Goal: Communication & Community: Answer question/provide support

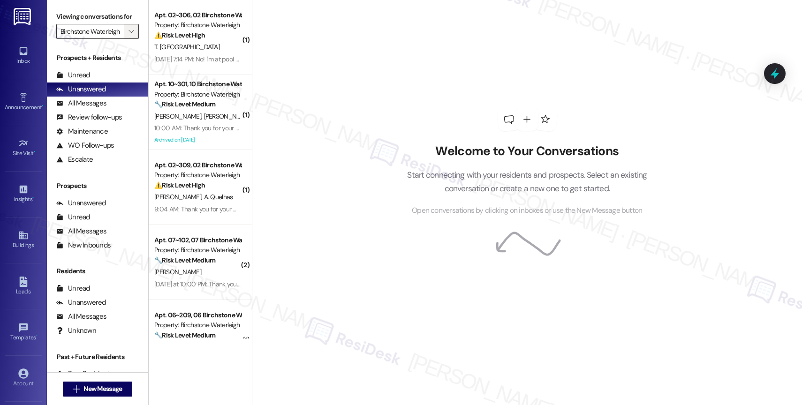
click at [127, 35] on span "" at bounding box center [131, 31] width 9 height 15
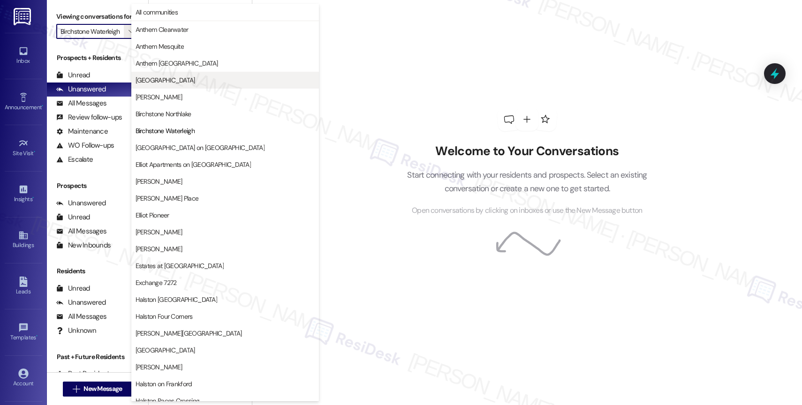
scroll to position [0, 4]
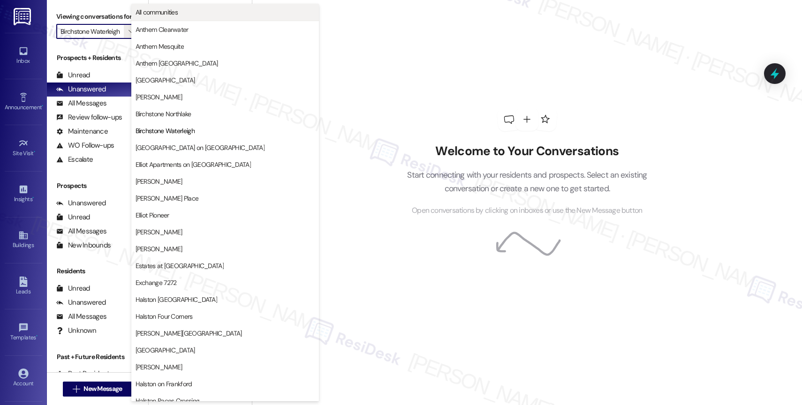
click at [182, 11] on span "All communities" at bounding box center [225, 12] width 179 height 9
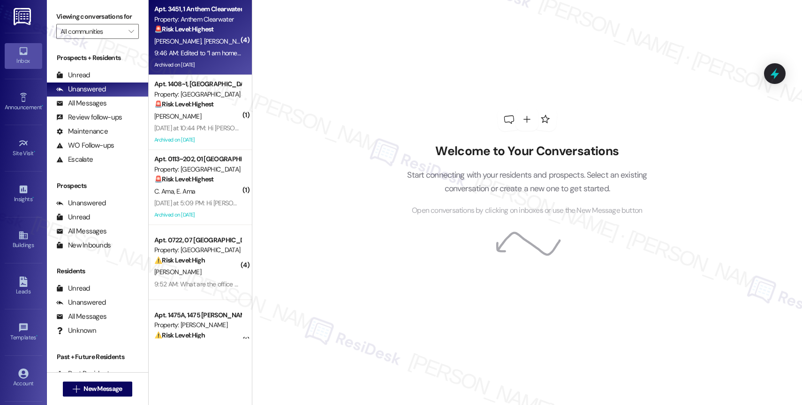
click at [206, 40] on span "K. Palmer" at bounding box center [227, 41] width 47 height 8
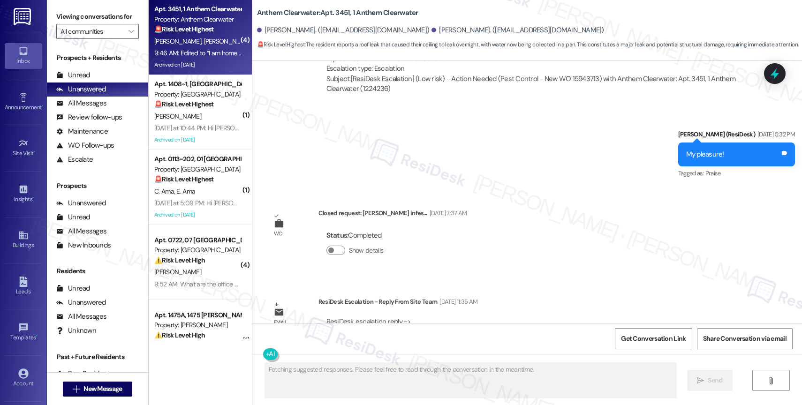
scroll to position [12947, 0]
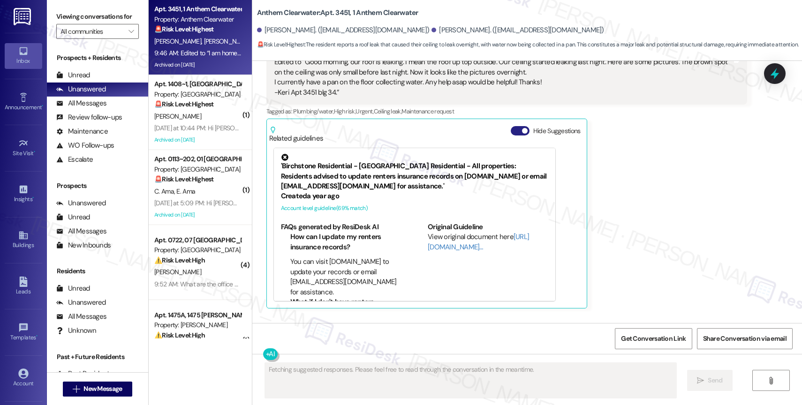
click at [511, 126] on button "Hide Suggestions" at bounding box center [520, 130] width 19 height 9
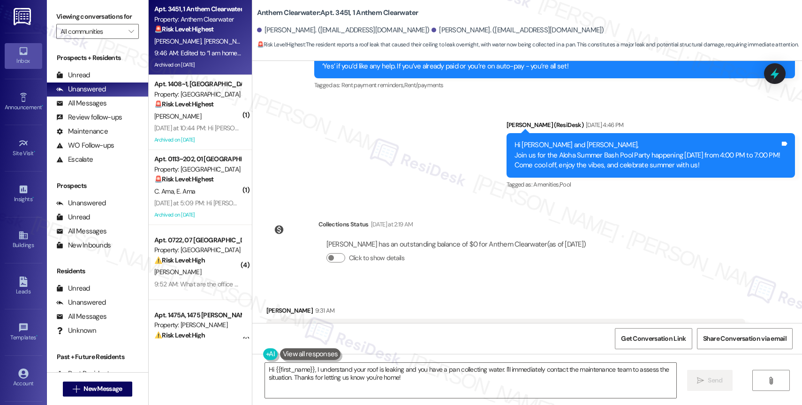
scroll to position [12710, 0]
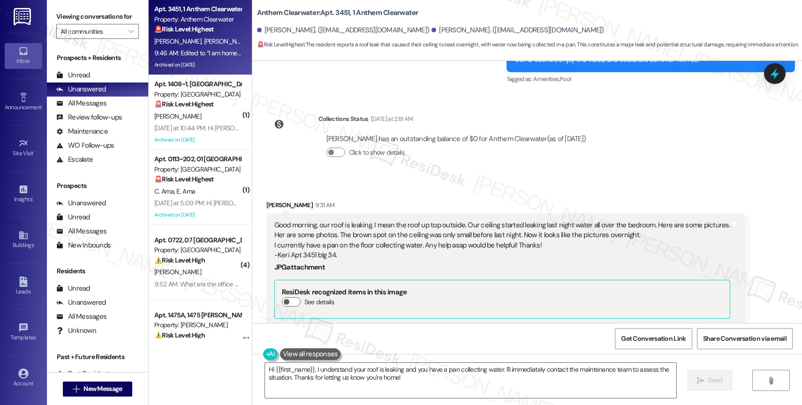
click at [442, 220] on div "Good morning, our roof is leaking. I mean the roof up top outside. Our ceiling …" at bounding box center [502, 240] width 456 height 40
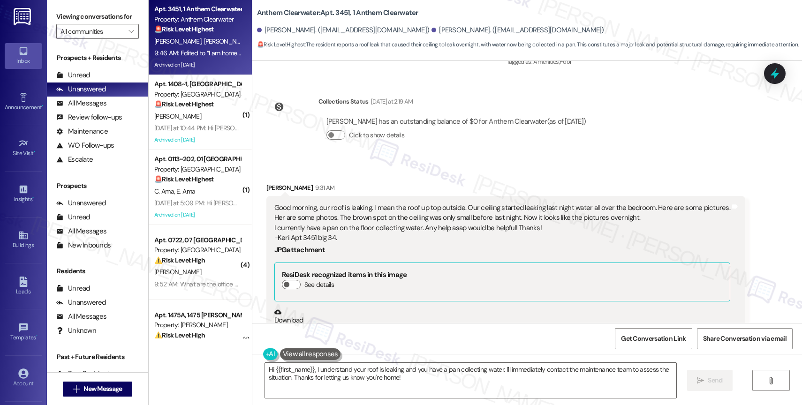
scroll to position [12797, 0]
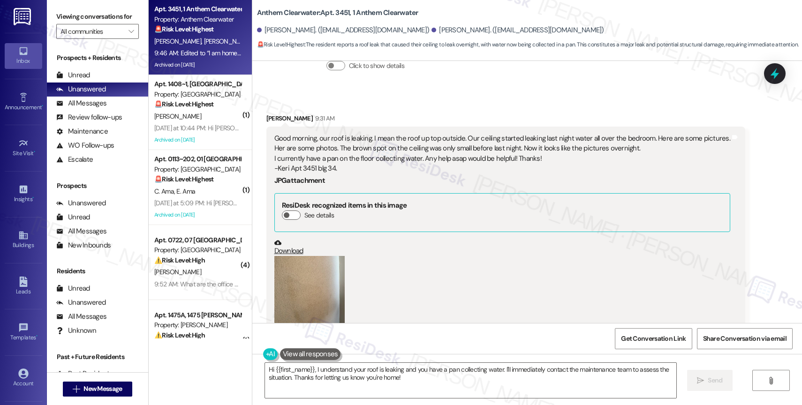
click at [302, 256] on button "Zoom image" at bounding box center [309, 303] width 70 height 94
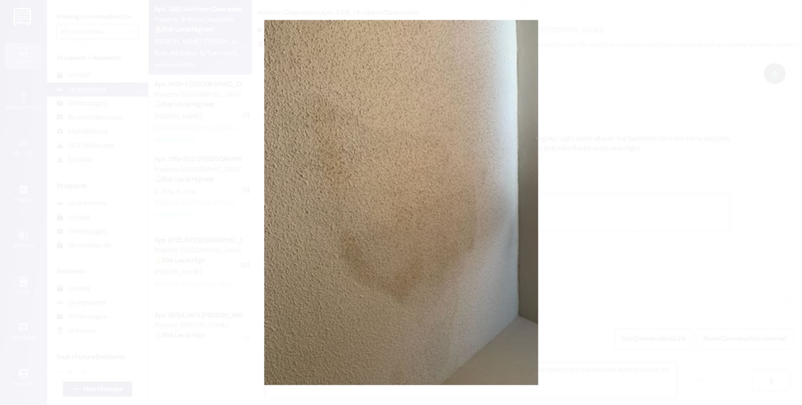
click at [447, 152] on button "Unzoom image" at bounding box center [401, 202] width 802 height 405
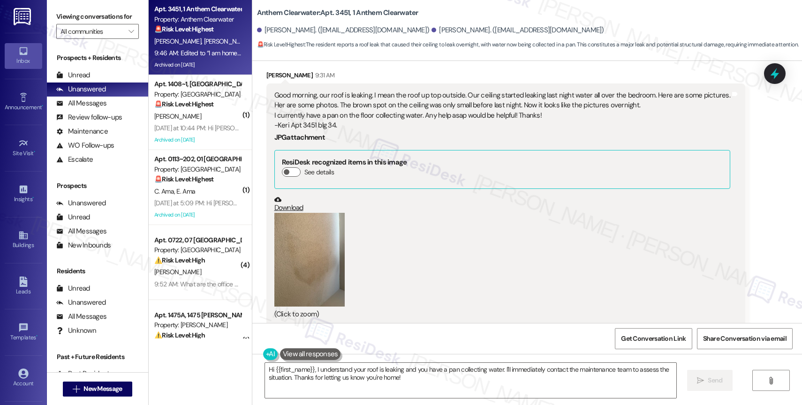
scroll to position [12645, 0]
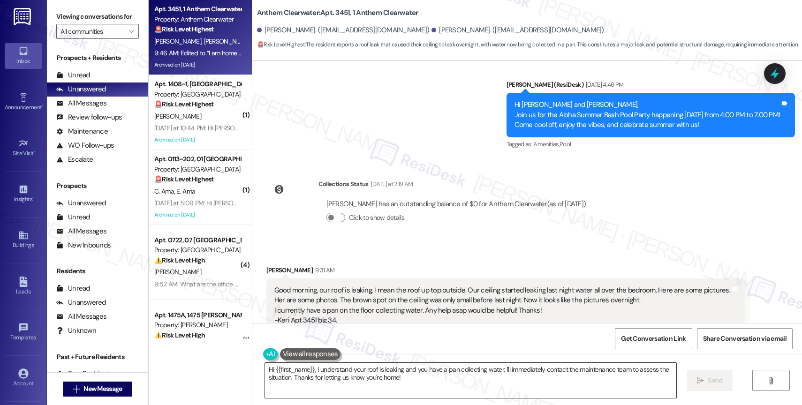
click at [313, 373] on textarea "Hi {{first_name}}, I understand your roof is leaking and you have a pan collect…" at bounding box center [470, 380] width 411 height 35
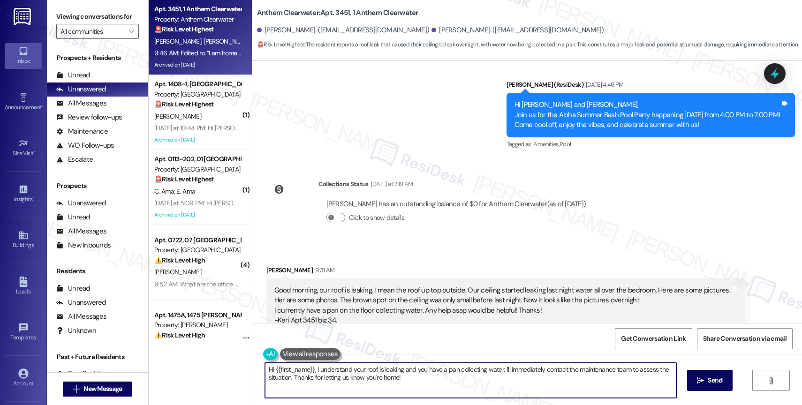
click at [313, 373] on textarea "Hi {{first_name}}, I understand your roof is leaking and you have a pan collect…" at bounding box center [470, 380] width 411 height 35
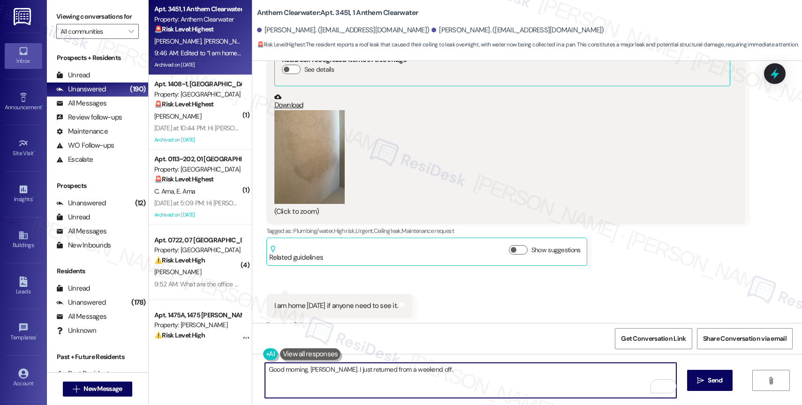
scroll to position [13103, 0]
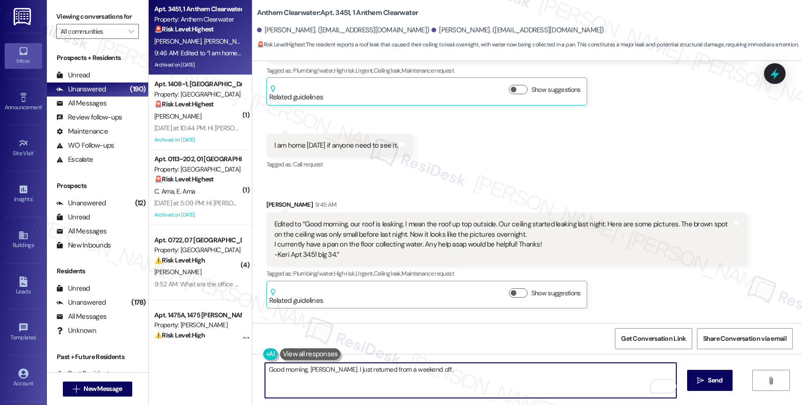
click at [426, 374] on textarea "Good morning, Keri. I just returned from a weekend off." at bounding box center [470, 380] width 411 height 35
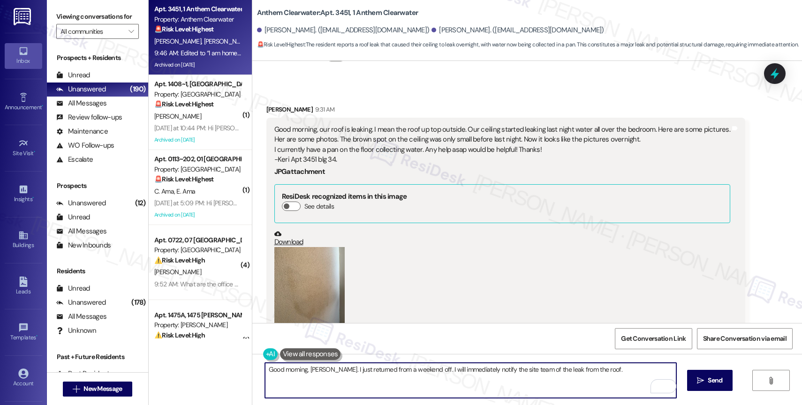
scroll to position [12667, 0]
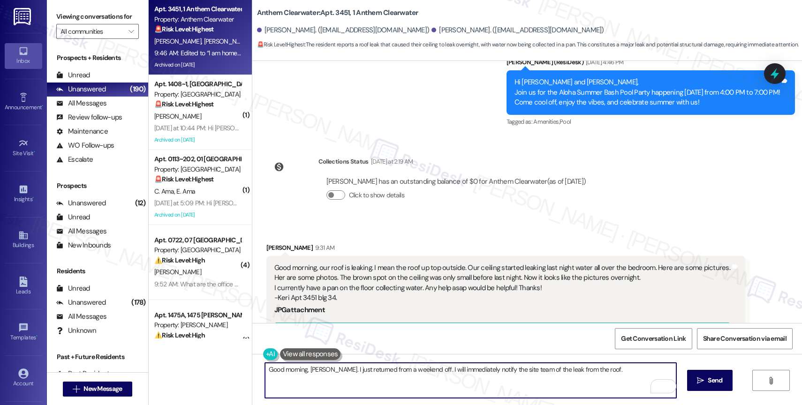
drag, startPoint x: 566, startPoint y: 369, endPoint x: 618, endPoint y: 369, distance: 52.1
click at [618, 369] on textarea "Good morning, Keri. I just returned from a weekend off. I will immediately noti…" at bounding box center [470, 380] width 411 height 35
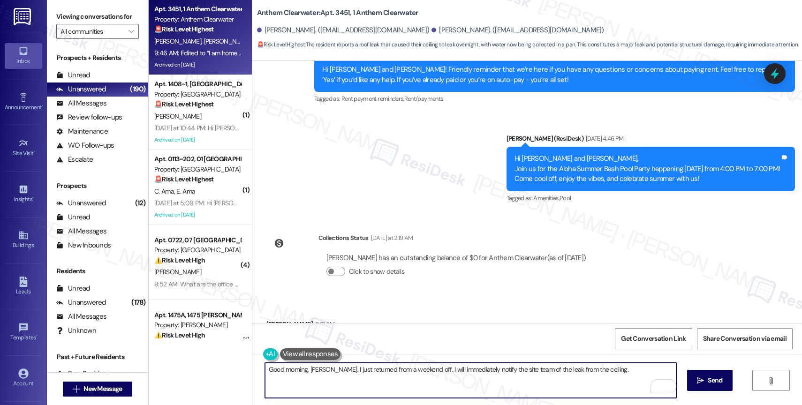
scroll to position [12636, 0]
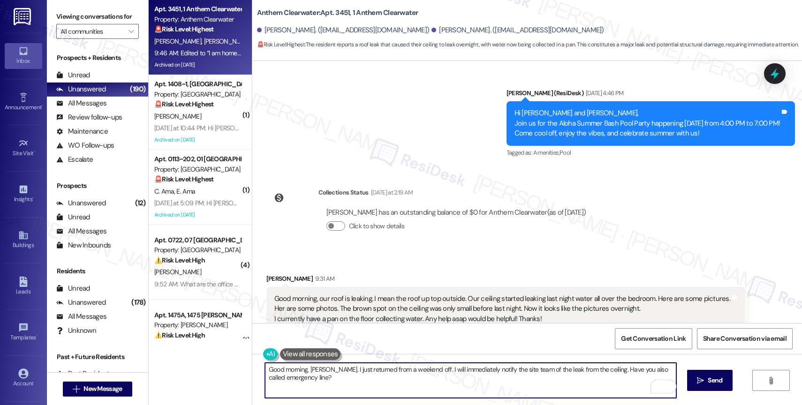
click at [657, 371] on textarea "Good morning, Keri. I just returned from a weekend off. I will immediately noti…" at bounding box center [470, 380] width 411 height 35
click at [318, 380] on textarea "Good morning, Keri. I just returned from a weekend off. I will immediately noti…" at bounding box center [470, 380] width 411 height 35
paste textarea "(727) 531-5854"
type textarea "Good morning, Keri. I just returned from a weekend off. I will immediately noti…"
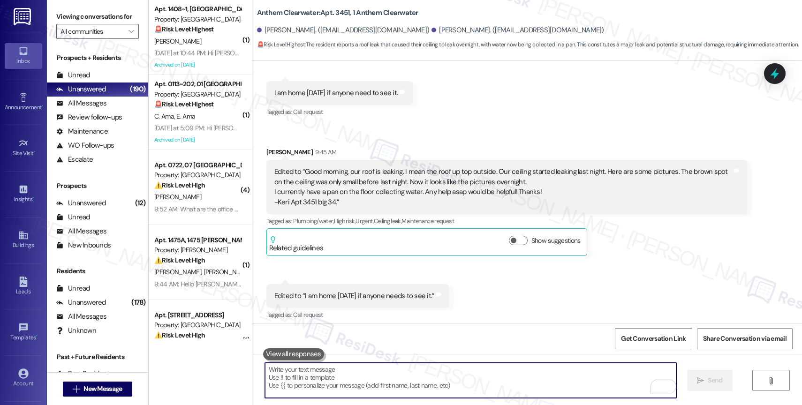
scroll to position [13179, 0]
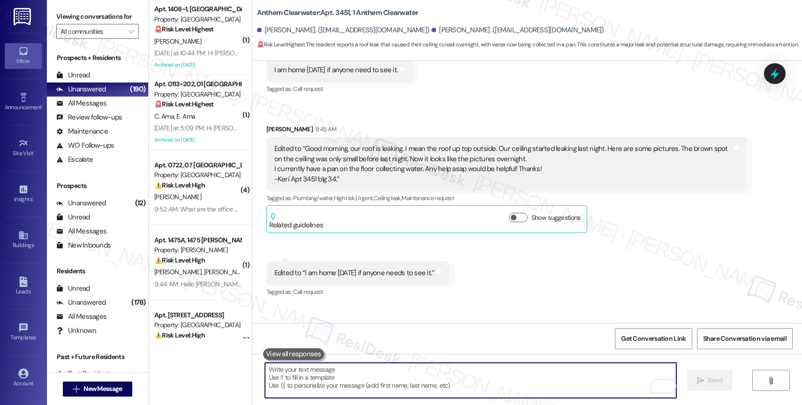
click at [347, 332] on div "WO Opened request: Still yucko Jul 23, 2024 at 11:00 AM Status : Completed Show…" at bounding box center [527, 263] width 550 height 405
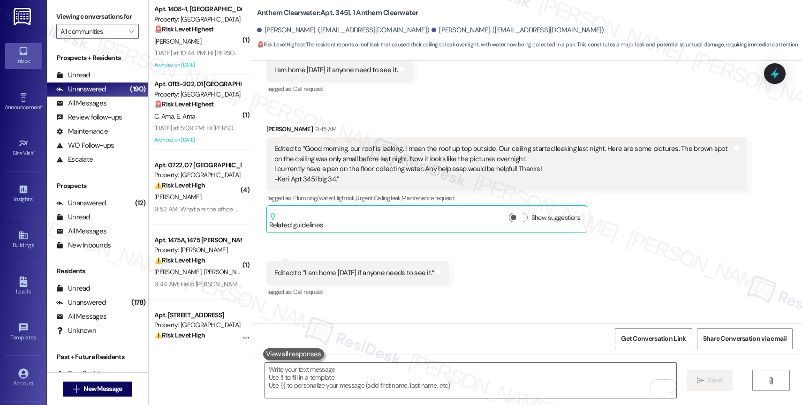
click at [381, 306] on div "Sent via SMS Sarah 10:13 AM Good morning, Keri. I just returned from a weekend …" at bounding box center [527, 344] width 550 height 76
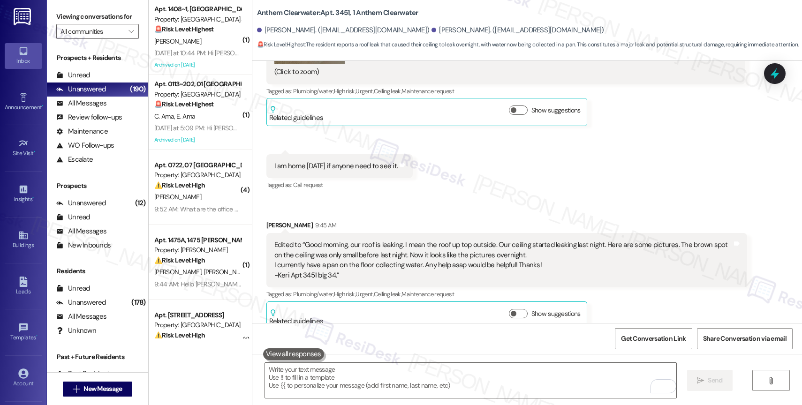
scroll to position [12806, 0]
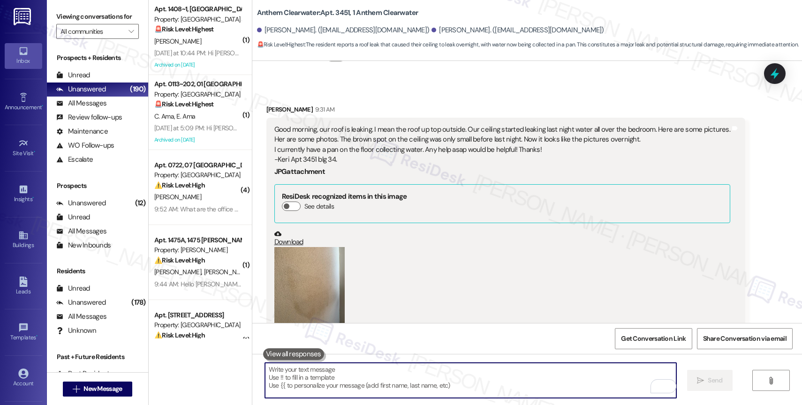
click at [287, 385] on textarea "To enrich screen reader interactions, please activate Accessibility in Grammarl…" at bounding box center [470, 380] width 411 height 35
paste textarea "Also, please let me know if you haven't submitted a work order so I can do it o…"
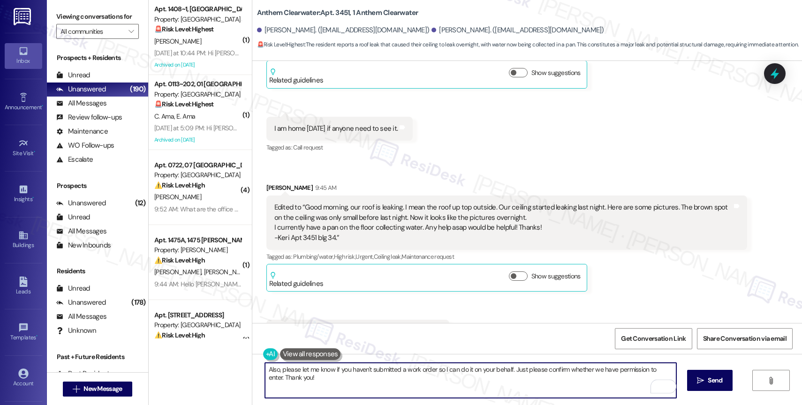
scroll to position [13179, 0]
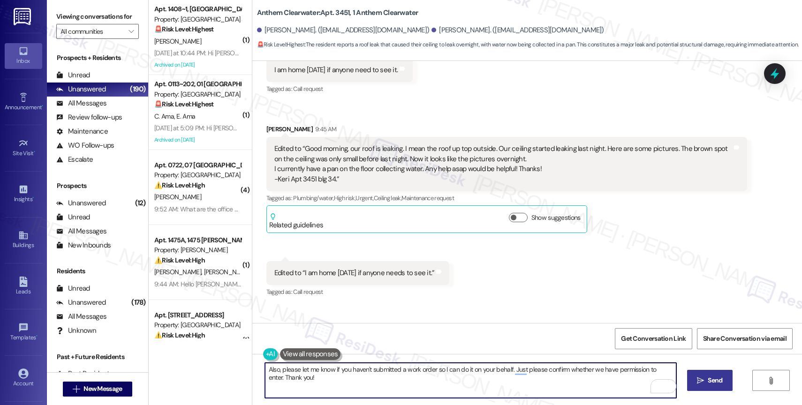
type textarea "Also, please let me know if you haven't submitted a work order so I can do it o…"
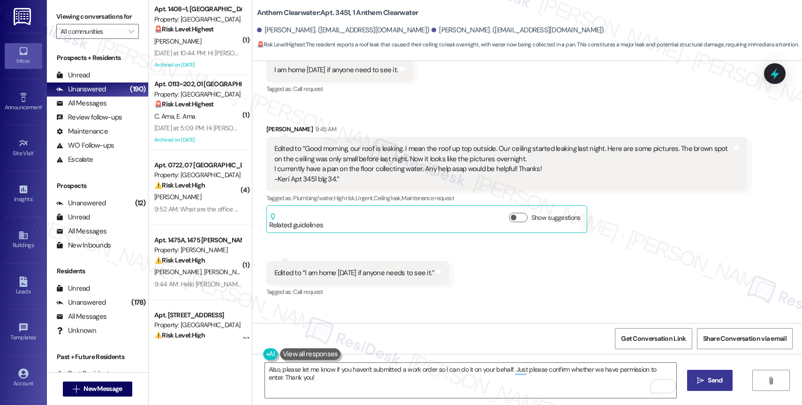
click at [702, 380] on icon "" at bounding box center [700, 381] width 7 height 8
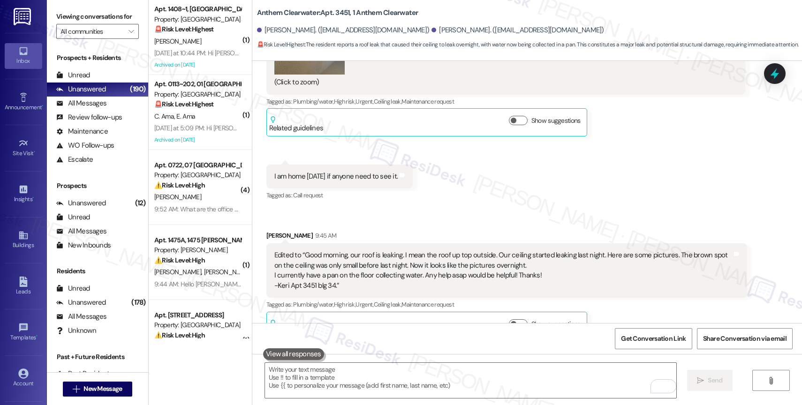
scroll to position [13103, 0]
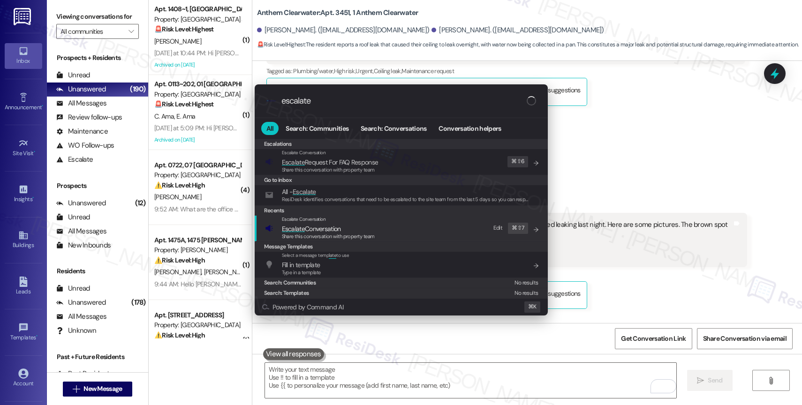
type input "escalate"
click at [344, 222] on div "Escalate Conversation" at bounding box center [328, 220] width 93 height 8
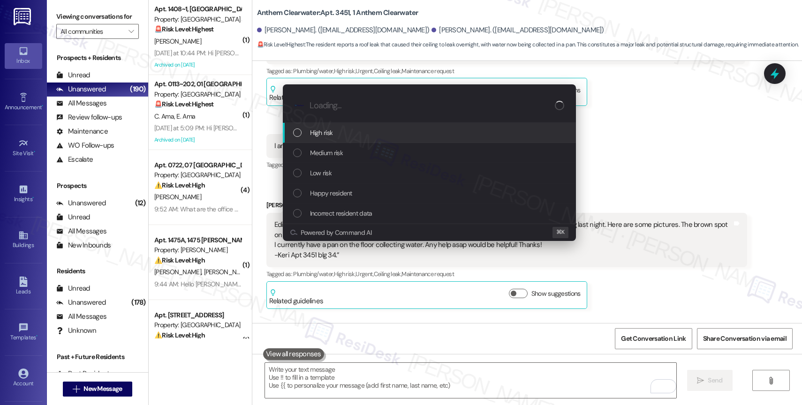
click at [318, 129] on span "High risk" at bounding box center [321, 133] width 23 height 10
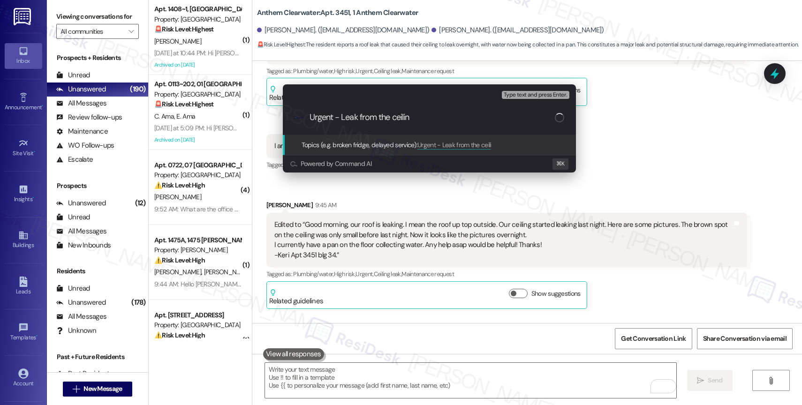
type input "Urgent - Leak from the ceiling"
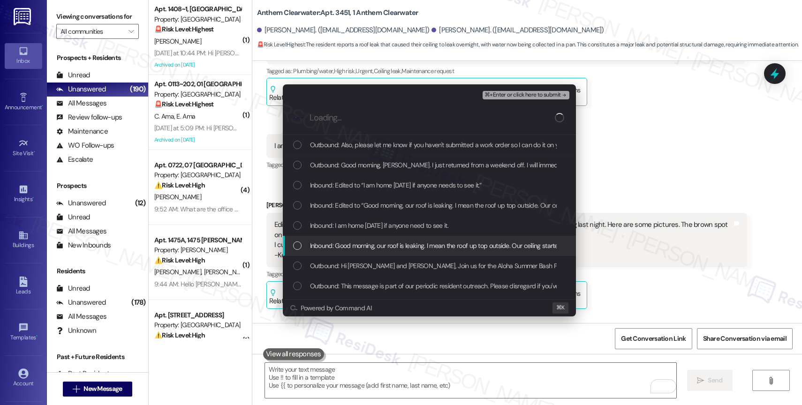
click at [397, 238] on div "Inbound: Good morning, our roof is leaking. I mean the roof up top outside. Our…" at bounding box center [429, 246] width 293 height 20
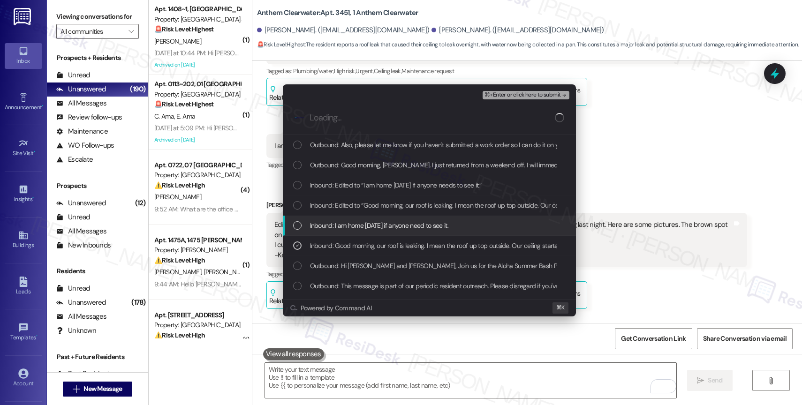
click at [396, 228] on span "Inbound: I am home today if anyone need to see it." at bounding box center [379, 225] width 138 height 10
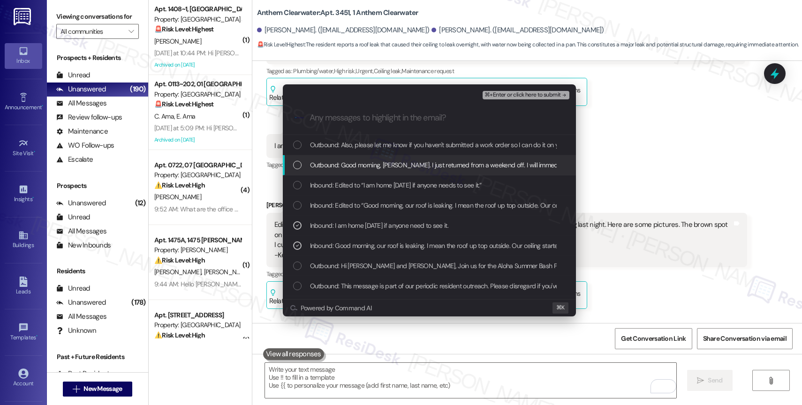
click at [412, 166] on span "Outbound: Good morning, Keri. I just returned from a weekend off. I will immedi…" at bounding box center [589, 165] width 558 height 10
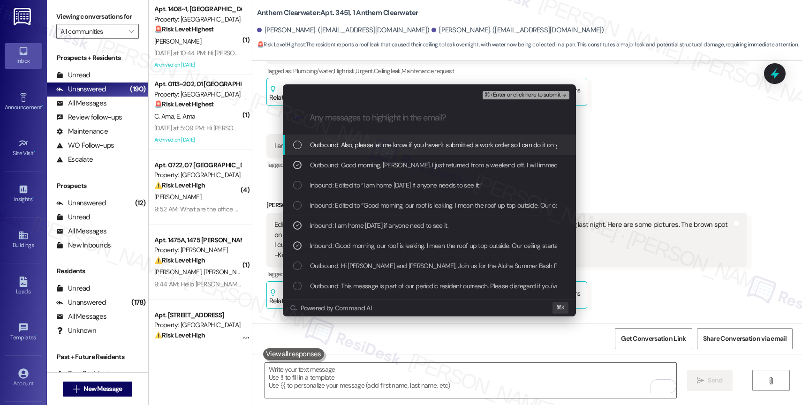
click at [420, 142] on span "Outbound: Also, please let me know if you haven't submitted a work order so I c…" at bounding box center [543, 145] width 466 height 10
click at [527, 96] on span "⌘+Enter or click here to submit" at bounding box center [522, 95] width 76 height 7
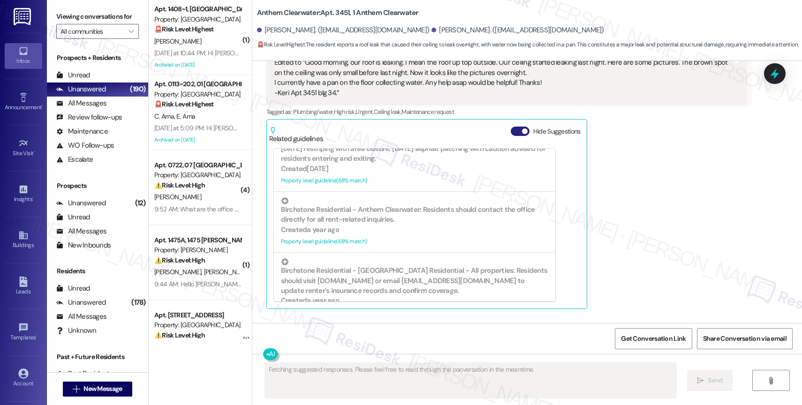
scroll to position [327, 0]
click at [511, 127] on button "Hide Suggestions" at bounding box center [520, 131] width 19 height 9
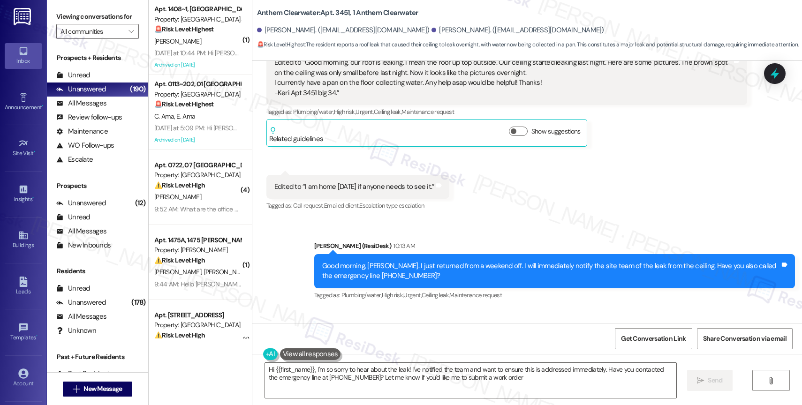
type textarea "Hi {{first_name}}, I'm so sorry to hear about the leak! I've notified the team …"
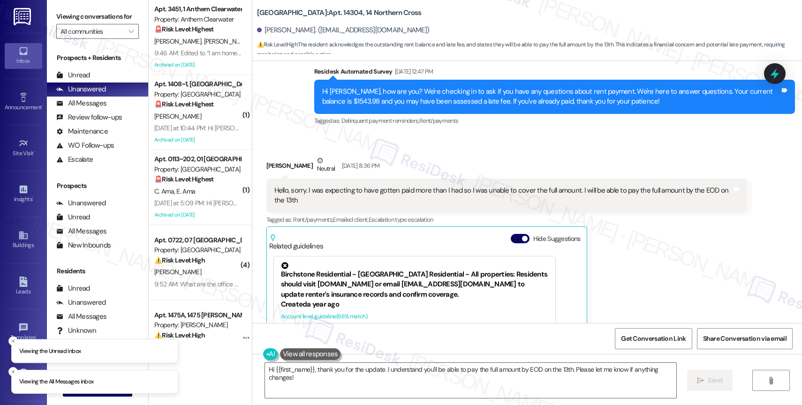
scroll to position [1797, 0]
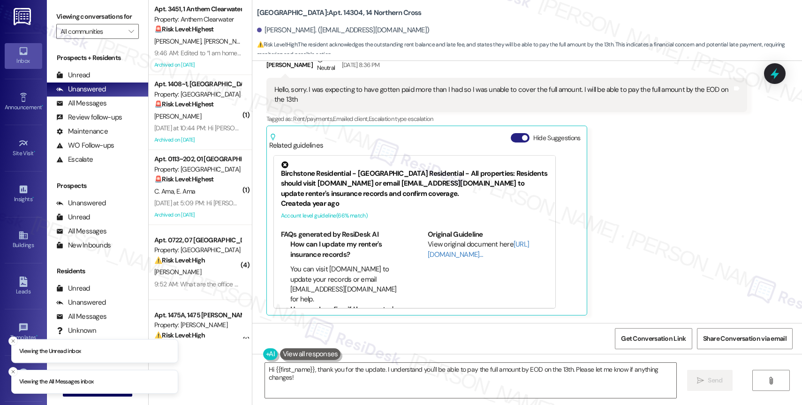
click at [512, 137] on button "Hide Suggestions" at bounding box center [520, 137] width 19 height 9
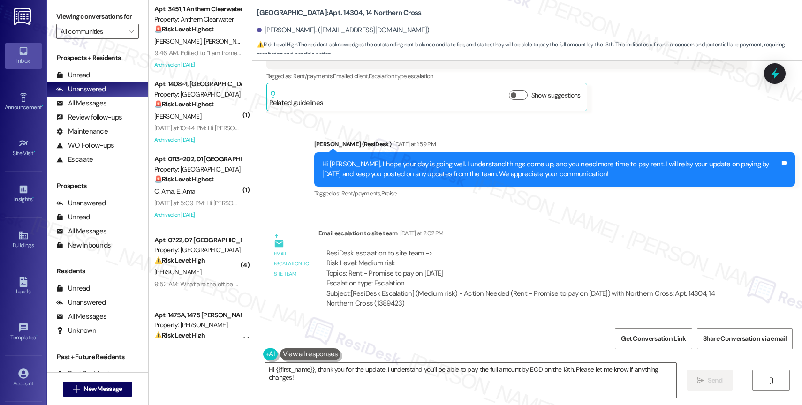
scroll to position [1840, 0]
click at [300, 386] on textarea "Hi {{first_name}}, thank you for the update. I understand you'll be able to pay…" at bounding box center [470, 380] width 411 height 35
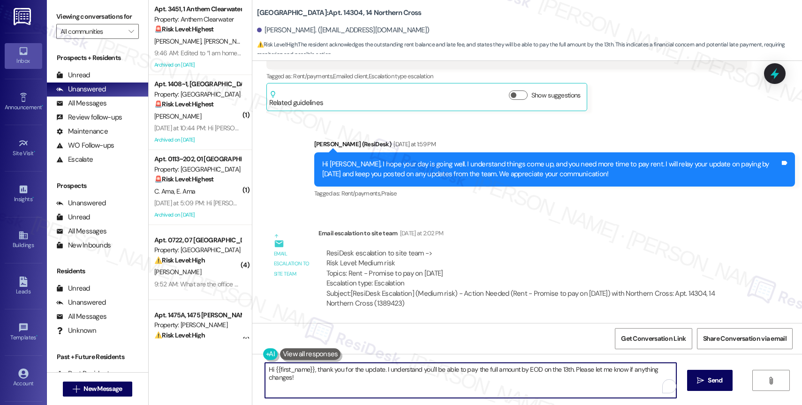
click at [300, 386] on textarea "Hi {{first_name}}, thank you for the update. I understand you'll be able to pay…" at bounding box center [470, 380] width 411 height 35
paste textarea "we've updated their account to reflect payment arrangement for 8/13/25."
click at [456, 370] on textarea "Good morning, Payton. I just want to inform you that we've updated their accoun…" at bounding box center [470, 380] width 411 height 35
click at [618, 375] on textarea "Good morning, Payton. I just want to inform you that we've updated your account…" at bounding box center [470, 380] width 411 height 35
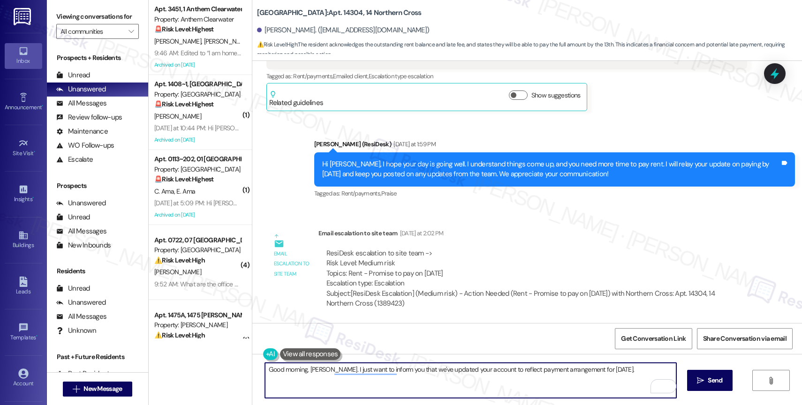
click at [615, 370] on textarea "Good morning, Payton. I just want to inform you that we've updated your account…" at bounding box center [470, 380] width 411 height 35
paste textarea "Feel free to let us know if you have other questions or concerns so we can assi…"
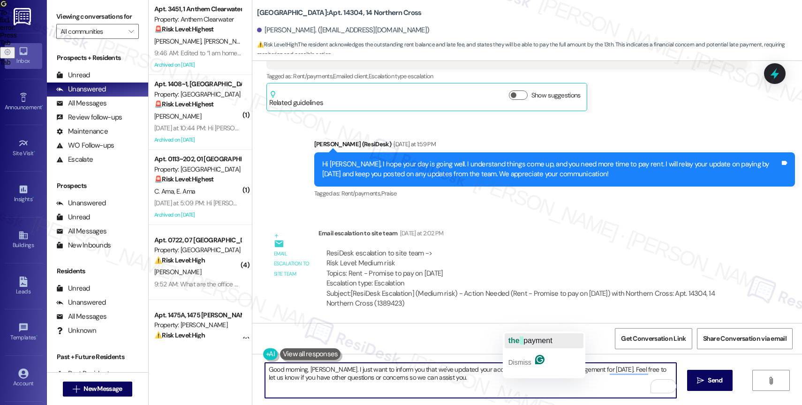
click at [525, 345] on div "the payment" at bounding box center [530, 340] width 44 height 15
click at [460, 385] on textarea "Good morning, Payton. I just want to inform you that we've updated your account…" at bounding box center [470, 380] width 411 height 35
type textarea "Good morning, Payton. I just want to inform you that we've updated your account…"
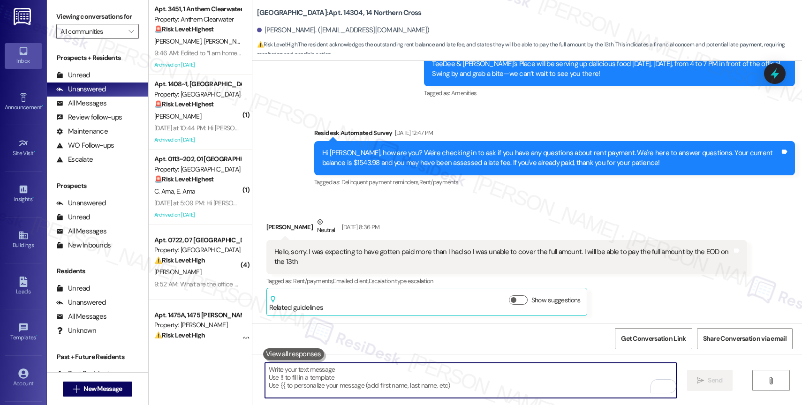
scroll to position [1916, 0]
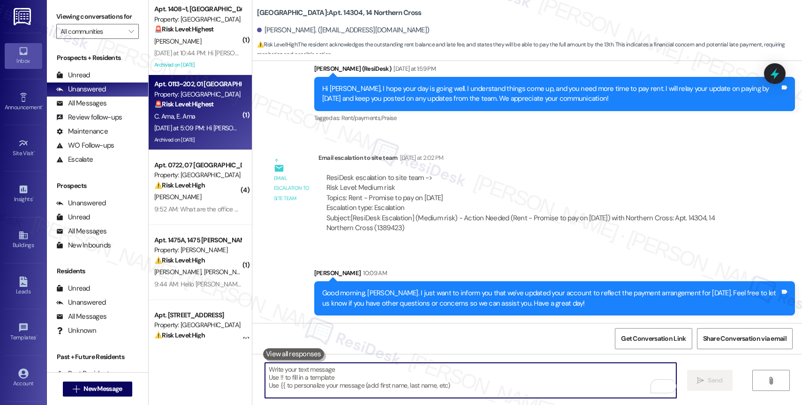
click at [203, 120] on div "C. Ama E. Ama" at bounding box center [197, 117] width 89 height 12
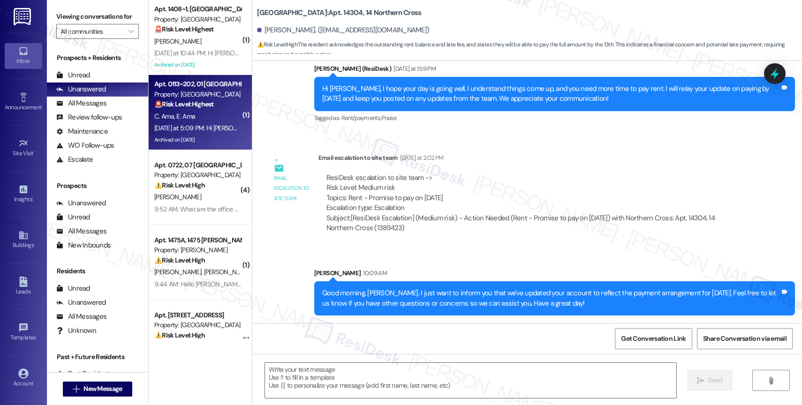
type textarea "Fetching suggested responses. Please feel free to read through the conversation…"
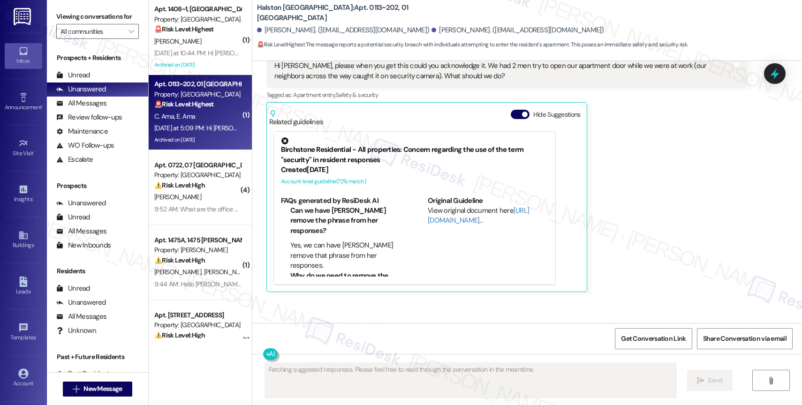
scroll to position [7843, 0]
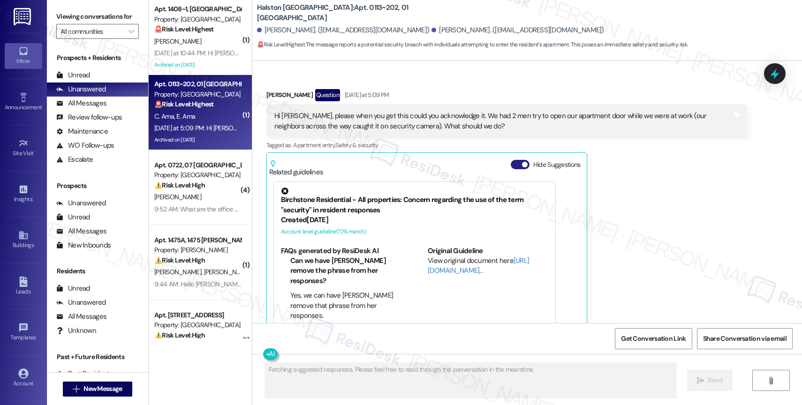
click at [511, 160] on button "Hide Suggestions" at bounding box center [520, 164] width 19 height 9
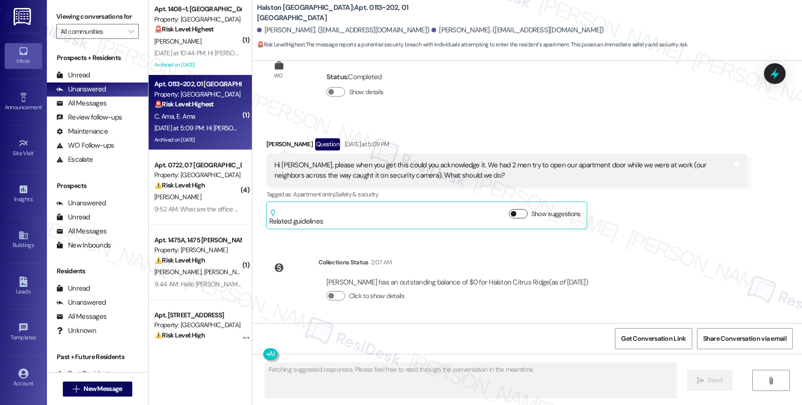
scroll to position [7784, 0]
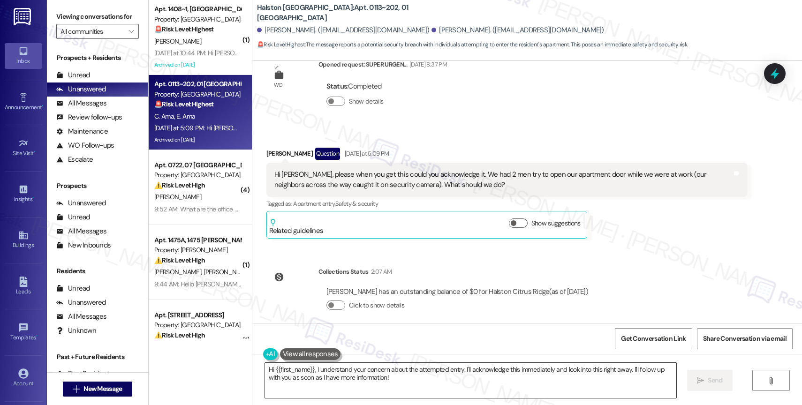
click at [289, 379] on textarea "Hi {{first_name}}, I understand your concern about the attempted entry. I'll ac…" at bounding box center [470, 380] width 411 height 35
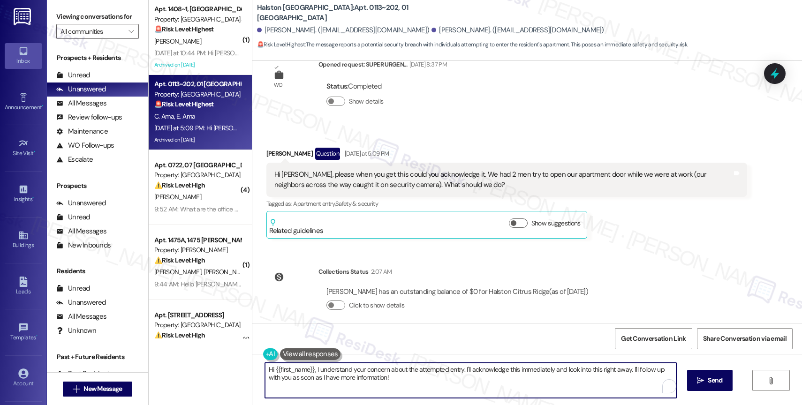
click at [289, 379] on textarea "Hi {{first_name}}, I understand your concern about the attempted entry. I'll ac…" at bounding box center [470, 380] width 411 height 35
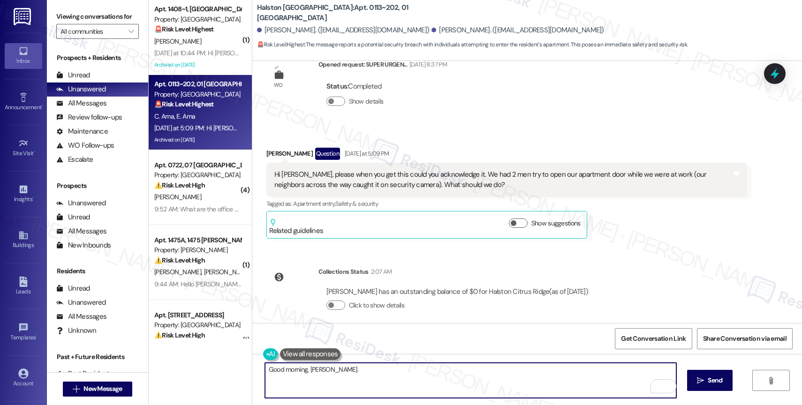
click at [351, 371] on textarea "Good morning, Ezinne." at bounding box center [470, 380] width 411 height 35
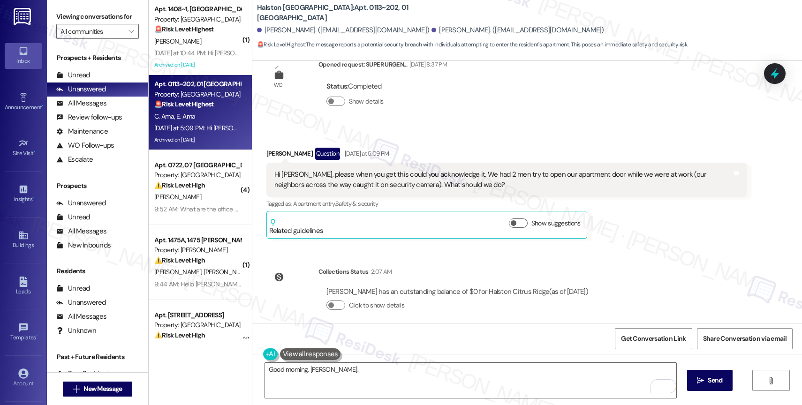
click at [290, 353] on button at bounding box center [310, 354] width 61 height 12
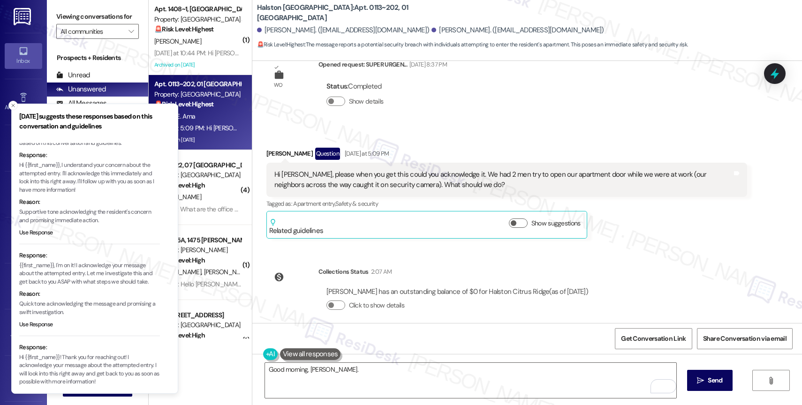
scroll to position [53, 0]
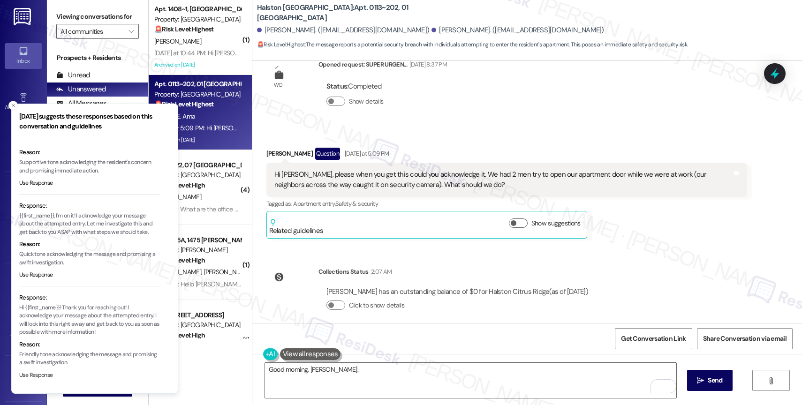
click at [39, 378] on button "Use Response" at bounding box center [36, 375] width 34 height 8
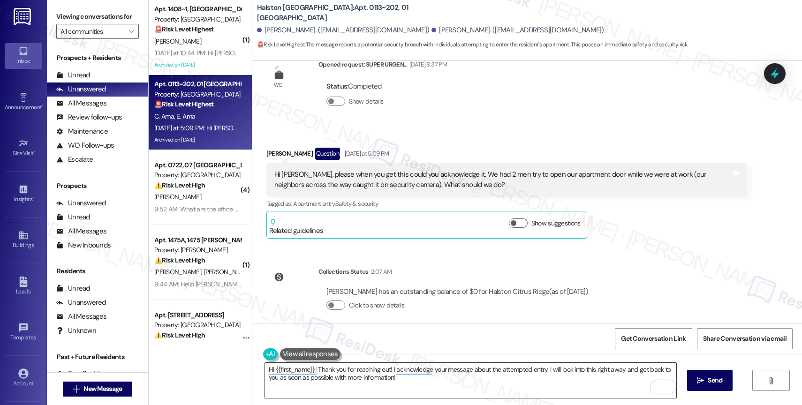
click at [480, 386] on textarea "Hi {{first_name}}! Thank you for reaching out! I acknowledge your message about…" at bounding box center [470, 380] width 411 height 35
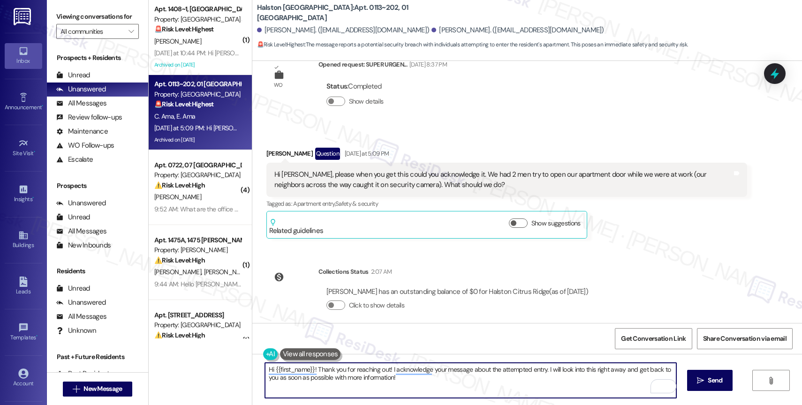
drag, startPoint x: 554, startPoint y: 369, endPoint x: 565, endPoint y: 381, distance: 15.9
click at [565, 381] on textarea "Hi {{first_name}}! Thank you for reaching out! I acknowledge your message about…" at bounding box center [470, 380] width 411 height 35
drag, startPoint x: 552, startPoint y: 366, endPoint x: 563, endPoint y: 376, distance: 14.6
click at [563, 376] on textarea "Hi {{first_name}}! Thank you for reaching out! I acknowledge your message about…" at bounding box center [470, 380] width 411 height 35
type textarea "Hi {{first_name}}! Thank you for reaching out! I acknowledge your message about…"
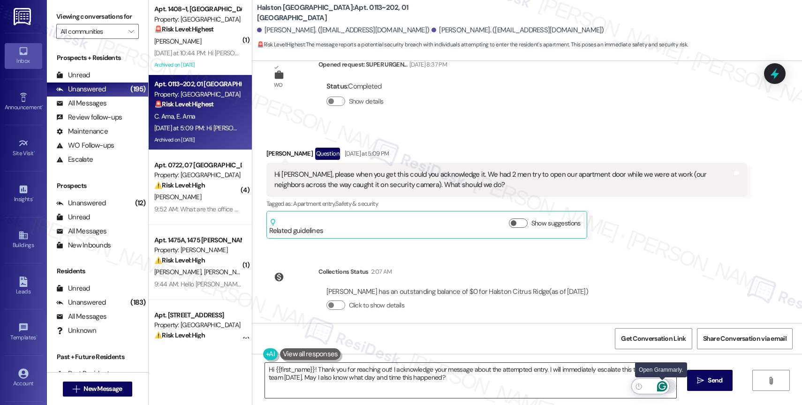
click at [661, 387] on icon "Open Grammarly. 0 Suggestions." at bounding box center [662, 386] width 10 height 10
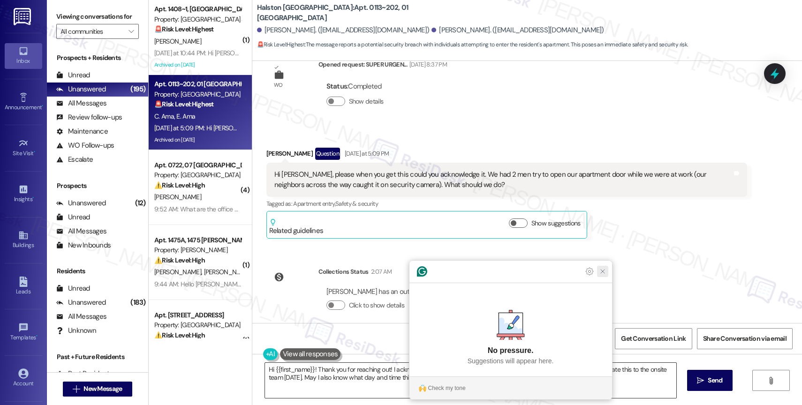
click at [602, 275] on icon "Close Grammarly Assistant" at bounding box center [603, 272] width 8 height 8
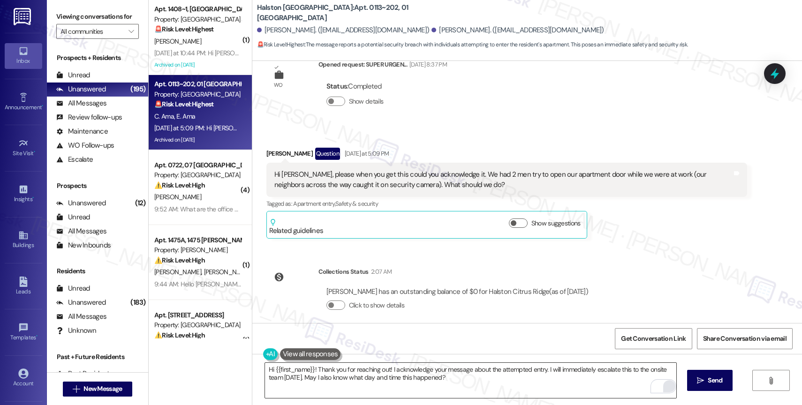
click at [684, 385] on div "Hi {{first_name}}! Thank you for reaching out! I acknowledge your message about…" at bounding box center [527, 389] width 550 height 70
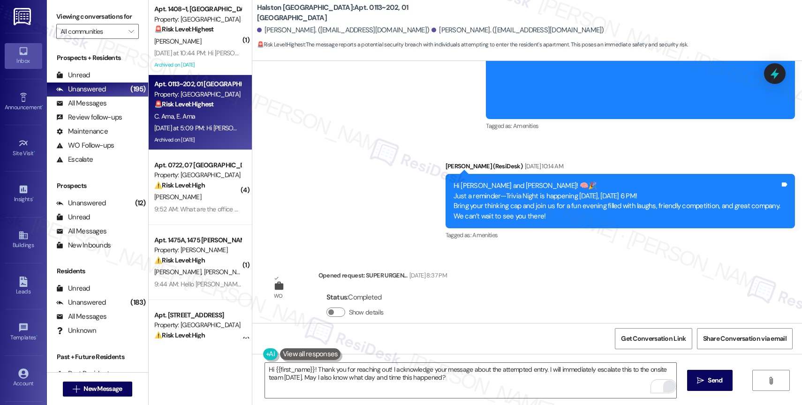
scroll to position [7784, 0]
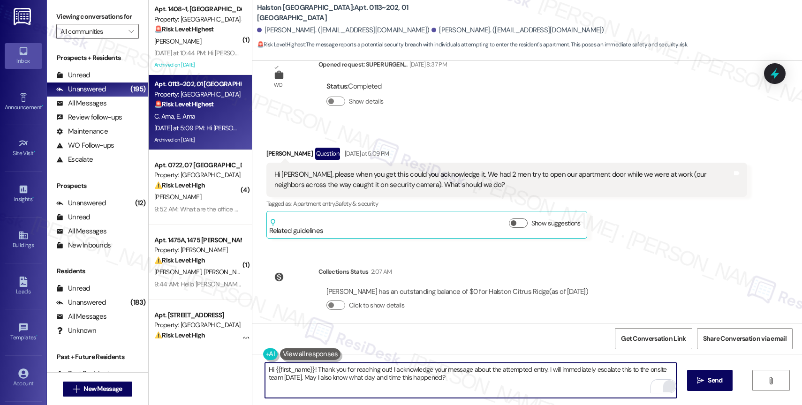
click at [456, 379] on textarea "Hi {{first_name}}! Thank you for reaching out! I acknowledge your message about…" at bounding box center [470, 380] width 411 height 35
click at [703, 385] on button " Send" at bounding box center [709, 380] width 45 height 21
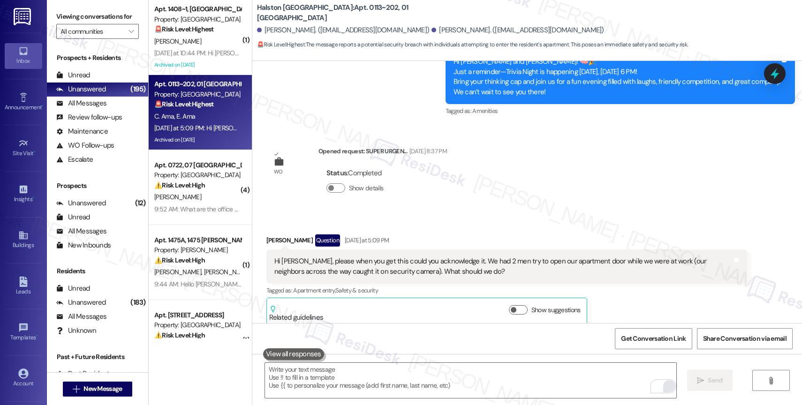
scroll to position [7859, 0]
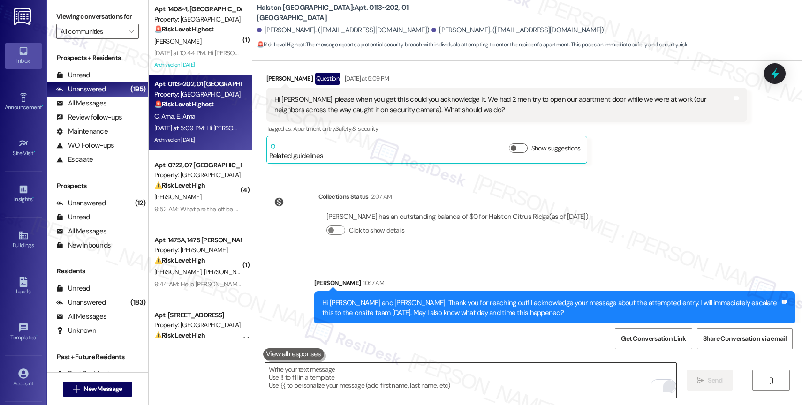
click at [376, 382] on textarea "To enrich screen reader interactions, please activate Accessibility in Grammarl…" at bounding box center [470, 380] width 411 height 35
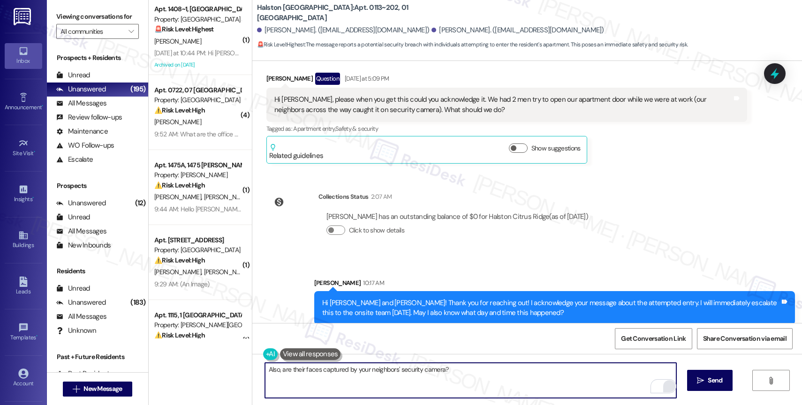
click at [460, 371] on textarea "Also, are their faces captured by your neighbors' security camera?" at bounding box center [470, 380] width 411 height 35
type textarea "Also, are their faces captured by your neighbors' security camera?"
click at [661, 385] on icon "Open Grammarly. 0 Suggestions." at bounding box center [662, 386] width 10 height 10
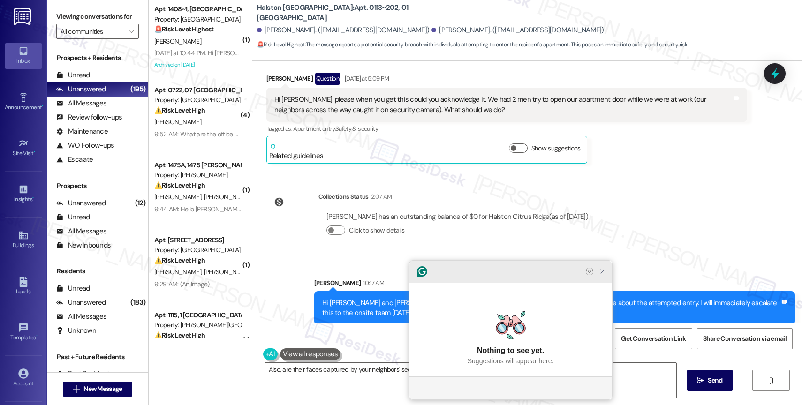
click at [604, 275] on icon "Close Grammarly Assistant" at bounding box center [603, 272] width 8 height 8
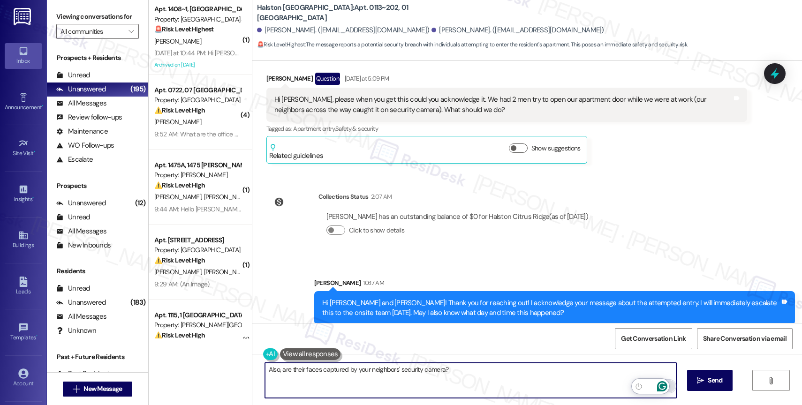
click at [662, 385] on icon "Open Grammarly. 0 Suggestions." at bounding box center [662, 386] width 10 height 10
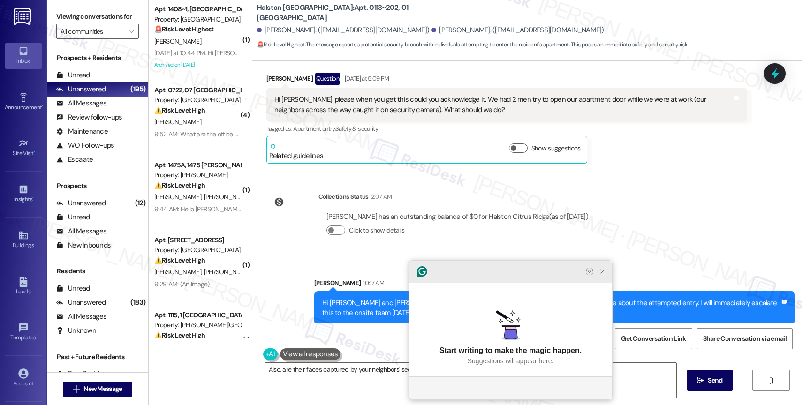
click at [599, 277] on icon "Close Grammarly Assistant" at bounding box center [602, 271] width 11 height 11
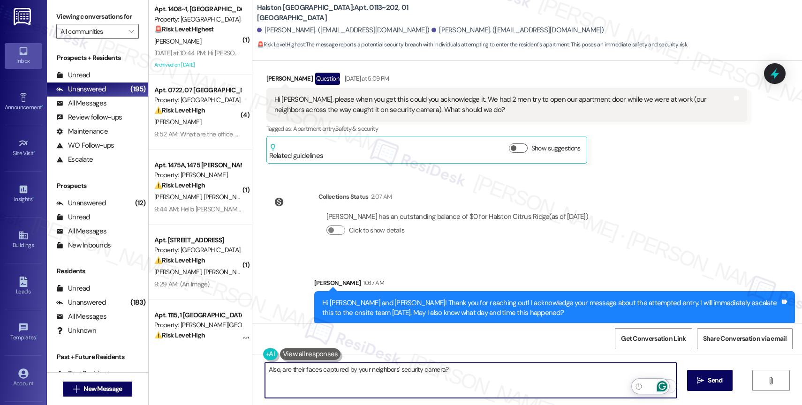
click at [663, 385] on icon "Open Grammarly. 0 Suggestions." at bounding box center [662, 386] width 10 height 10
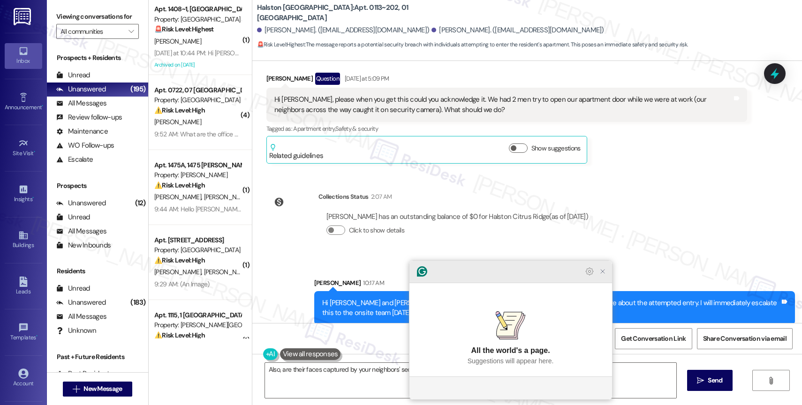
click at [600, 275] on icon "Close Grammarly Assistant" at bounding box center [603, 272] width 8 height 8
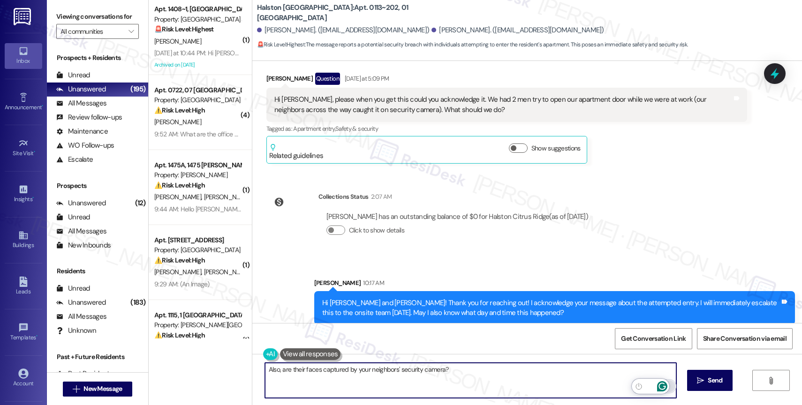
click at [662, 384] on icon "Open Grammarly. 0 Suggestions." at bounding box center [662, 386] width 10 height 10
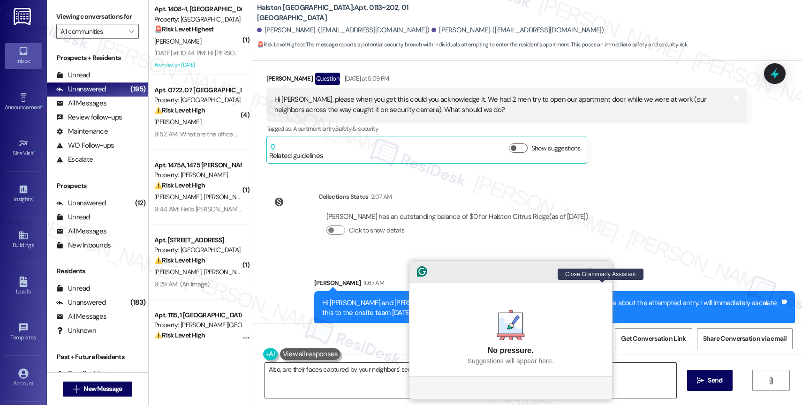
click at [599, 275] on icon "Close Grammarly Assistant" at bounding box center [603, 272] width 8 height 8
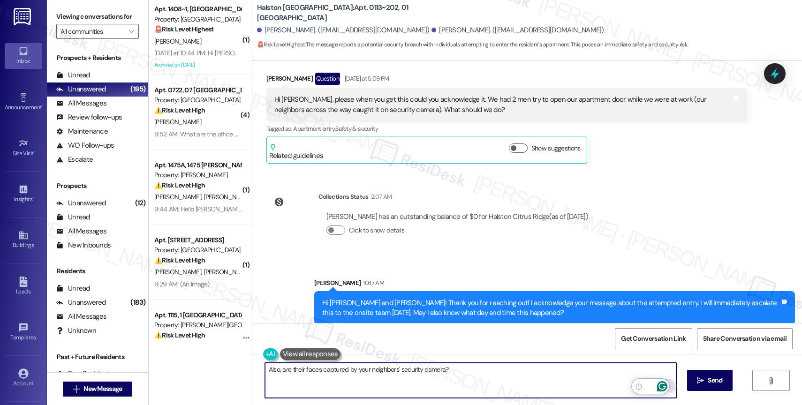
click at [662, 384] on icon "Open Grammarly. 0 Suggestions." at bounding box center [662, 386] width 10 height 10
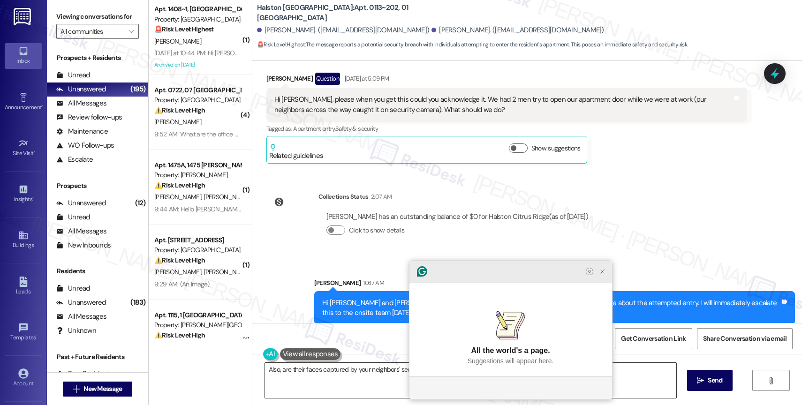
click at [601, 275] on icon "Close Grammarly Assistant" at bounding box center [603, 272] width 8 height 8
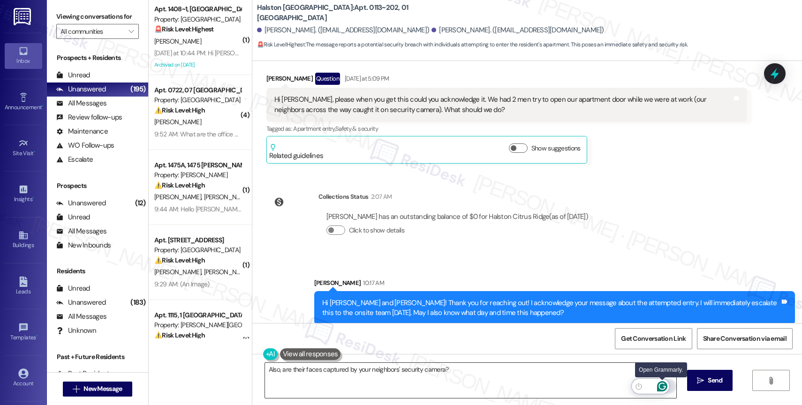
click at [662, 384] on icon "Open Grammarly. 0 Suggestions." at bounding box center [662, 386] width 10 height 10
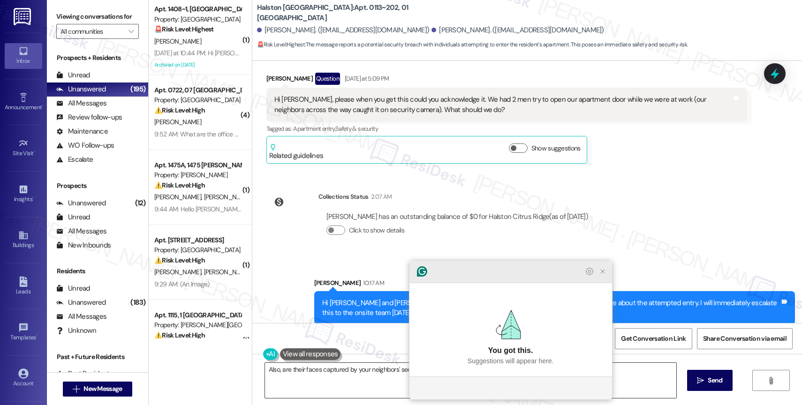
click at [600, 275] on icon "Close Grammarly Assistant" at bounding box center [603, 272] width 8 height 8
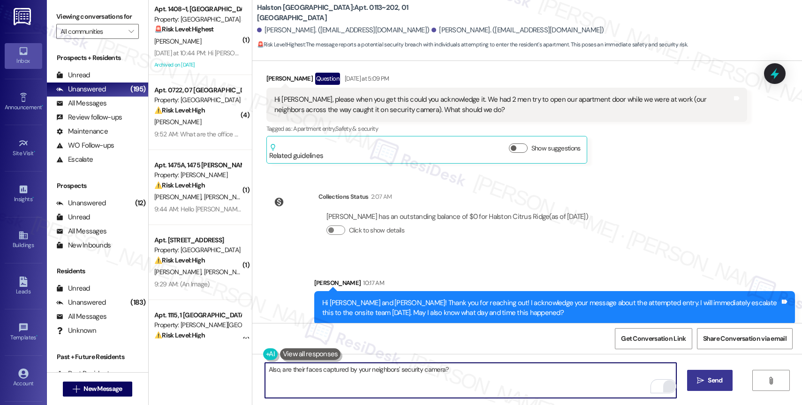
click at [703, 371] on button " Send" at bounding box center [709, 380] width 45 height 21
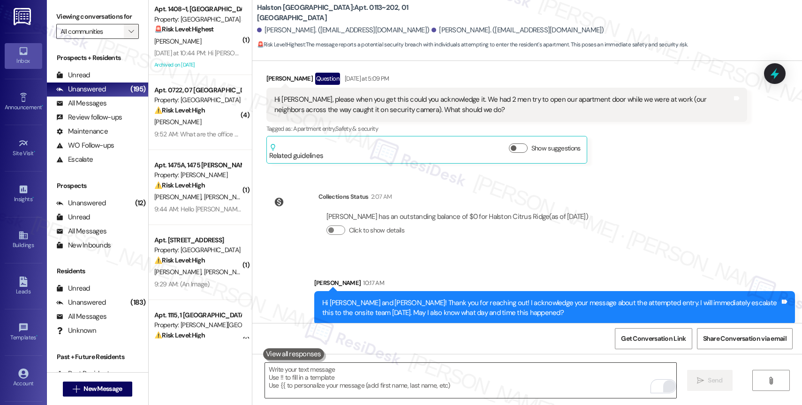
click at [128, 35] on icon "" at bounding box center [130, 32] width 5 height 8
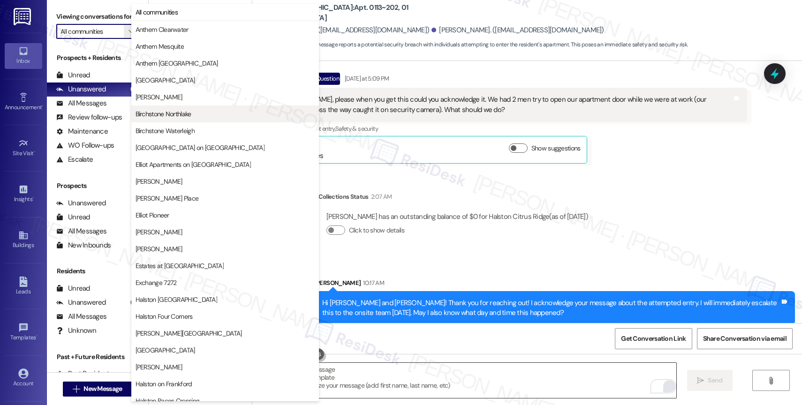
click at [220, 113] on span "Birchstone Northlake" at bounding box center [225, 113] width 179 height 9
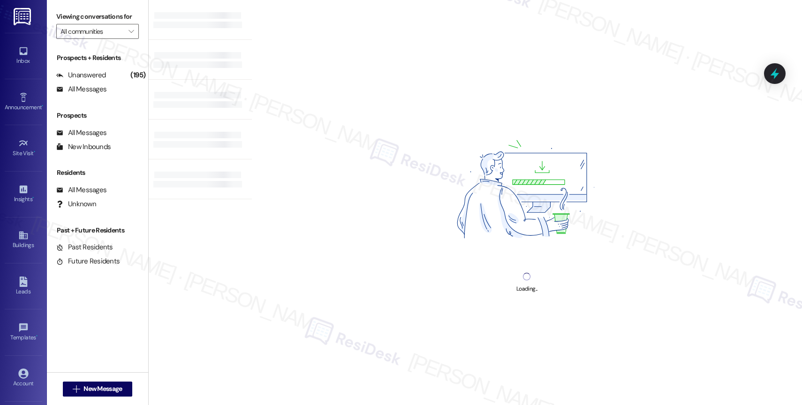
type input "Birchstone Northlake"
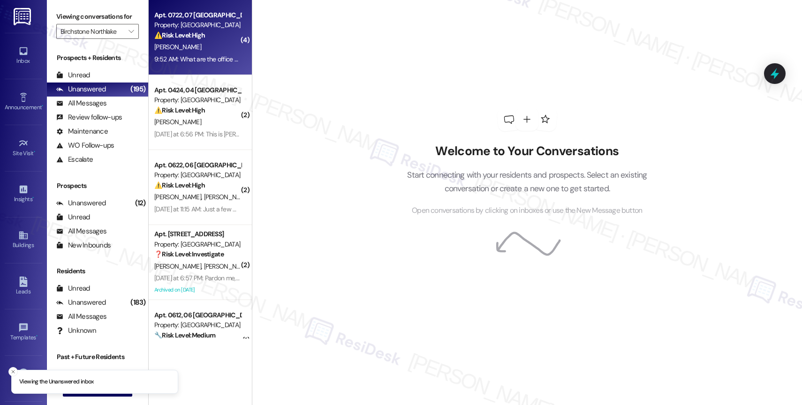
click at [204, 30] on div "⚠️ Risk Level: High The resident reports a leaking ice maker and a refrigerator…" at bounding box center [197, 35] width 87 height 10
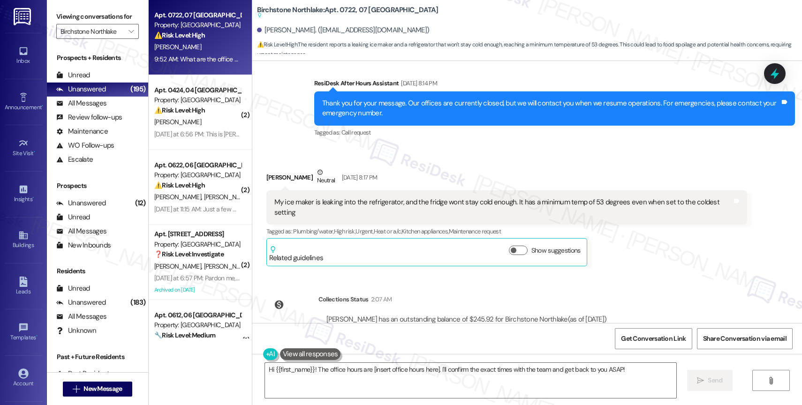
scroll to position [843, 0]
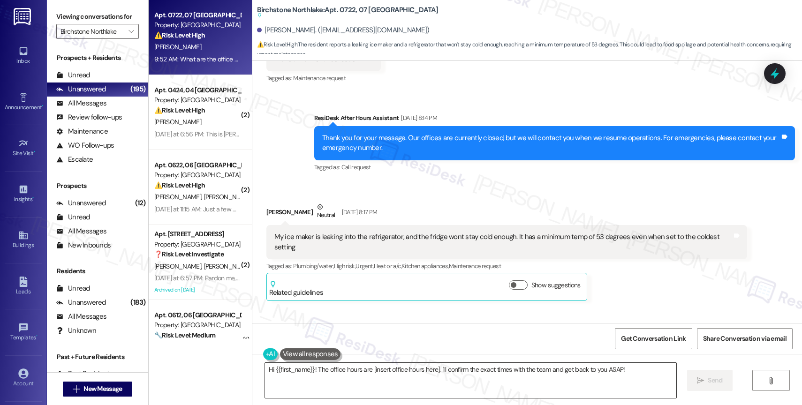
click at [317, 366] on textarea "Hi {{first_name}}! The office hours are [insert office hours here]. I'll confir…" at bounding box center [470, 380] width 411 height 35
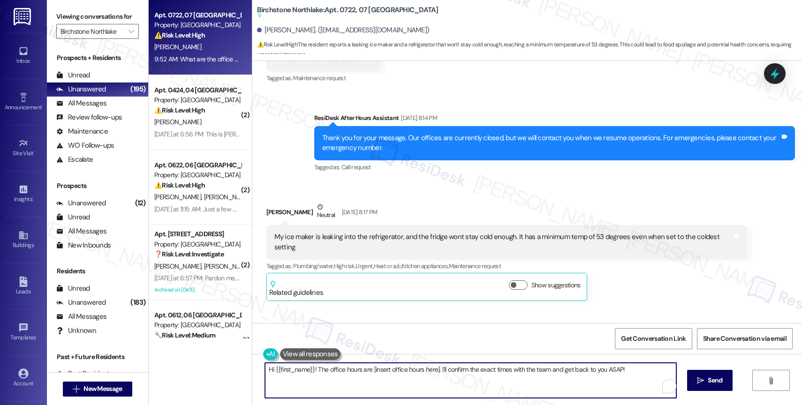
click at [317, 366] on textarea "Hi {{first_name}}! The office hours are [insert office hours here]. I'll confir…" at bounding box center [470, 380] width 411 height 35
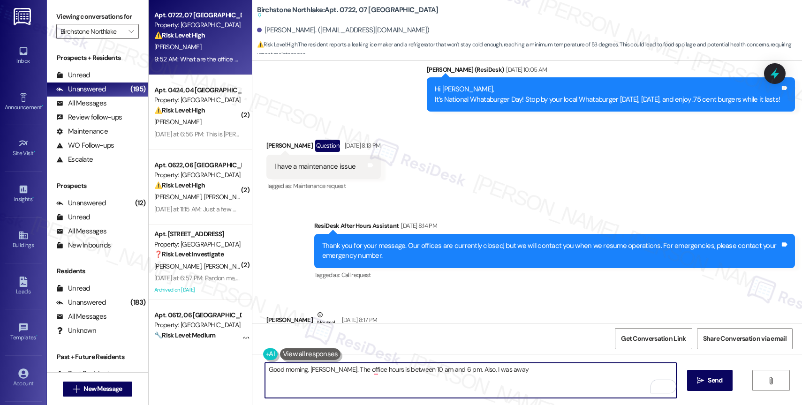
scroll to position [737, 0]
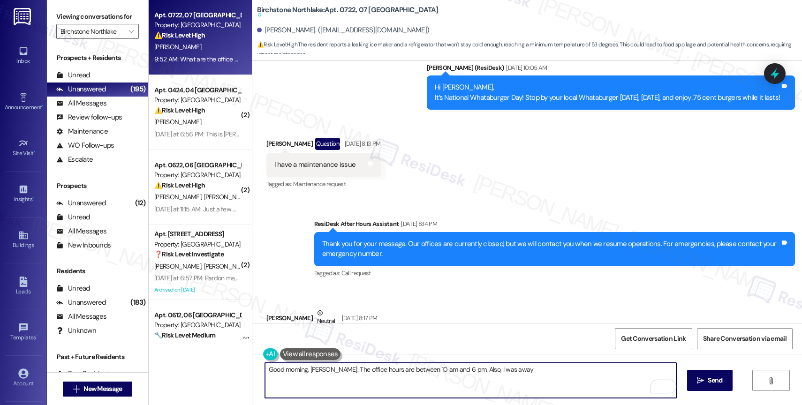
click at [506, 373] on textarea "Good morning, Gavin. The office hours are between 10 am and 6 pm. Also, I was a…" at bounding box center [470, 380] width 411 height 35
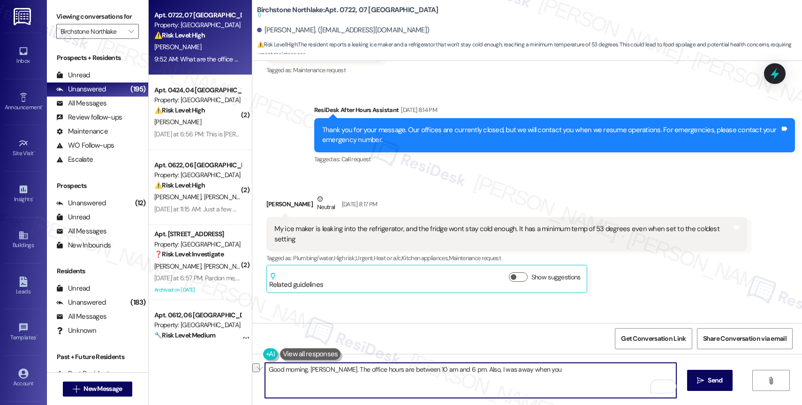
drag, startPoint x: 447, startPoint y: 369, endPoint x: 555, endPoint y: 375, distance: 108.0
click at [555, 375] on textarea "Good morning, Gavin. The office hours are between 10 am and 6 pm. Also, I was a…" at bounding box center [470, 380] width 411 height 35
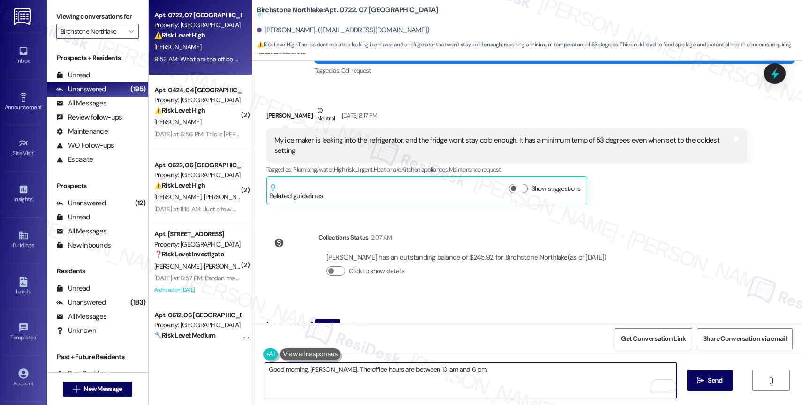
scroll to position [912, 0]
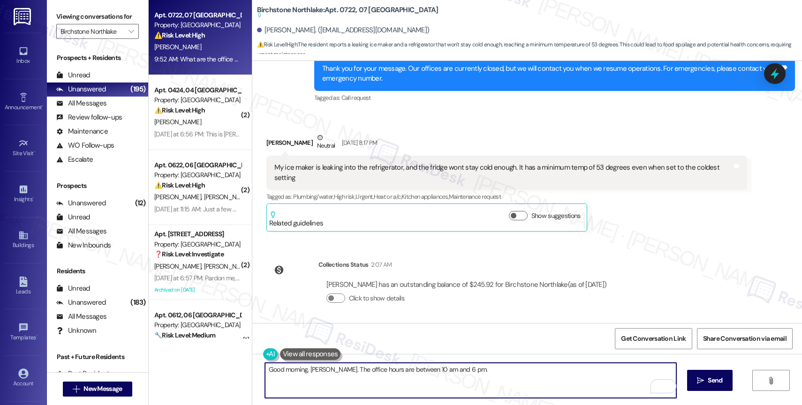
type textarea "Good morning, Gavin. The office hours are between 10 am and 6 pm."
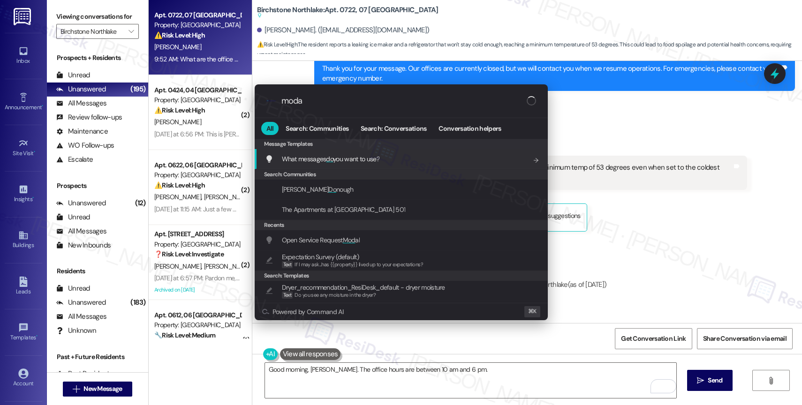
type input "modal"
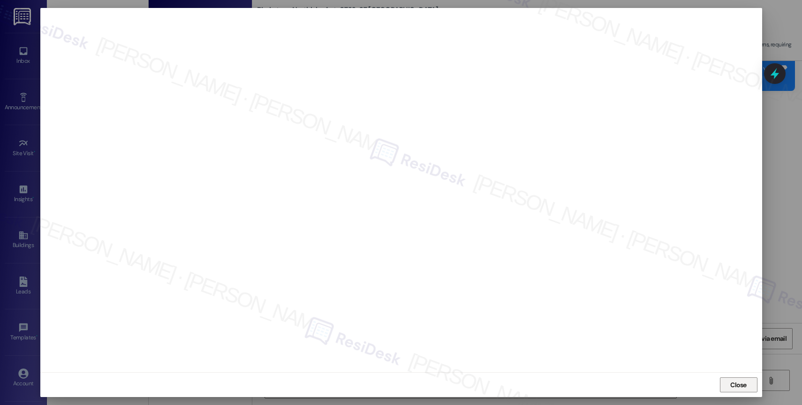
click at [739, 382] on span "Close" at bounding box center [738, 385] width 16 height 10
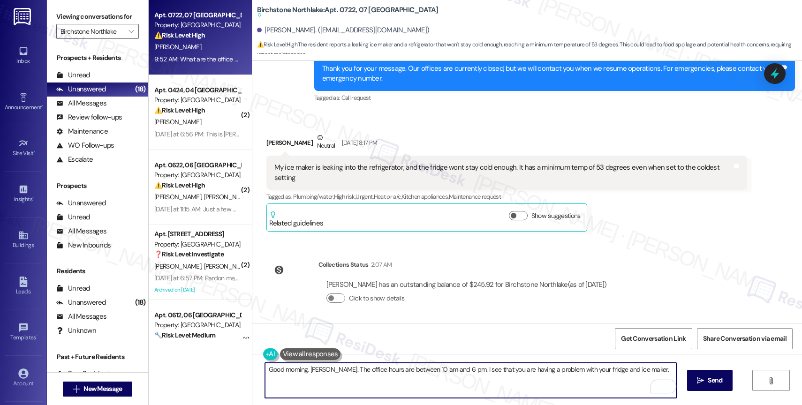
click at [657, 367] on textarea "Good morning, Gavin. The office hours are between 10 am and 6 pm. I see that yo…" at bounding box center [470, 380] width 411 height 35
paste textarea "Have you submitted a work order online? Please let me know if you want me to su…"
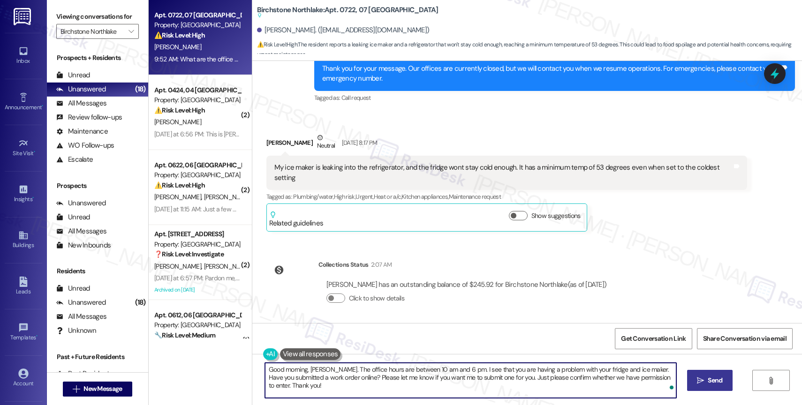
type textarea "Good morning, Gavin. The office hours are between 10 am and 6 pm. I see that yo…"
click at [695, 378] on span " Send" at bounding box center [710, 381] width 30 height 10
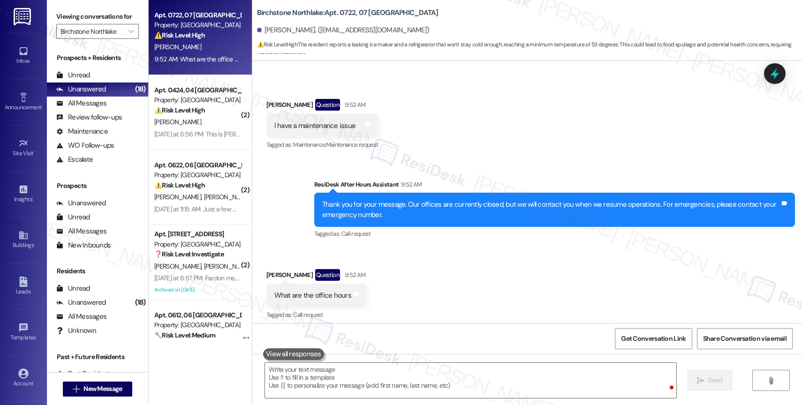
scroll to position [1231, 0]
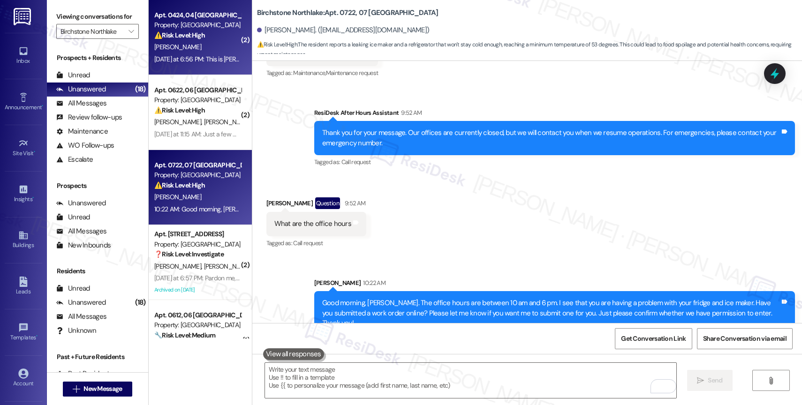
click at [191, 54] on div "Yesterday at 6:56 PM: This is Dennis in 424 Yesterday at 6:56 PM: This is Denni…" at bounding box center [197, 59] width 89 height 12
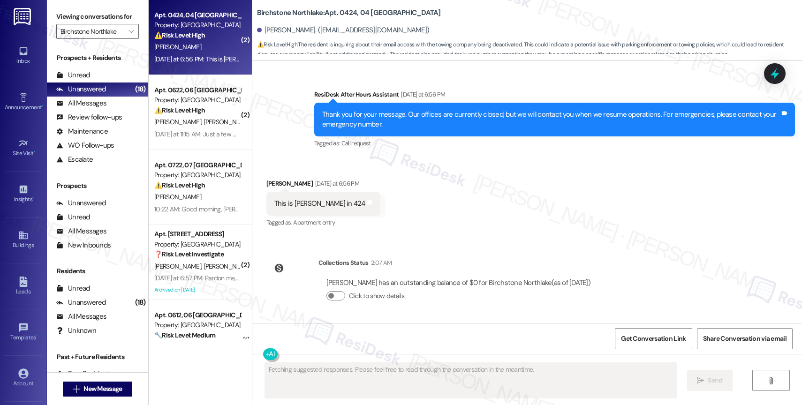
scroll to position [144, 0]
click at [461, 242] on div "Lease started Aug 31, 2024 at 8:00 PM Received via SMS Dennis Croasdaile Questi…" at bounding box center [527, 192] width 550 height 262
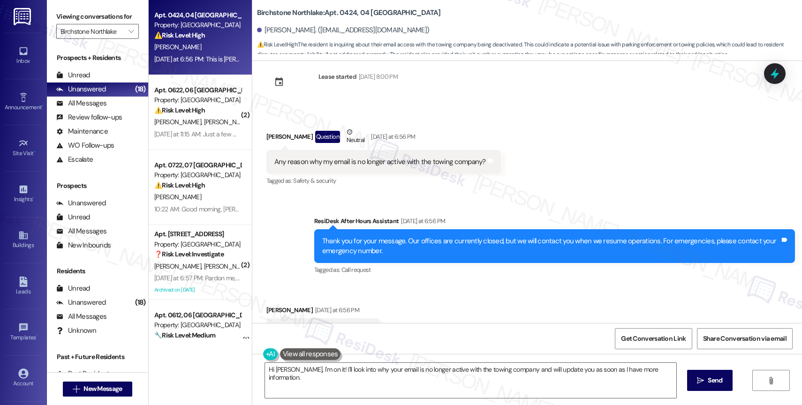
scroll to position [0, 0]
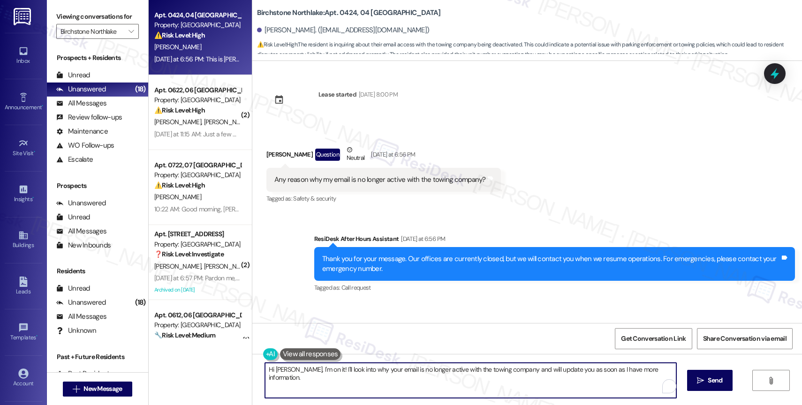
click at [368, 376] on textarea "Hi Dennis, I'm on it! I'll look into why your email is no longer active with th…" at bounding box center [470, 380] width 411 height 35
type textarea "Hi Dennis, thank you for reaching out. I hope you had a great weekend. I will c…"
drag, startPoint x: 452, startPoint y: 368, endPoint x: 459, endPoint y: 375, distance: 9.9
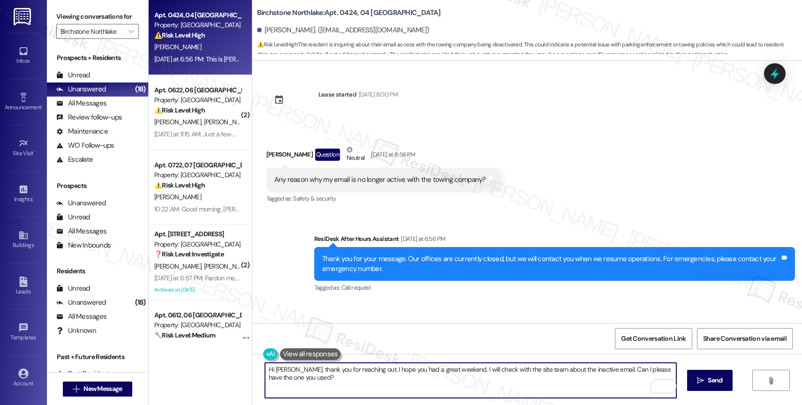
click at [459, 375] on textarea "Hi Dennis, thank you for reaching out. I hope you had a great weekend. I will c…" at bounding box center [470, 380] width 411 height 35
type textarea "Hi Dennis, thank you for reaching out. I hope you had a great weekend. Can I pl…"
click at [662, 386] on icon "Open Grammarly. 0 Suggestions." at bounding box center [662, 386] width 10 height 10
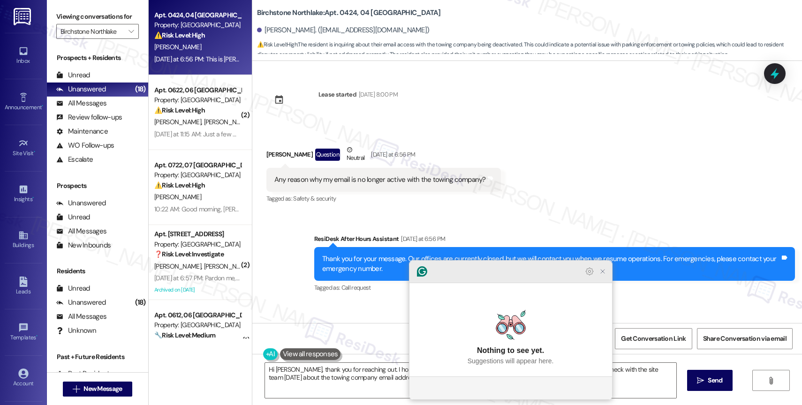
click at [606, 277] on icon "Close Grammarly Assistant" at bounding box center [602, 271] width 11 height 11
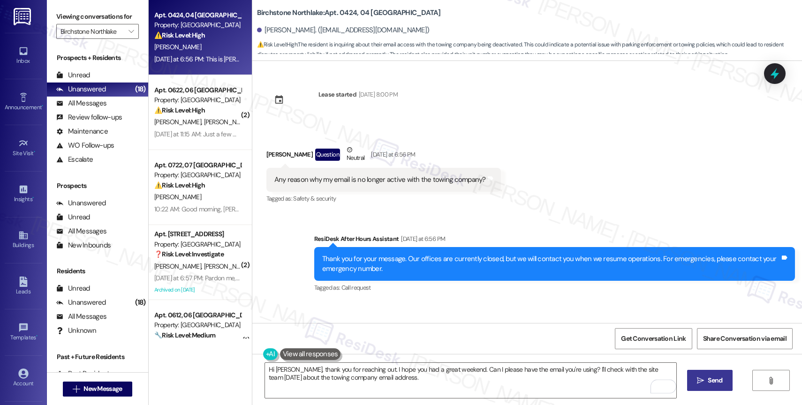
click at [704, 371] on button " Send" at bounding box center [709, 380] width 45 height 21
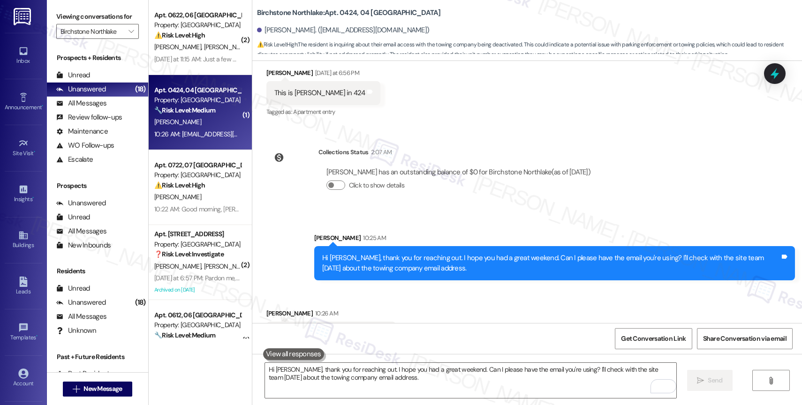
scroll to position [285, 0]
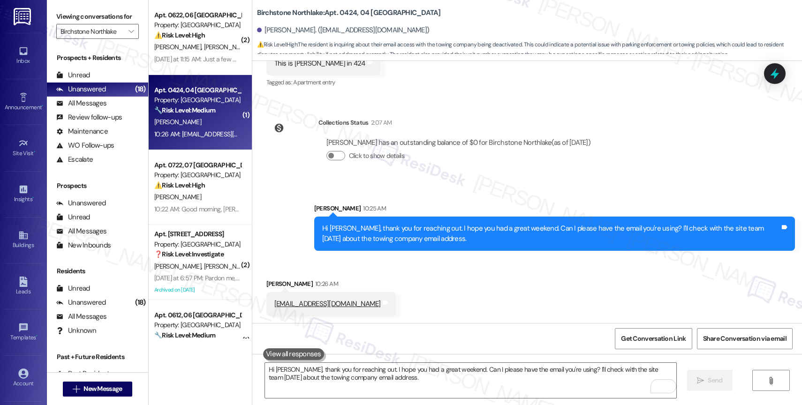
click at [511, 297] on div "Received via SMS Dennis Croasdaile 10:26 AM Jcroasdaile021@yahoo.com Tags and n…" at bounding box center [527, 290] width 550 height 65
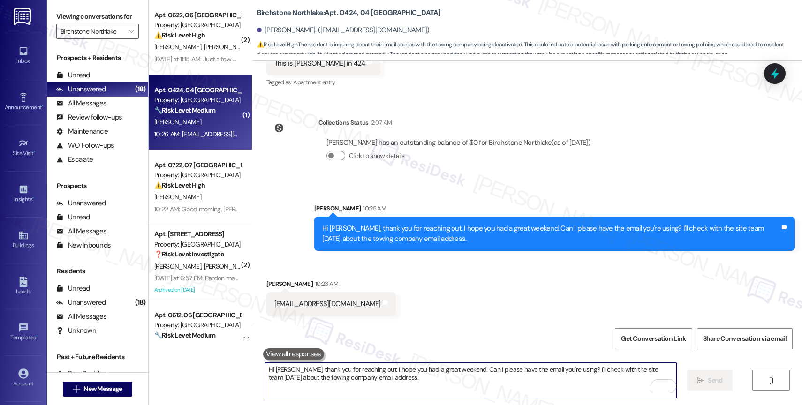
click at [316, 376] on textarea "Hi Dennis, thank you for reaching out. I hope you had a great weekend. Can I pl…" at bounding box center [470, 380] width 411 height 35
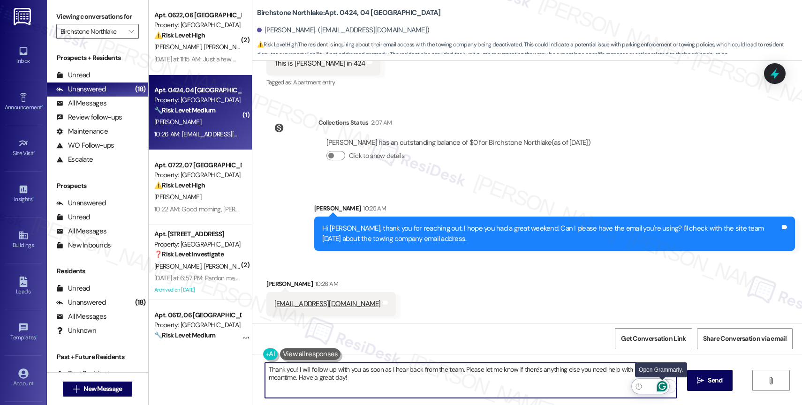
type textarea "Thank you! I will follow up with you as soon as I hear back from the team. Plea…"
click at [665, 388] on icon "Open Grammarly. 0 Suggestions." at bounding box center [661, 386] width 7 height 7
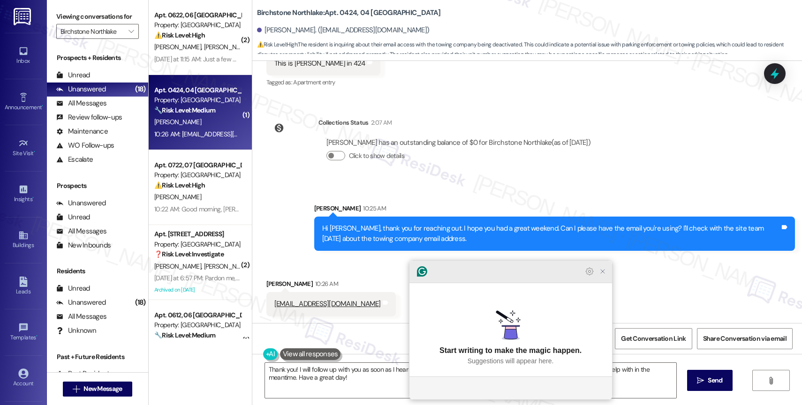
click at [605, 275] on icon "Close Grammarly Assistant" at bounding box center [603, 272] width 8 height 8
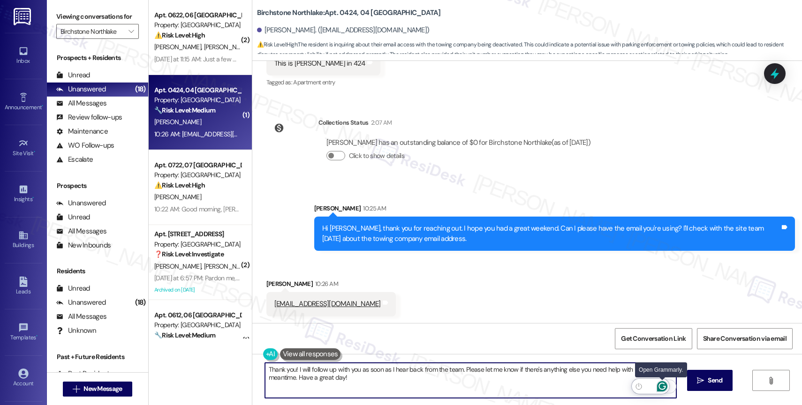
click at [663, 386] on icon "Open Grammarly. 0 Suggestions." at bounding box center [662, 386] width 10 height 10
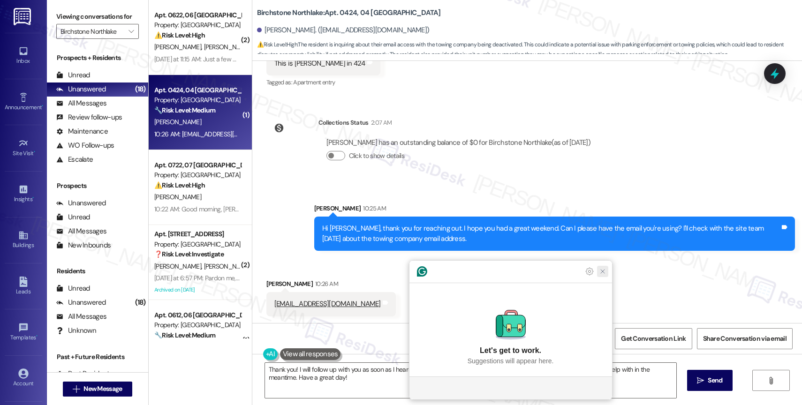
click at [605, 275] on icon "Close Grammarly Assistant" at bounding box center [603, 272] width 8 height 8
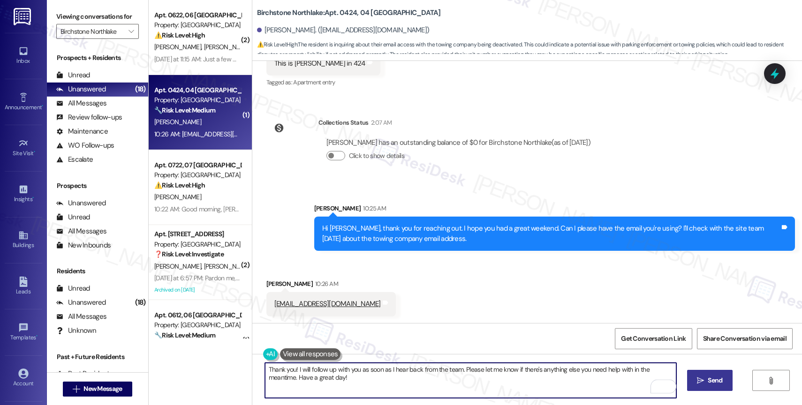
click at [701, 373] on button " Send" at bounding box center [709, 380] width 45 height 21
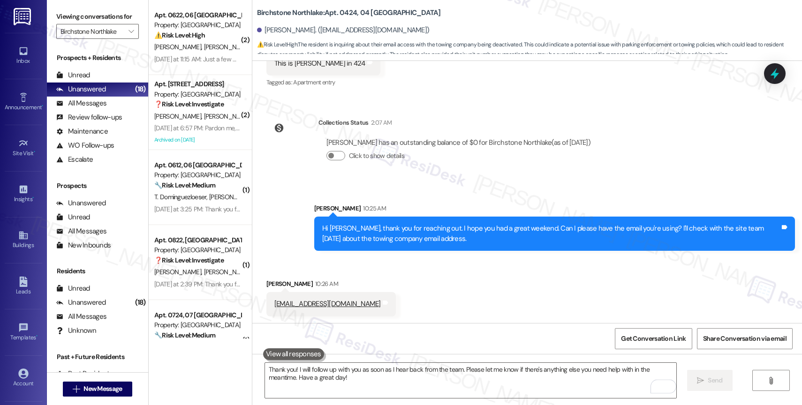
scroll to position [361, 0]
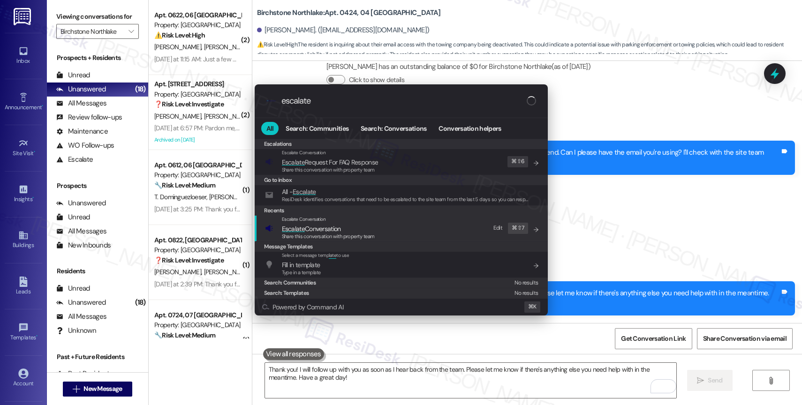
type input "escalate"
click at [323, 225] on span "Escalate Conversation" at bounding box center [311, 229] width 59 height 8
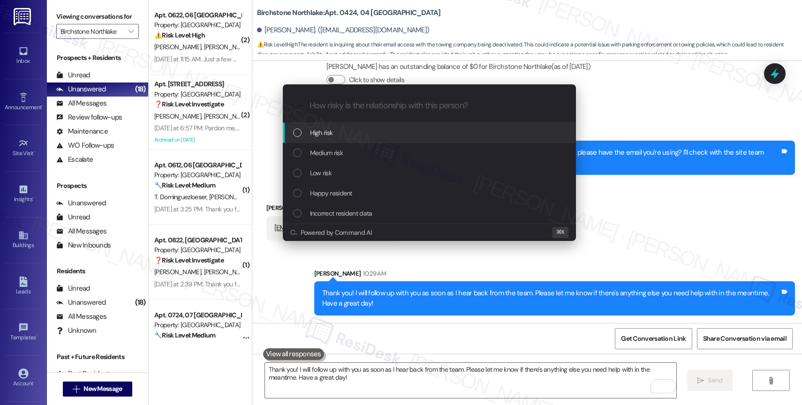
click at [334, 128] on div "High risk" at bounding box center [430, 133] width 274 height 10
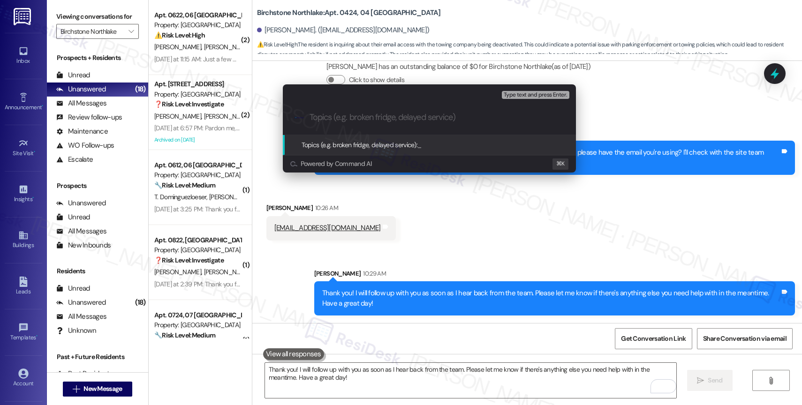
click at [358, 115] on input "Topics (e.g. broken fridge, delayed service)" at bounding box center [437, 118] width 255 height 10
click at [340, 119] on input "Inactive Towing Company" at bounding box center [433, 118] width 247 height 10
type input "Inactive Email Address for the Towing Company"
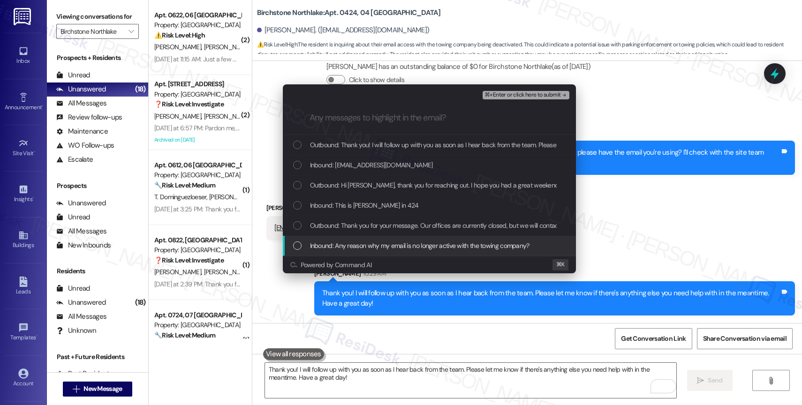
drag, startPoint x: 370, startPoint y: 243, endPoint x: 371, endPoint y: 236, distance: 6.6
click at [370, 243] on span "Inbound: Any reason why my email is no longer active with the towing company?" at bounding box center [419, 246] width 219 height 10
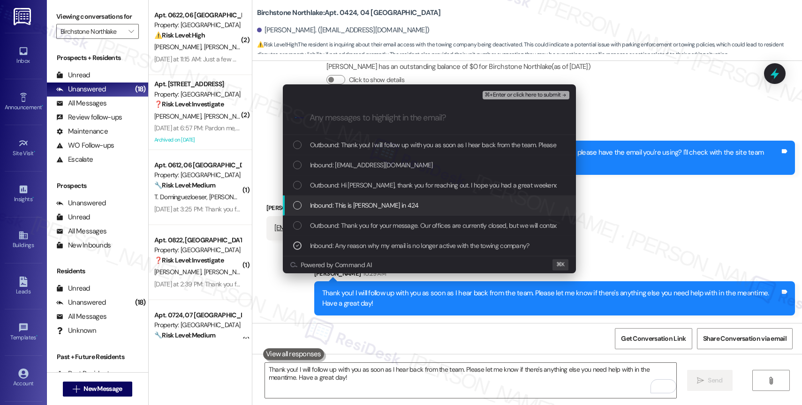
drag, startPoint x: 368, startPoint y: 206, endPoint x: 374, endPoint y: 194, distance: 14.1
click at [368, 206] on span "Inbound: This is Dennis in 424" at bounding box center [364, 205] width 109 height 10
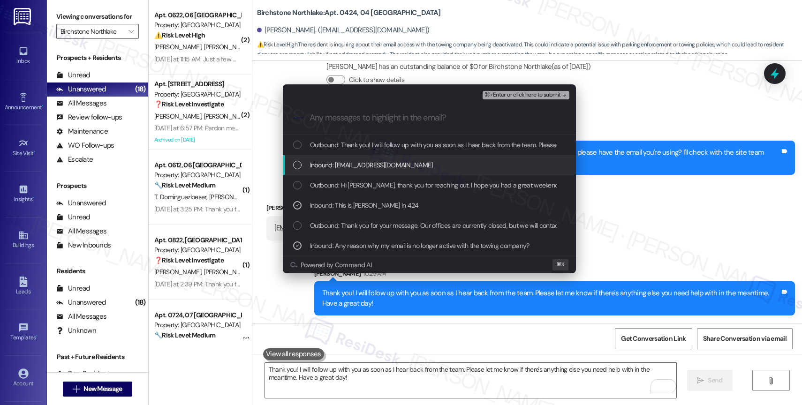
click at [369, 160] on span "Inbound: Jcroasdaile021@yahoo.com" at bounding box center [371, 165] width 123 height 10
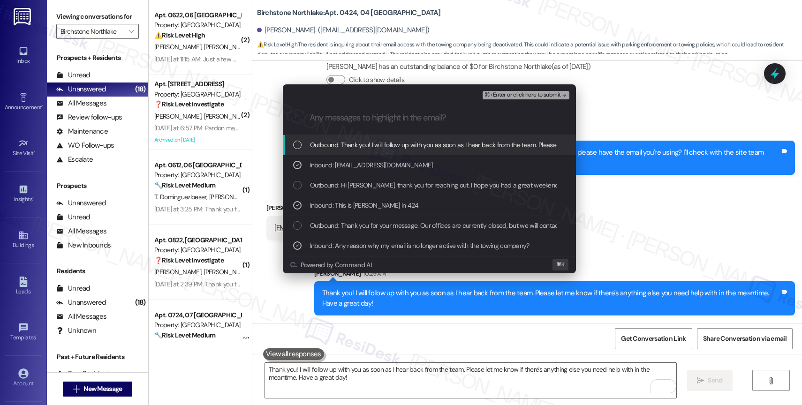
click at [380, 144] on span "Outbound: Thank you! I will follow up with you as soon as I hear back from the …" at bounding box center [556, 145] width 492 height 10
click at [549, 93] on span "⌘+Enter or click here to submit" at bounding box center [522, 95] width 76 height 7
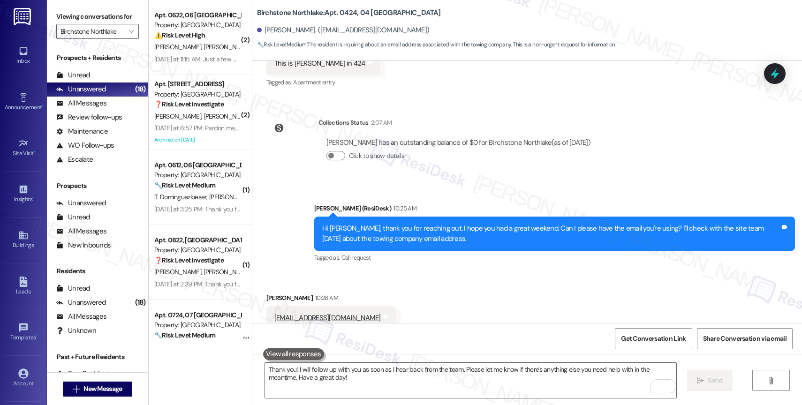
scroll to position [402, 0]
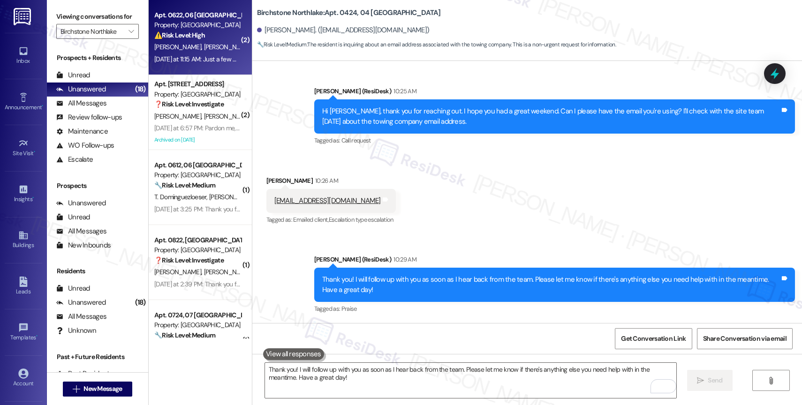
click at [204, 50] on span "[PERSON_NAME]" at bounding box center [229, 47] width 50 height 8
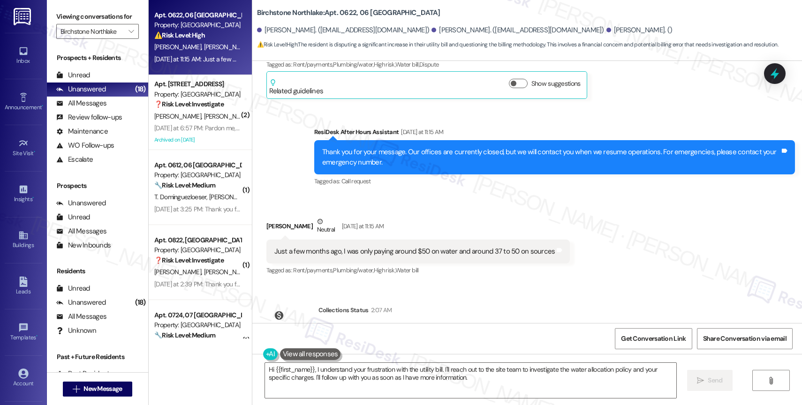
scroll to position [1332, 0]
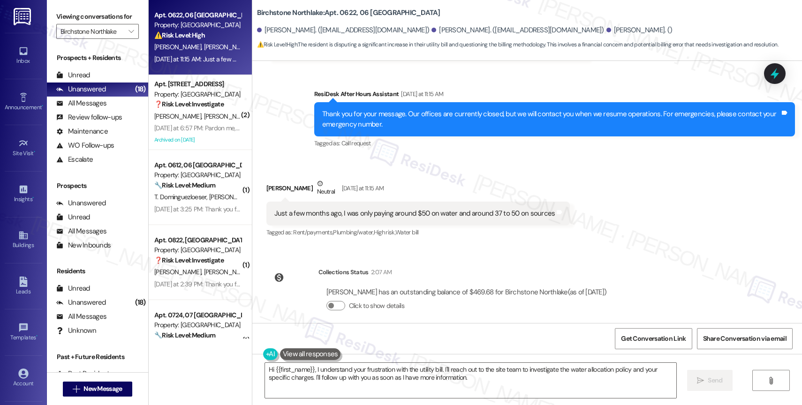
click at [455, 280] on div "Luis Vezga has an outstanding balance of $469.68 for Birchstone Northlake (as o…" at bounding box center [466, 302] width 296 height 45
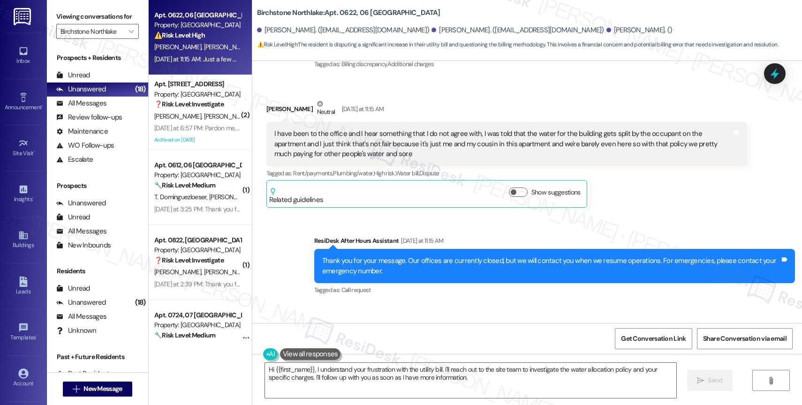
scroll to position [1161, 0]
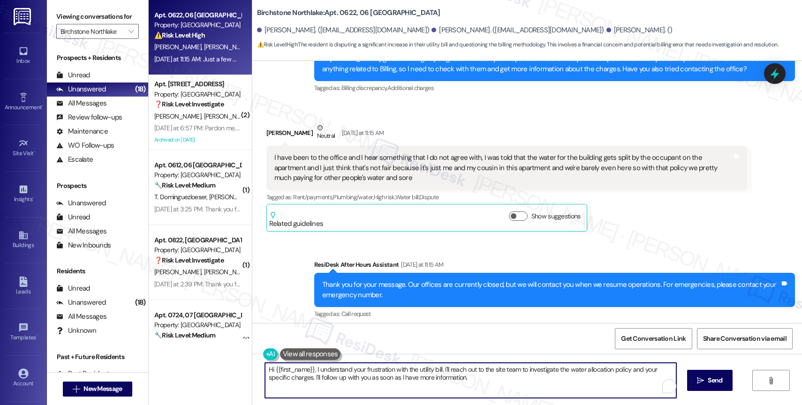
click at [338, 381] on textarea "Hi {{first_name}}, I understand your frustration with the utility bill. I'll re…" at bounding box center [470, 380] width 411 height 35
click at [289, 378] on textarea "Hi {{first_name}}, I understand your frustration with the utility bill. I'll re…" at bounding box center [470, 380] width 411 height 35
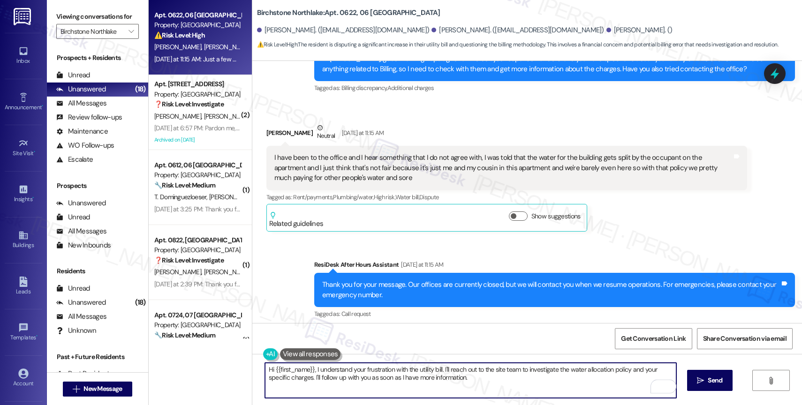
click at [289, 378] on textarea "Hi {{first_name}}, I understand your frustration with the utility bill. I'll re…" at bounding box center [470, 380] width 411 height 35
type textarea "[PERSON_NAME], thank you for informing me you've already been to the office. Ho…"
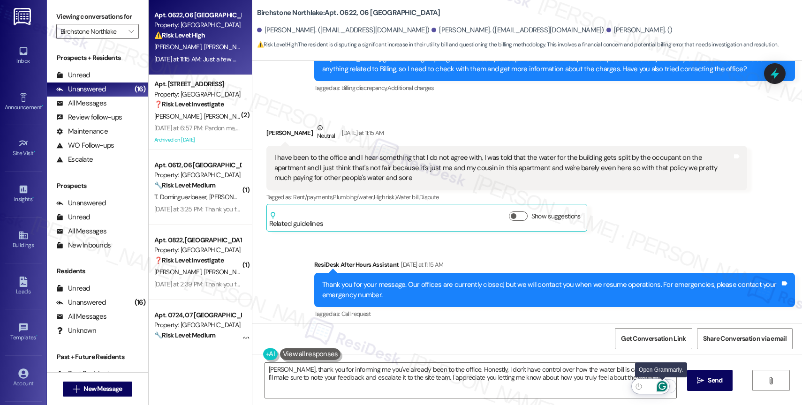
click at [660, 385] on icon "Open Grammarly. 0 Suggestions." at bounding box center [662, 386] width 10 height 10
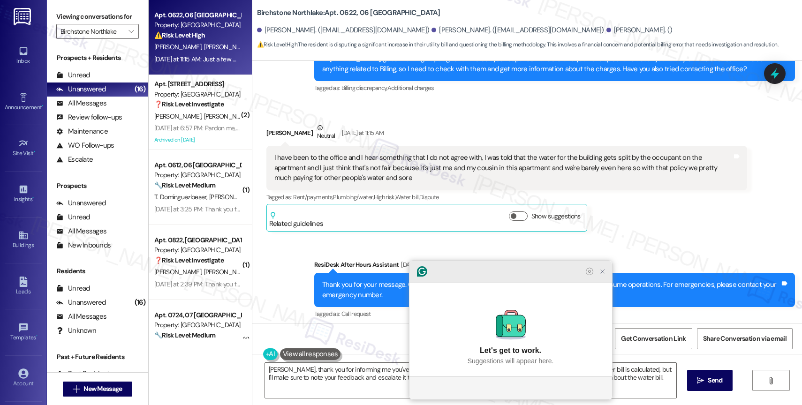
click at [603, 277] on icon "Close Grammarly Assistant" at bounding box center [602, 271] width 11 height 11
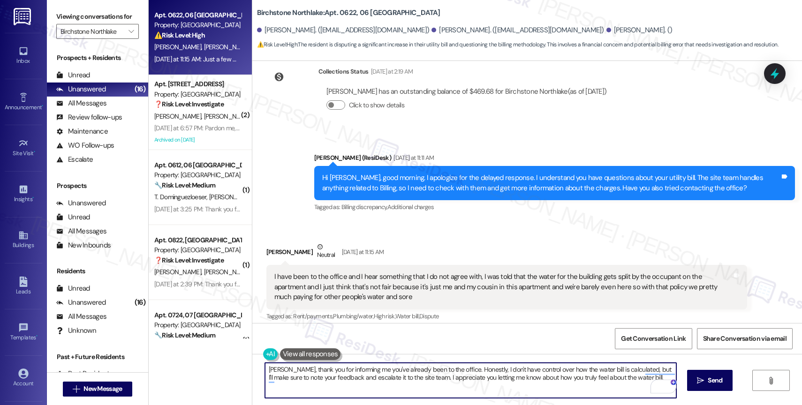
scroll to position [1332, 0]
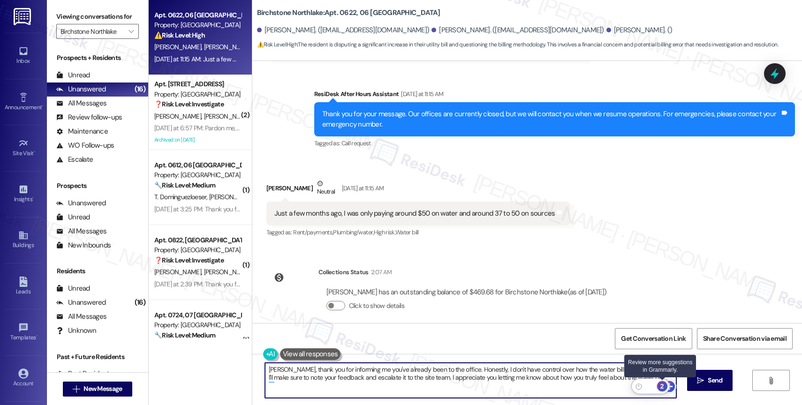
click at [663, 385] on div "2" at bounding box center [662, 386] width 10 height 10
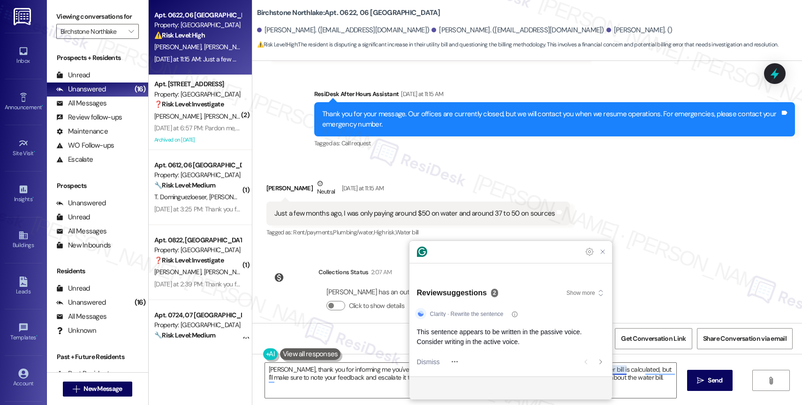
click at [428, 372] on div "Clarity · Rewrite the sentence This sentence appears to be written in the passi…" at bounding box center [510, 339] width 203 height 74
click at [429, 366] on span "Dismiss" at bounding box center [428, 362] width 23 height 10
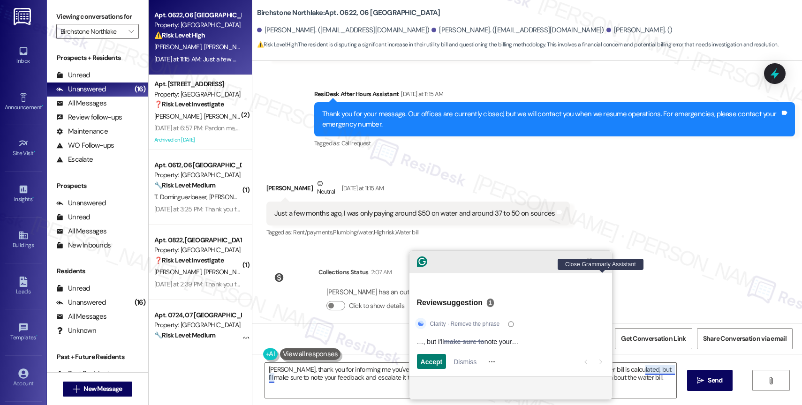
click at [604, 267] on icon "Close Grammarly Assistant" at bounding box center [602, 261] width 11 height 11
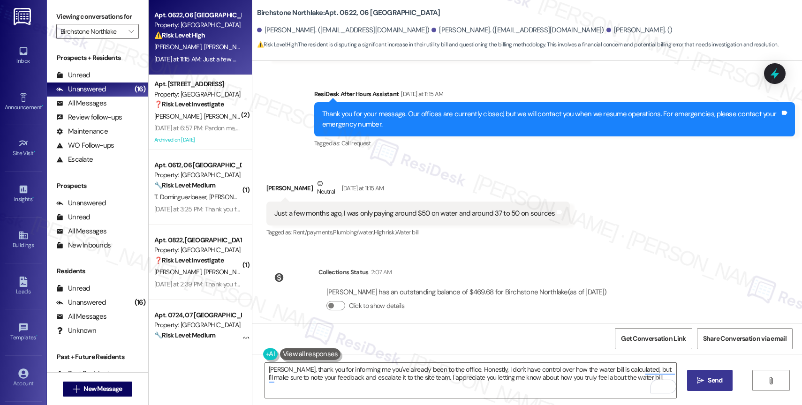
click at [701, 380] on icon "" at bounding box center [700, 381] width 7 height 8
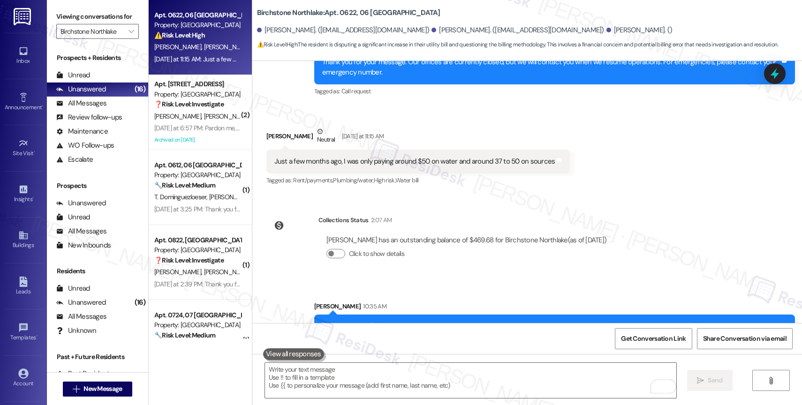
scroll to position [1407, 0]
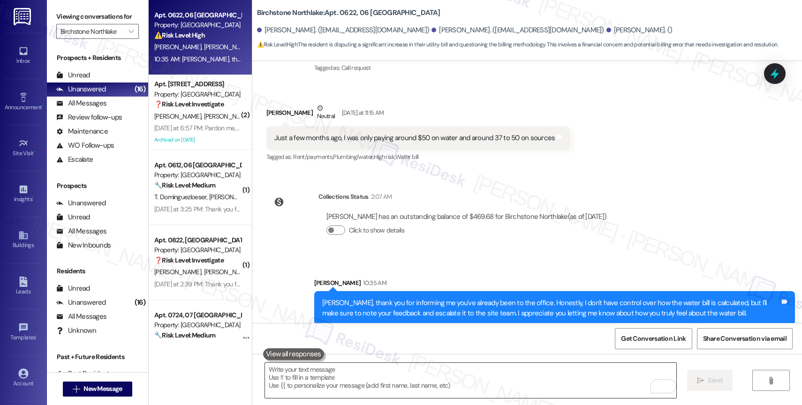
click at [370, 383] on textarea "To enrich screen reader interactions, please activate Accessibility in Grammarl…" at bounding box center [470, 380] width 411 height 35
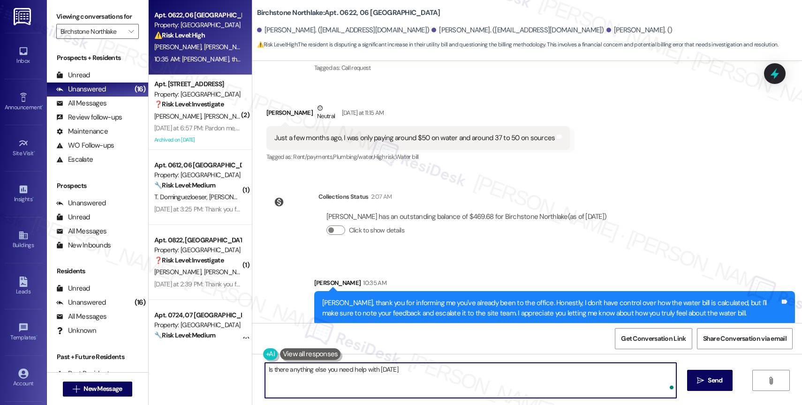
type textarea "Is there anything else you need help with [DATE]?"
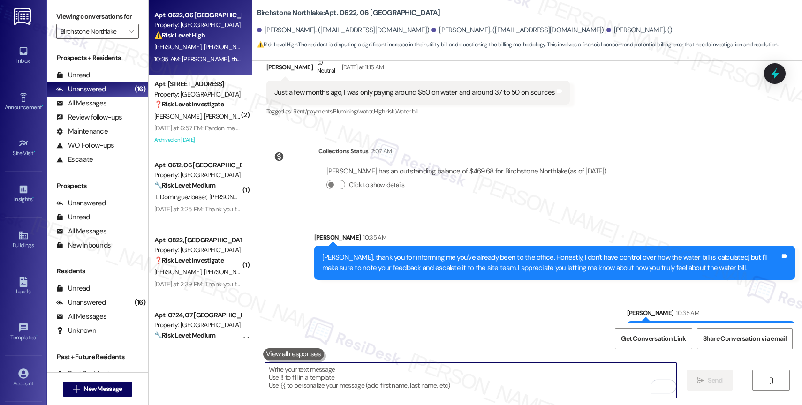
scroll to position [1473, 0]
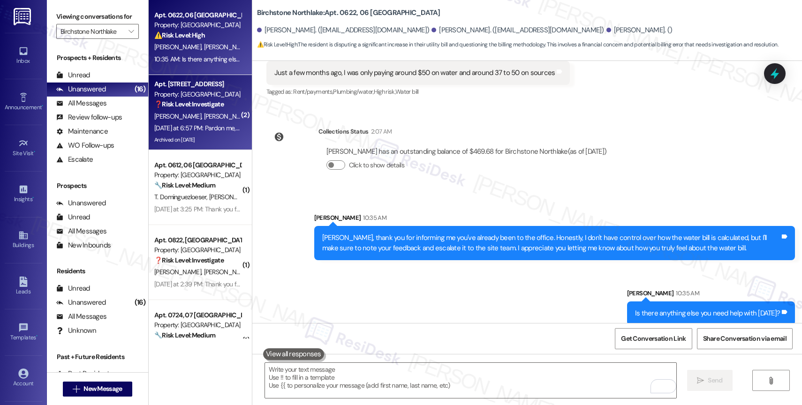
click at [181, 129] on div "Yesterday at 6:57 PM: Pardon me, please note my corrected dates. I stopped in t…" at bounding box center [394, 128] width 480 height 8
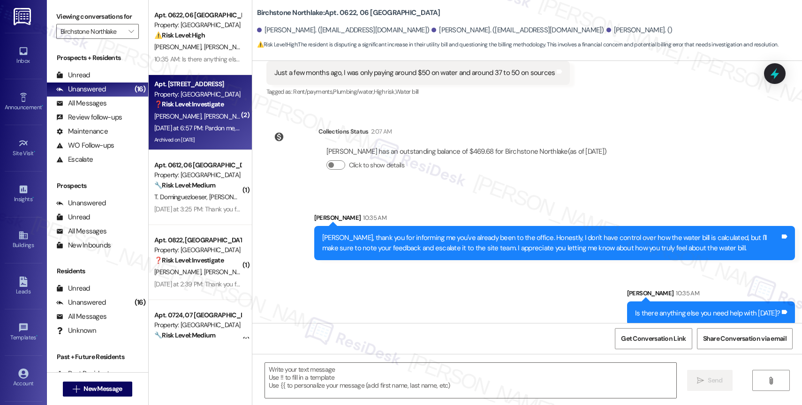
type textarea "Fetching suggested responses. Please feel free to read through the conversation…"
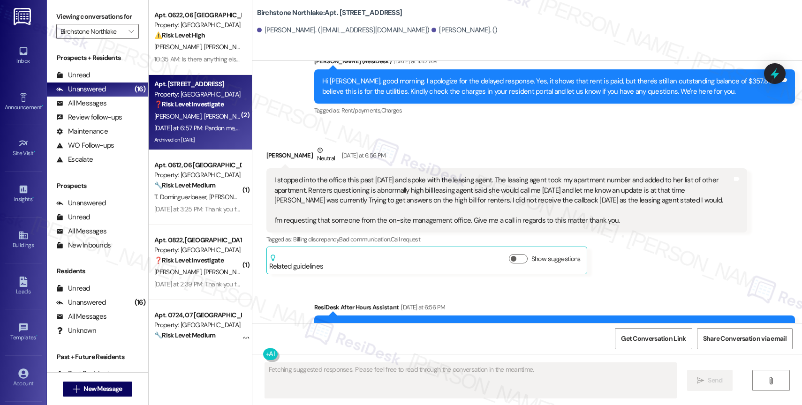
scroll to position [5873, 0]
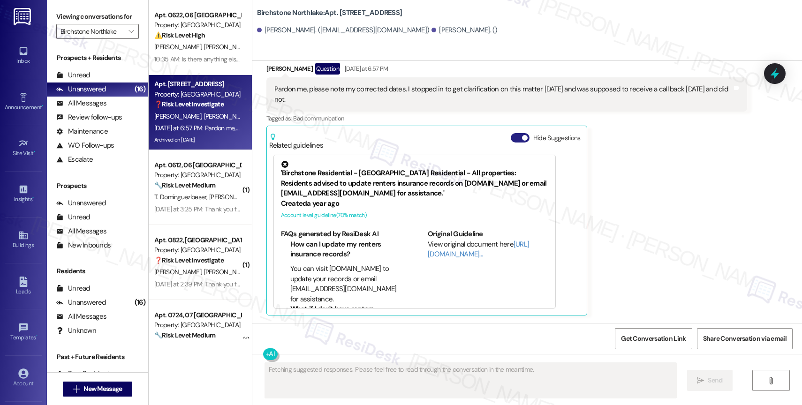
click at [522, 137] on span "button" at bounding box center [525, 138] width 6 height 6
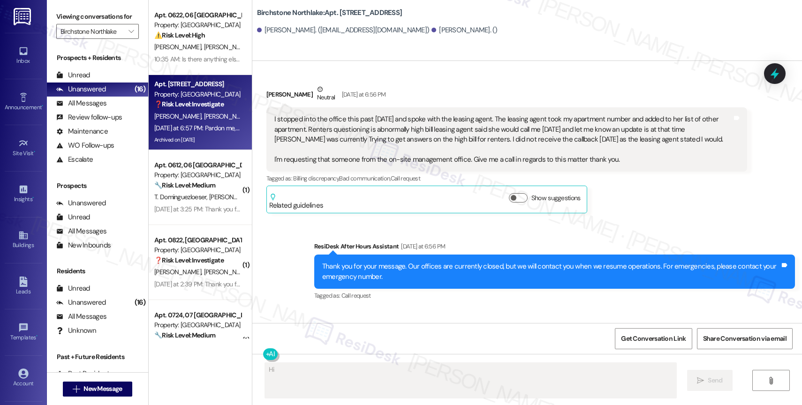
scroll to position [5533, 0]
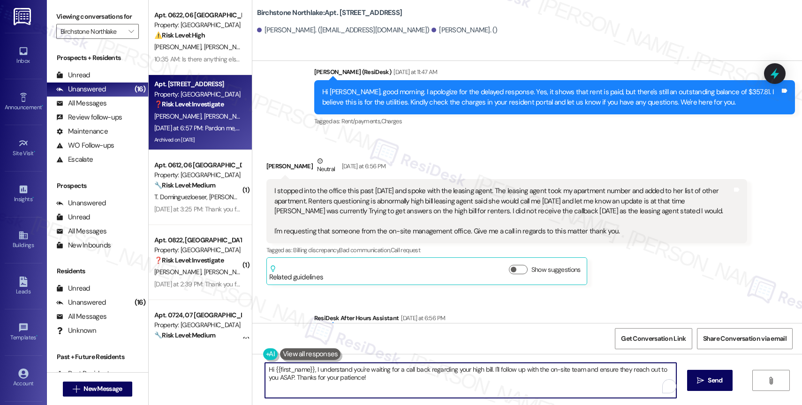
click at [341, 382] on textarea "Hi {{first_name}}, I understand you're waiting for a call back regarding your h…" at bounding box center [470, 380] width 411 height 35
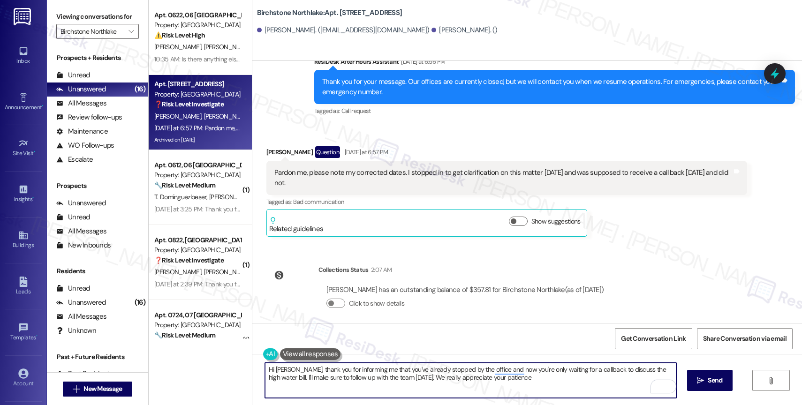
type textarea "Hi Jenifer, thank you for informing me that you've already stopped by the offic…"
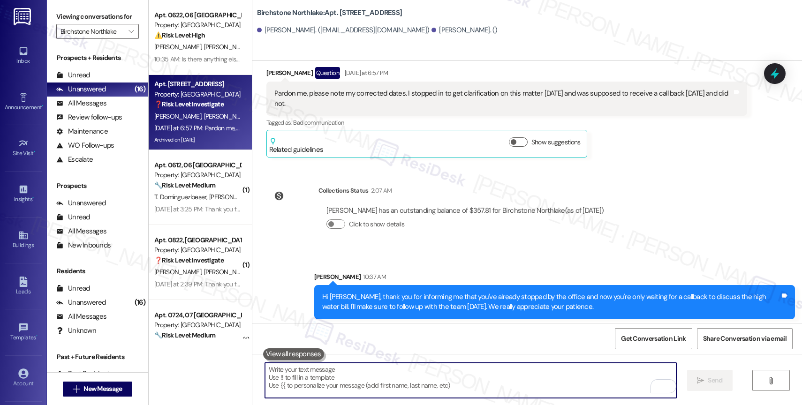
scroll to position [5873, 0]
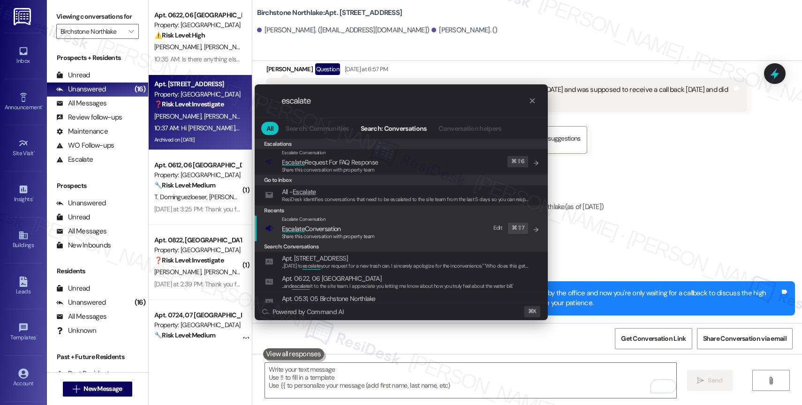
type input "escalate"
click at [332, 226] on span "Escalate Conversation" at bounding box center [311, 229] width 59 height 8
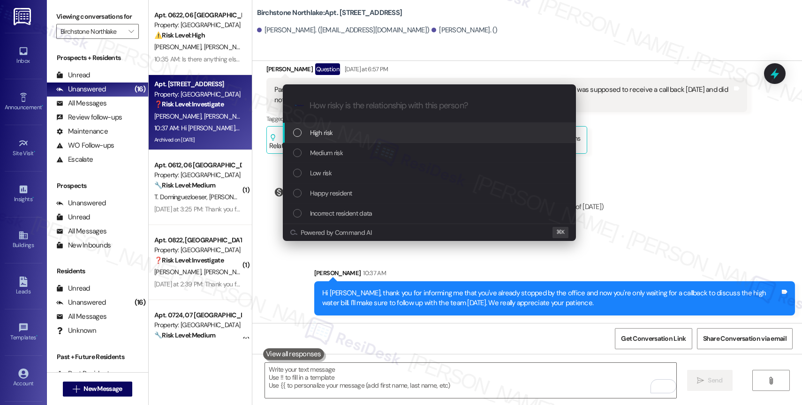
click at [331, 128] on span "High risk" at bounding box center [321, 133] width 23 height 10
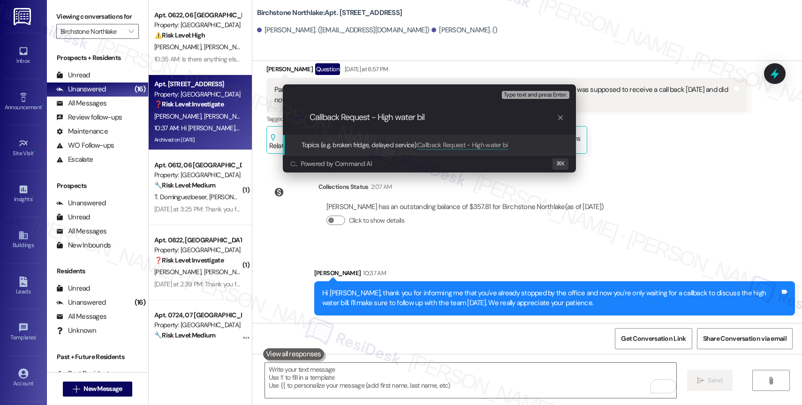
type input "Callback Request - High water bill"
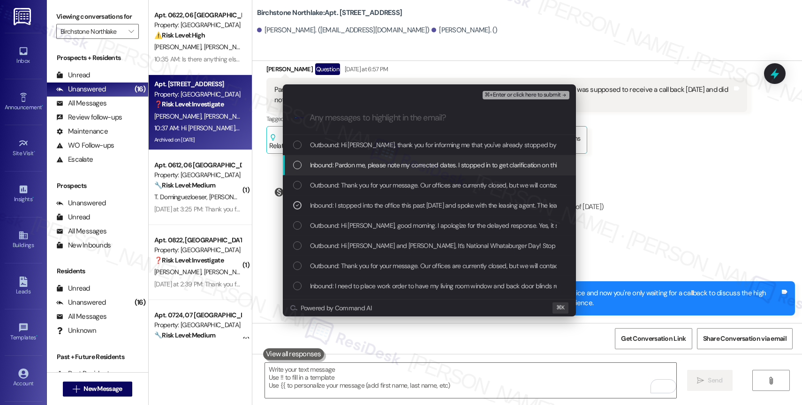
click at [387, 165] on span "Inbound: Pardon me, please note my corrected dates. I stopped in to get clarifi…" at bounding box center [537, 165] width 455 height 10
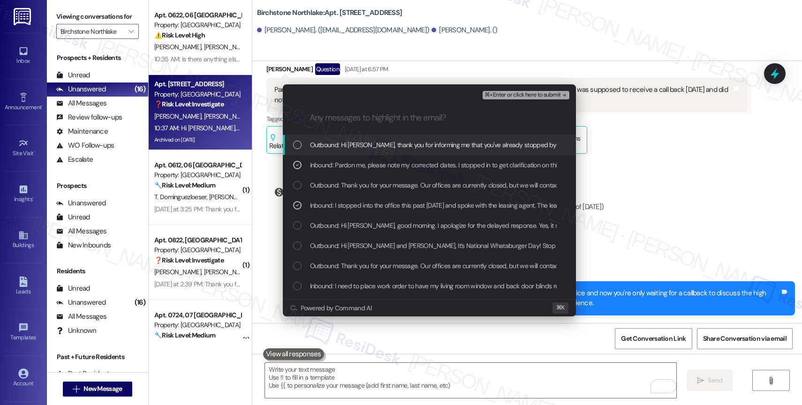
click at [390, 148] on span "Outbound: Hi Jenifer, thank you for informing me that you've already stopped by…" at bounding box center [657, 145] width 694 height 10
click at [542, 92] on span "⌘+Enter or click here to submit" at bounding box center [522, 95] width 76 height 7
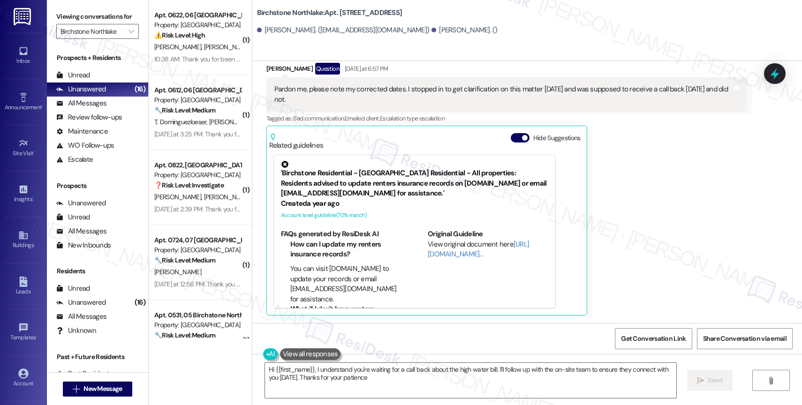
type textarea "Hi {{first_name}}, I understand you're waiting for a call back about the high w…"
click at [513, 140] on button "Hide Suggestions" at bounding box center [520, 137] width 19 height 9
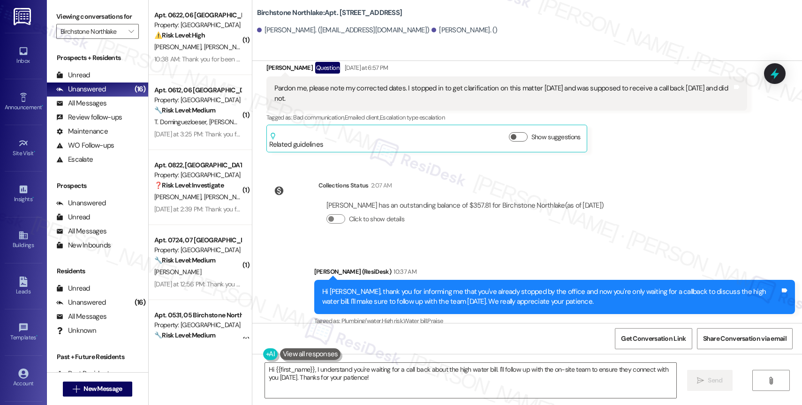
scroll to position [5887, 0]
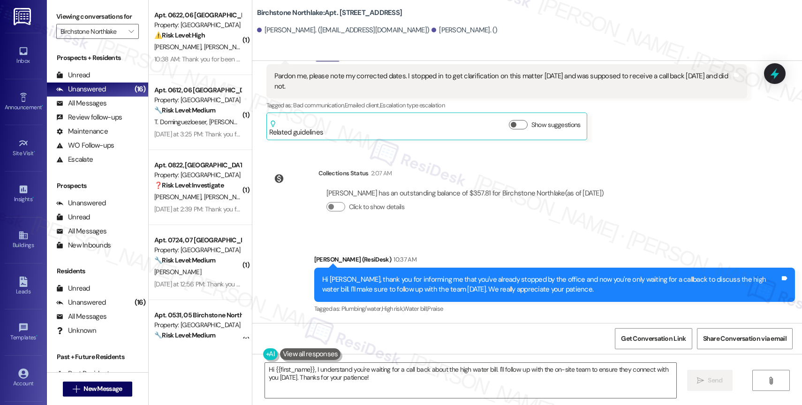
click at [447, 242] on div "Sent via SMS Sarah (ResiDesk) 10:37 AM Hi Jenifer, thank you for informing me t…" at bounding box center [527, 278] width 550 height 89
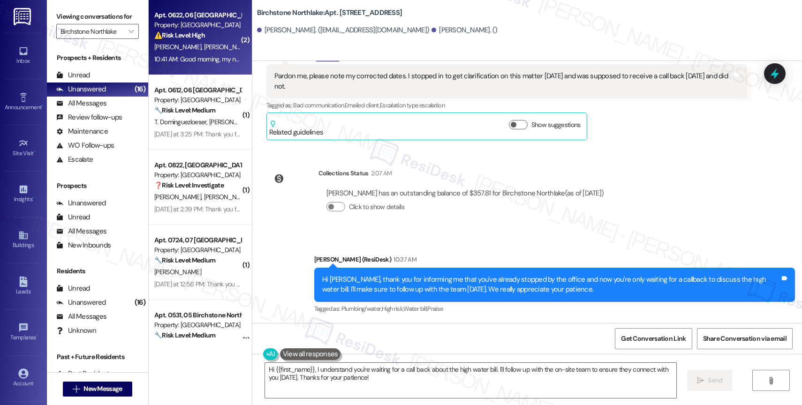
click at [253, 48] on span "L. Vezga" at bounding box center [264, 47] width 22 height 8
type textarea "Fetching suggested responses. Please feel free to read through the conversation…"
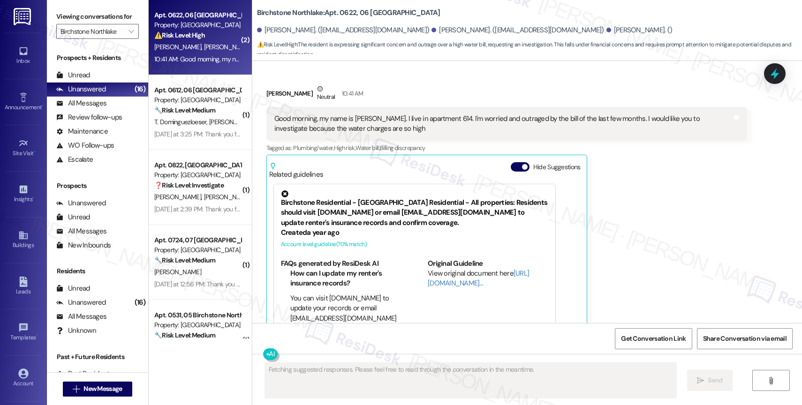
scroll to position [1893, 0]
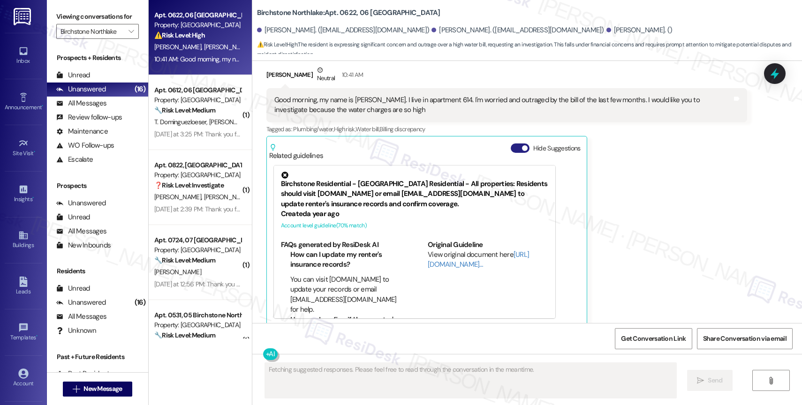
click at [522, 145] on span "button" at bounding box center [525, 148] width 6 height 6
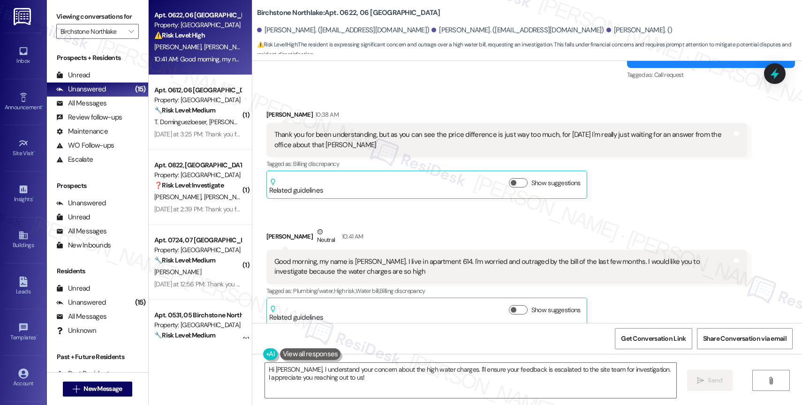
scroll to position [1628, 0]
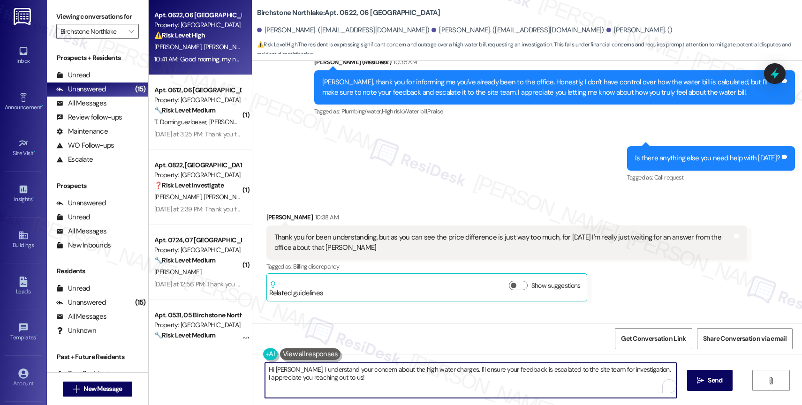
click at [352, 377] on textarea "Hi Rizzi, I understand your concern about the high water charges. I'll ensure y…" at bounding box center [470, 380] width 411 height 35
drag, startPoint x: 593, startPoint y: 382, endPoint x: 614, endPoint y: 374, distance: 23.2
click at [593, 382] on textarea "Hi Rizzi and Diego. I completely understand how you're feeling about the sudden…" at bounding box center [470, 380] width 411 height 35
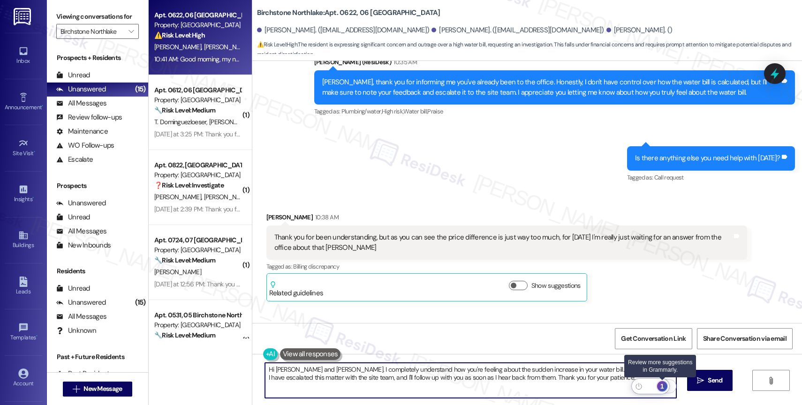
type textarea "Hi Rizzi and Diego. I completely understand how you're feeling about the sudden…"
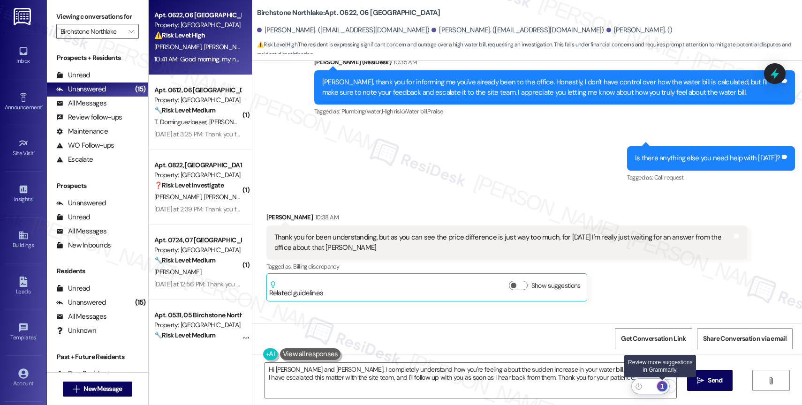
click at [662, 385] on div "1" at bounding box center [662, 386] width 10 height 10
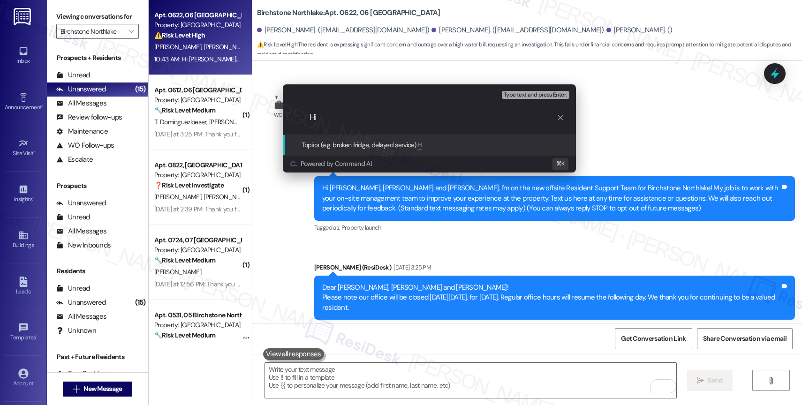
scroll to position [1806, 0]
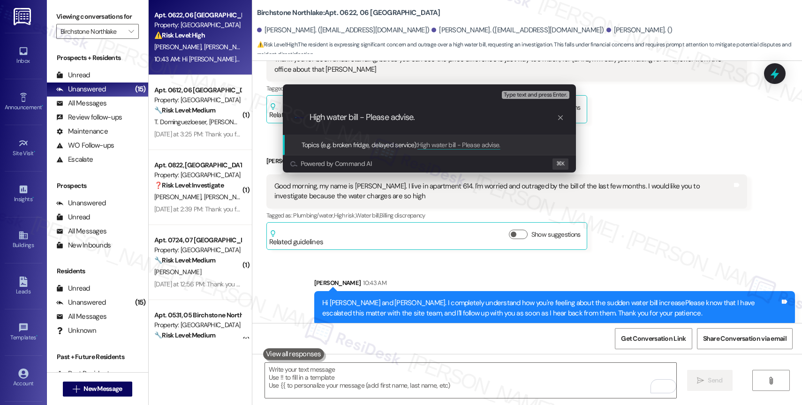
click at [310, 117] on input "High water bill - Please advise." at bounding box center [433, 118] width 247 height 10
click at [509, 119] on input "Complaint about the high water bill - Please advise." at bounding box center [433, 118] width 247 height 10
drag, startPoint x: 437, startPoint y: 117, endPoint x: 502, endPoint y: 122, distance: 65.4
click at [502, 122] on input "Complaint about the high water bill - Please advise." at bounding box center [433, 118] width 247 height 10
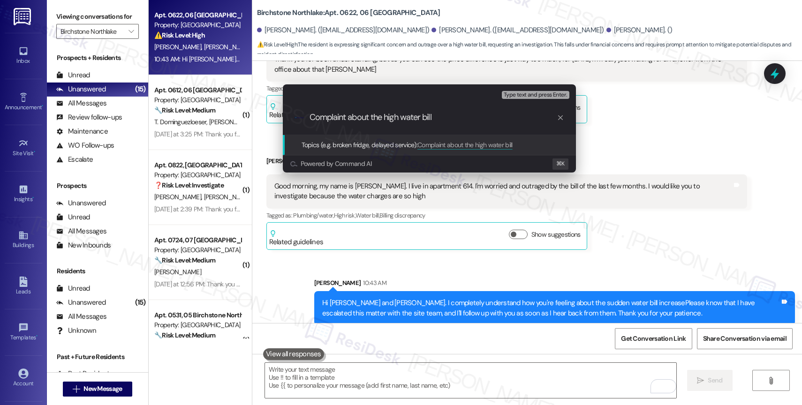
type input "Complaint about the high water bill"
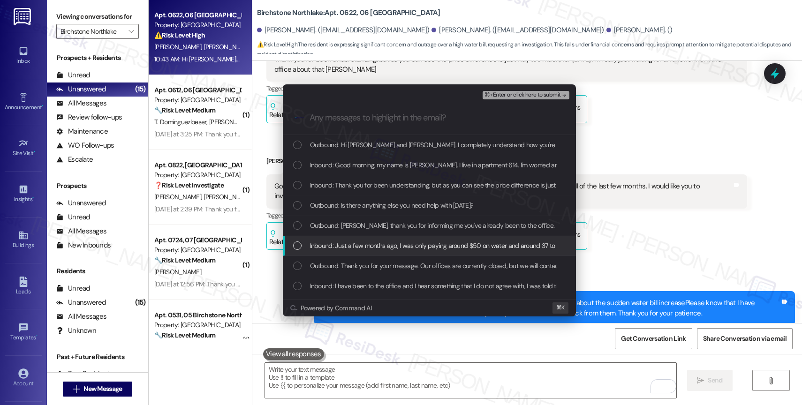
click at [396, 244] on span "Inbound: Just a few months ago, I was only paying around $50 on water and aroun…" at bounding box center [453, 246] width 287 height 10
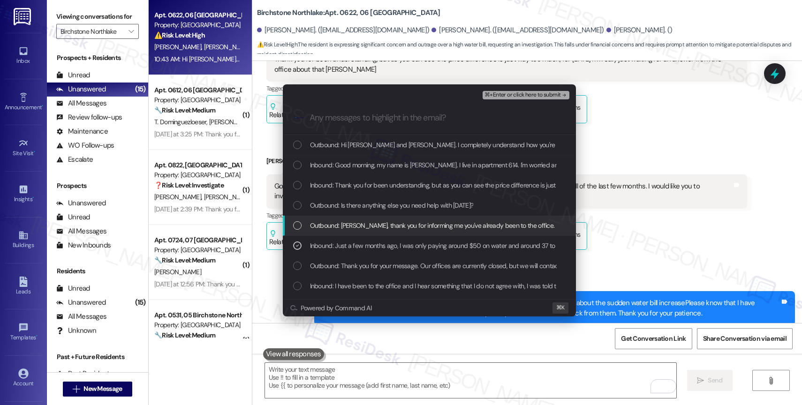
click at [393, 229] on span "Outbound: [PERSON_NAME], thank you for informing me you've already been to the …" at bounding box center [725, 225] width 830 height 10
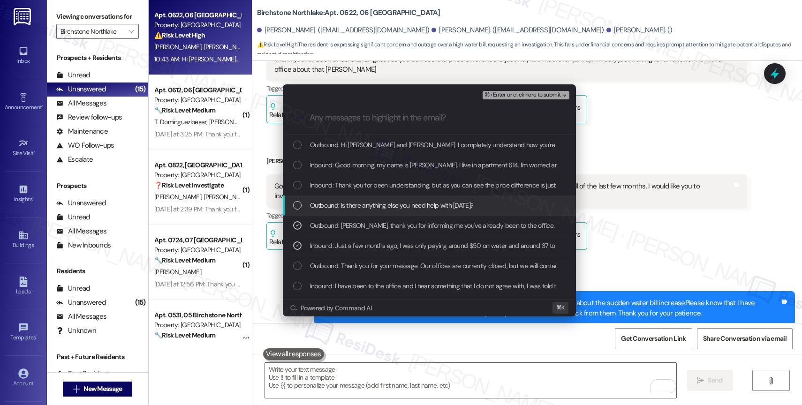
click at [389, 206] on span "Outbound: Is there anything else you need help with [DATE]?" at bounding box center [392, 205] width 164 height 10
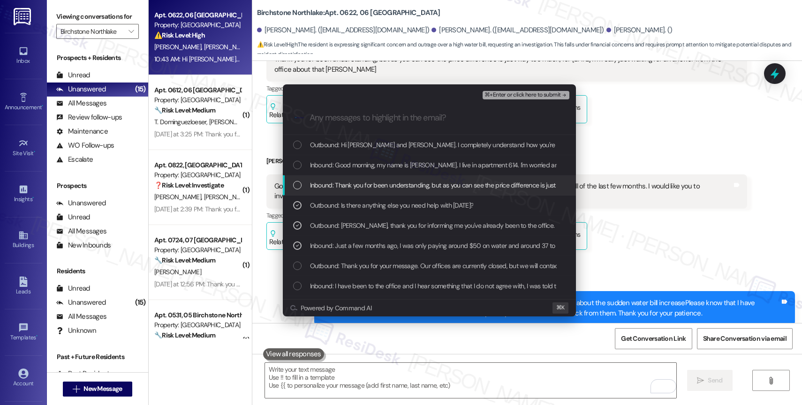
click at [400, 183] on span "Inbound: Thank you for been understanding, but as you can see the price differe…" at bounding box center [575, 185] width 531 height 10
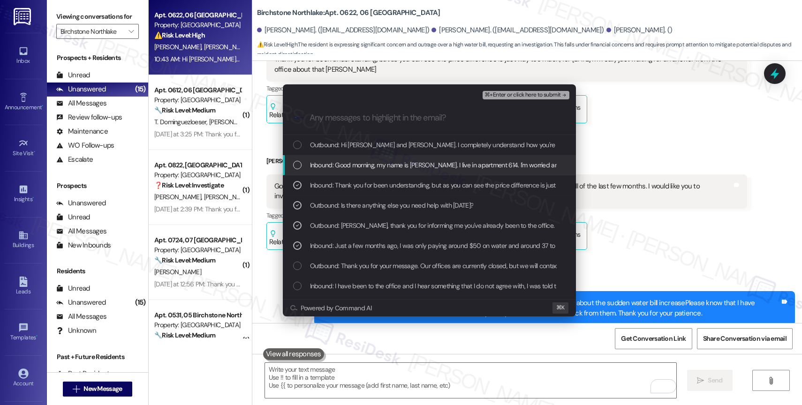
click at [400, 166] on span "Inbound: Good morning, my name is [PERSON_NAME]. I live in apartment 614. I'm w…" at bounding box center [588, 165] width 557 height 10
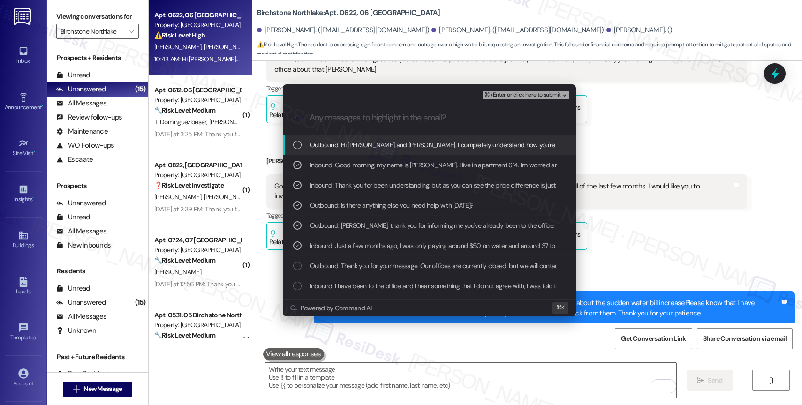
click at [411, 145] on span "Outbound: Hi [PERSON_NAME] and [PERSON_NAME]. I completely understand how you'r…" at bounding box center [700, 145] width 780 height 10
click at [534, 94] on span "⌘+Enter or click here to submit" at bounding box center [522, 95] width 76 height 7
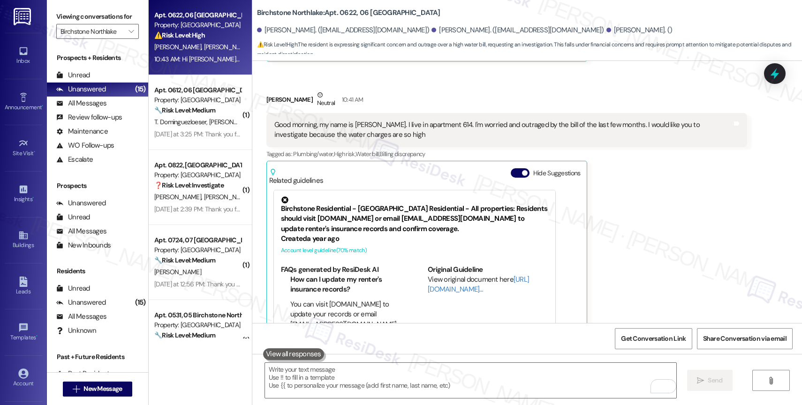
scroll to position [1893, 0]
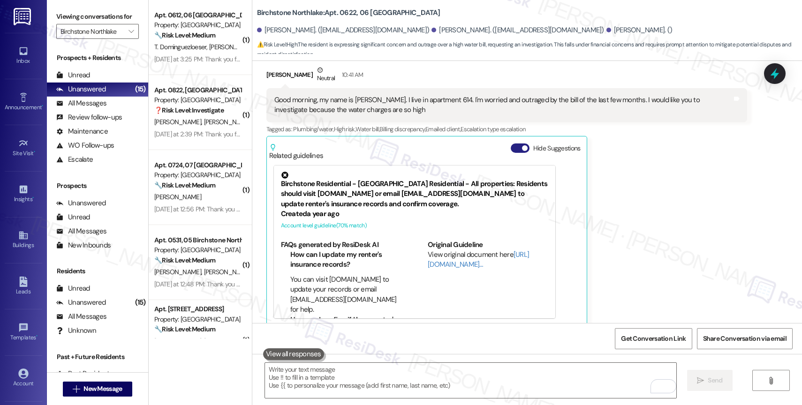
click at [512, 144] on button "Hide Suggestions" at bounding box center [520, 148] width 19 height 9
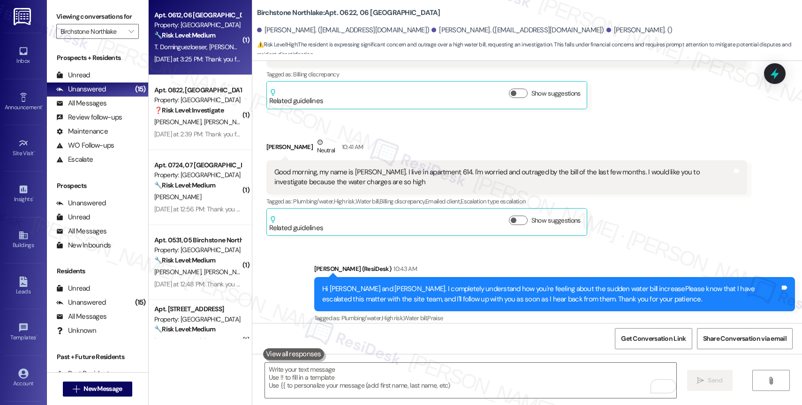
click at [216, 53] on div "[DATE] at 3:25 PM: Thank you for your message. Our offices are currently closed…" at bounding box center [197, 59] width 89 height 12
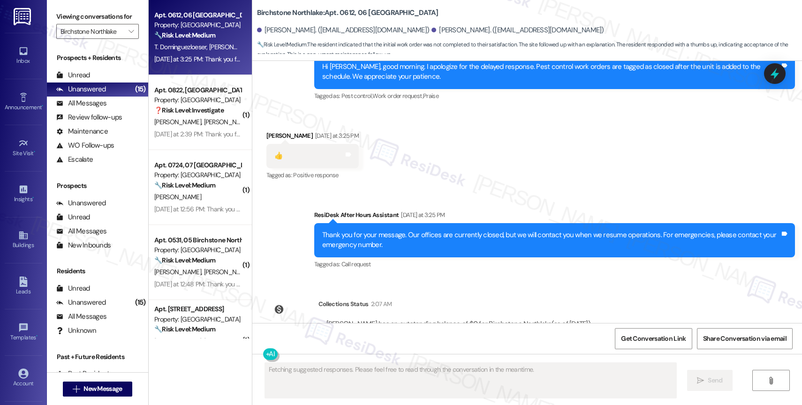
scroll to position [2632, 0]
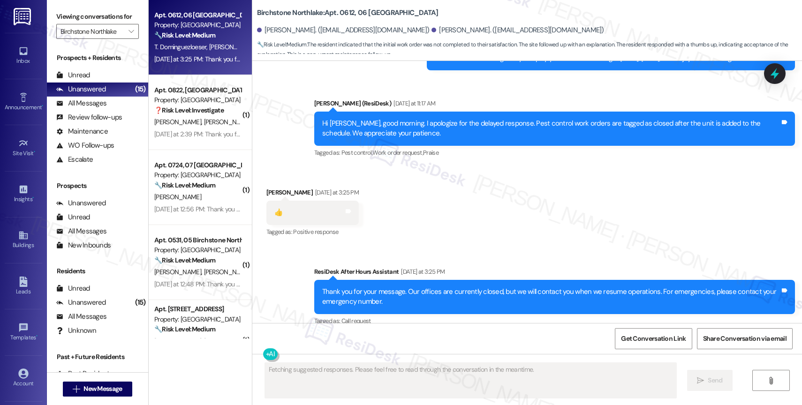
click at [455, 231] on div "Received via SMS [PERSON_NAME] [DATE] at 3:25 PM 👍 Tags and notes Tagged as: Po…" at bounding box center [527, 205] width 550 height 79
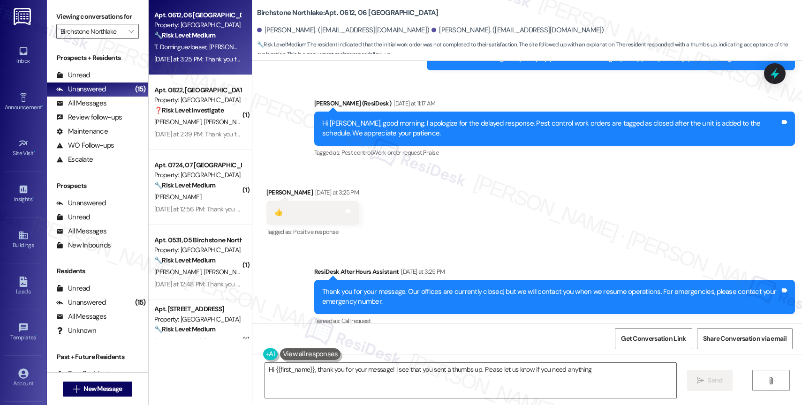
type textarea "Hi {{first_name}}, thank you for your message! I see that you sent a thumbs up.…"
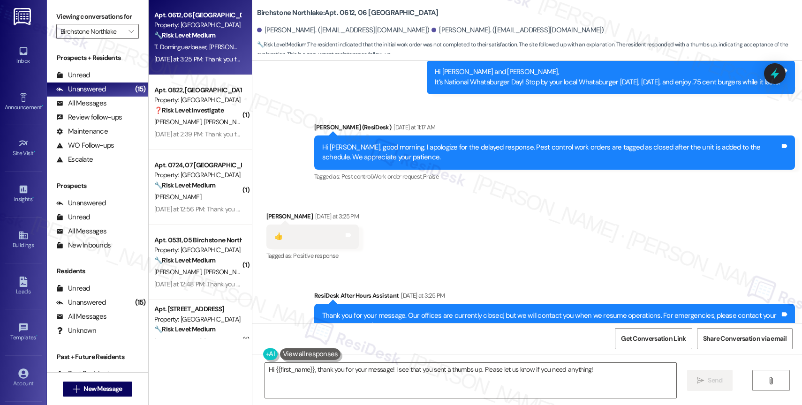
click at [455, 231] on div "Received via SMS [PERSON_NAME] [DATE] at 3:25 PM 👍 Tags and notes Tagged as: Po…" at bounding box center [527, 229] width 550 height 79
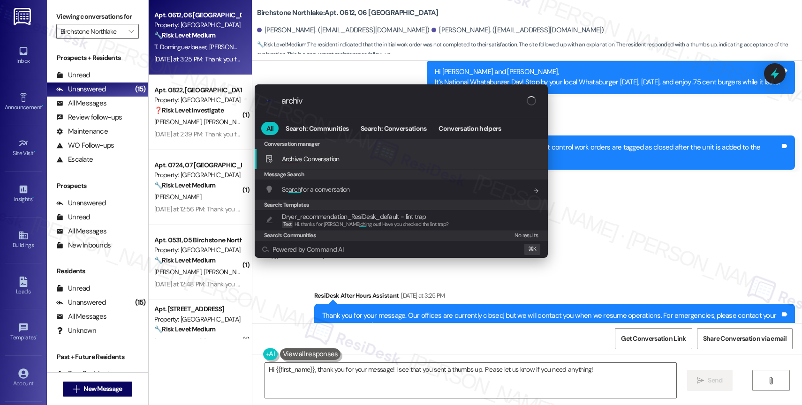
type input "archive"
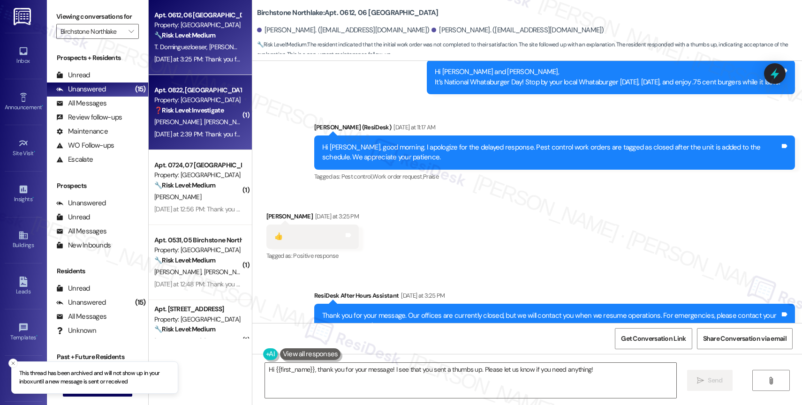
click at [205, 118] on div "[PERSON_NAME] [PERSON_NAME]" at bounding box center [197, 122] width 89 height 12
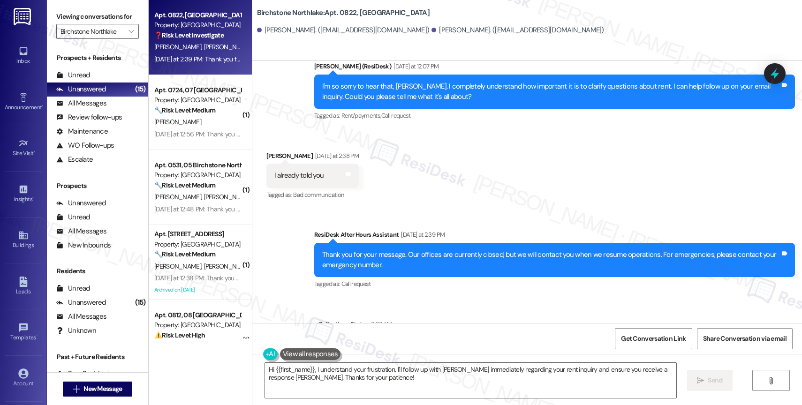
scroll to position [2220, 0]
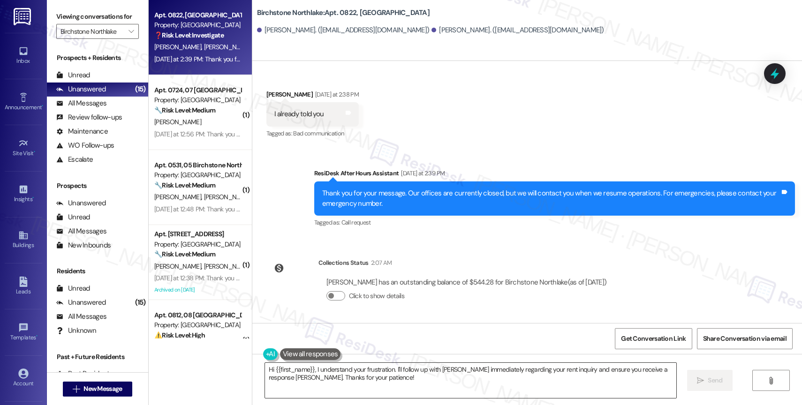
click at [341, 376] on textarea "Hi {{first_name}}, I understand your frustration. I'll follow up with [PERSON_N…" at bounding box center [470, 380] width 411 height 35
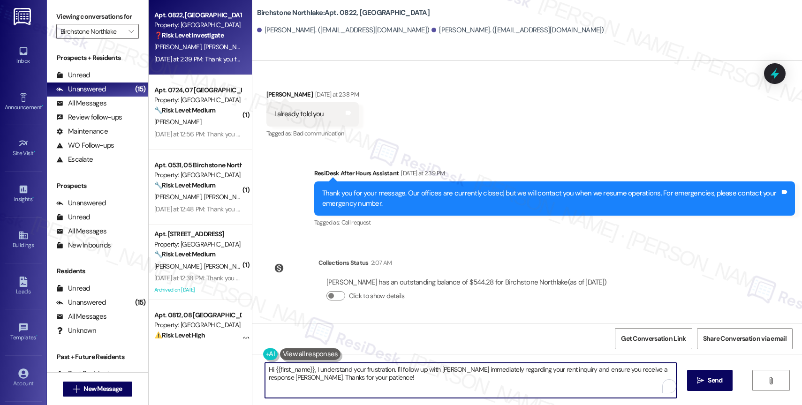
click at [341, 376] on textarea "Hi {{first_name}}, I understand your frustration. I'll follow up with [PERSON_N…" at bounding box center [470, 380] width 411 height 35
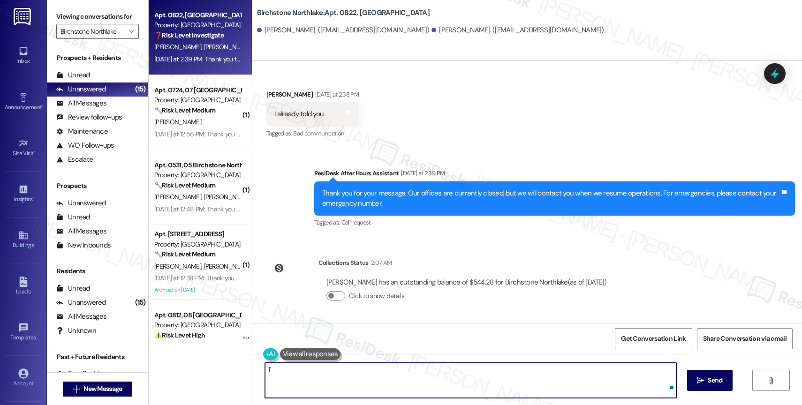
type textarea "I"
click at [604, 374] on textarea "You mentioned that the rent balance is incorrect. I'm curious about what you th…" at bounding box center [470, 380] width 411 height 35
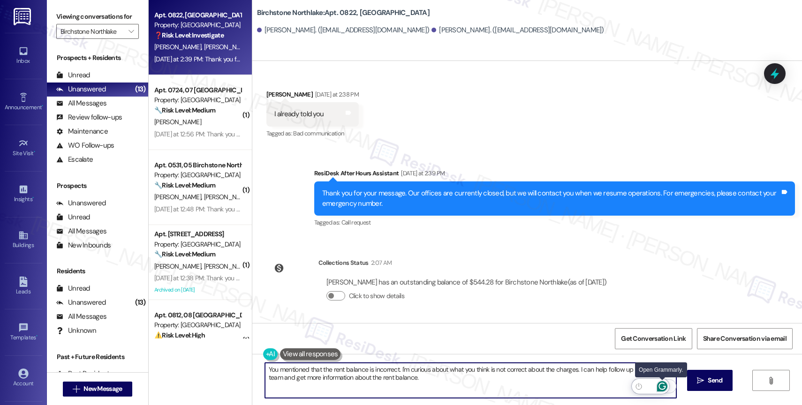
type textarea "You mentioned that the rent balance is incorrect. I'm curious about what you th…"
click at [663, 387] on icon "Open Grammarly. 0 Suggestions." at bounding box center [662, 386] width 10 height 10
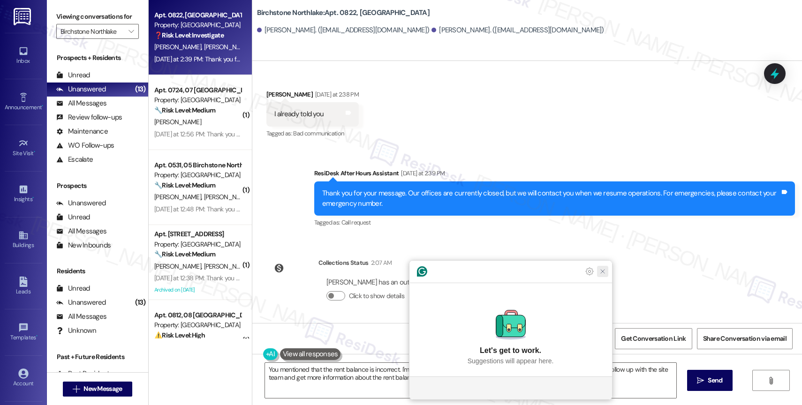
click at [598, 277] on icon "Close Grammarly Assistant" at bounding box center [602, 271] width 11 height 11
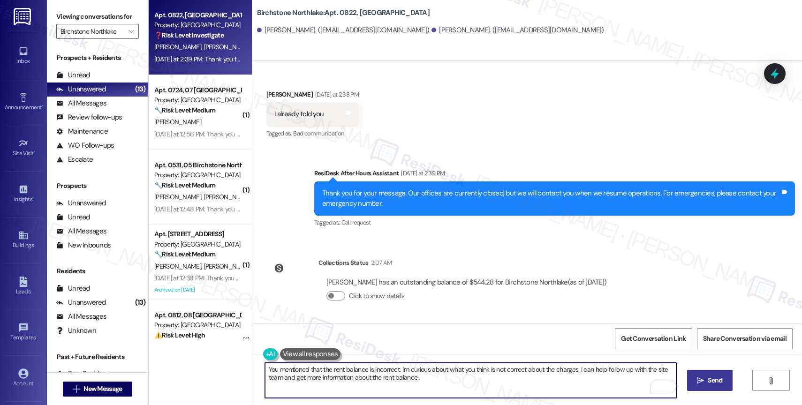
click at [704, 375] on button " Send" at bounding box center [709, 380] width 45 height 21
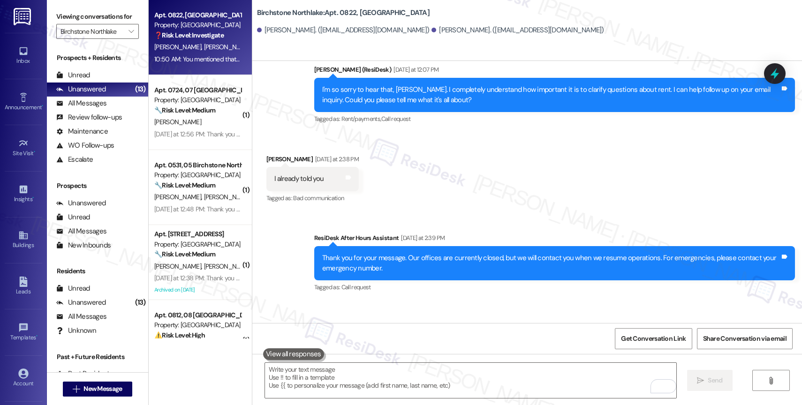
scroll to position [2296, 0]
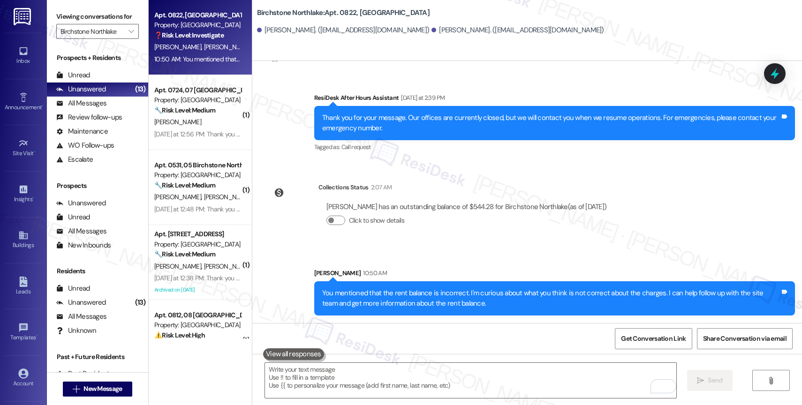
click at [424, 264] on div "Sent via SMS [PERSON_NAME] 10:50 AM You mentioned that the rent balance is inco…" at bounding box center [554, 291] width 495 height 61
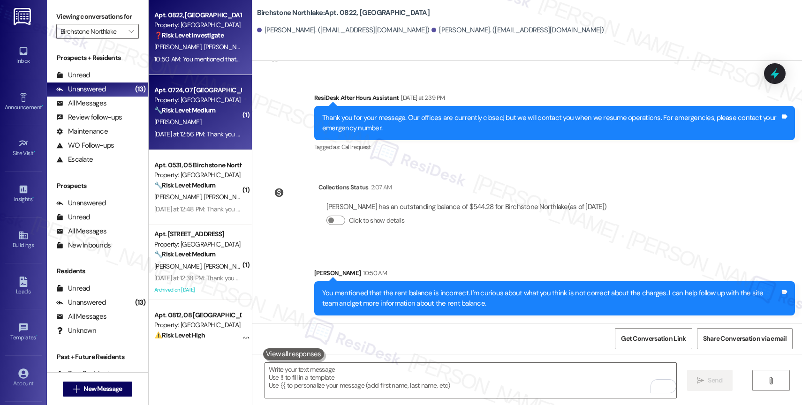
click at [191, 128] on div "[DATE] at 12:56 PM: Thank you for your message. Our offices are currently close…" at bounding box center [197, 134] width 89 height 12
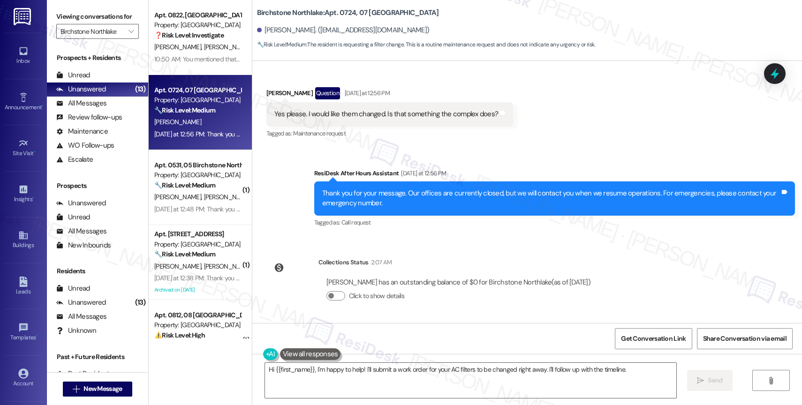
scroll to position [1418, 0]
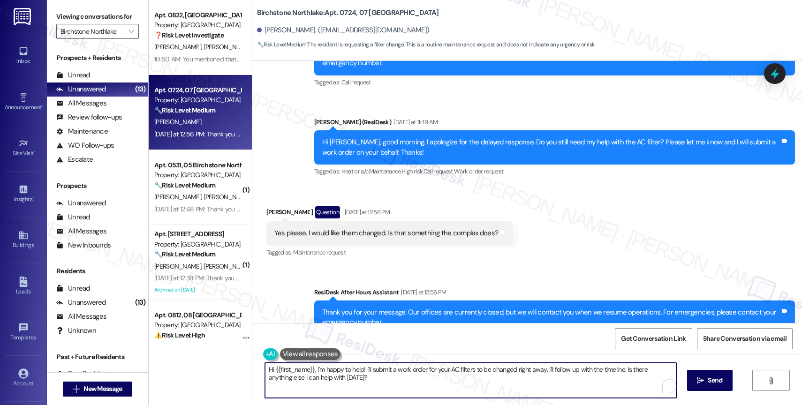
click at [343, 380] on textarea "Hi {{first_name}}, I'm happy to help! I'll submit a work order for your AC filt…" at bounding box center [470, 380] width 411 height 35
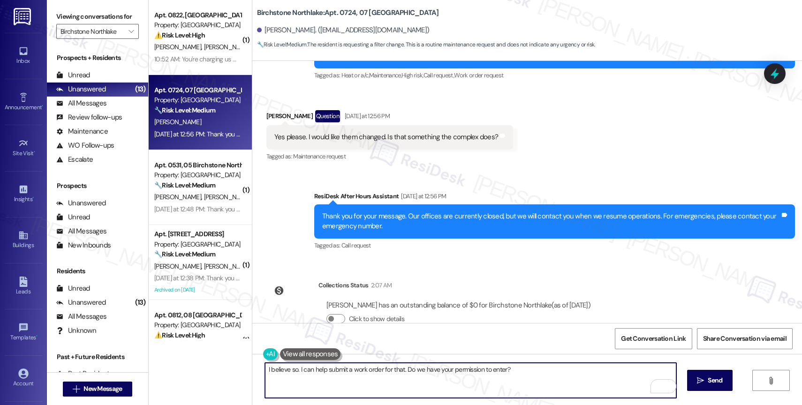
scroll to position [1537, 0]
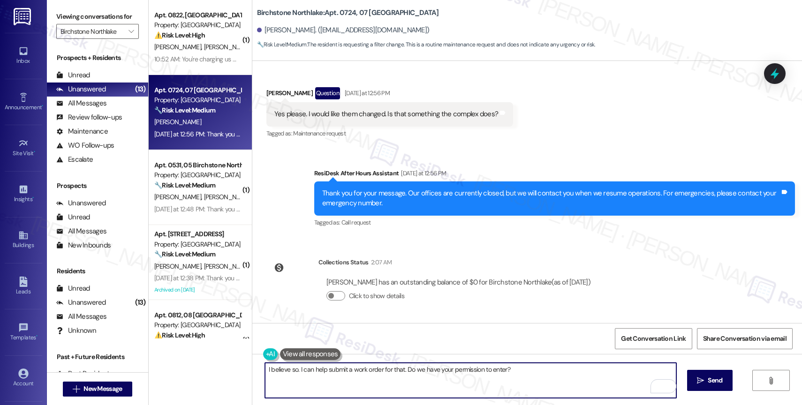
click at [499, 368] on textarea "I believe so. I can help submit a work order for that. Do we have your permissi…" at bounding box center [470, 380] width 411 height 35
type textarea "I believe so. I can help submit a work order for that. Do we have your permissi…"
click at [703, 379] on span " Send" at bounding box center [710, 381] width 30 height 10
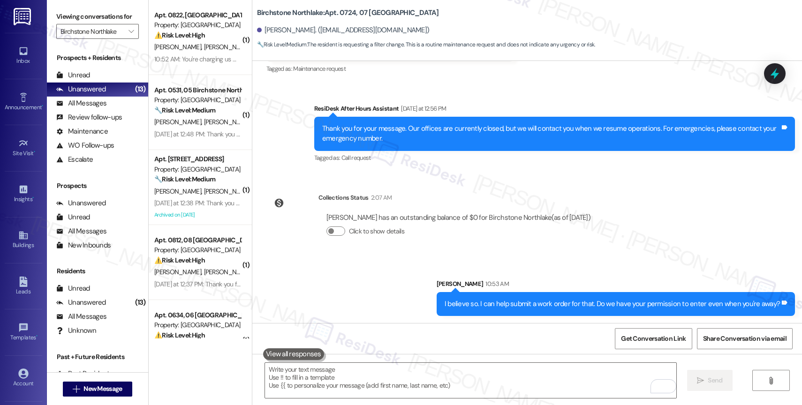
scroll to position [1602, 0]
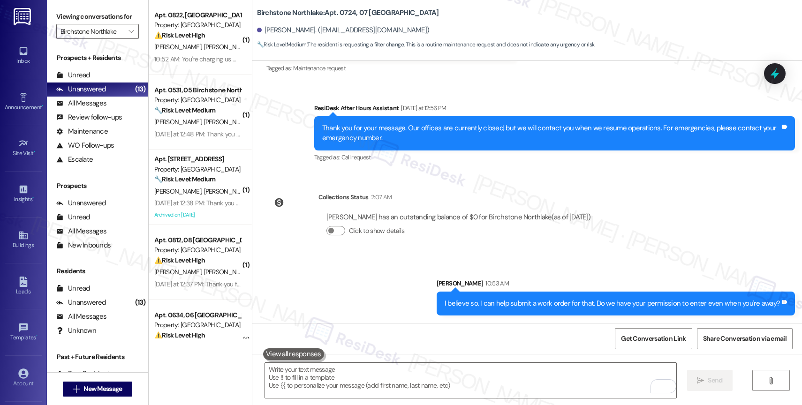
click at [378, 281] on div "Sent via SMS [PERSON_NAME] 10:53 AM I believe so. I can help submit a work orde…" at bounding box center [527, 289] width 550 height 65
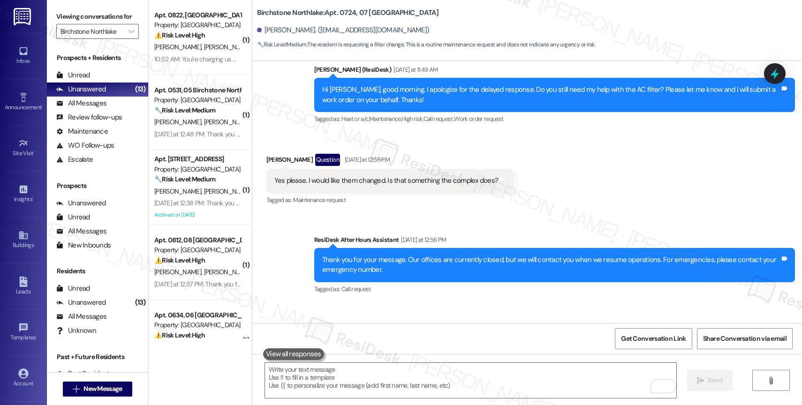
scroll to position [1459, 0]
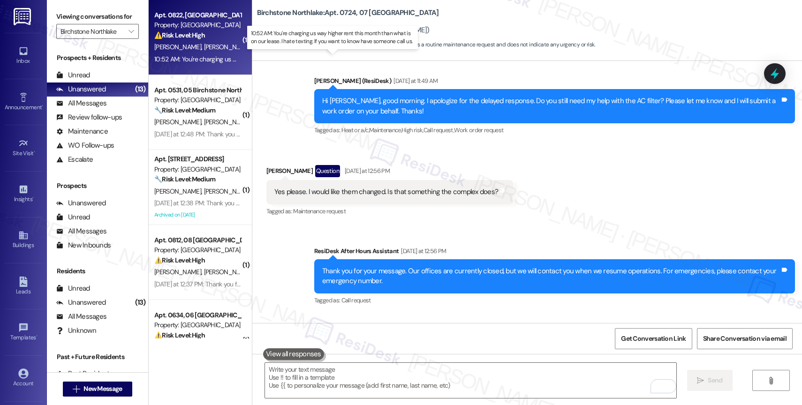
click at [209, 62] on div "10:52 AM: You're charging us way higher rent this month than what is on our lea…" at bounding box center [341, 59] width 374 height 8
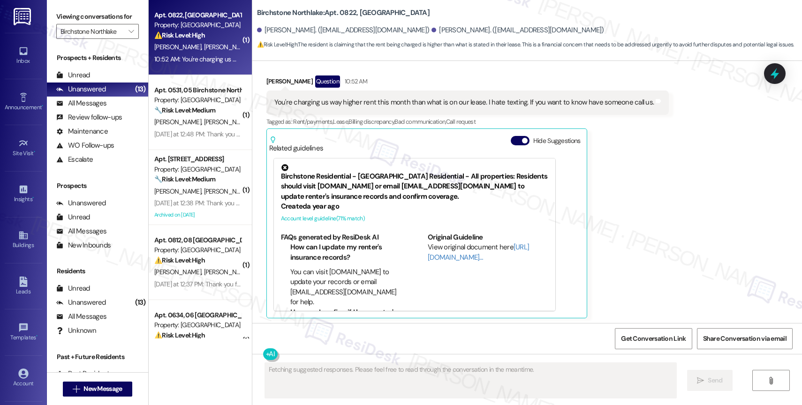
scroll to position [2580, 0]
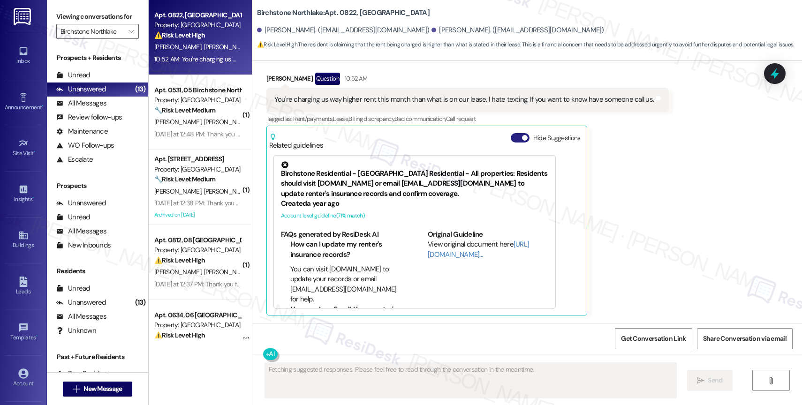
click at [512, 138] on button "Hide Suggestions" at bounding box center [520, 137] width 19 height 9
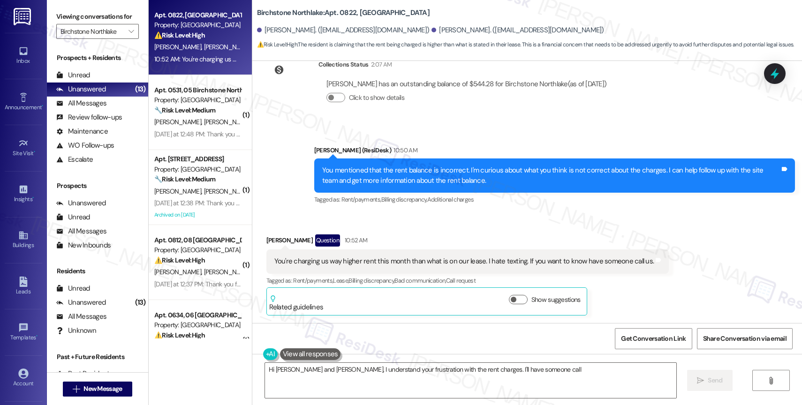
click at [430, 223] on div "Received via SMS [PERSON_NAME] Question 10:52 AM You're charging us way higher …" at bounding box center [527, 267] width 550 height 109
click at [370, 383] on textarea "Hi [PERSON_NAME] and [PERSON_NAME], I understand your frustration with the rent…" at bounding box center [470, 380] width 411 height 35
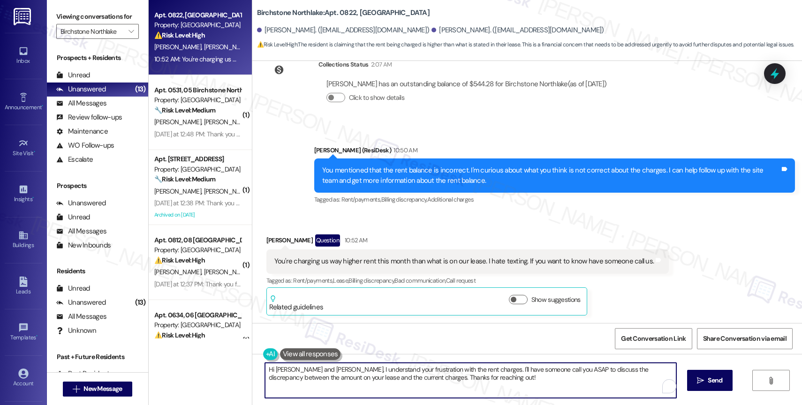
click at [370, 383] on textarea "Hi [PERSON_NAME] and [PERSON_NAME], I understand your frustration with the rent…" at bounding box center [470, 380] width 411 height 35
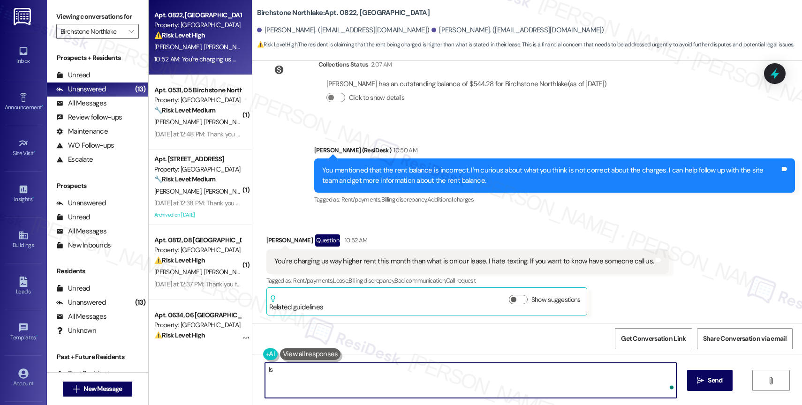
type textarea "I"
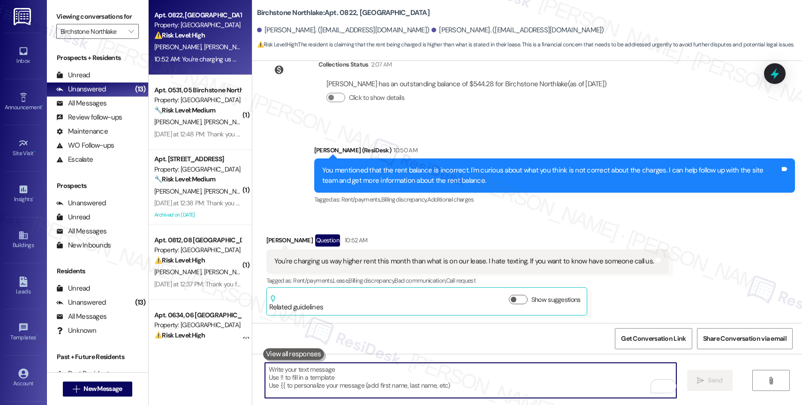
click at [340, 379] on textarea "To enrich screen reader interactions, please activate Accessibility in Grammarl…" at bounding box center [470, 380] width 411 height 35
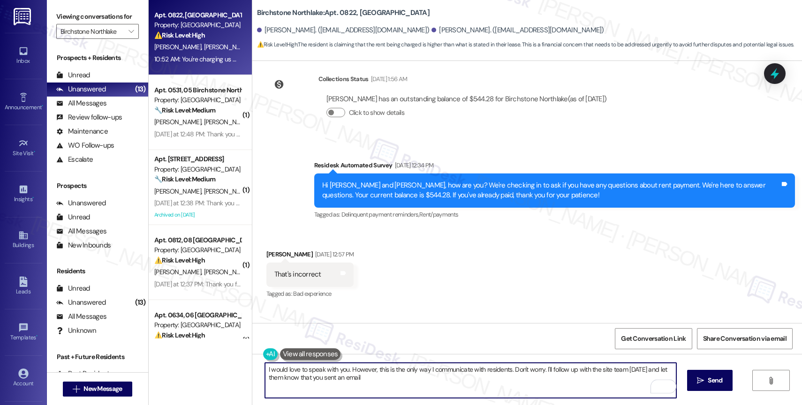
scroll to position [1679, 0]
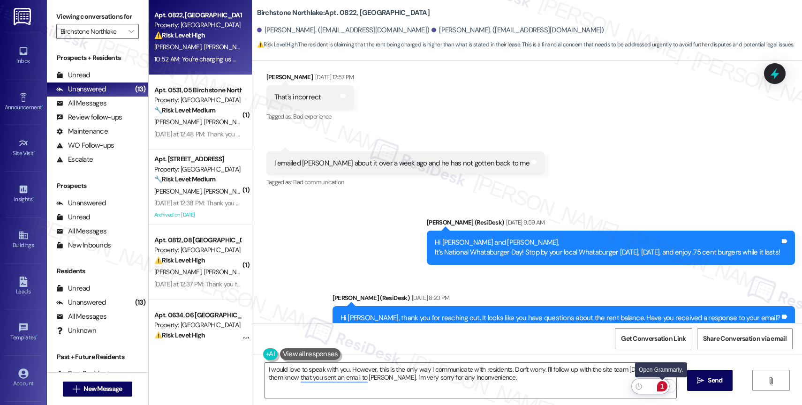
click at [661, 387] on div "1" at bounding box center [662, 386] width 10 height 10
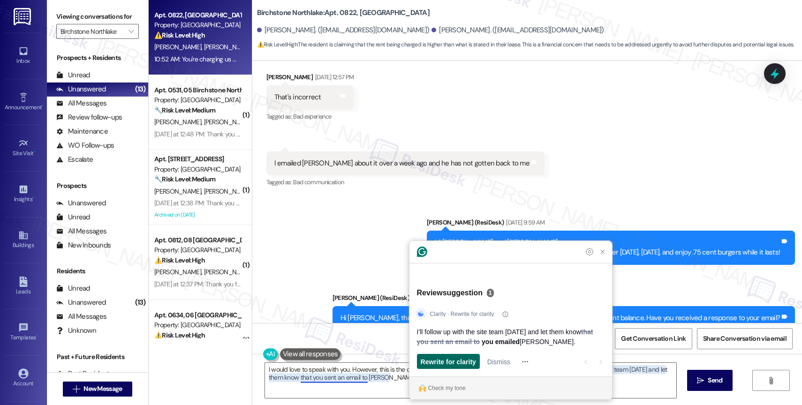
click at [458, 360] on span "Rewrite for clarity" at bounding box center [448, 362] width 55 height 10
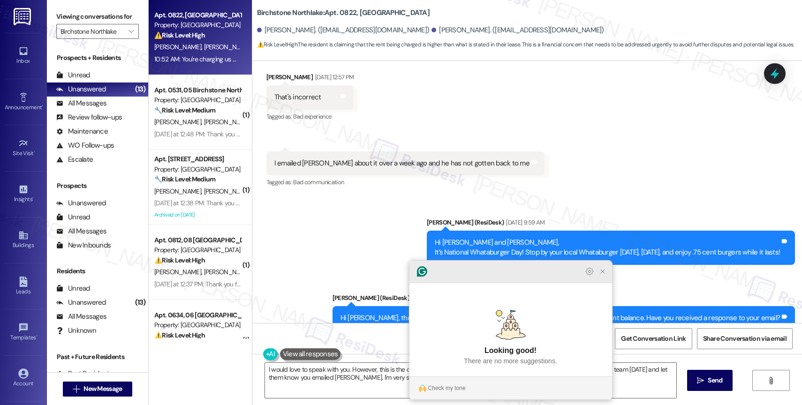
click at [602, 275] on icon "Close Grammarly Assistant" at bounding box center [603, 272] width 8 height 8
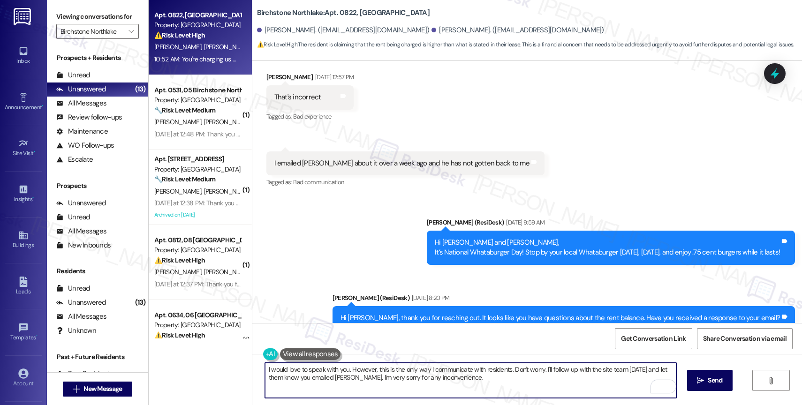
click at [480, 386] on textarea "I would love to speak with you. However, this is the only way I communicate wit…" at bounding box center [470, 380] width 411 height 35
drag, startPoint x: 378, startPoint y: 380, endPoint x: 479, endPoint y: 385, distance: 101.0
click at [479, 385] on textarea "I would love to speak with you. However, this is the only way I communicate wit…" at bounding box center [470, 380] width 411 height 35
drag, startPoint x: 363, startPoint y: 381, endPoint x: 521, endPoint y: 387, distance: 157.7
click at [521, 387] on textarea "I would love to speak with you. However, this is the only way I communicate wit…" at bounding box center [470, 380] width 411 height 35
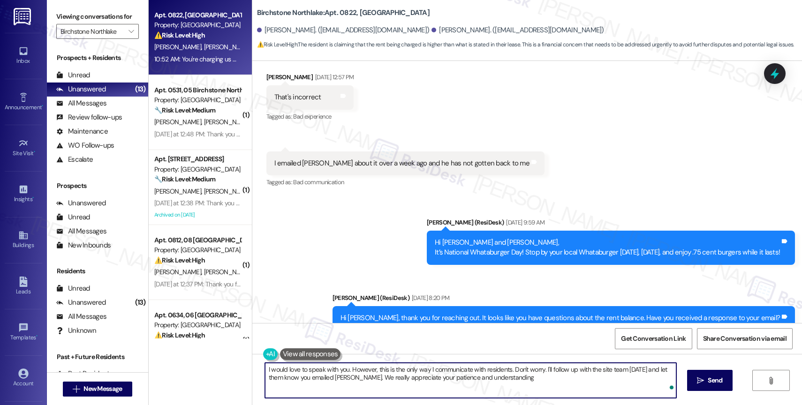
type textarea "I would love to speak with you. However, this is the only way I communicate wit…"
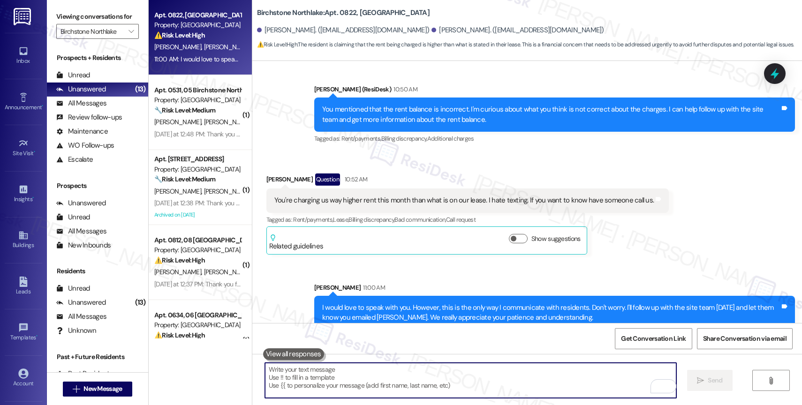
scroll to position [2494, 0]
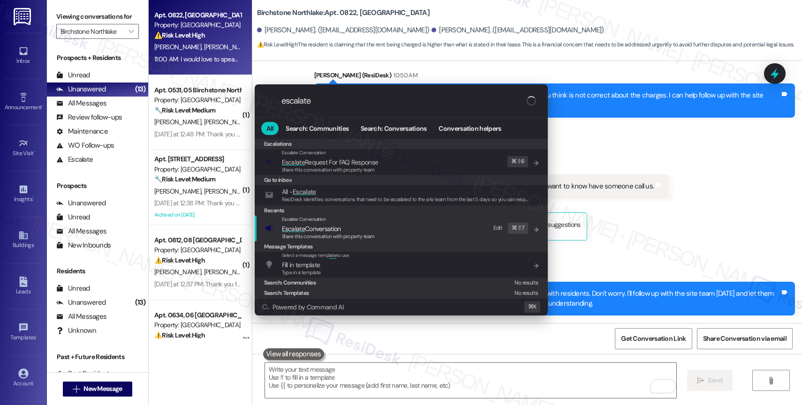
type input "escalate"
click at [351, 224] on span "Escalate Conversation" at bounding box center [328, 229] width 93 height 10
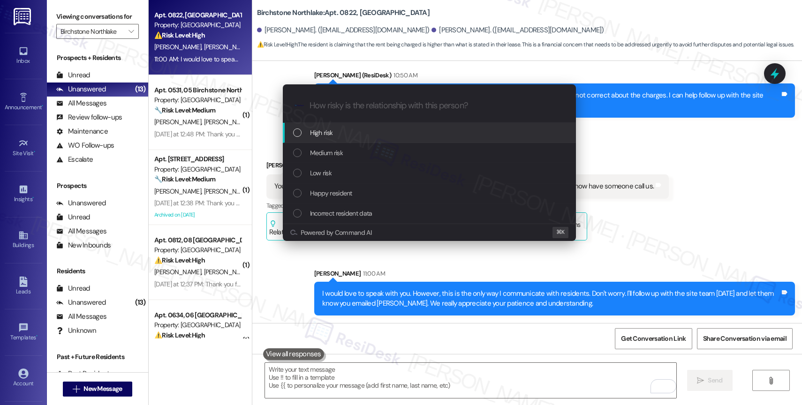
click at [339, 127] on div "High risk" at bounding box center [429, 133] width 293 height 20
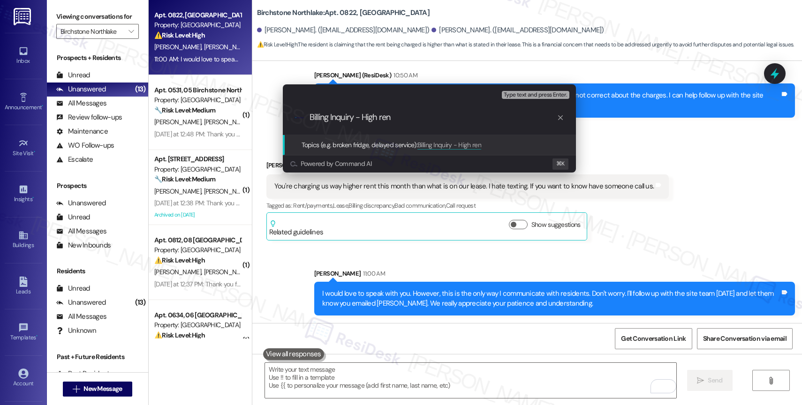
type input "Billing Inquiry - High rent"
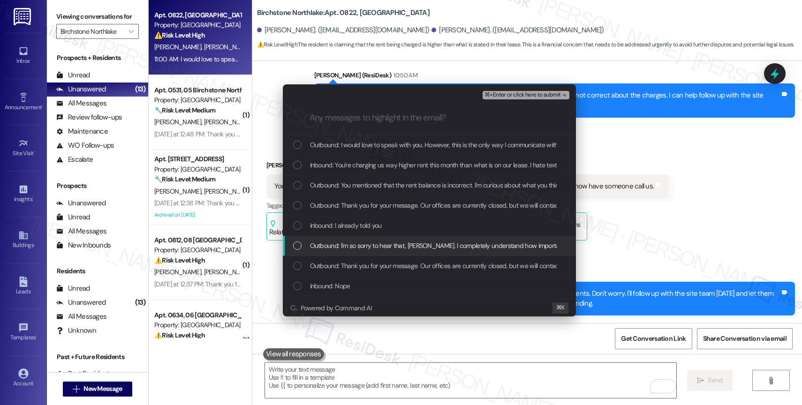
drag, startPoint x: 369, startPoint y: 246, endPoint x: 362, endPoint y: 228, distance: 19.2
click at [369, 246] on span "Outbound: I'm so sorry to hear that, [PERSON_NAME]. I completely understand how…" at bounding box center [600, 246] width 581 height 10
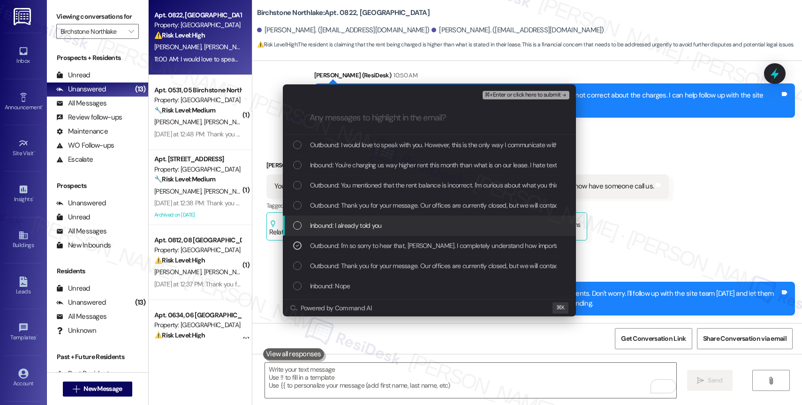
click at [361, 227] on span "Inbound: I already told you" at bounding box center [346, 225] width 72 height 10
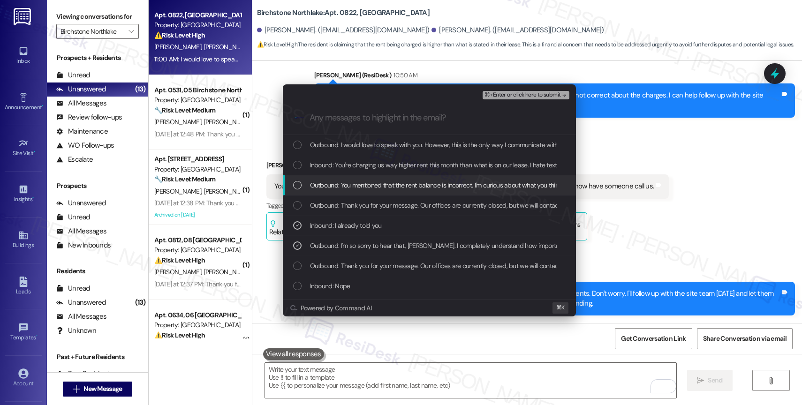
click at [368, 187] on span "Outbound: You mentioned that the rent balance is incorrect. I'm curious about w…" at bounding box center [601, 185] width 582 height 10
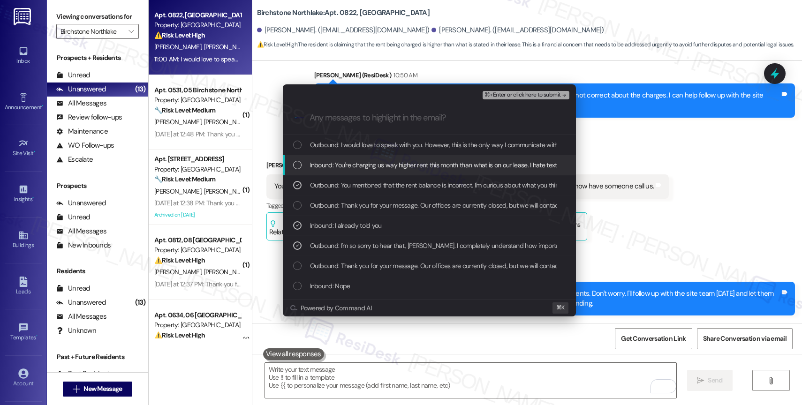
click at [374, 164] on span "Inbound: You're charging us way higher rent this month than what is on our leas…" at bounding box center [496, 165] width 372 height 10
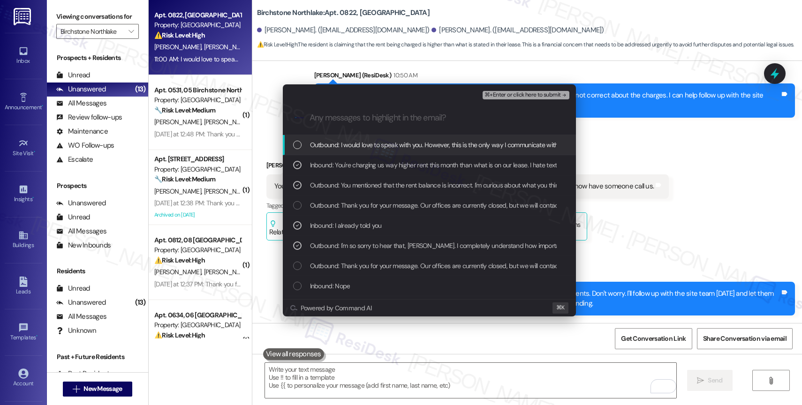
click at [379, 144] on span "Outbound: I would love to speak with you. However, this is the only way I commu…" at bounding box center [658, 145] width 697 height 10
click at [537, 94] on span "⌘+Enter or click here to submit" at bounding box center [522, 95] width 76 height 7
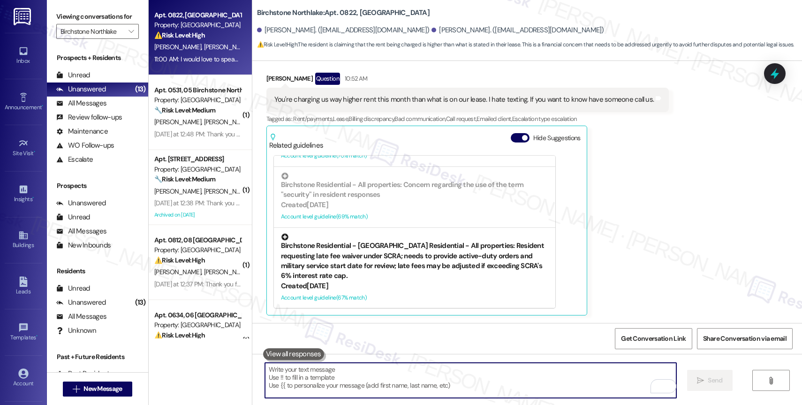
scroll to position [2669, 0]
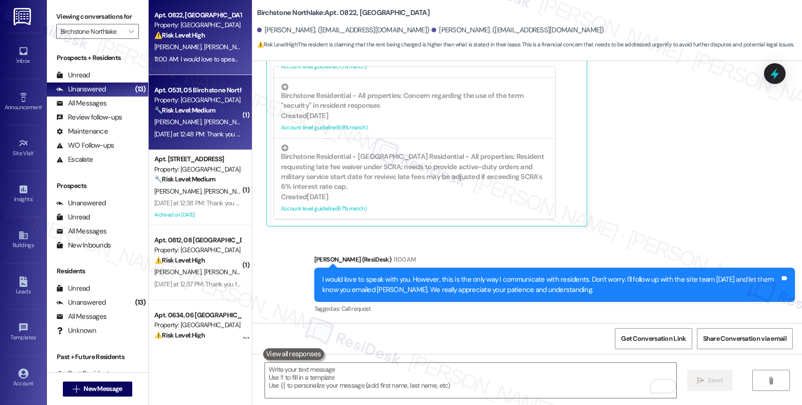
click at [173, 118] on span "D. Saunders" at bounding box center [179, 122] width 50 height 8
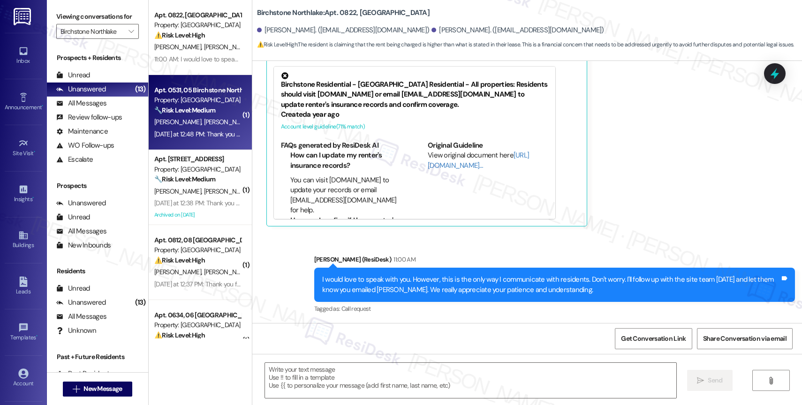
type textarea "Fetching suggested responses. Please feel free to read through the conversation…"
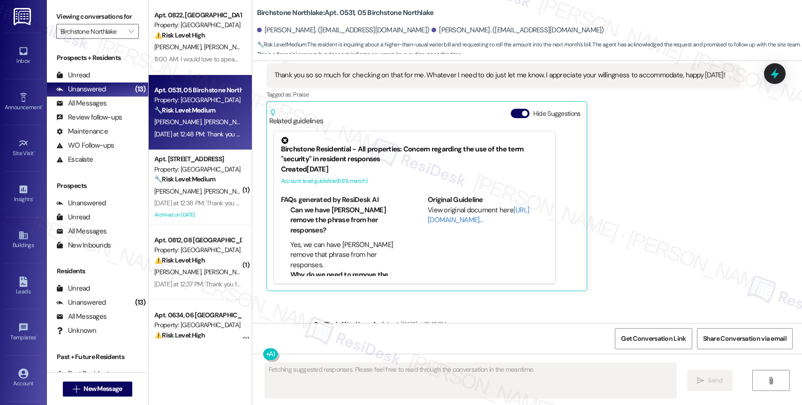
scroll to position [4929, 0]
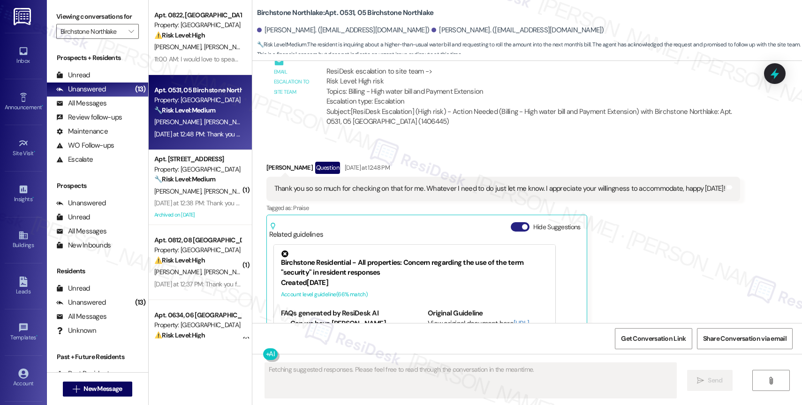
click at [512, 226] on button "Hide Suggestions" at bounding box center [520, 226] width 19 height 9
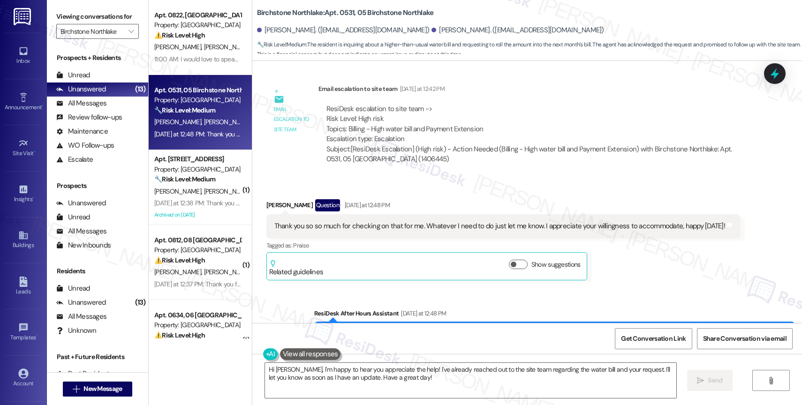
scroll to position [4891, 0]
click at [376, 377] on textarea "Hi Kayla, I'm happy to hear you appreciate the help! I've already reached out t…" at bounding box center [470, 380] width 411 height 35
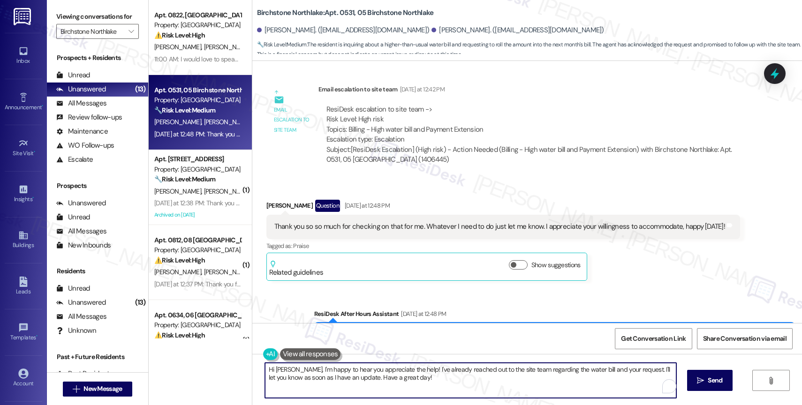
click at [376, 377] on textarea "Hi Kayla, I'm happy to hear you appreciate the help! I've already reached out t…" at bounding box center [470, 380] width 411 height 35
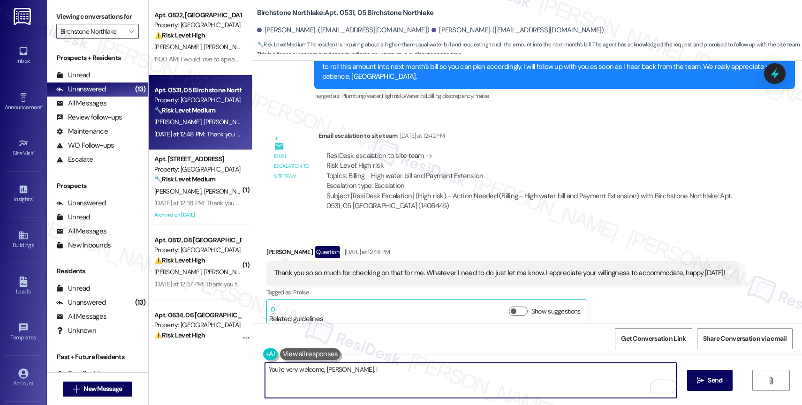
scroll to position [4755, 0]
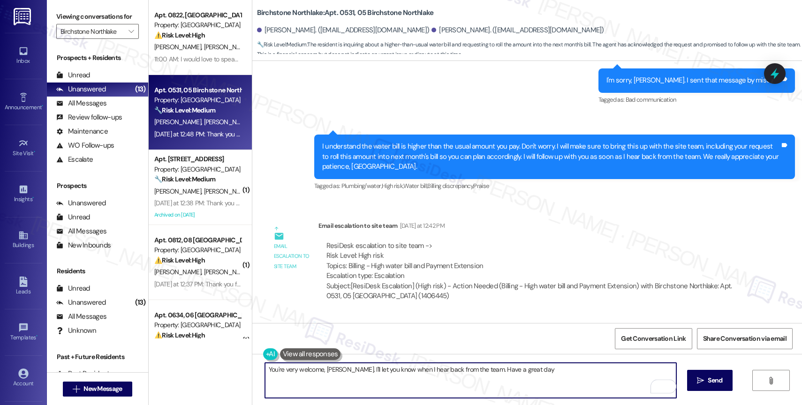
type textarea "You're very welcome, [PERSON_NAME]. I'll let you know when I hear back from the…"
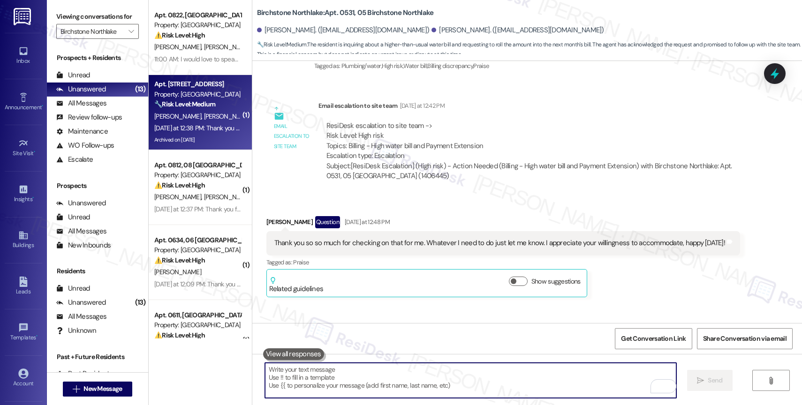
scroll to position [4855, 0]
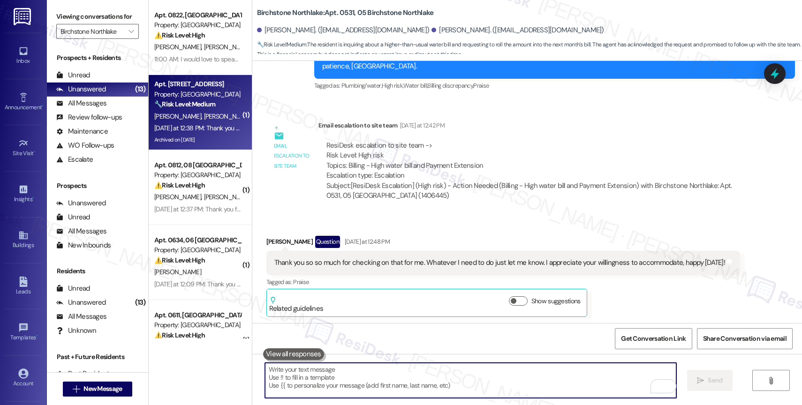
click at [200, 140] on div "Archived on [DATE]" at bounding box center [197, 140] width 89 height 12
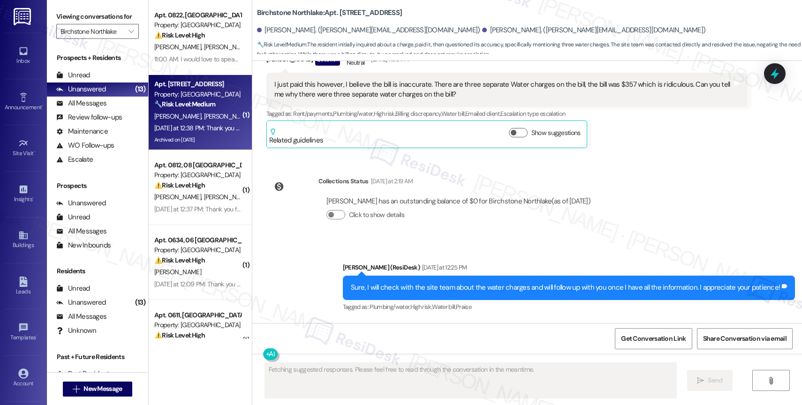
scroll to position [5340, 0]
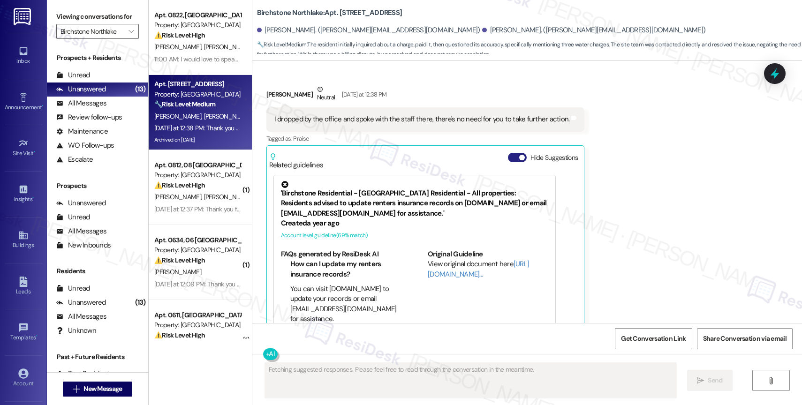
click at [508, 153] on button "Hide Suggestions" at bounding box center [517, 157] width 19 height 9
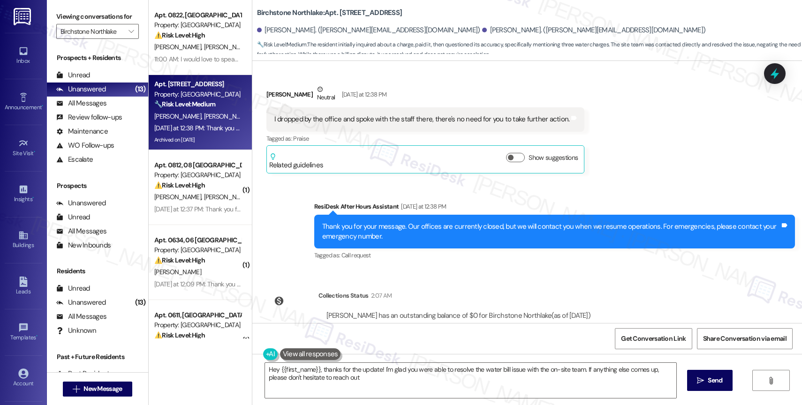
type textarea "Hey {{first_name}}, thanks for the update! I'm glad you were able to resolve th…"
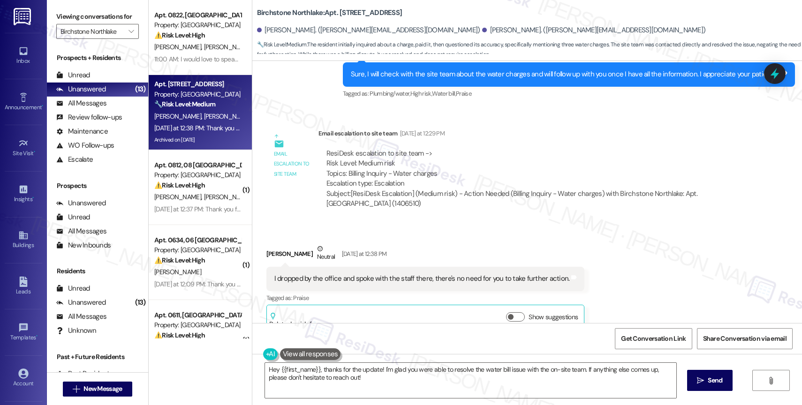
scroll to position [5307, 0]
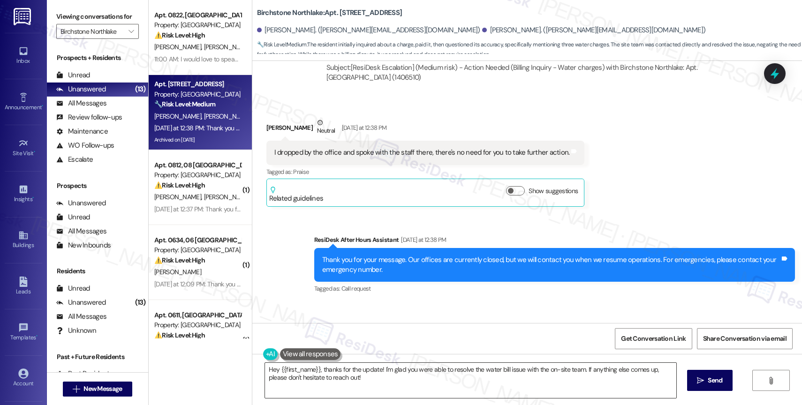
click at [356, 376] on textarea "Hey {{first_name}}, thanks for the update! I'm glad you were able to resolve th…" at bounding box center [470, 380] width 411 height 35
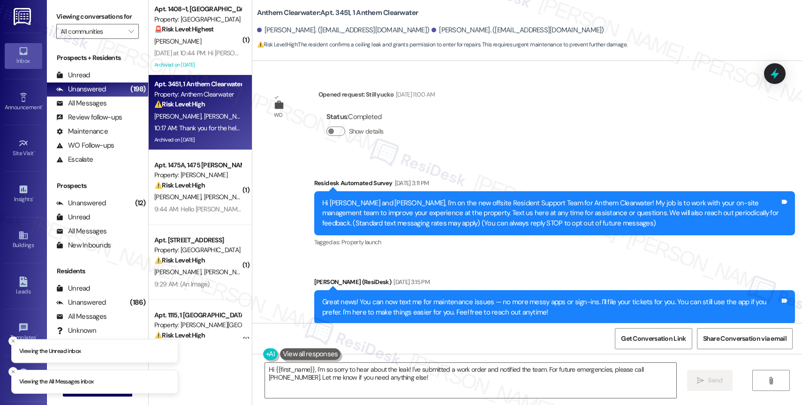
scroll to position [13898, 0]
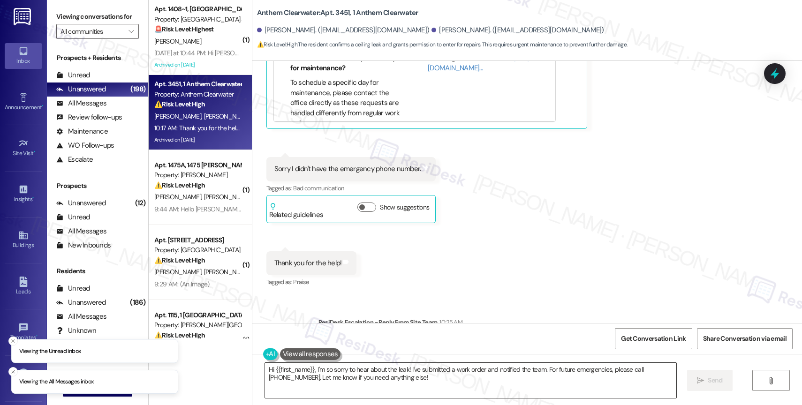
click at [426, 375] on textarea "Hi {{first_name}}, I'm so sorry to hear about the leak! I've submitted a work o…" at bounding box center [470, 380] width 411 height 35
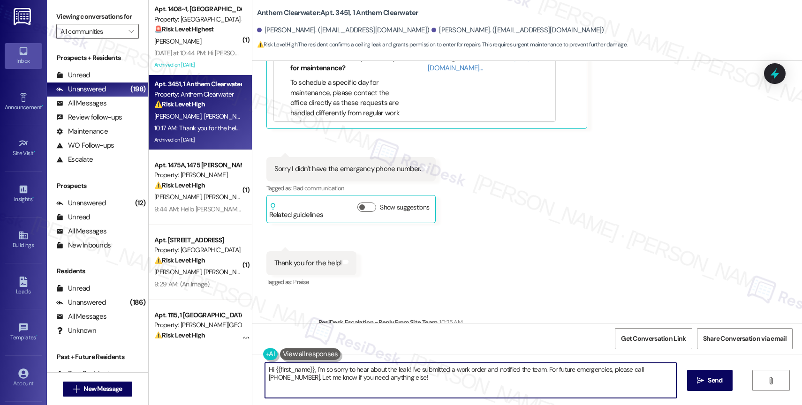
click at [426, 375] on textarea "Hi {{first_name}}, I'm so sorry to hear about the leak! I've submitted a work o…" at bounding box center [470, 380] width 411 height 35
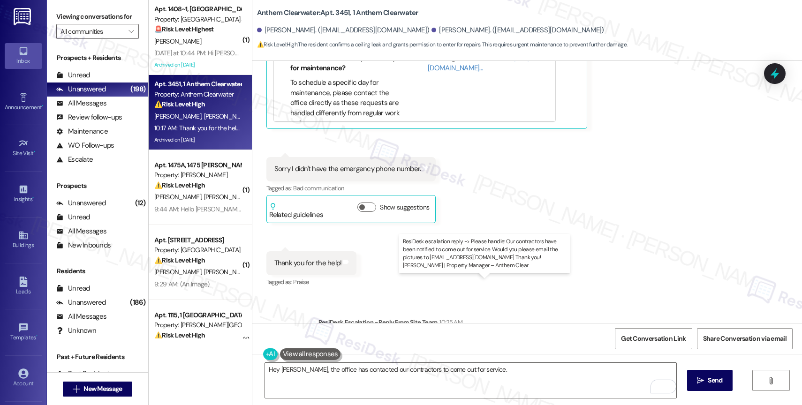
drag, startPoint x: 538, startPoint y: 294, endPoint x: 446, endPoint y: 302, distance: 92.3
click at [446, 338] on div "ResiDesk escalation reply -> Please handle: Our contractors have been notified …" at bounding box center [524, 353] width 397 height 30
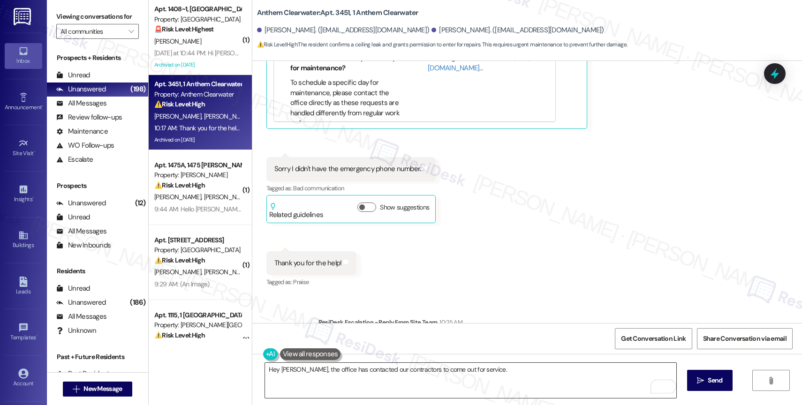
copy div "Would you please email the pictures to leasing@anthemclearwater.com Thank you!"
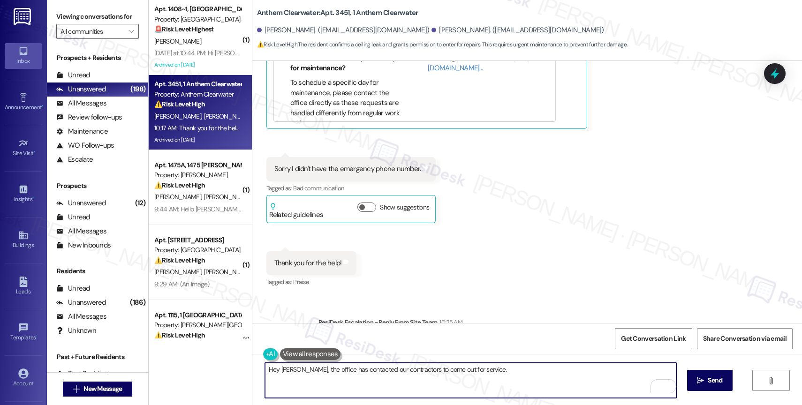
click at [497, 376] on textarea "Hey Keri, the office has contacted our contractors to come out for service." at bounding box center [470, 380] width 411 height 35
paste textarea "Would you please email the pictures to leasing@anthemclearwater.com Thank you!"
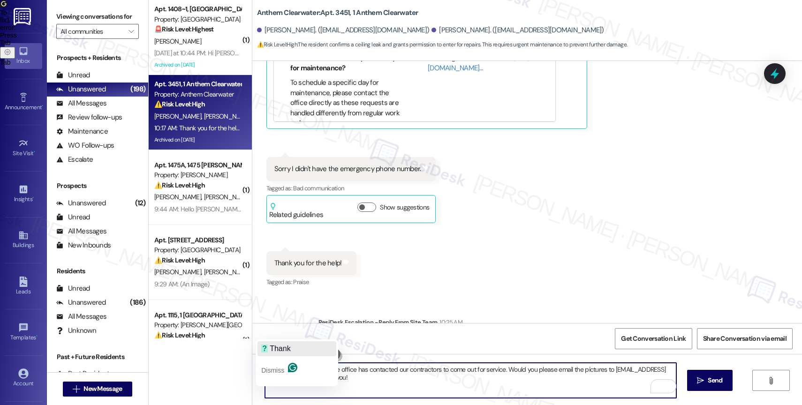
click at [278, 348] on span "Thank" at bounding box center [280, 349] width 21 height 8
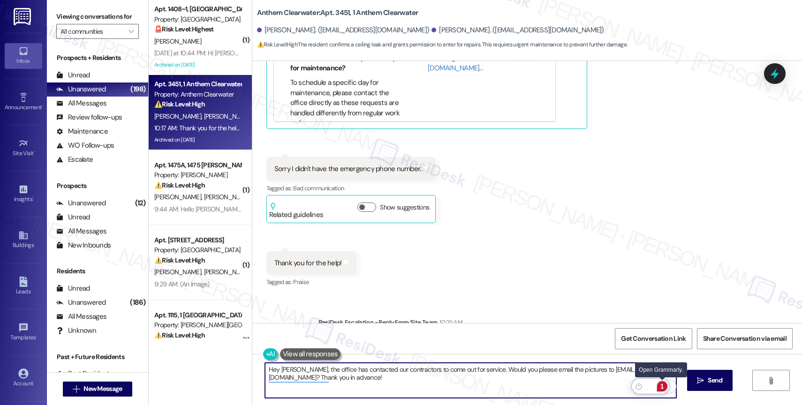
type textarea "Hey Keri, the office has contacted our contractors to come out for service. Wou…"
click at [663, 387] on div "1" at bounding box center [662, 386] width 10 height 10
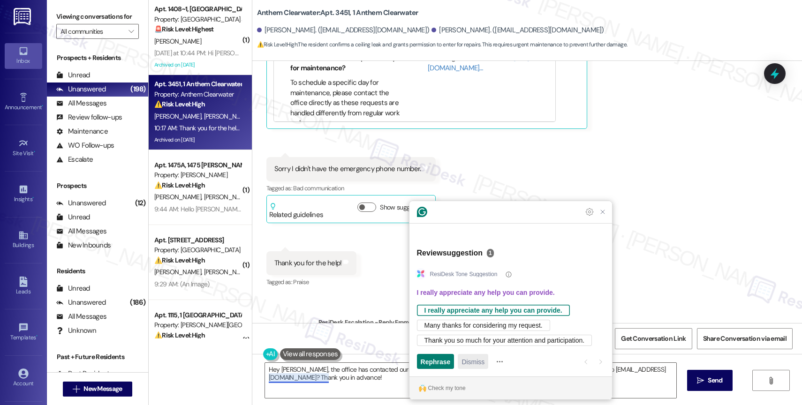
click at [479, 359] on span "Dismiss" at bounding box center [472, 362] width 23 height 10
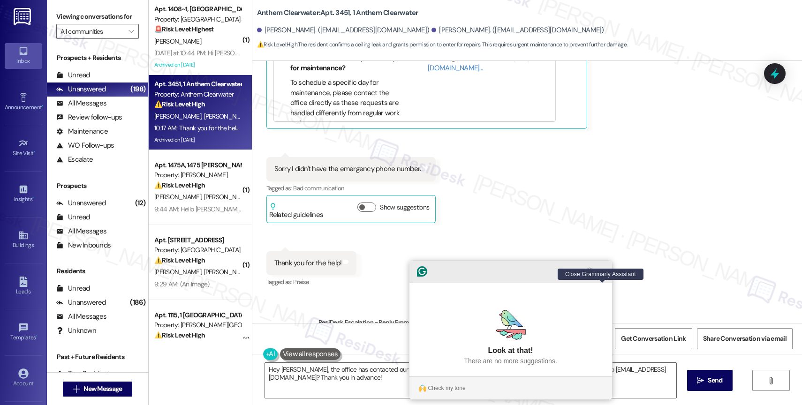
click at [599, 275] on icon "Close Grammarly Assistant" at bounding box center [603, 272] width 8 height 8
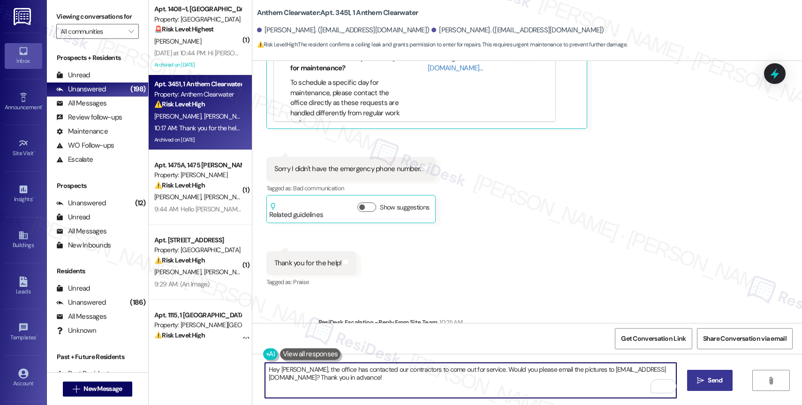
click at [698, 383] on icon "" at bounding box center [700, 381] width 7 height 8
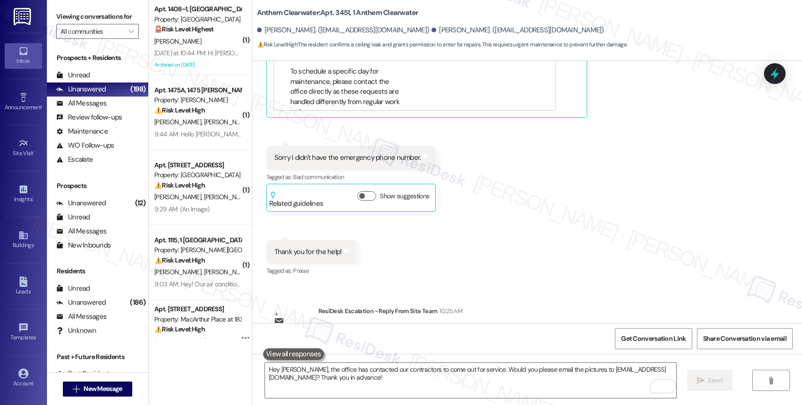
scroll to position [13974, 0]
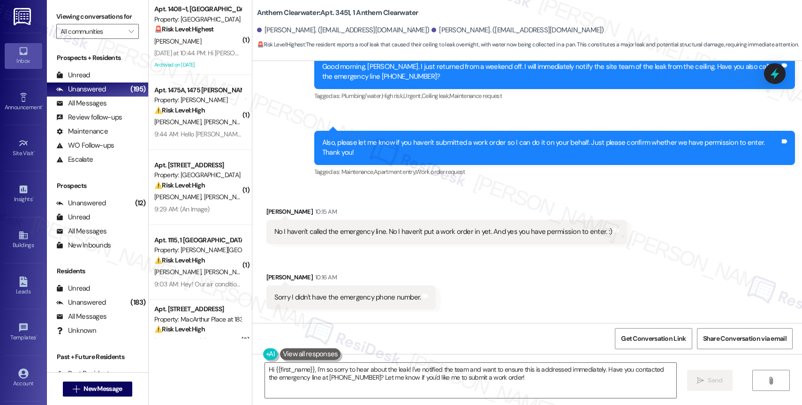
scroll to position [13540, 0]
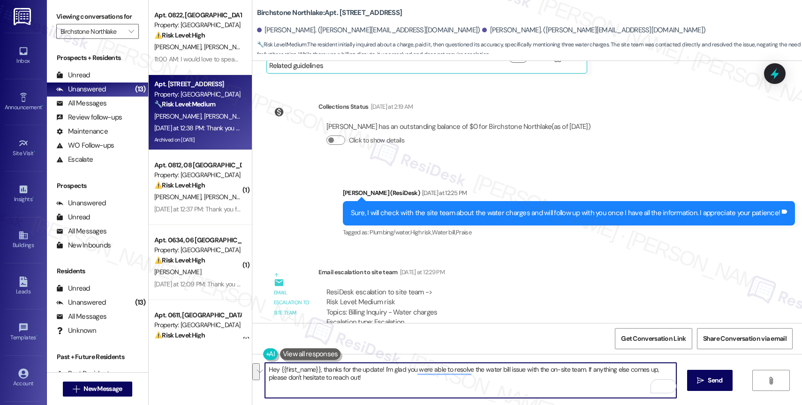
scroll to position [5130, 0]
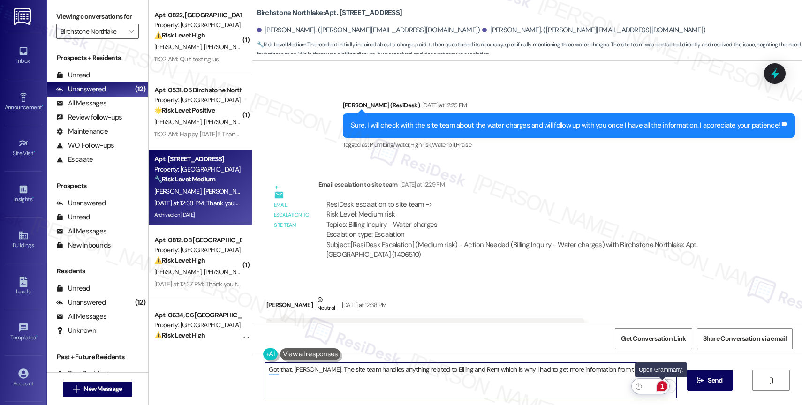
click at [662, 383] on div "1" at bounding box center [662, 386] width 10 height 10
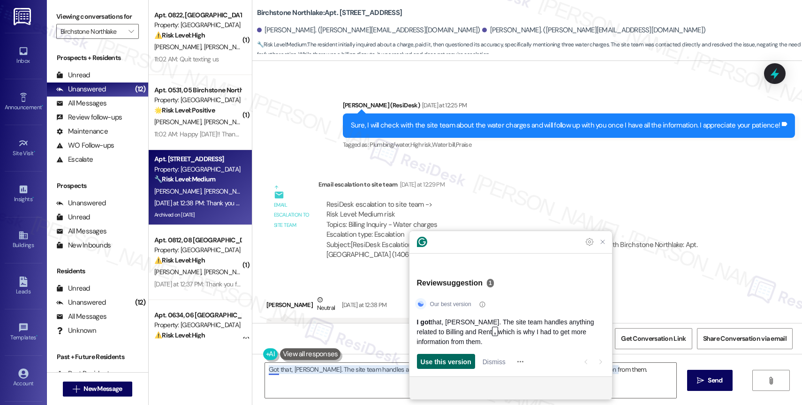
click at [460, 363] on span "Use this version" at bounding box center [446, 362] width 51 height 10
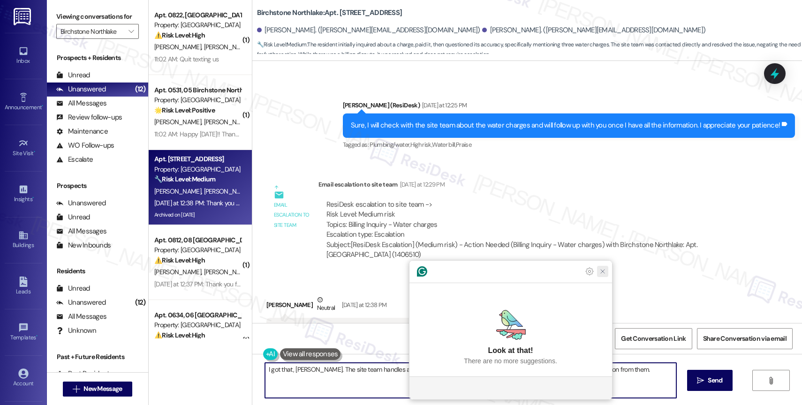
click at [606, 277] on icon "Close Grammarly Assistant" at bounding box center [602, 271] width 11 height 11
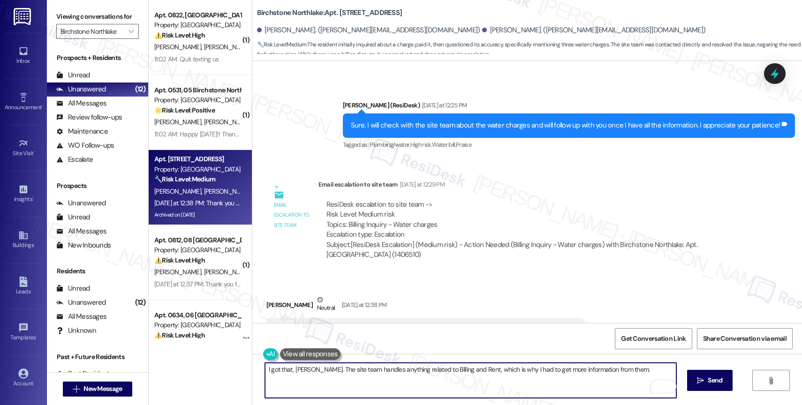
click at [629, 375] on textarea "I got that, Randall. The site team handles anything related to Billing and Rent…" at bounding box center [470, 380] width 411 height 35
paste textarea "If anything else comes up or you have more questions, feel free to reach out an…"
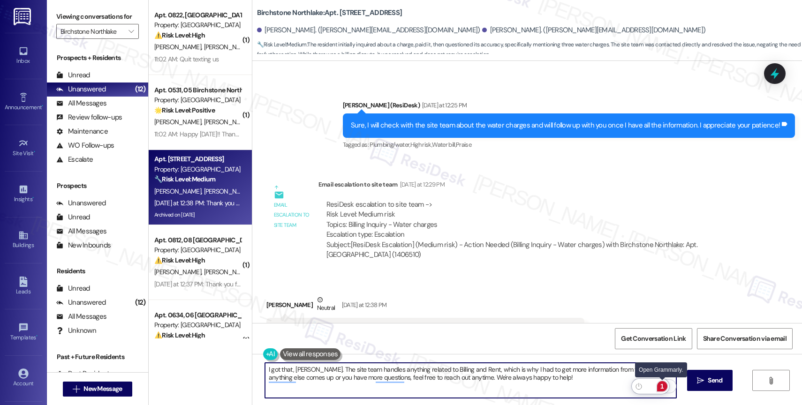
type textarea "I got that, Randall. The site team handles anything related to Billing and Rent…"
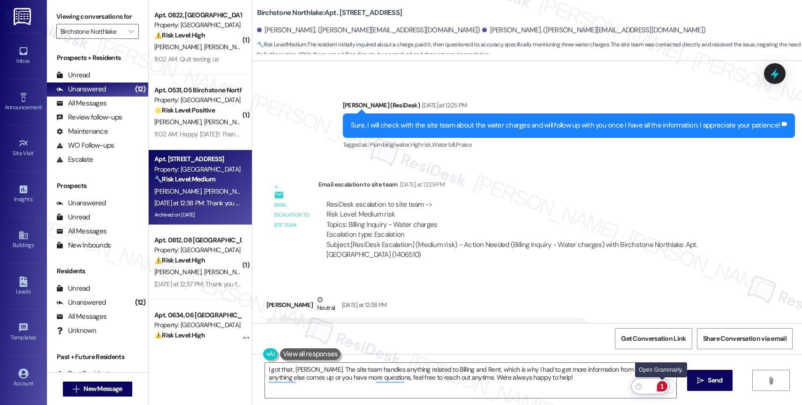
click at [664, 385] on div "1" at bounding box center [662, 386] width 10 height 10
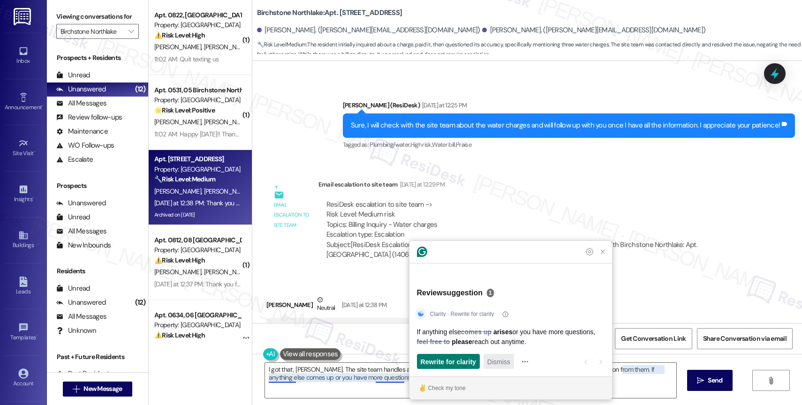
click at [496, 365] on span "Dismiss" at bounding box center [498, 362] width 23 height 10
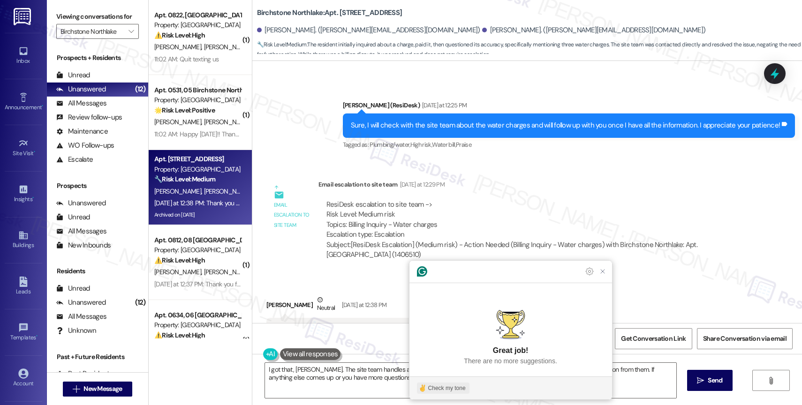
click at [449, 386] on div "Check my tone" at bounding box center [447, 388] width 38 height 8
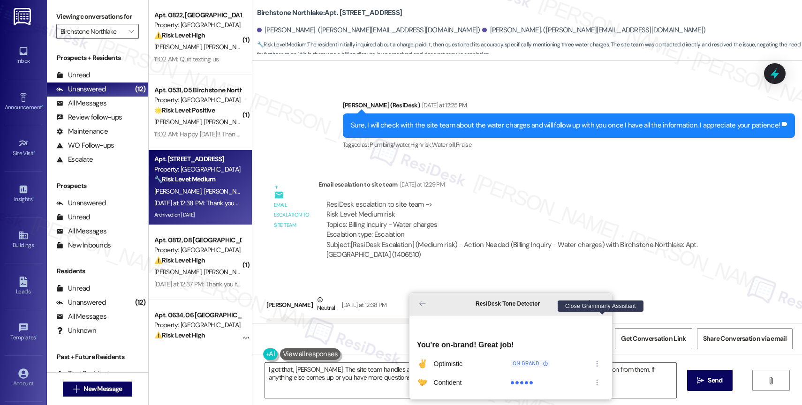
click at [602, 308] on icon "Close Grammarly Assistant" at bounding box center [603, 304] width 8 height 8
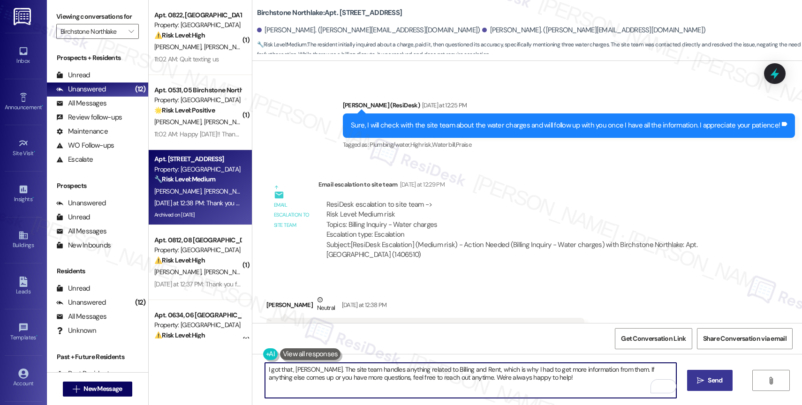
click at [718, 376] on span "Send" at bounding box center [715, 381] width 15 height 10
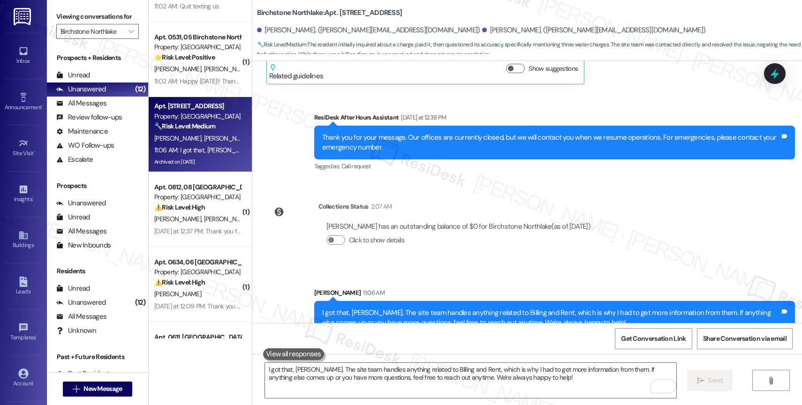
scroll to position [105, 0]
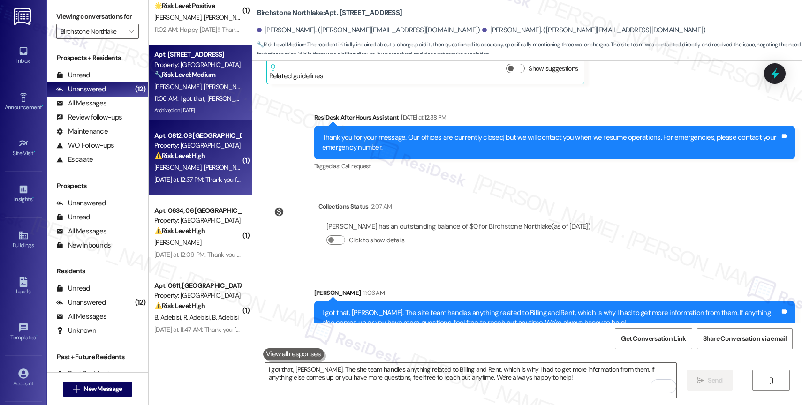
click at [181, 153] on strong "⚠️ Risk Level: High" at bounding box center [179, 155] width 51 height 8
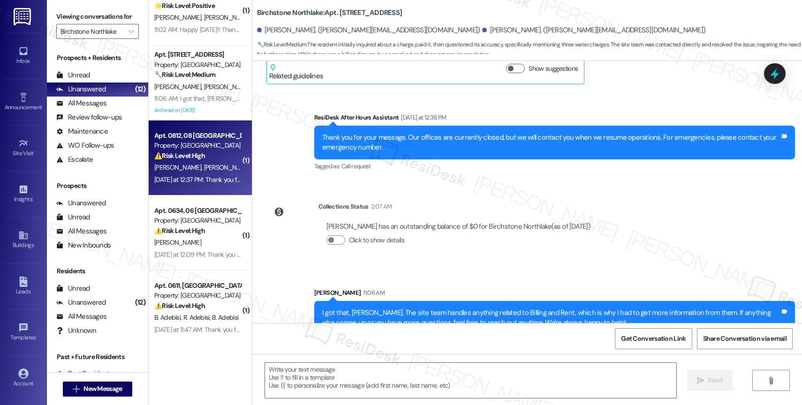
type textarea "Fetching suggested responses. Please feel free to read through the conversation…"
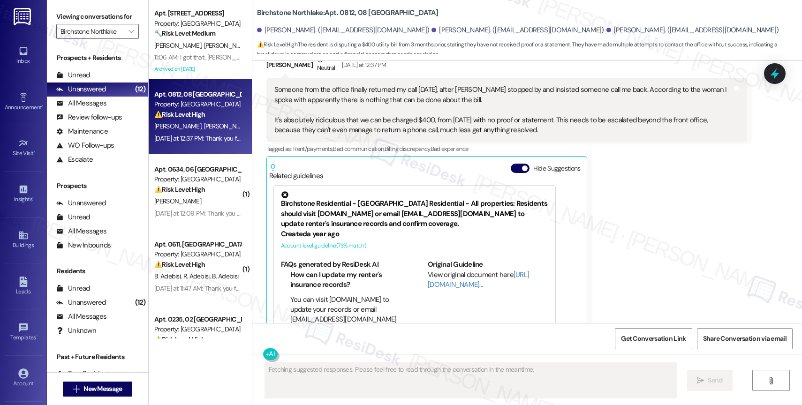
scroll to position [5070, 0]
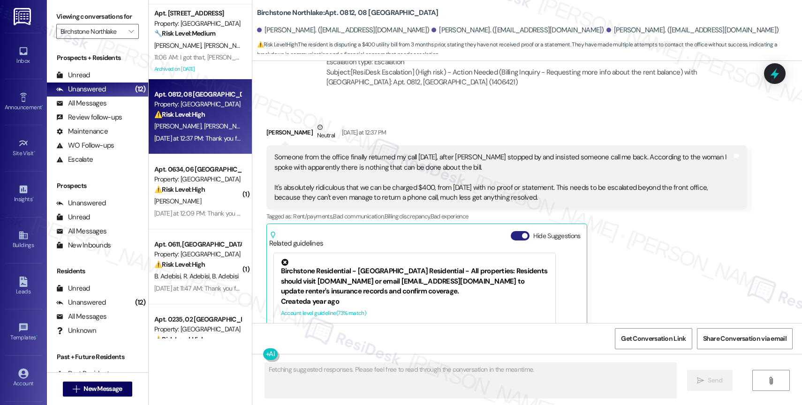
click at [512, 231] on button "Hide Suggestions" at bounding box center [520, 235] width 19 height 9
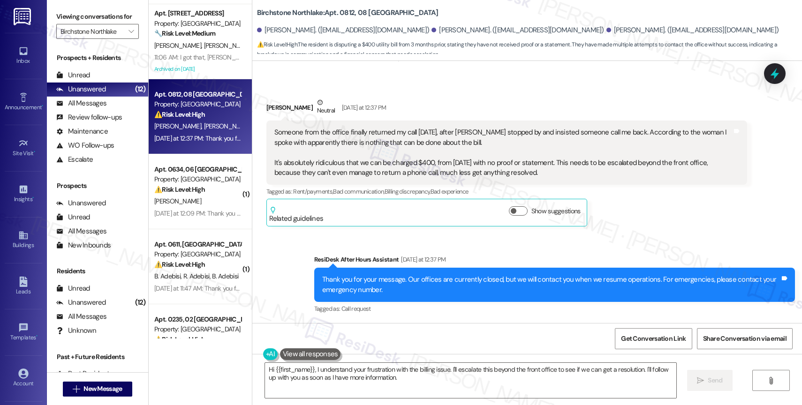
scroll to position [5047, 0]
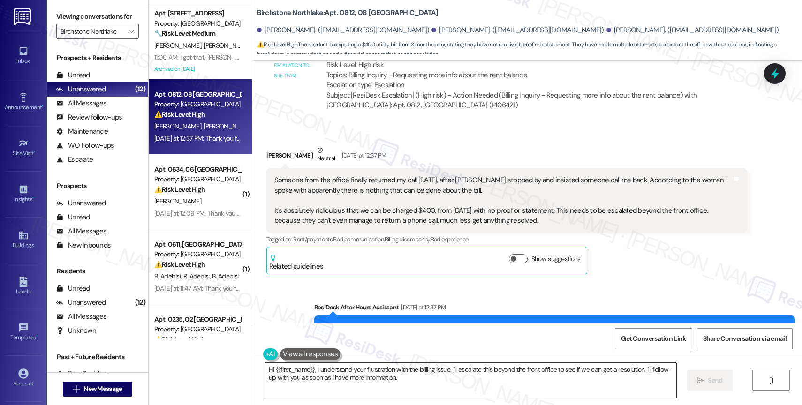
click at [330, 379] on textarea "Hi {{first_name}}, I understand your frustration with the billing issue. I'll e…" at bounding box center [470, 380] width 411 height 35
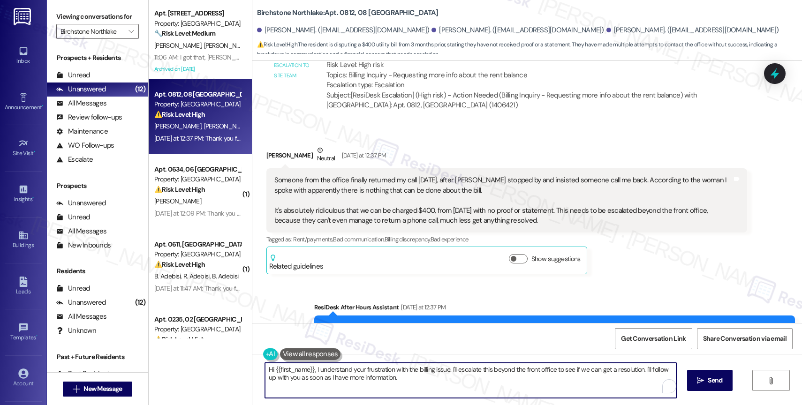
click at [330, 379] on textarea "Hi {{first_name}}, I understand your frustration with the billing issue. I'll e…" at bounding box center [470, 380] width 411 height 35
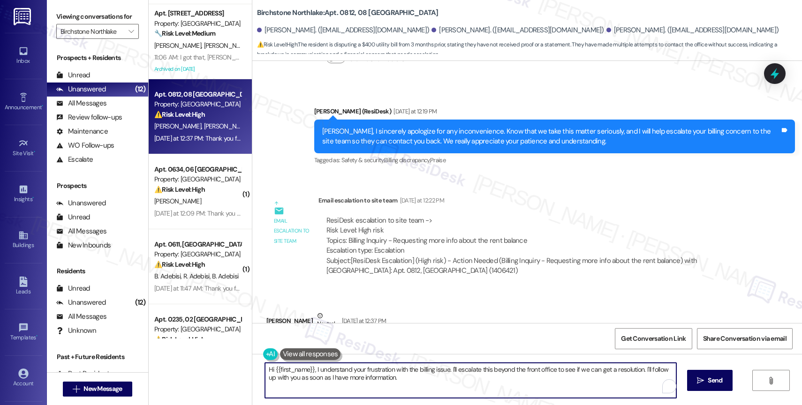
scroll to position [4780, 0]
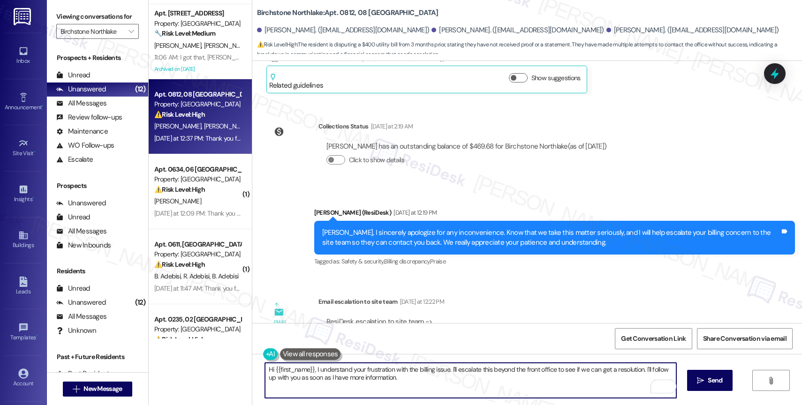
click at [362, 385] on textarea "Hi {{first_name}}, I understand your frustration with the billing issue. I'll e…" at bounding box center [470, 380] width 411 height 35
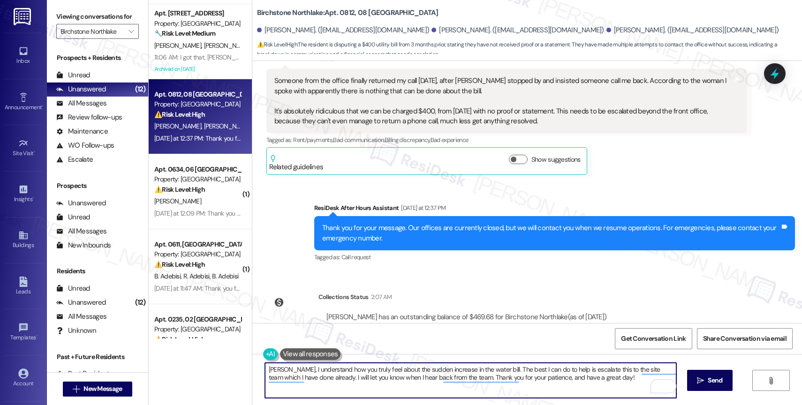
scroll to position [5172, 0]
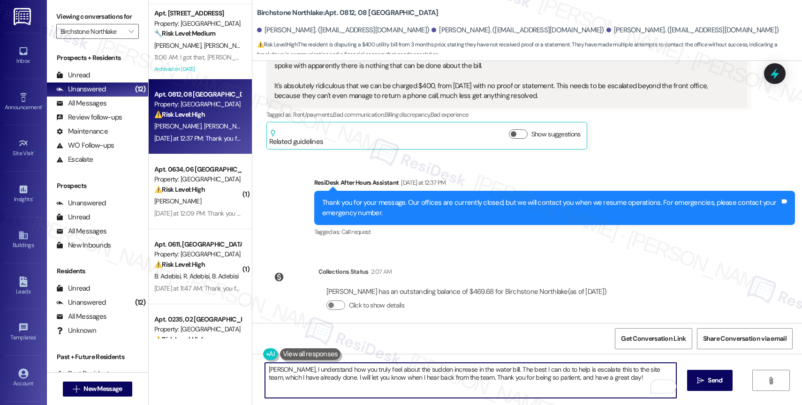
drag, startPoint x: 607, startPoint y: 380, endPoint x: 639, endPoint y: 388, distance: 32.5
click at [608, 380] on textarea "Ryan, I understand how you truly feel about the sudden increase in the water bi…" at bounding box center [470, 380] width 411 height 35
type textarea "Ryan, I understand how you truly feel about the sudden increase in the water bi…"
click at [708, 381] on span "Send" at bounding box center [715, 381] width 15 height 10
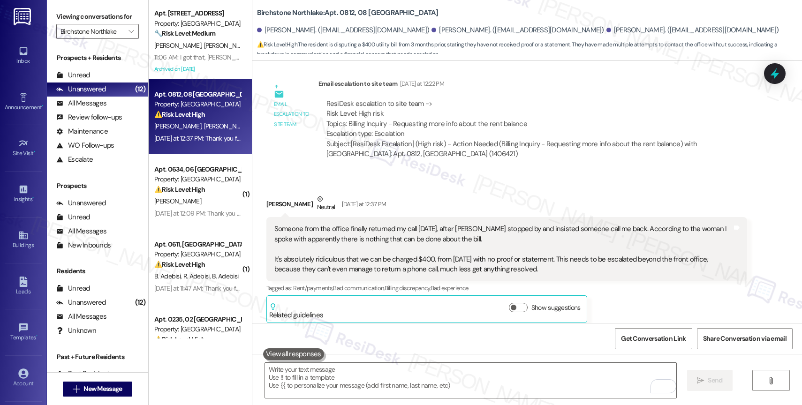
scroll to position [4996, 0]
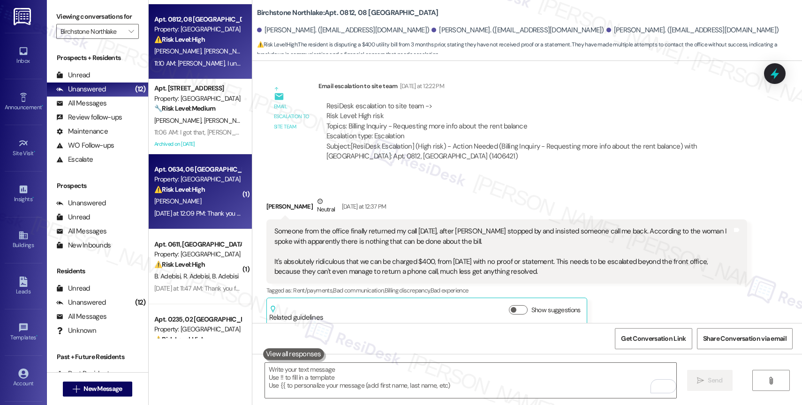
click at [195, 214] on div "Yesterday at 12:09 PM: Thank you for your message. Our offices are currently cl…" at bounding box center [416, 213] width 524 height 8
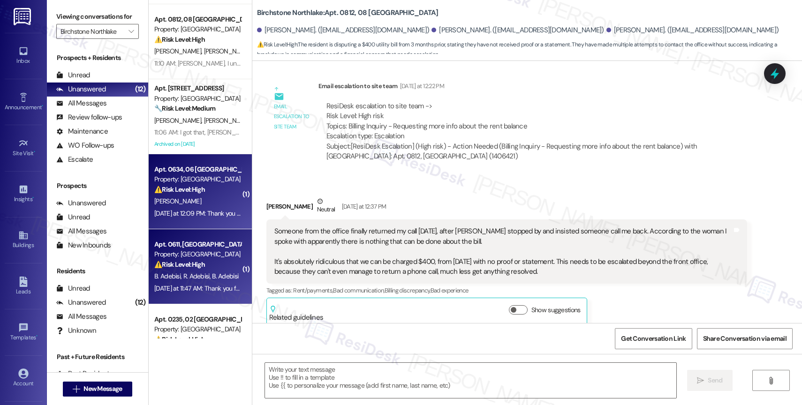
type textarea "Fetching suggested responses. Please feel free to read through the conversation…"
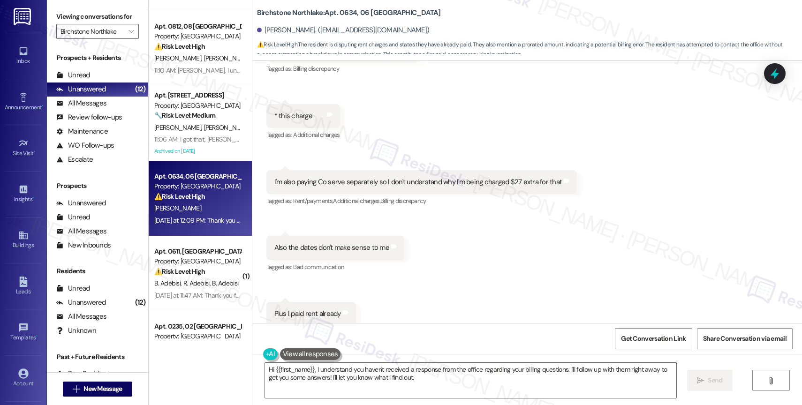
scroll to position [1885, 0]
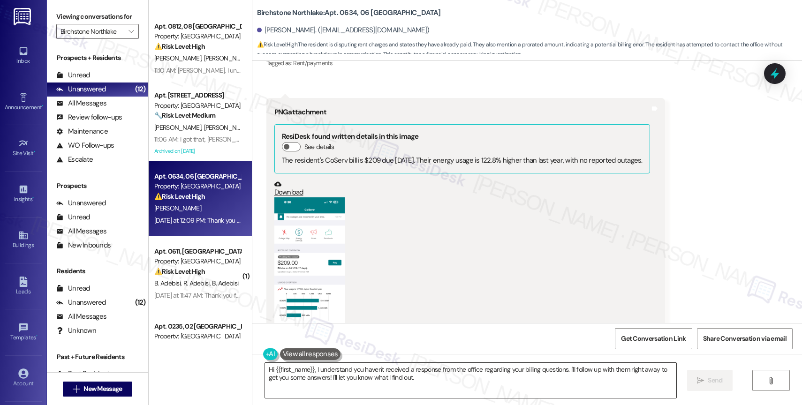
click at [335, 370] on textarea "Hi {{first_name}}, I understand you haven't received a response from the office…" at bounding box center [470, 380] width 411 height 35
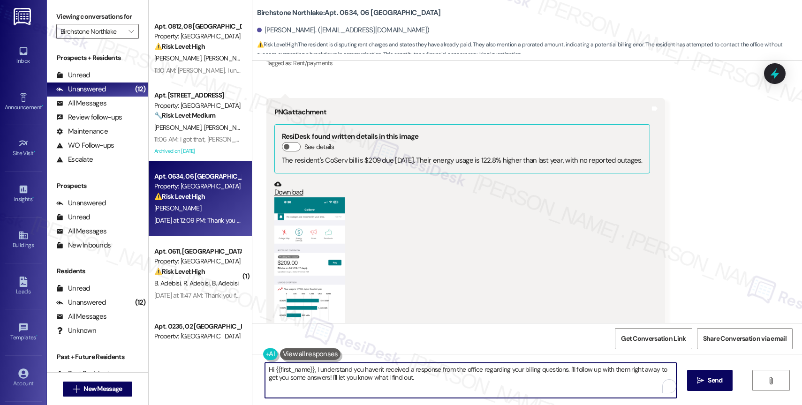
click at [335, 370] on textarea "Hi {{first_name}}, I understand you haven't received a response from the office…" at bounding box center [470, 380] width 411 height 35
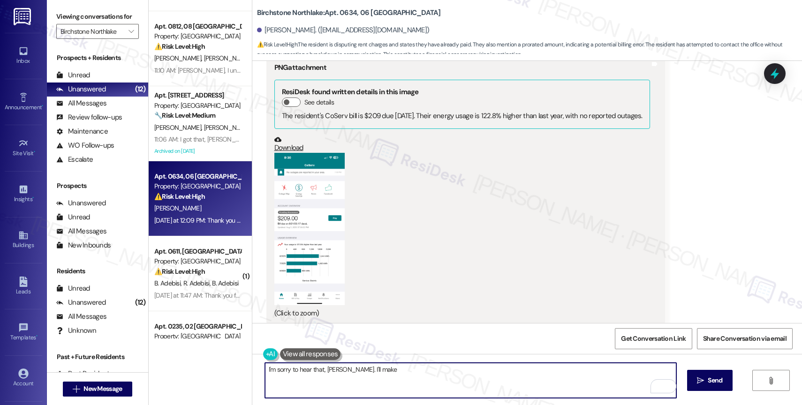
scroll to position [1982, 0]
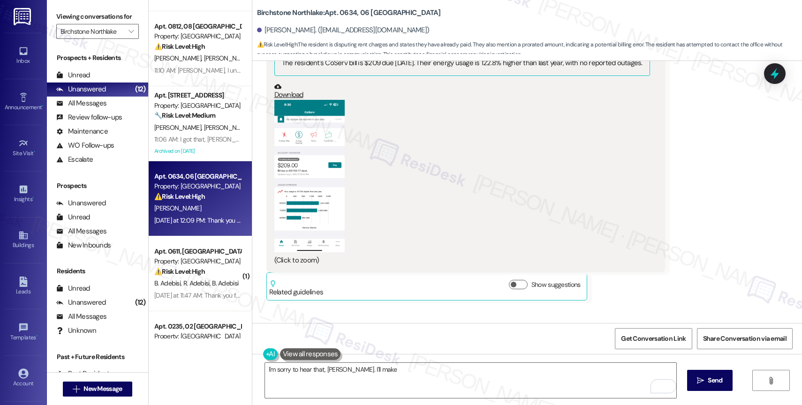
click at [311, 180] on button "Zoom image" at bounding box center [309, 176] width 70 height 152
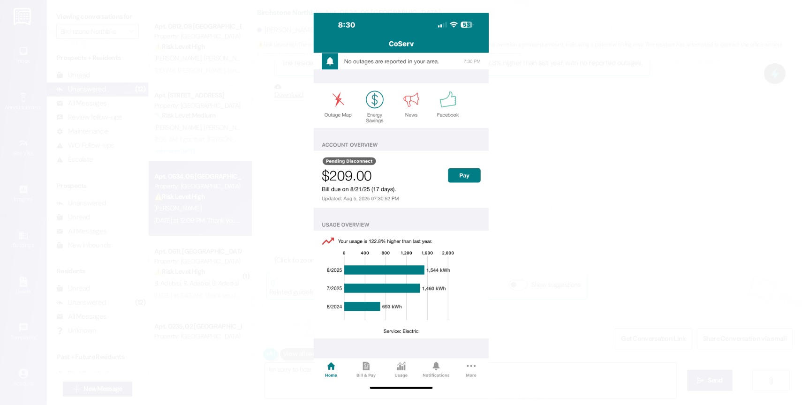
click at [446, 196] on button "Unzoom image" at bounding box center [401, 202] width 802 height 405
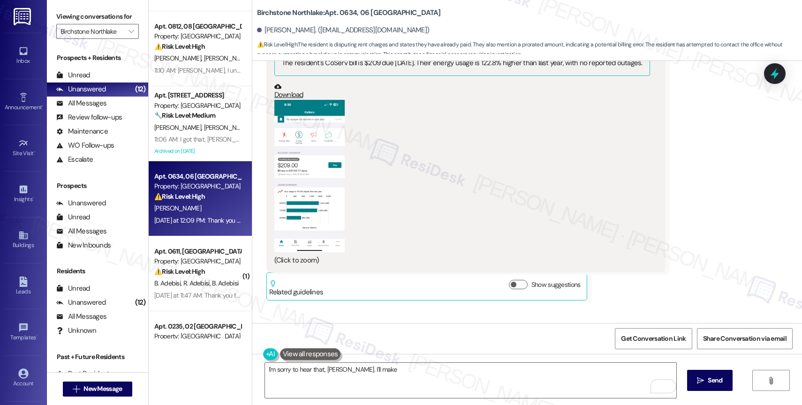
scroll to position [2068, 0]
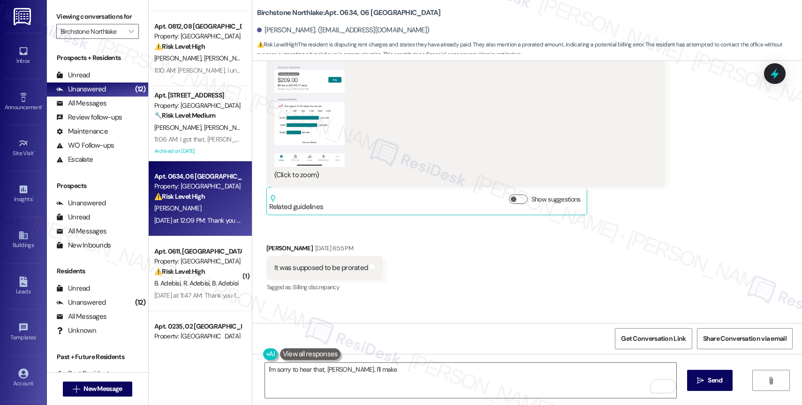
click at [313, 110] on button "Zoom image" at bounding box center [309, 91] width 70 height 152
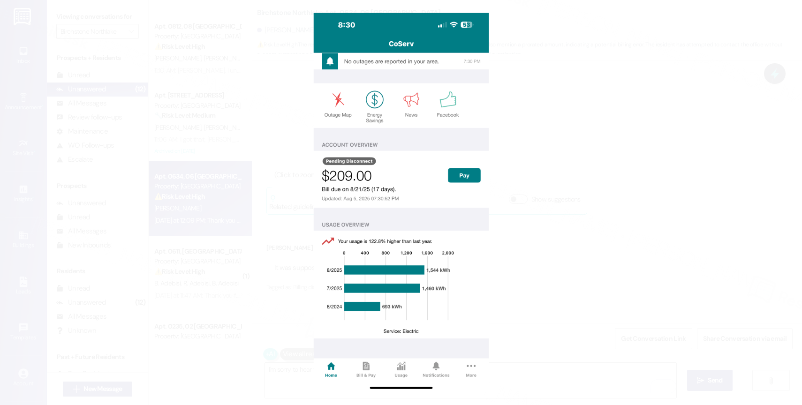
click at [453, 196] on button "Unzoom image" at bounding box center [401, 202] width 802 height 405
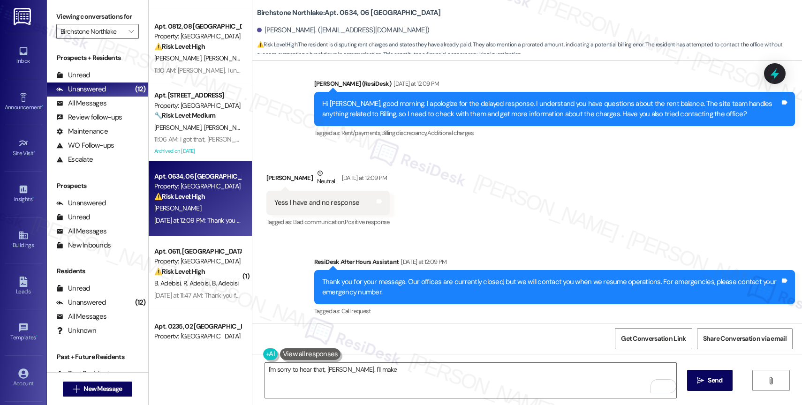
scroll to position [2313, 0]
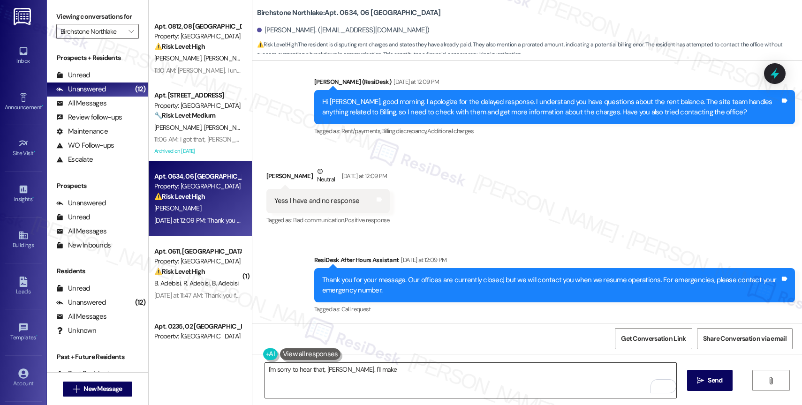
click at [411, 372] on textarea "I'm sorry to hear that, Sandra. I'll make" at bounding box center [470, 380] width 411 height 35
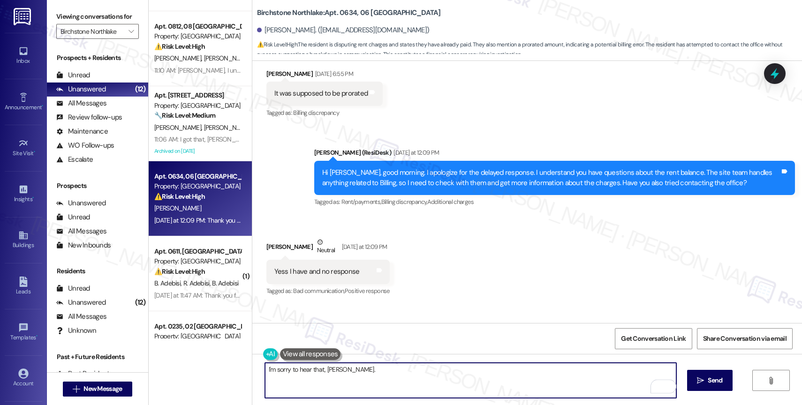
scroll to position [2241, 0]
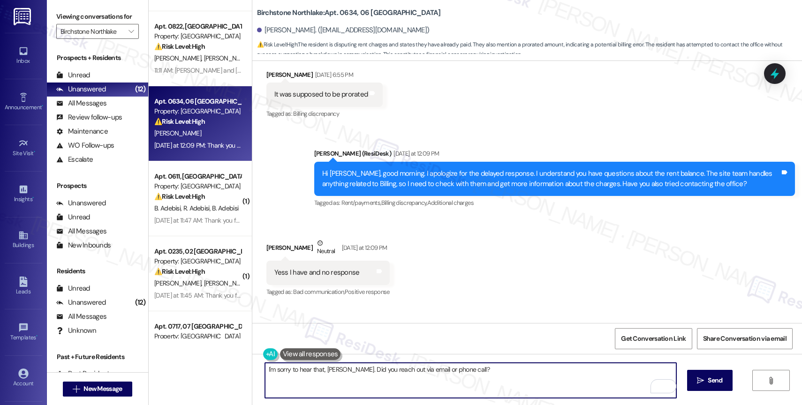
click at [341, 371] on textarea "I'm sorry to hear that, Sandra. Did you reach out via email or phone call?" at bounding box center [470, 380] width 411 height 35
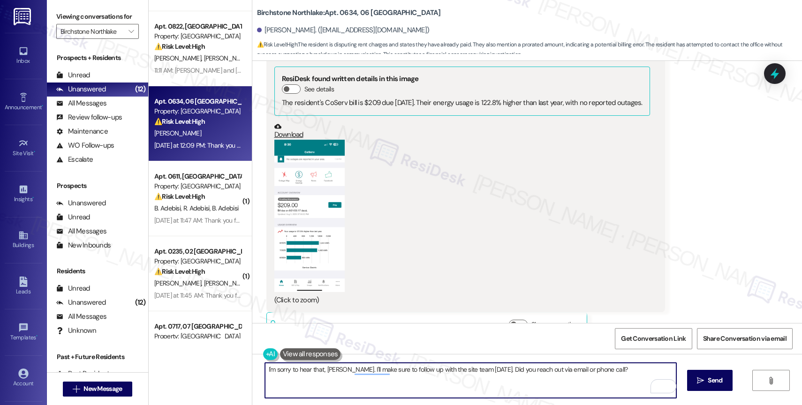
scroll to position [1948, 0]
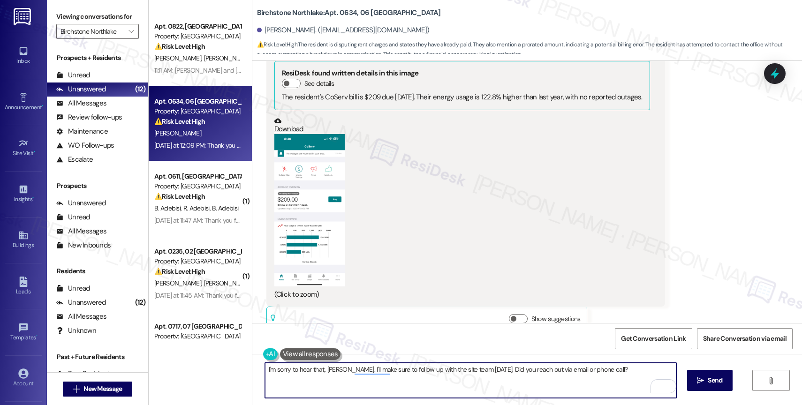
type textarea "I'm sorry to hear that, Sandra. I'll make sure to follow up with the site team …"
click at [324, 227] on button "Zoom image" at bounding box center [309, 210] width 70 height 152
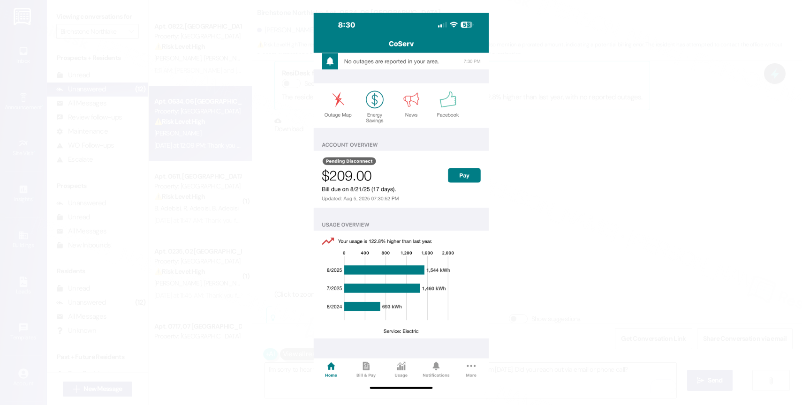
click at [453, 238] on button "Unzoom image" at bounding box center [401, 202] width 802 height 405
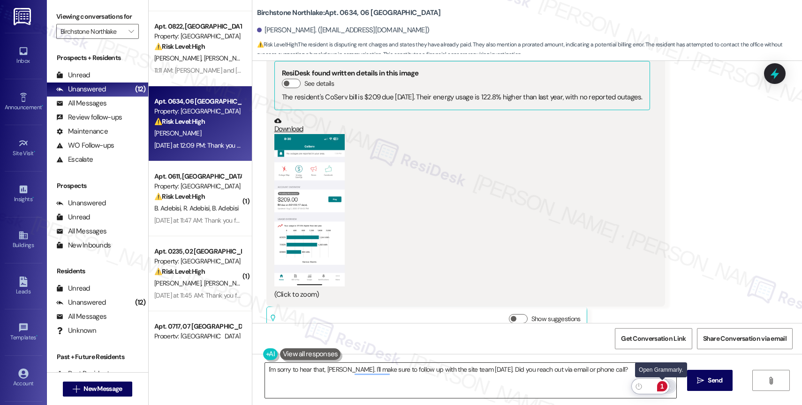
click at [664, 383] on div "1" at bounding box center [662, 386] width 10 height 10
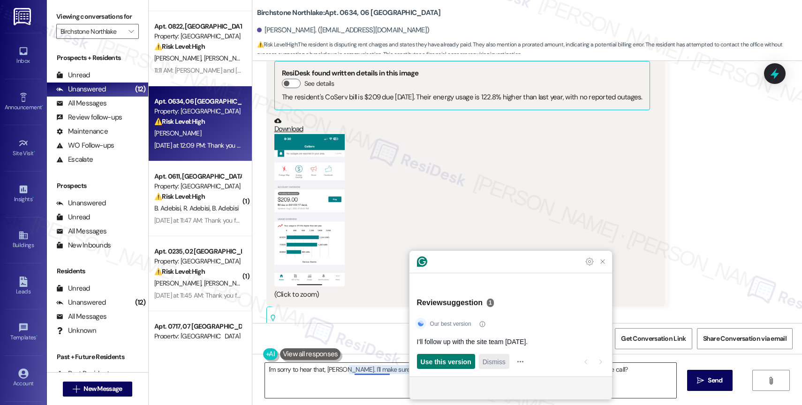
click at [494, 364] on span "Dismiss" at bounding box center [494, 362] width 23 height 10
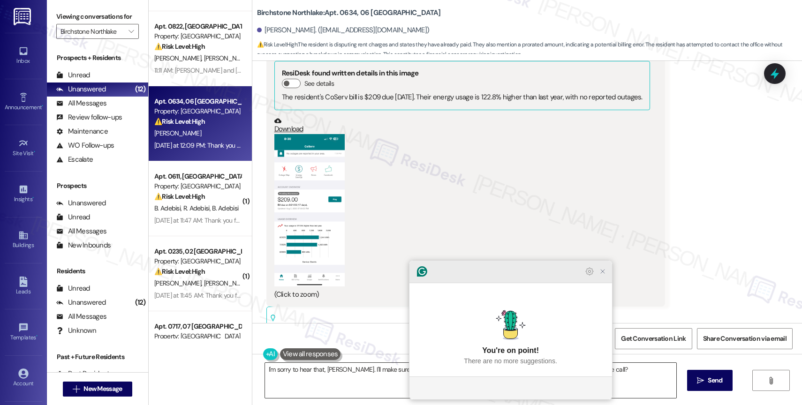
click at [606, 277] on icon "Close Grammarly Assistant" at bounding box center [602, 271] width 11 height 11
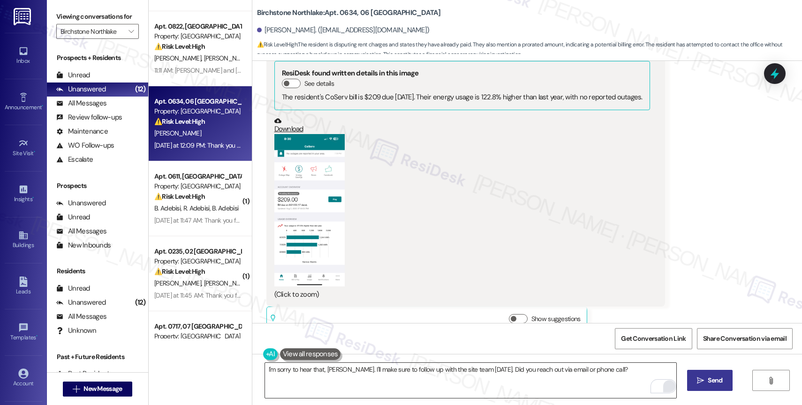
click at [725, 387] on button " Send" at bounding box center [709, 380] width 45 height 21
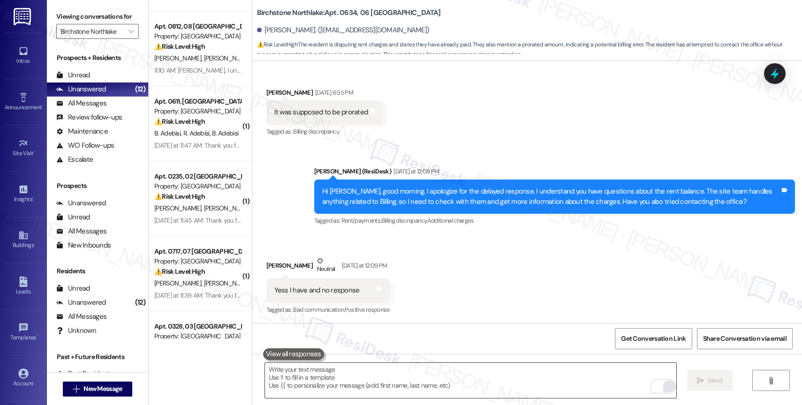
scroll to position [2378, 0]
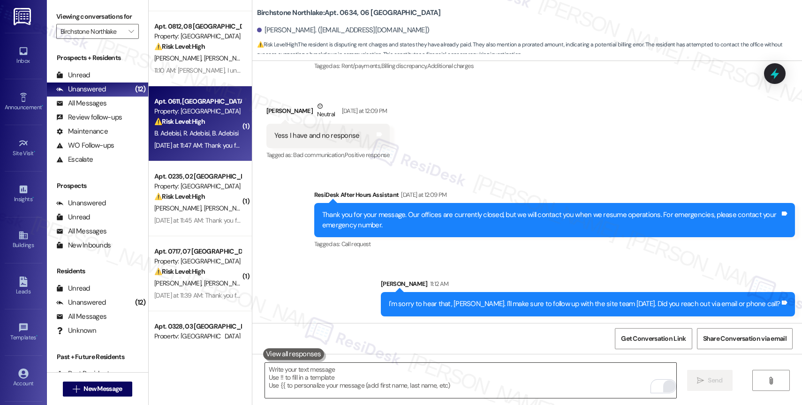
click at [203, 125] on div "⚠️ Risk Level: High The resident is disputing a rent charge and has contacted t…" at bounding box center [197, 122] width 87 height 10
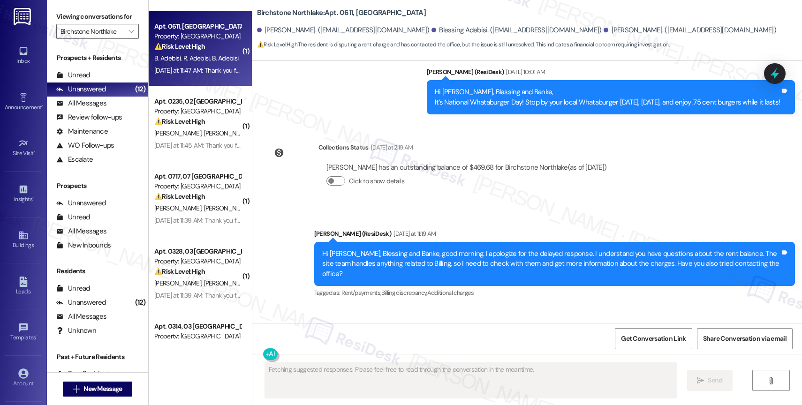
scroll to position [1717, 0]
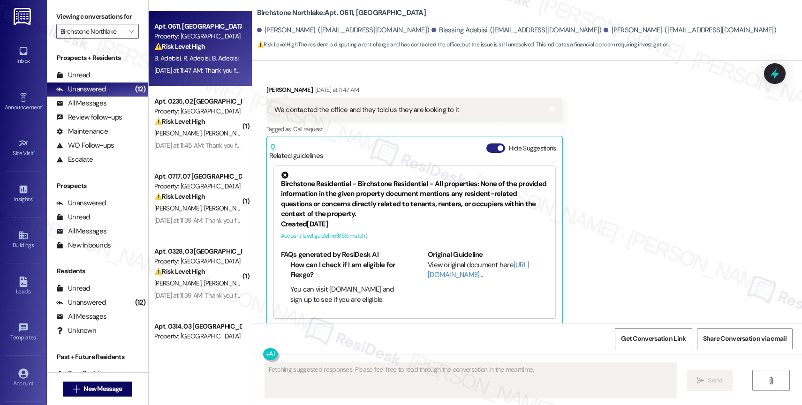
click at [486, 144] on button "Hide Suggestions" at bounding box center [495, 148] width 19 height 9
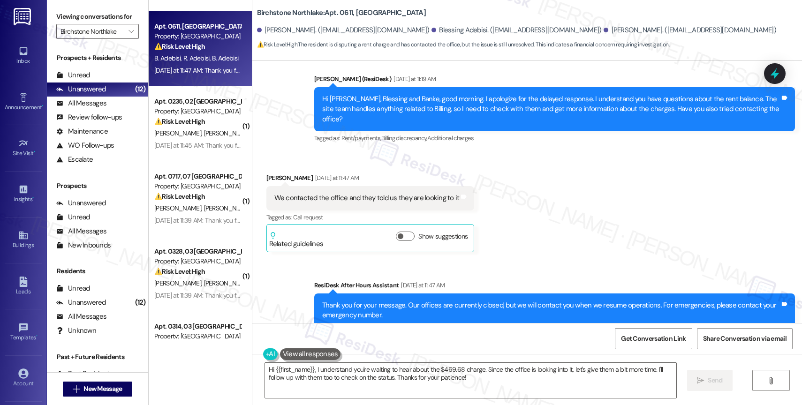
scroll to position [1607, 0]
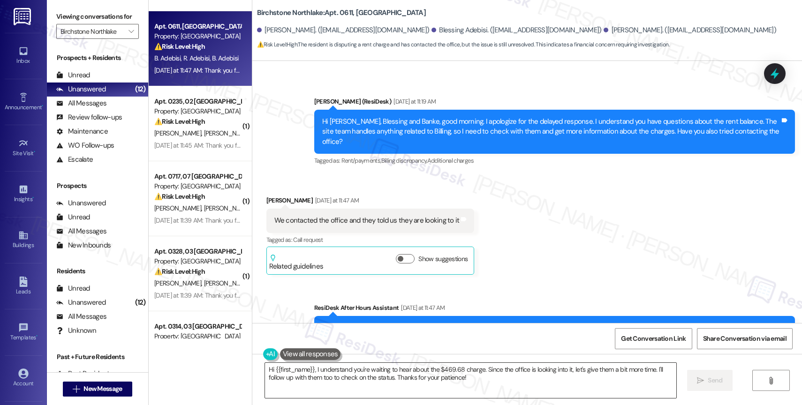
click at [322, 380] on textarea "Hi {{first_name}}, I understand you're waiting to hear about the $469.68 charge…" at bounding box center [470, 380] width 411 height 35
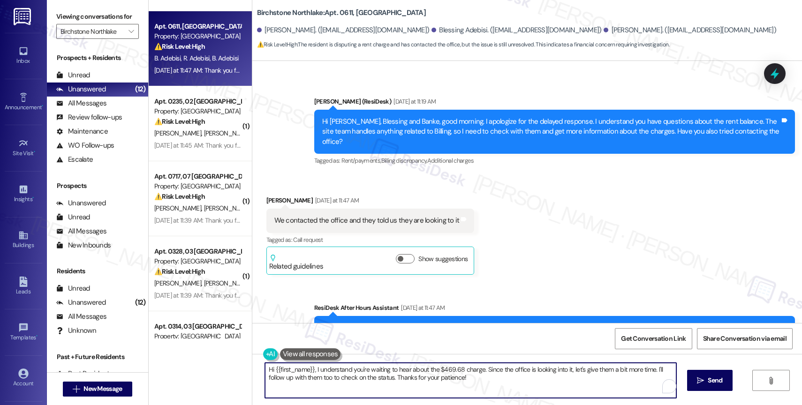
click at [322, 380] on textarea "Hi {{first_name}}, I understand you're waiting to hear about the $469.68 charge…" at bounding box center [470, 380] width 411 height 35
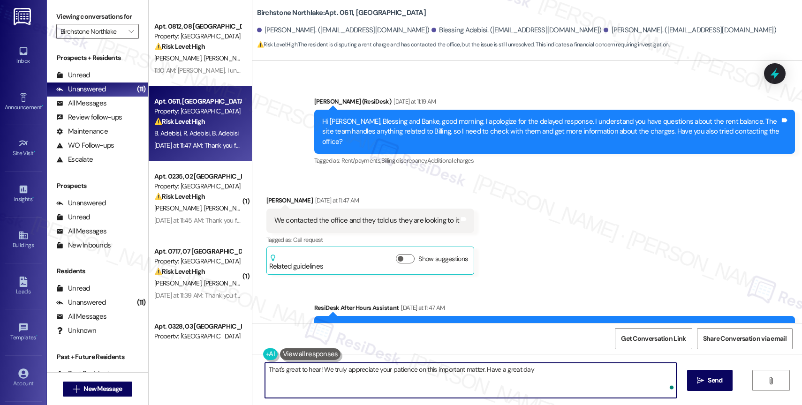
type textarea "That's great to hear! We truly appreciate your patience on this important matte…"
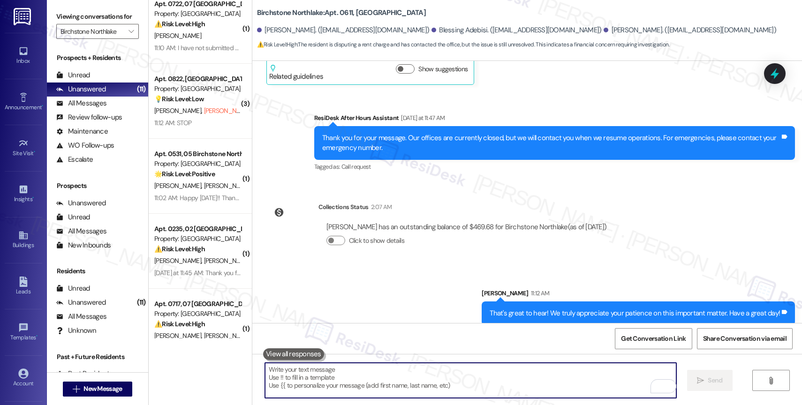
scroll to position [0, 0]
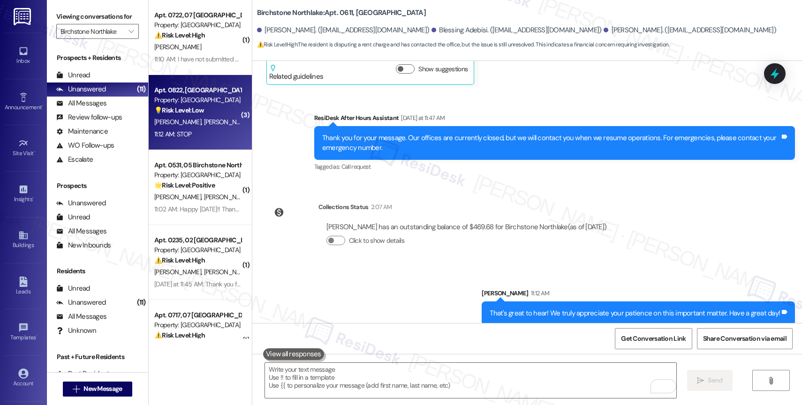
click at [185, 104] on div "Property: [GEOGRAPHIC_DATA]" at bounding box center [197, 100] width 87 height 10
type textarea "Fetching suggested responses. Please feel free to read through the conversation…"
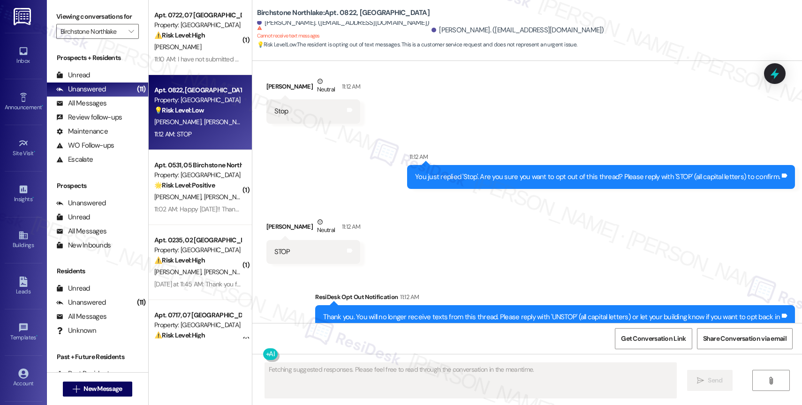
scroll to position [2901, 0]
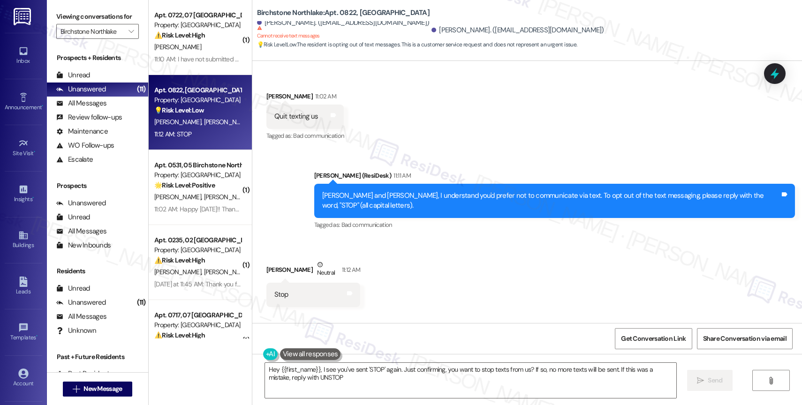
type textarea "Hey {{first_name}}, I see you've sent 'STOP' again. Just confirming, you want t…"
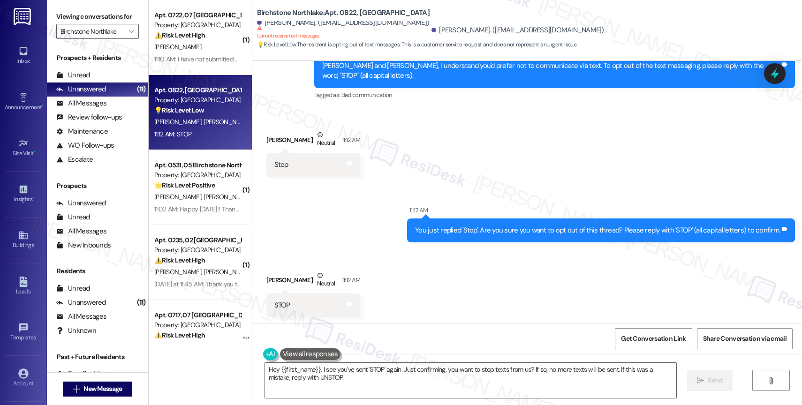
scroll to position [3161, 0]
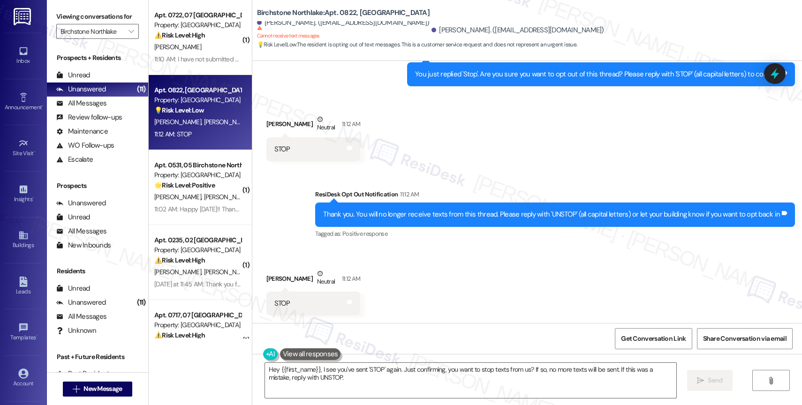
click at [422, 176] on div "Sent via SMS ResiDesk Opt Out Notification 11:12 AM Thank you. You will no long…" at bounding box center [527, 207] width 550 height 79
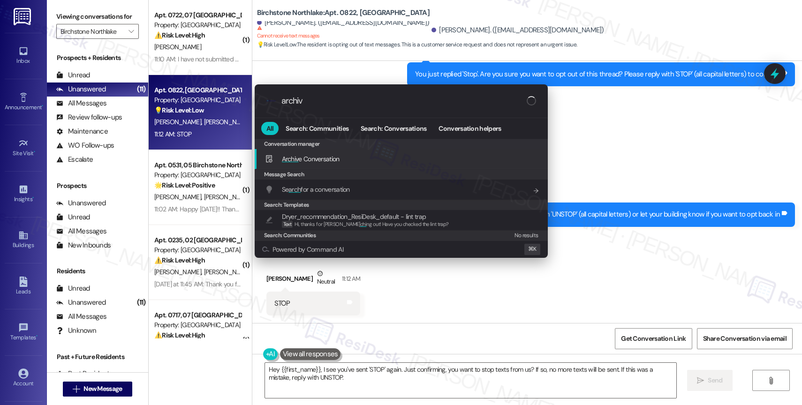
type input "archive"
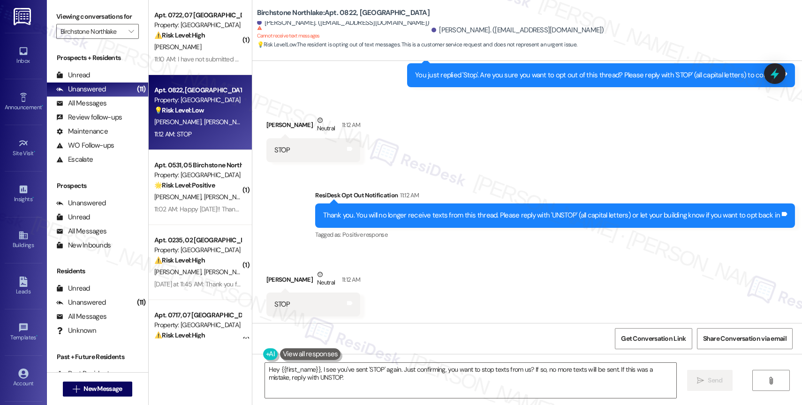
scroll to position [3159, 0]
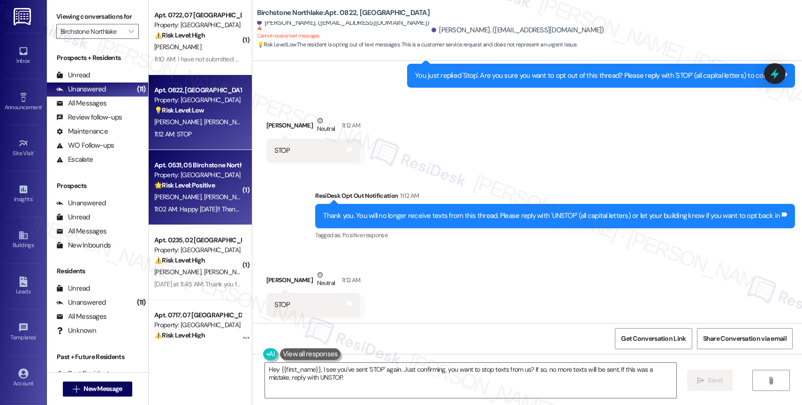
click at [210, 196] on div "D. Saunders K. Jurado" at bounding box center [197, 197] width 89 height 12
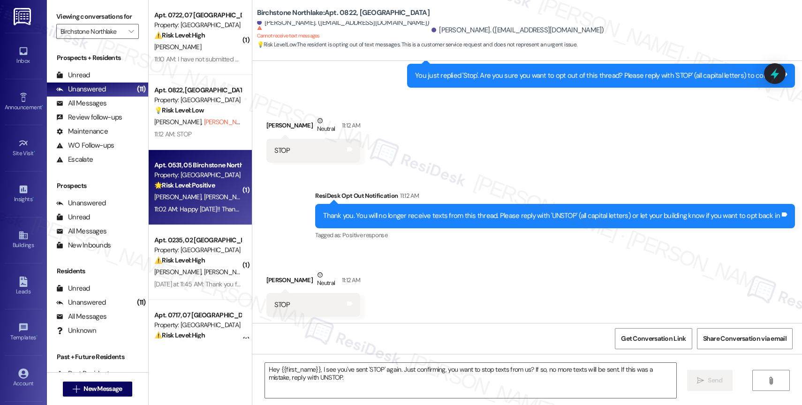
type textarea "Fetching suggested responses. Please feel free to read through the conversation…"
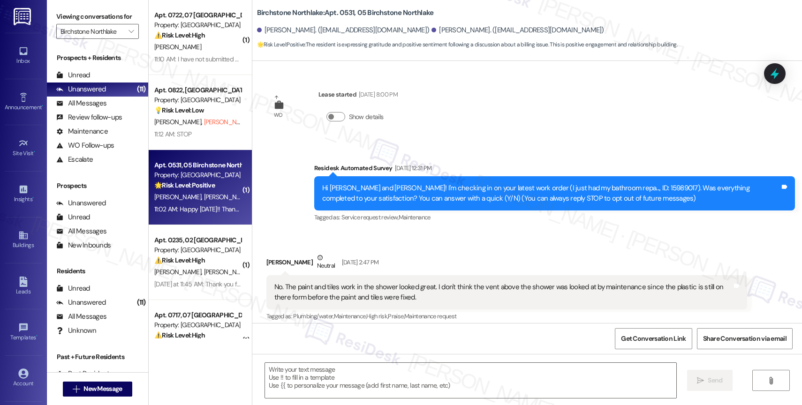
scroll to position [5190, 0]
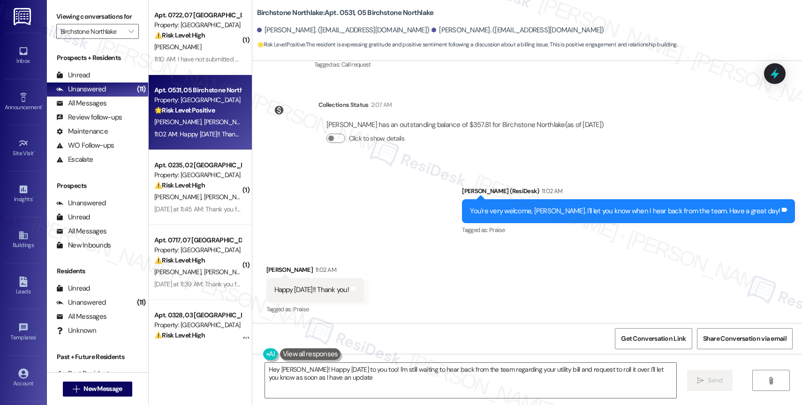
type textarea "Hey Kayla! Happy Monday to you too! I'm still waiting to hear back from the tea…"
click at [397, 287] on div "Received via SMS Kayla Jurado 11:02 AM Happy Monday!! Thank you! Tags and notes…" at bounding box center [527, 283] width 550 height 79
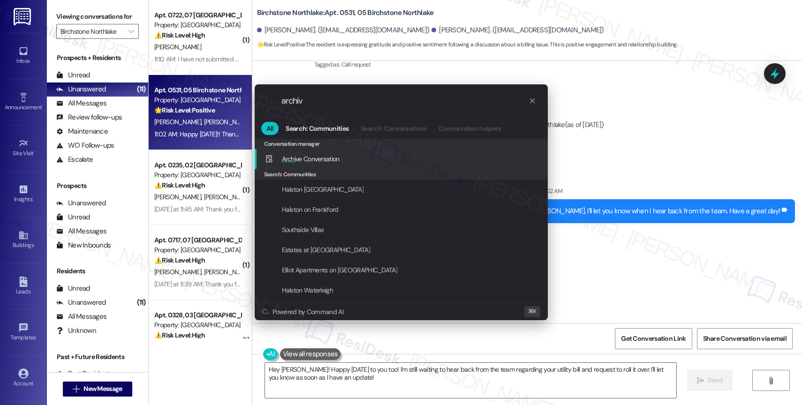
type input "archive"
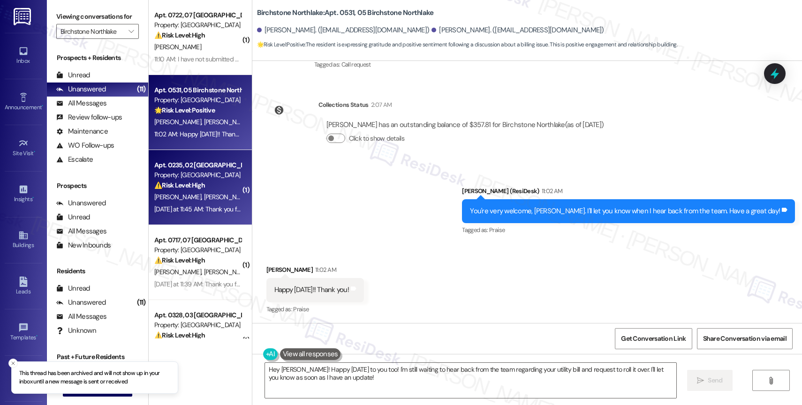
click at [201, 192] on div "J. Green T. Young" at bounding box center [197, 197] width 89 height 12
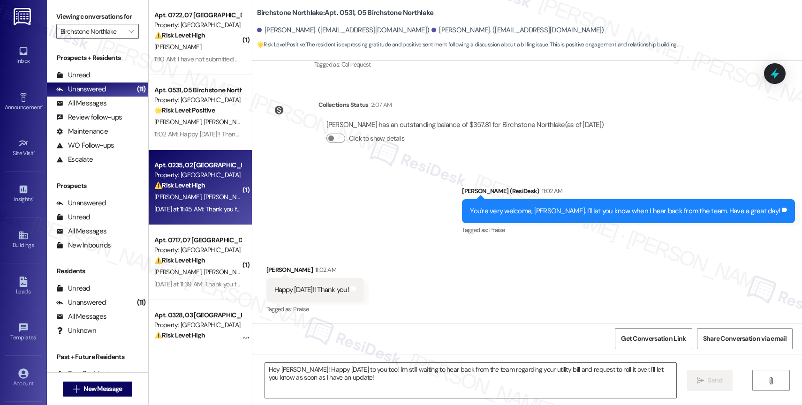
type textarea "Fetching suggested responses. Please feel free to read through the conversation…"
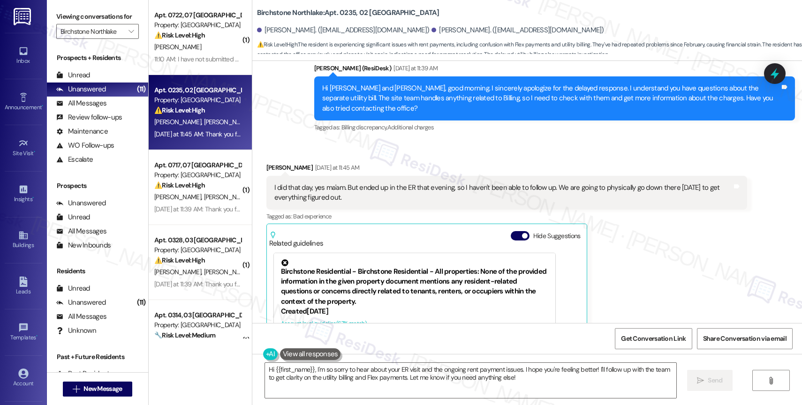
scroll to position [4819, 0]
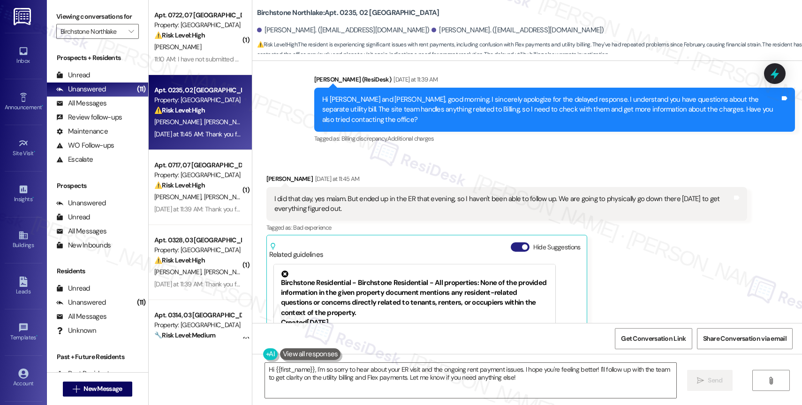
click at [511, 242] on button "Hide Suggestions" at bounding box center [520, 246] width 19 height 9
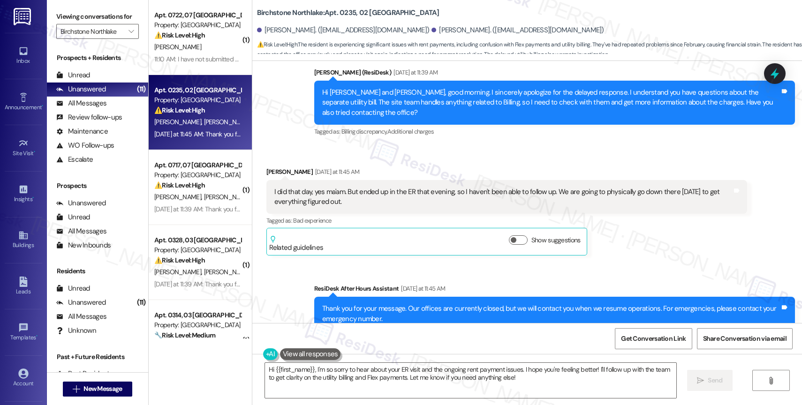
scroll to position [4840, 0]
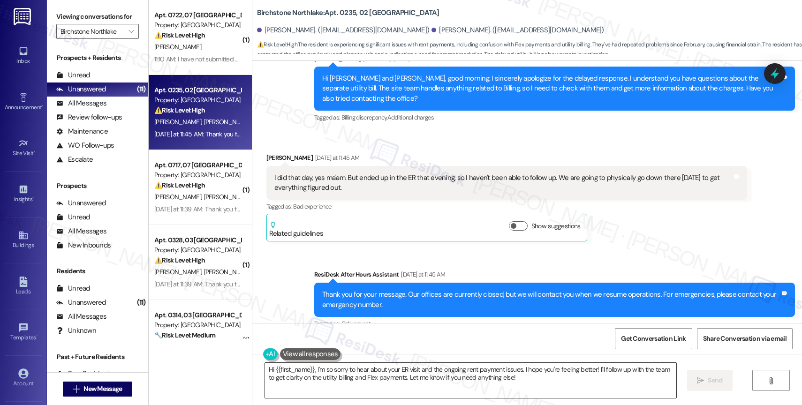
click at [359, 371] on textarea "Hi {{first_name}}, I'm so sorry to hear about your ER visit and the ongoing ren…" at bounding box center [470, 380] width 411 height 35
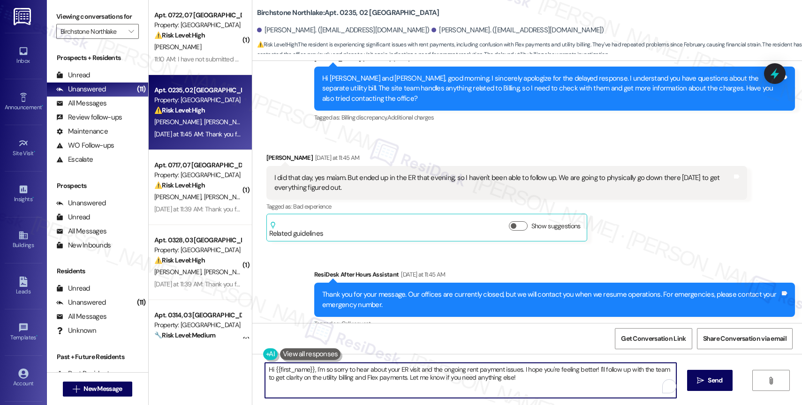
click at [359, 371] on textarea "Hi {{first_name}}, I'm so sorry to hear about your ER visit and the ongoing ren…" at bounding box center [470, 380] width 411 height 35
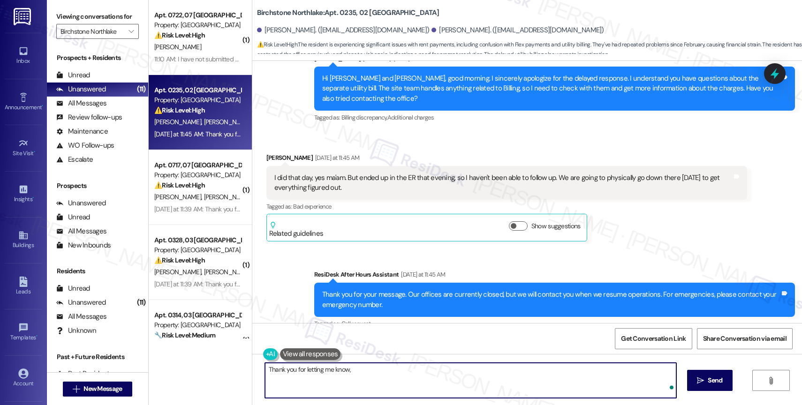
type textarea "Thank you for letting me know,"
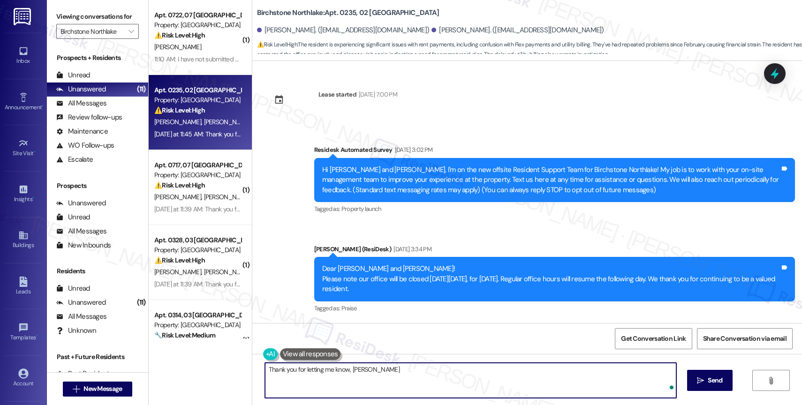
scroll to position [4840, 0]
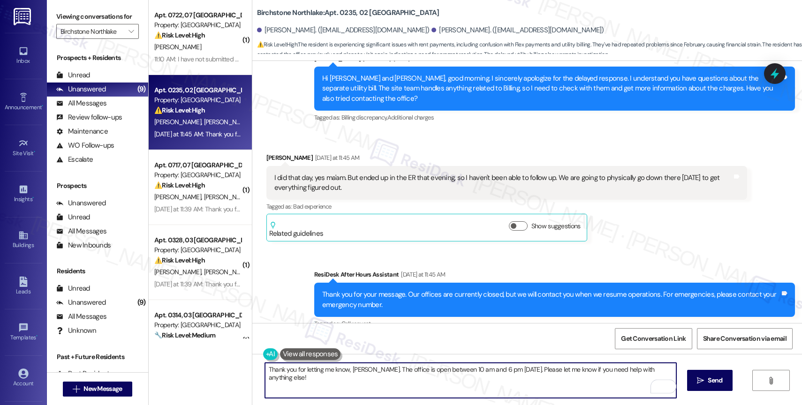
click at [414, 370] on textarea "Thank you for letting me know, [PERSON_NAME]. The office is open between 10 am …" at bounding box center [470, 380] width 411 height 35
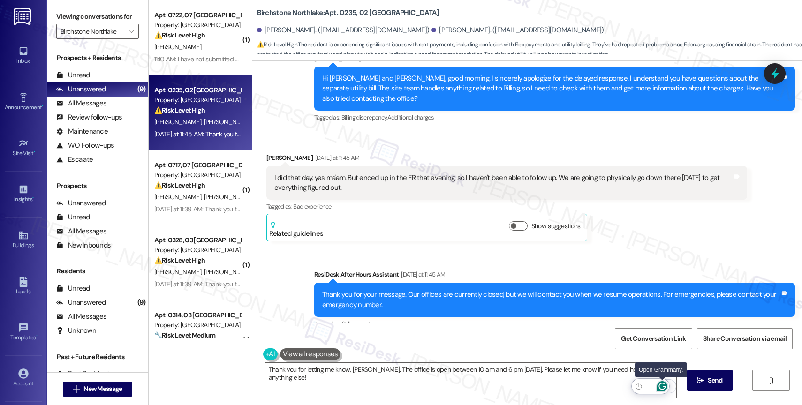
click at [665, 387] on icon "Open Grammarly. 0 Suggestions." at bounding box center [661, 386] width 7 height 7
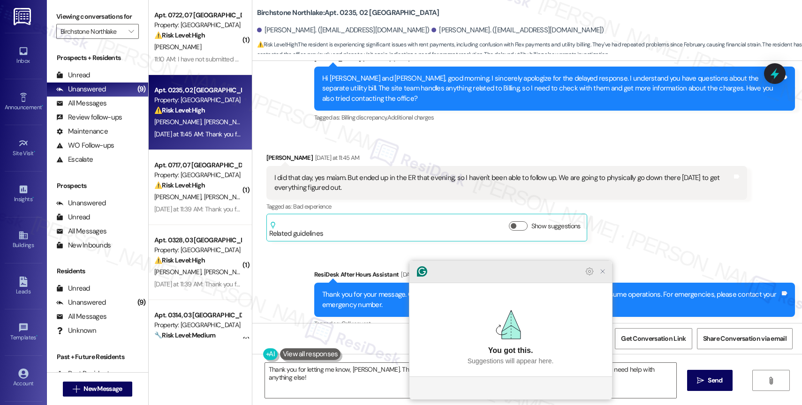
click at [600, 275] on icon "Close Grammarly Assistant" at bounding box center [603, 272] width 8 height 8
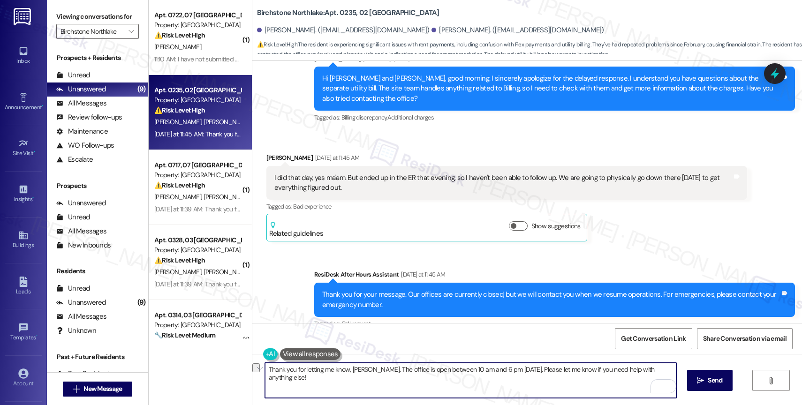
drag, startPoint x: 522, startPoint y: 370, endPoint x: 552, endPoint y: 369, distance: 30.0
click at [552, 369] on textarea "Thank you for letting me know, [PERSON_NAME]. The office is open between 10 am …" at bounding box center [470, 380] width 411 height 35
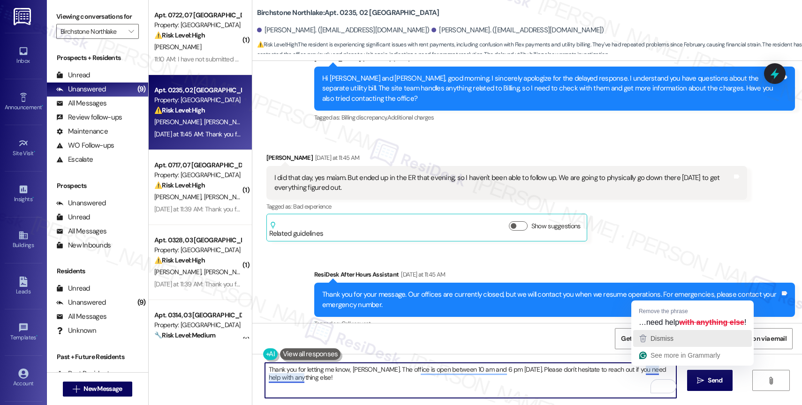
click at [665, 340] on span "Dismiss" at bounding box center [661, 339] width 23 height 8
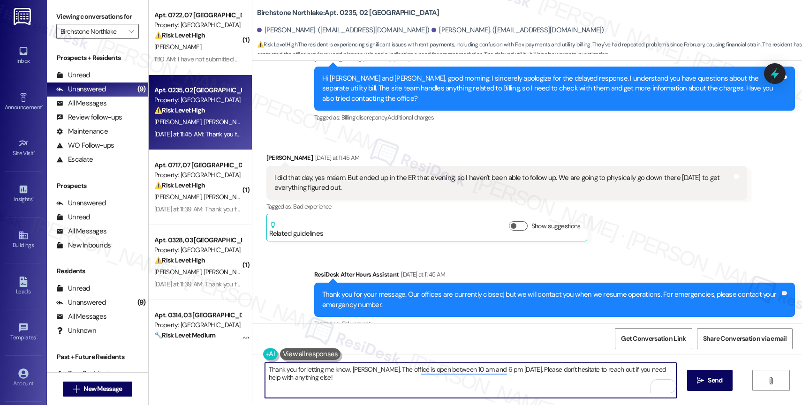
click at [602, 390] on textarea "Thank you for letting me know, Jayde. The office is open between 10 am and 6 pm…" at bounding box center [470, 380] width 411 height 35
click at [661, 384] on div "1" at bounding box center [662, 386] width 10 height 10
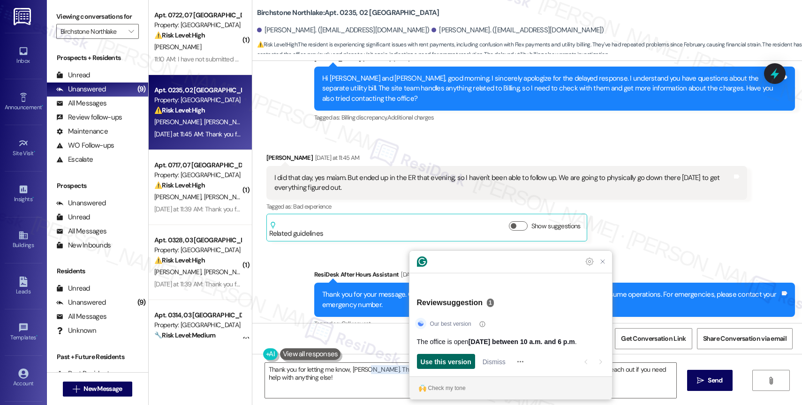
click at [453, 360] on span "Use this version" at bounding box center [446, 362] width 51 height 10
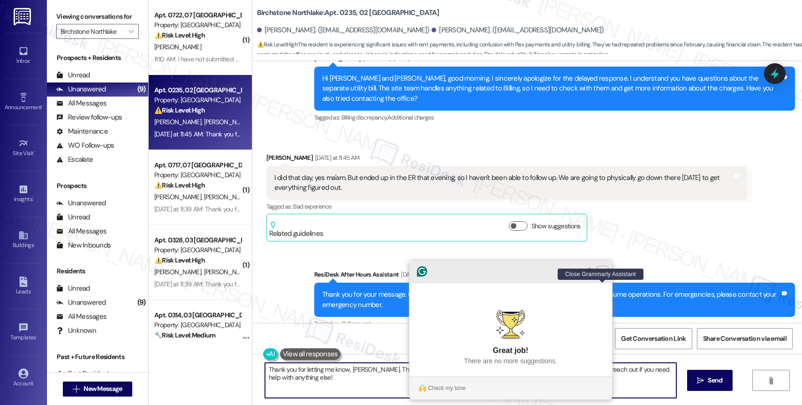
type textarea "Thank you for letting me know, Jayde. The office is open today between 10 a.m. …"
click at [604, 275] on icon "Close Grammarly Assistant" at bounding box center [603, 272] width 8 height 8
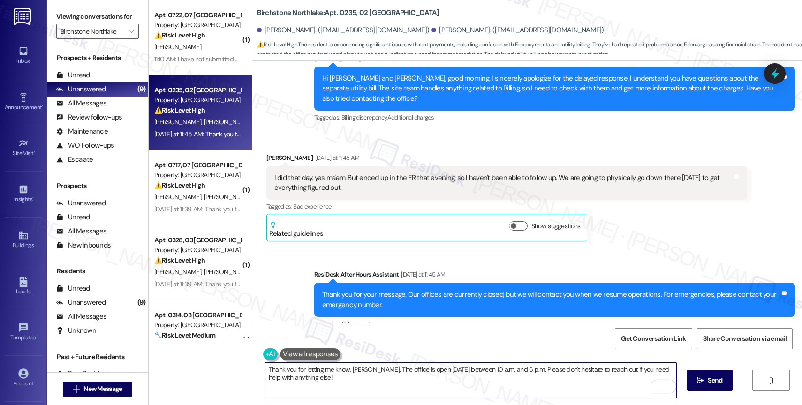
click at [611, 389] on textarea "Thank you for letting me know, Jayde. The office is open today between 10 a.m. …" at bounding box center [470, 380] width 411 height 35
click at [702, 381] on icon "" at bounding box center [700, 381] width 7 height 8
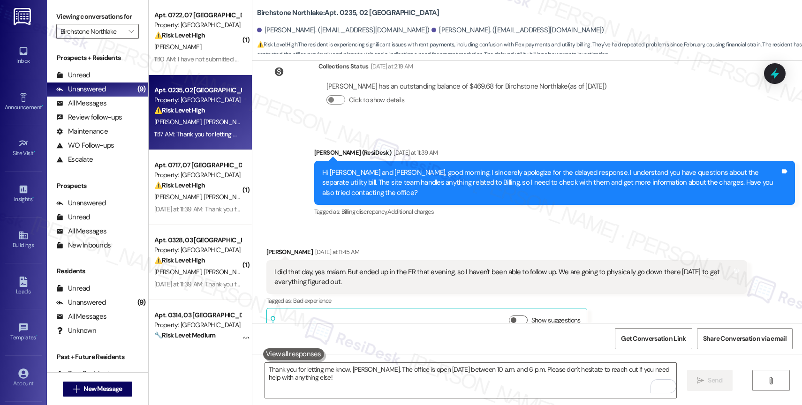
scroll to position [4997, 0]
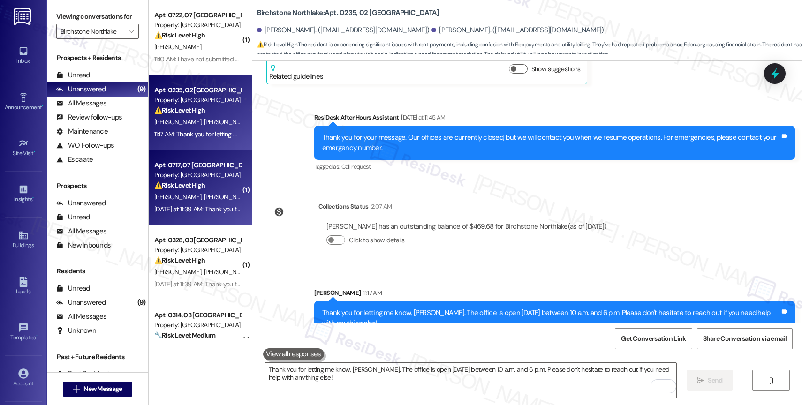
click at [181, 187] on strong "⚠️ Risk Level: High" at bounding box center [179, 185] width 51 height 8
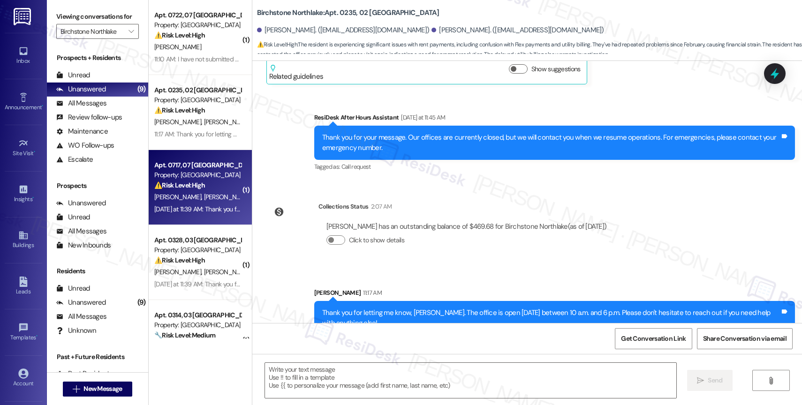
type textarea "Fetching suggested responses. Please feel free to read through the conversation…"
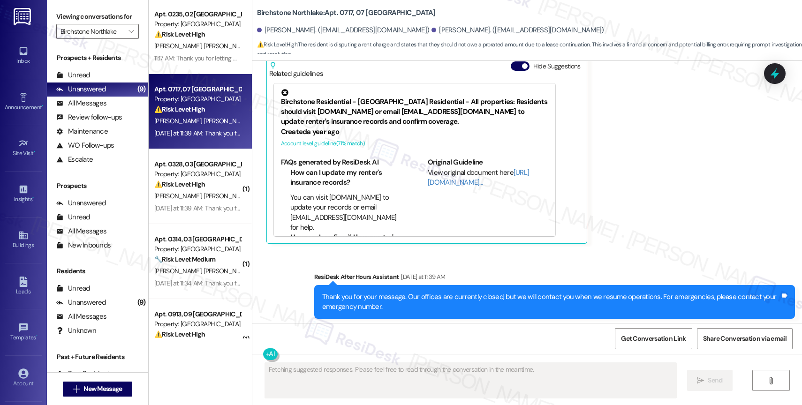
scroll to position [1578, 0]
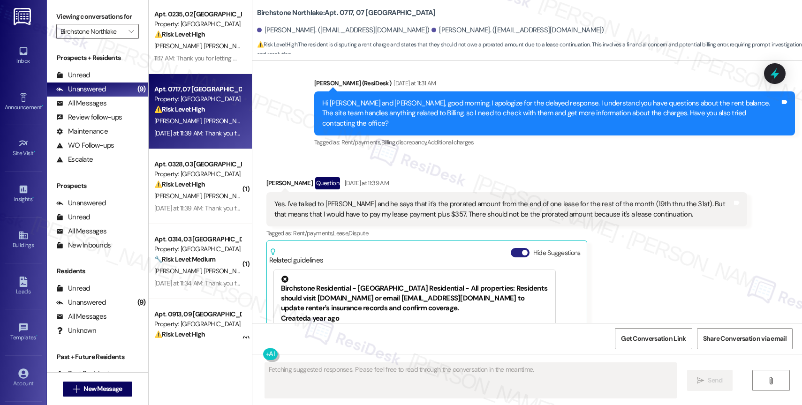
click at [511, 248] on button "Hide Suggestions" at bounding box center [520, 252] width 19 height 9
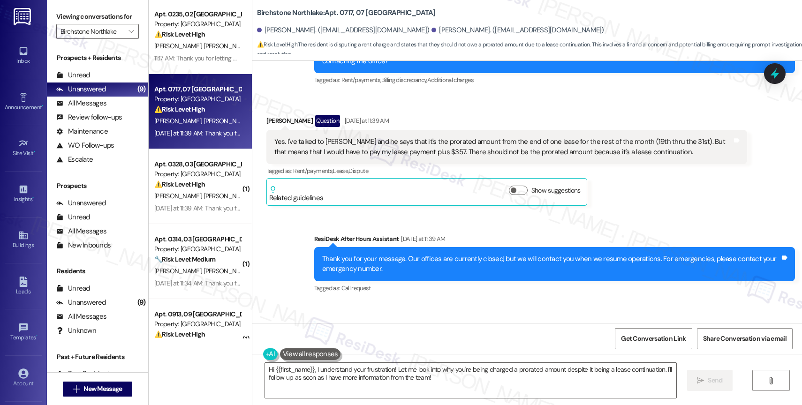
scroll to position [1617, 0]
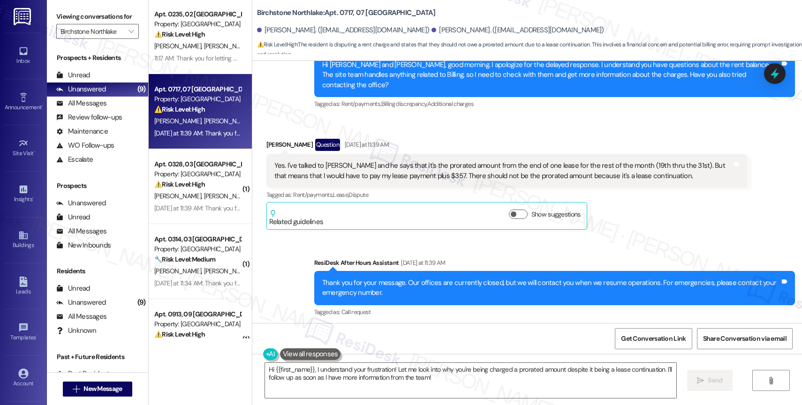
click at [561, 161] on div "Yes. I've talked to Joseph and he says that it's the prorated amount from the e…" at bounding box center [503, 171] width 458 height 20
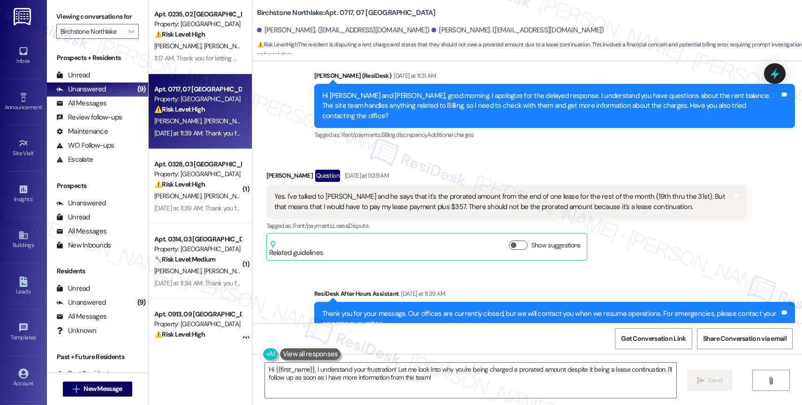
scroll to position [1579, 0]
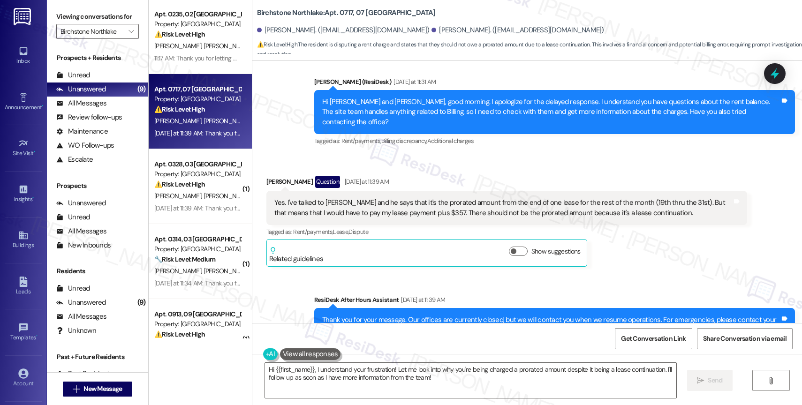
click at [476, 155] on div "Received via SMS Michael Herrera Question Yesterday at 11:39 AM Yes. I've talke…" at bounding box center [527, 214] width 550 height 119
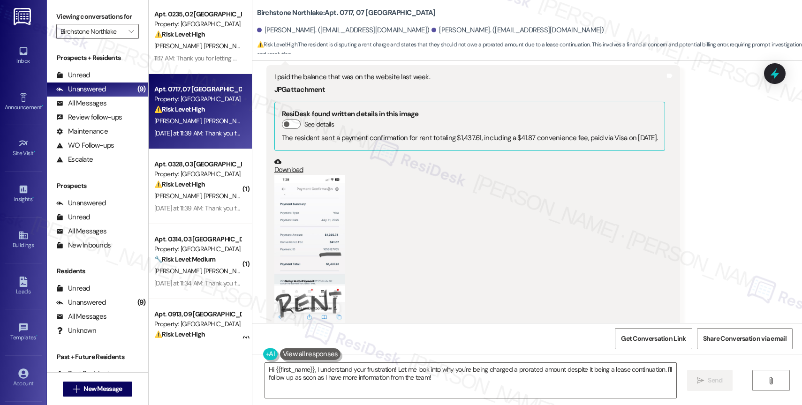
scroll to position [989, 0]
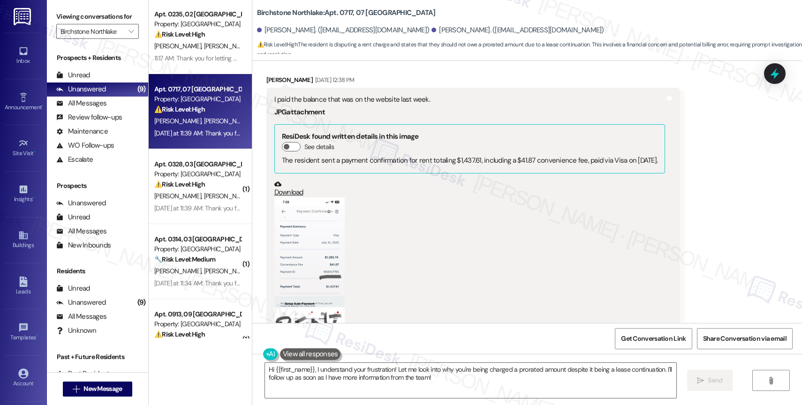
click at [311, 251] on button "Zoom image" at bounding box center [309, 273] width 70 height 152
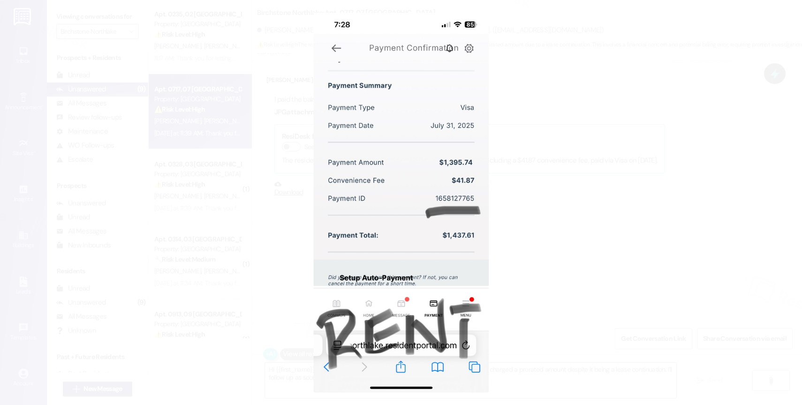
click at [469, 215] on button "Unzoom image" at bounding box center [401, 202] width 802 height 405
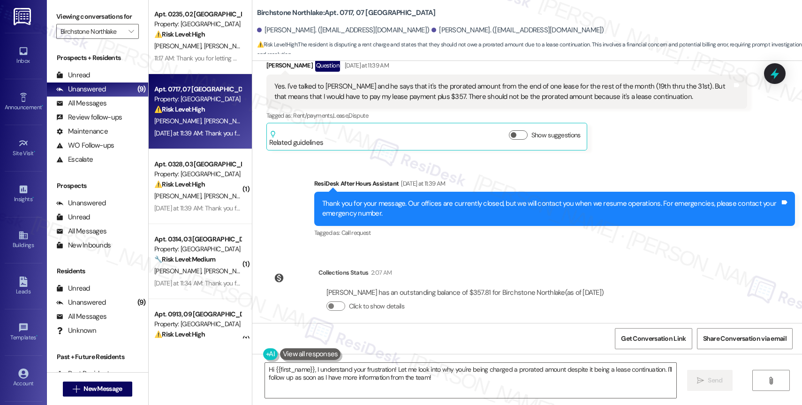
scroll to position [1600, 0]
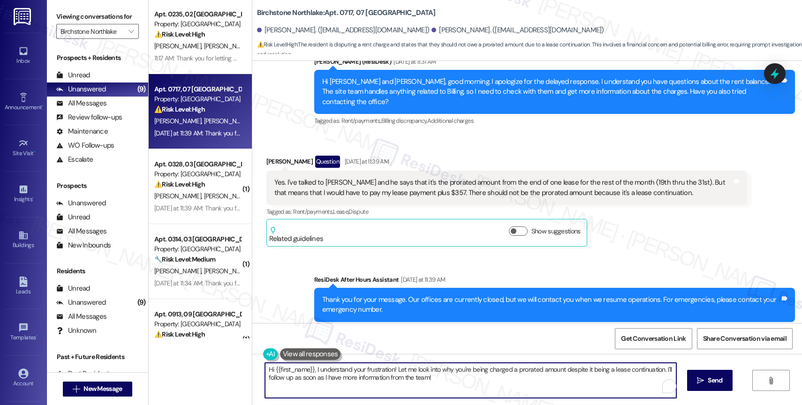
click at [368, 380] on textarea "Hi {{first_name}}, I understand your frustration! Let me look into why you're b…" at bounding box center [470, 380] width 411 height 35
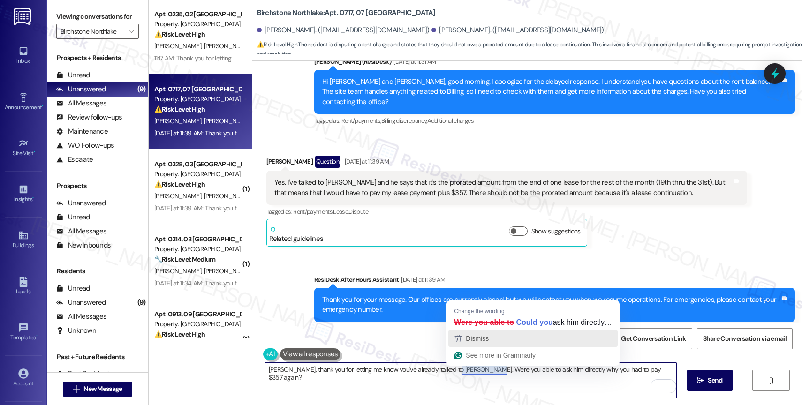
click at [491, 340] on div "Dismiss" at bounding box center [533, 339] width 161 height 14
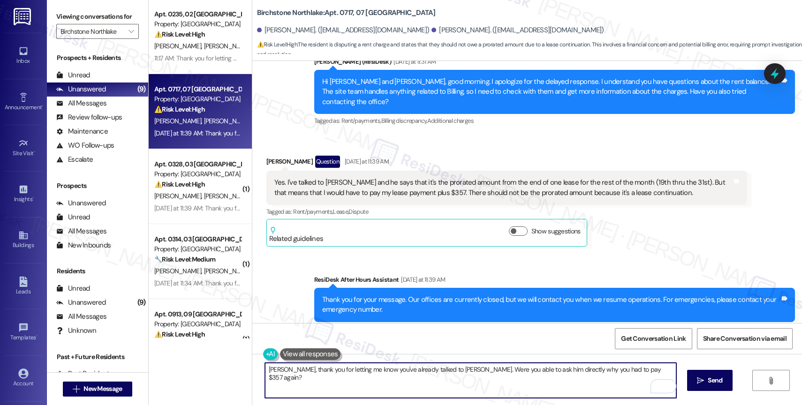
click at [642, 369] on textarea "Michael, thank you for letting me know you've already talked to Joseph. Were yo…" at bounding box center [470, 380] width 411 height 35
drag, startPoint x: 616, startPoint y: 370, endPoint x: 651, endPoint y: 370, distance: 35.2
click at [651, 370] on textarea "Michael, thank you for letting me know you've already talked to Joseph. Were yo…" at bounding box center [470, 380] width 411 height 35
click at [663, 387] on div "1" at bounding box center [662, 386] width 10 height 10
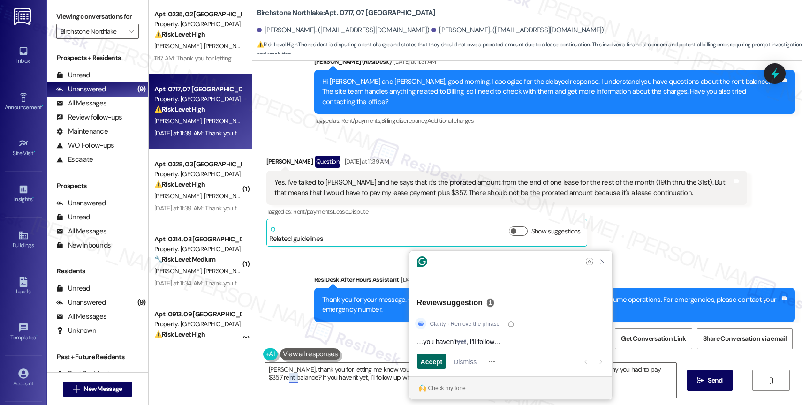
click at [433, 362] on span "Accept" at bounding box center [432, 362] width 22 height 10
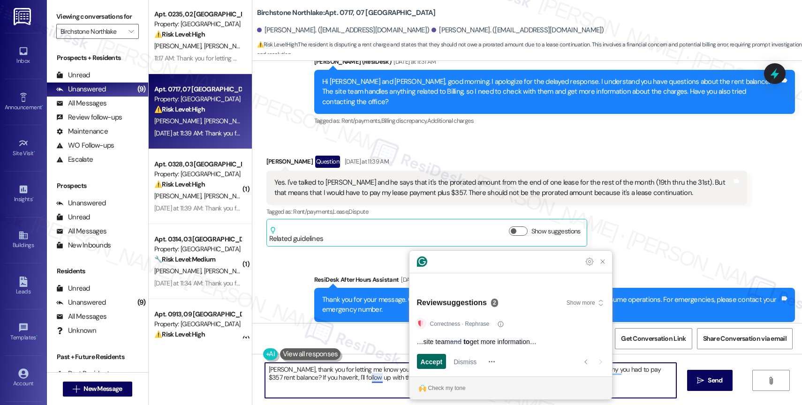
click at [434, 361] on span "Accept" at bounding box center [432, 362] width 22 height 10
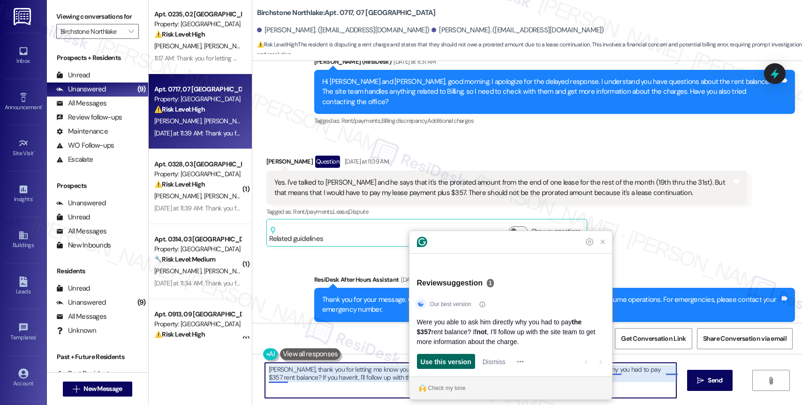
click at [466, 362] on span "Use this version" at bounding box center [446, 362] width 51 height 10
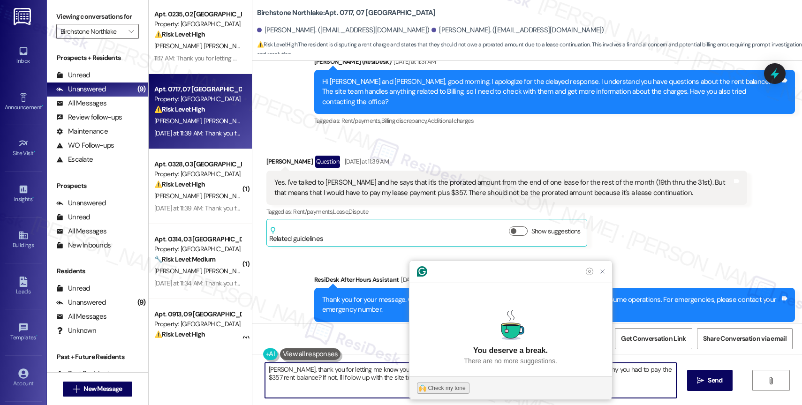
type textarea "Michael, thank you for letting me know you've already talked to Joseph. Were yo…"
click at [455, 390] on div "Check my tone" at bounding box center [447, 388] width 38 height 8
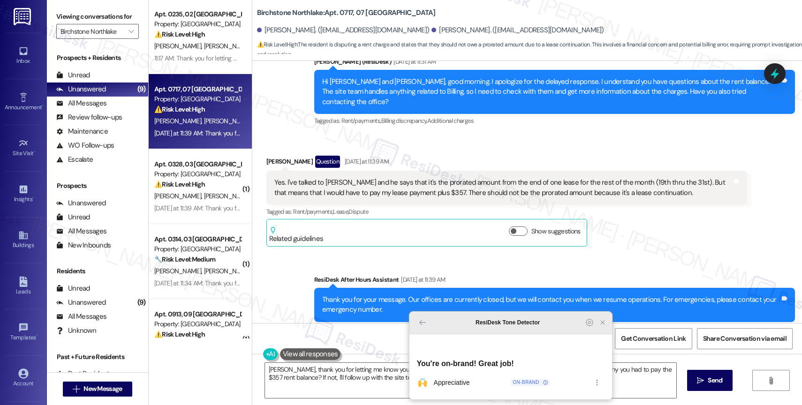
click at [599, 326] on icon "Close Grammarly Assistant" at bounding box center [603, 323] width 8 height 8
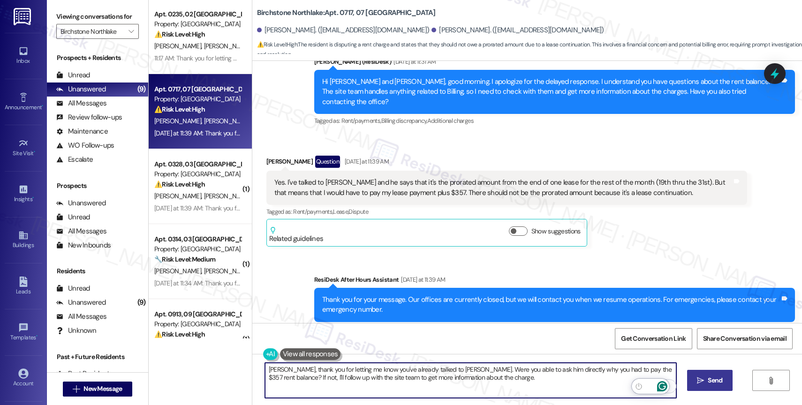
click at [698, 386] on button " Send" at bounding box center [709, 380] width 45 height 21
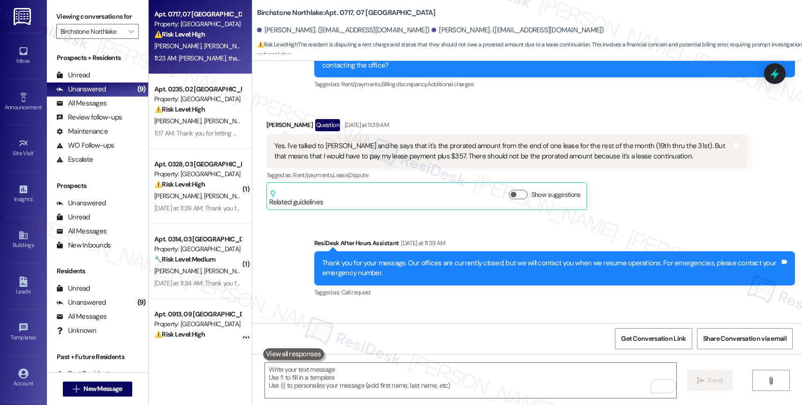
scroll to position [1545, 0]
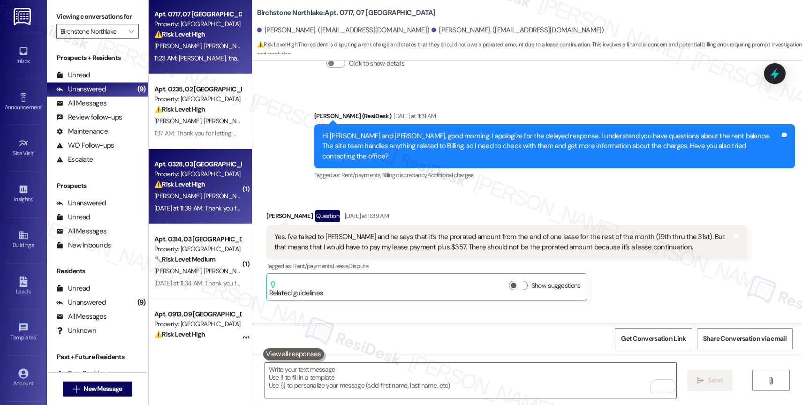
click at [221, 190] on div "G. Awbrey Z. Barington" at bounding box center [197, 196] width 89 height 12
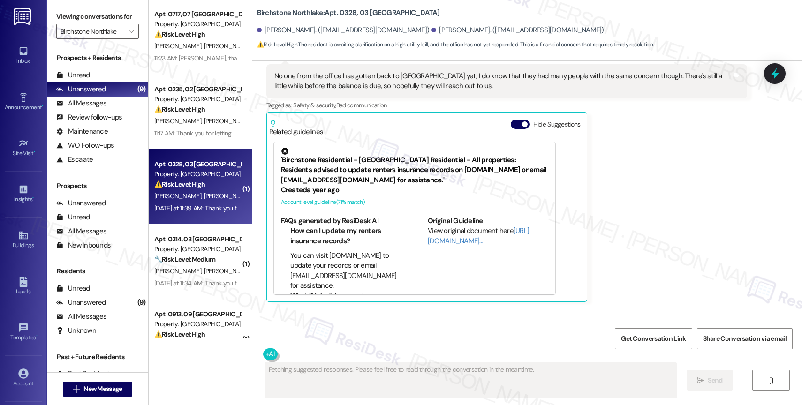
scroll to position [1201, 0]
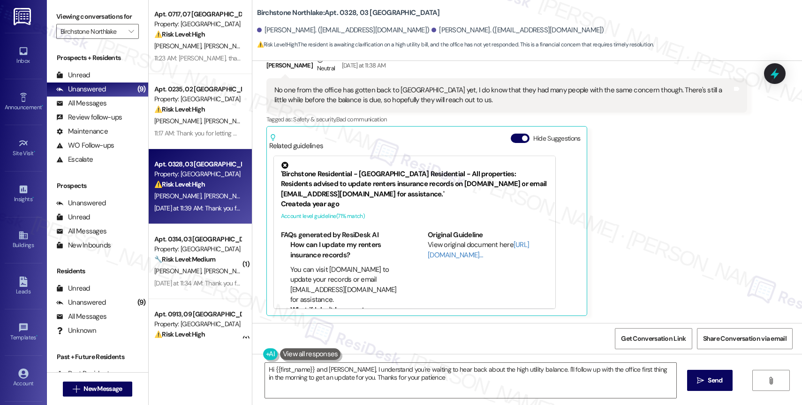
type textarea "Hi {{first_name}} and Zachary, I understand you're waiting to hear back about t…"
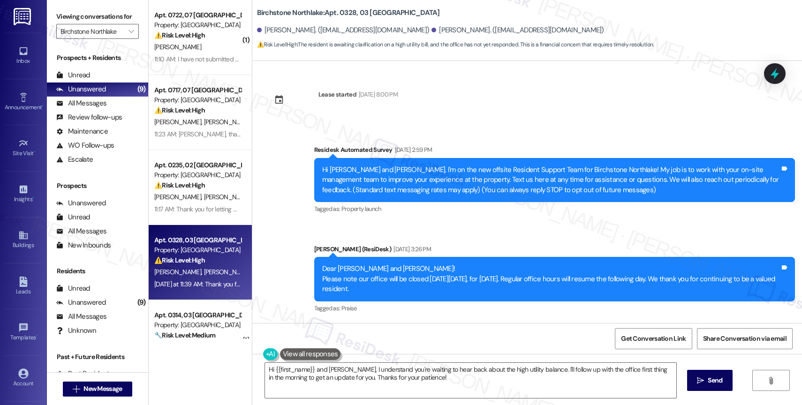
scroll to position [1201, 0]
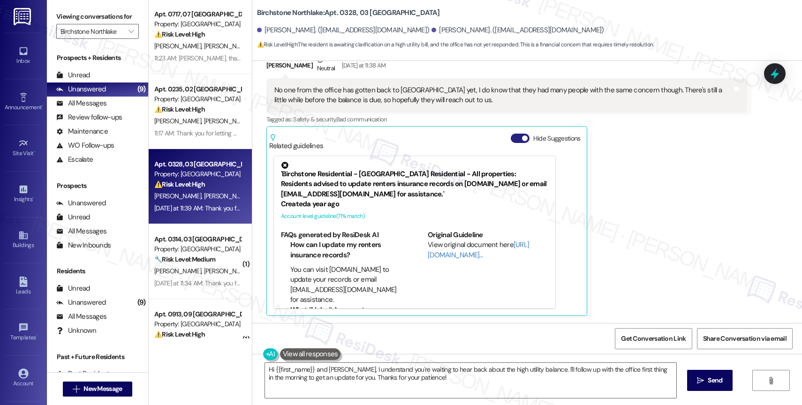
click at [522, 136] on span "button" at bounding box center [525, 139] width 6 height 6
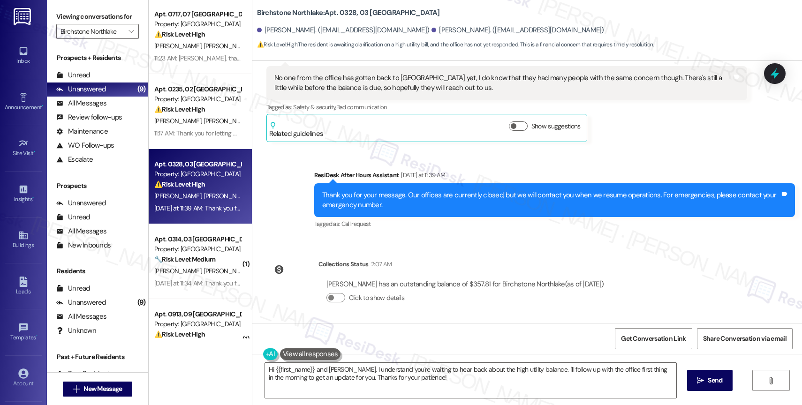
scroll to position [1189, 0]
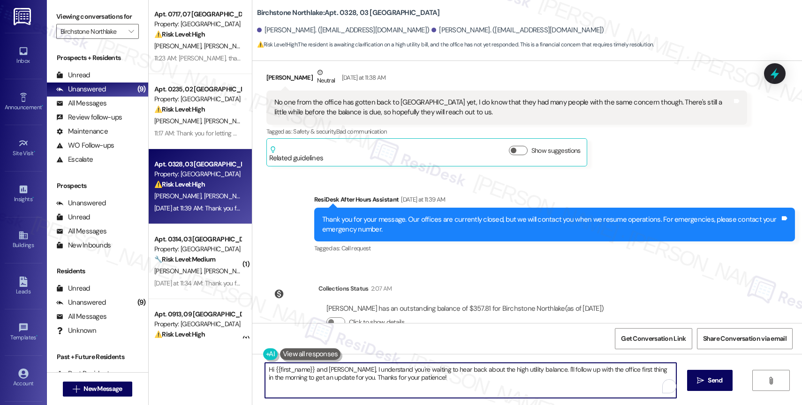
click at [381, 376] on textarea "Hi {{first_name}} and [PERSON_NAME], I understand you're waiting to hear back a…" at bounding box center [470, 380] width 411 height 35
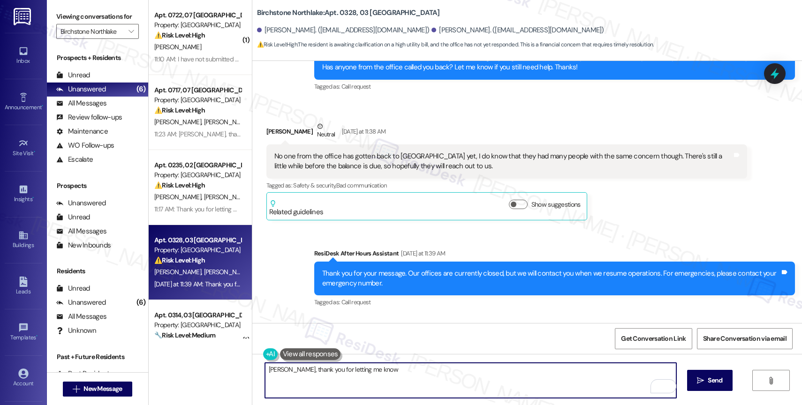
scroll to position [1215, 0]
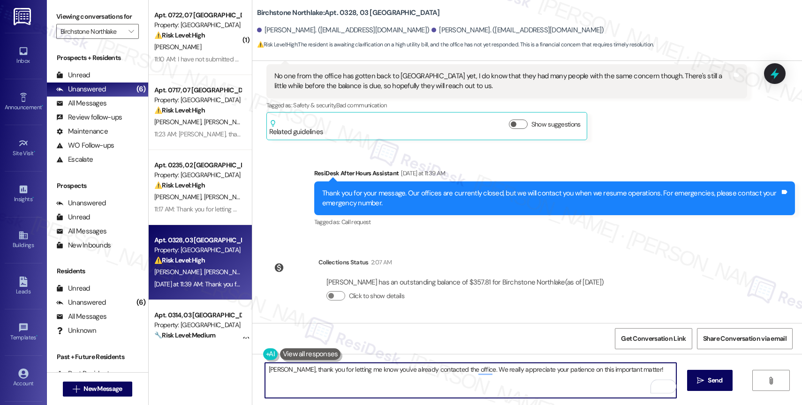
click at [645, 373] on textarea "Grace, thank you for letting me know you've already contacted the office. We re…" at bounding box center [470, 380] width 411 height 35
type textarea "Grace, thank you for letting me know you've already contacted the office. We re…"
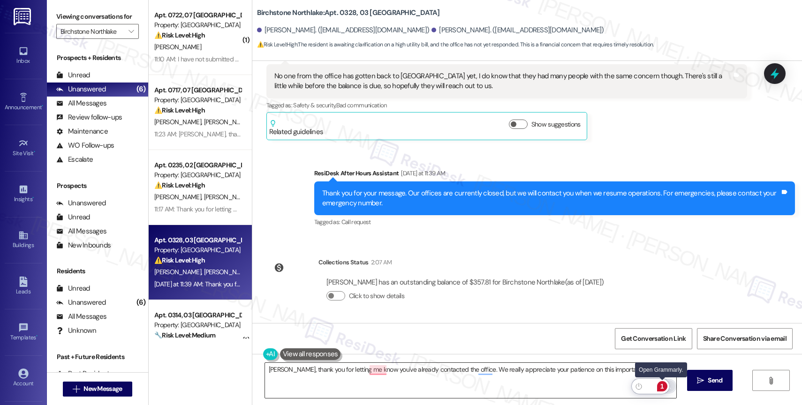
click at [663, 385] on div "1" at bounding box center [662, 386] width 10 height 10
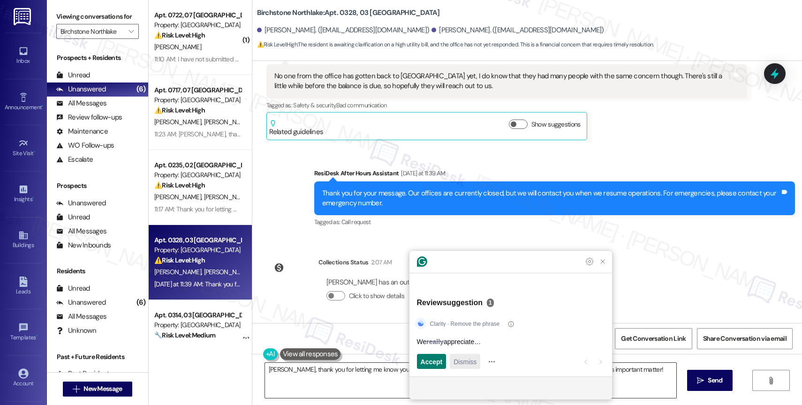
click at [479, 364] on button "Dismiss" at bounding box center [465, 361] width 30 height 15
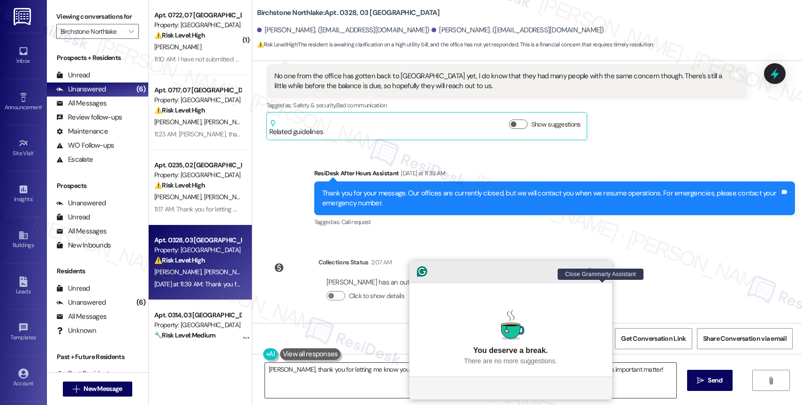
click at [604, 273] on icon "Close Grammarly Assistant" at bounding box center [603, 272] width 4 height 4
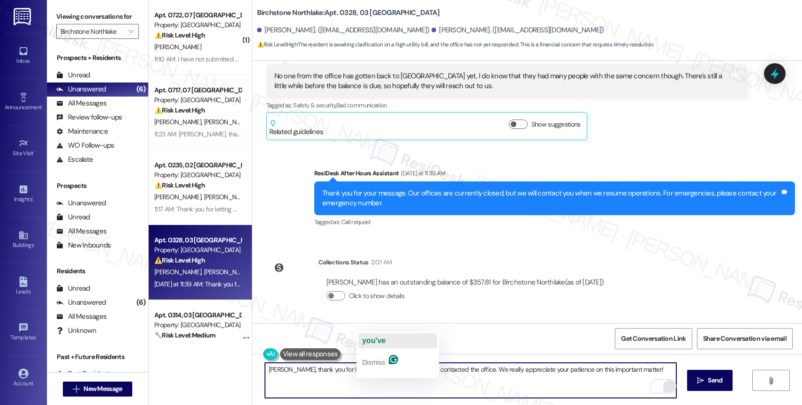
click at [378, 340] on span "you've" at bounding box center [373, 341] width 23 height 8
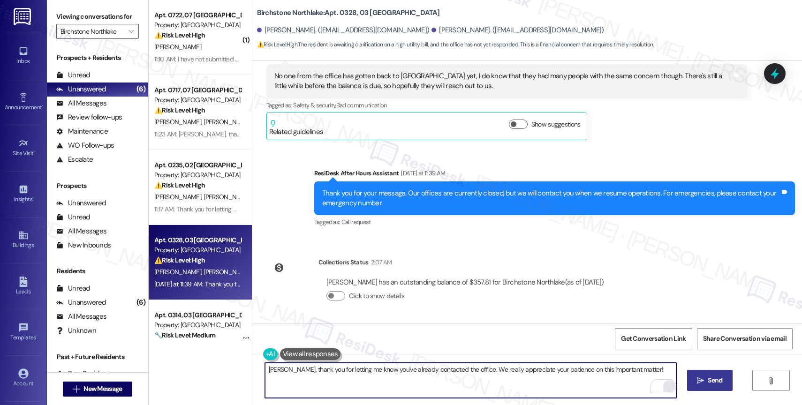
click at [717, 383] on span "Send" at bounding box center [715, 381] width 15 height 10
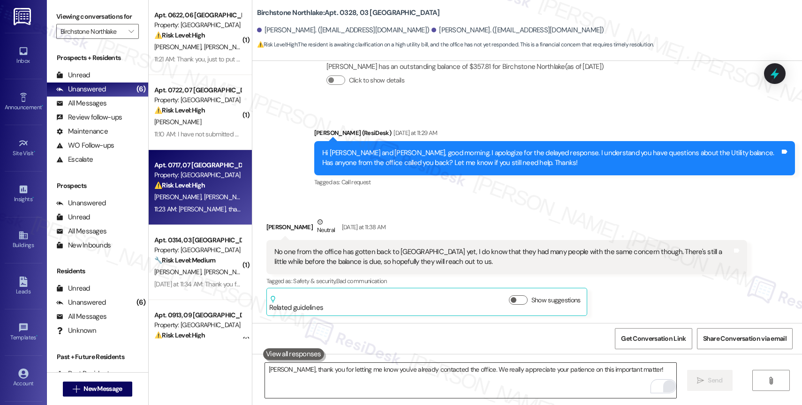
scroll to position [187, 0]
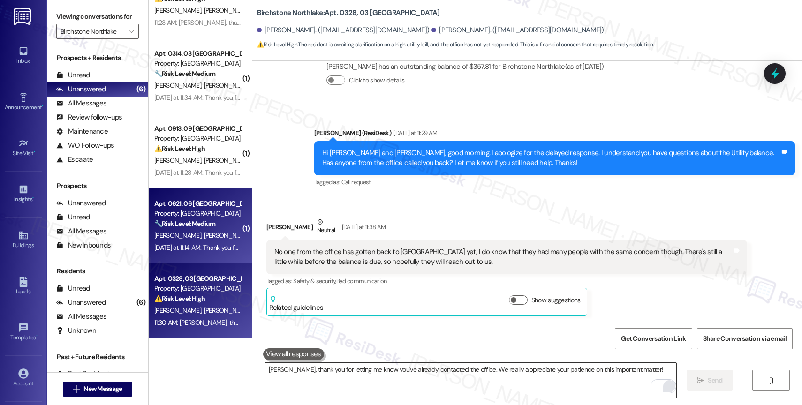
click at [210, 224] on div "🔧 Risk Level: Medium The resident inquired about a utility bill, and after bein…" at bounding box center [197, 224] width 87 height 10
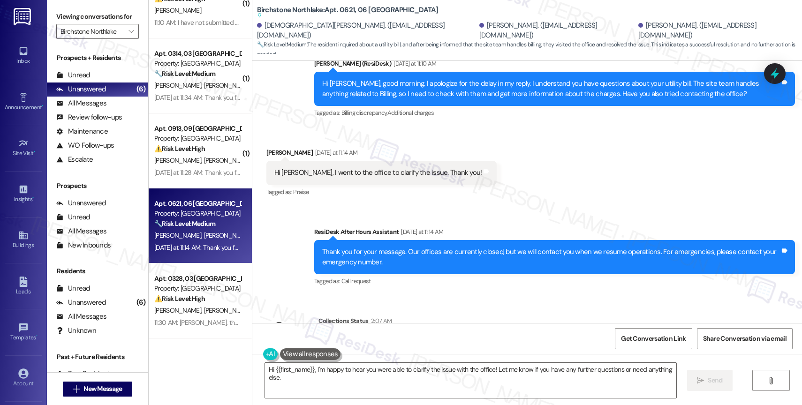
scroll to position [1838, 0]
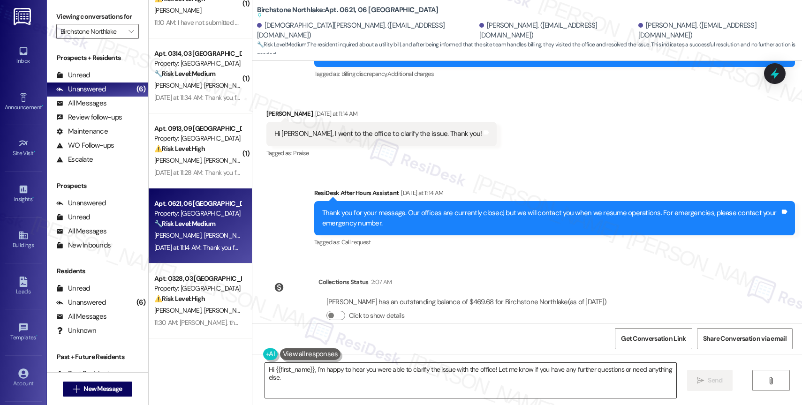
click at [298, 380] on textarea "Hi {{first_name}}, I'm happy to hear you were able to clarify the issue with th…" at bounding box center [470, 380] width 411 height 35
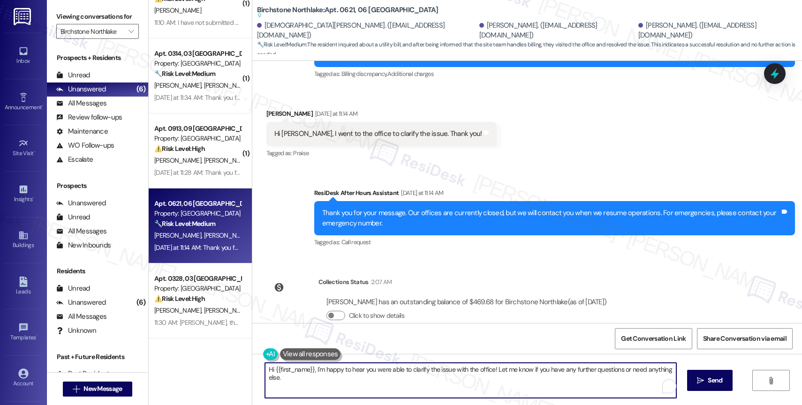
click at [298, 380] on textarea "Hi {{first_name}}, I'm happy to hear you were able to clarify the issue with th…" at bounding box center [470, 380] width 411 height 35
click at [401, 370] on textarea "Thank you for letting me know, Eliceya." at bounding box center [470, 380] width 411 height 35
paste textarea "Feel free to let us know if you have other questions or concerns so we can assi…"
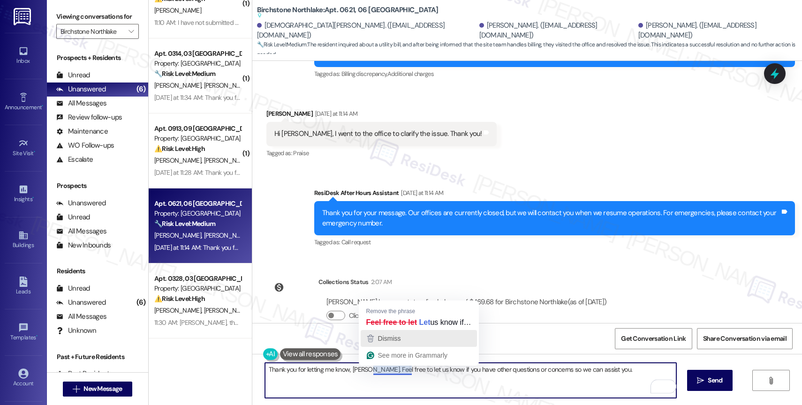
click at [408, 341] on div "Dismiss" at bounding box center [419, 339] width 108 height 14
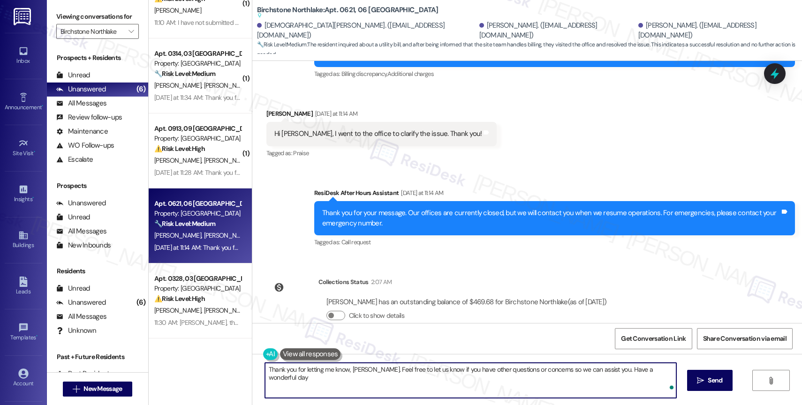
type textarea "Thank you for letting me know, Eliceya. Feel free to let us know if you have ot…"
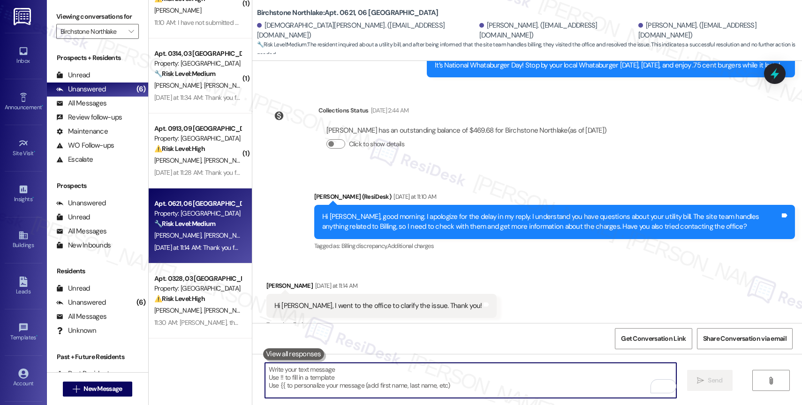
scroll to position [1875, 0]
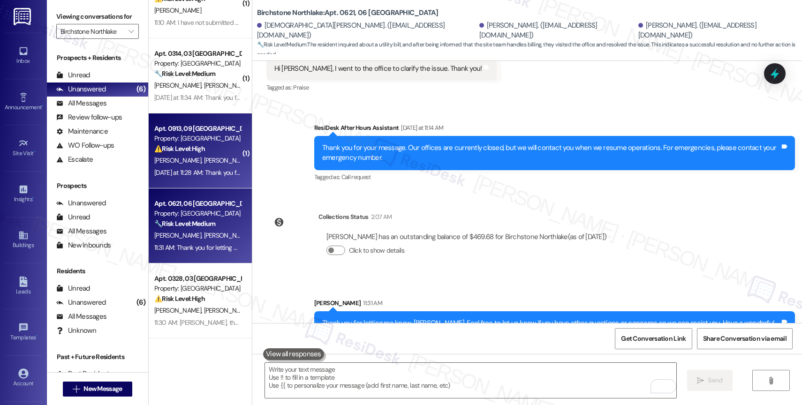
click at [183, 135] on div "Property: [GEOGRAPHIC_DATA]" at bounding box center [197, 139] width 87 height 10
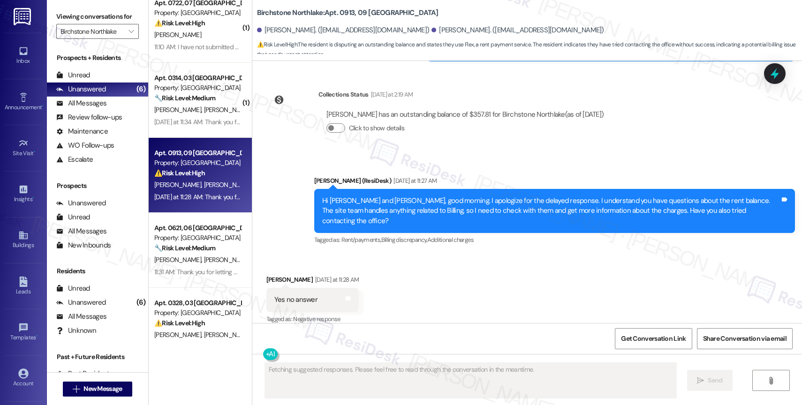
scroll to position [0, 0]
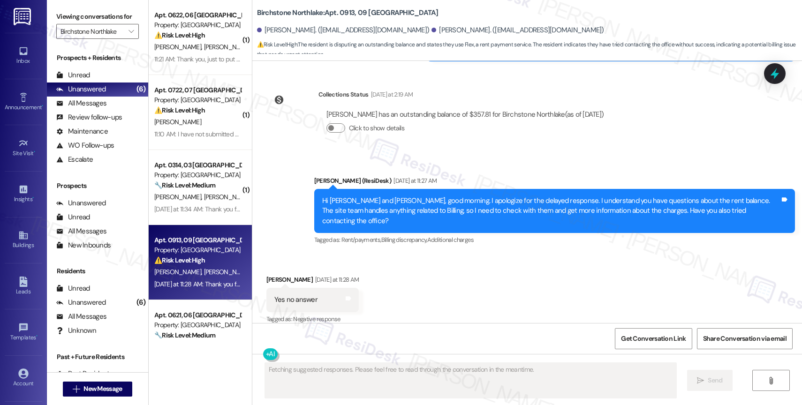
click at [435, 278] on div "Received via SMS Nikki Fields Yesterday at 11:28 AM Yes no answer Tags and note…" at bounding box center [527, 293] width 550 height 79
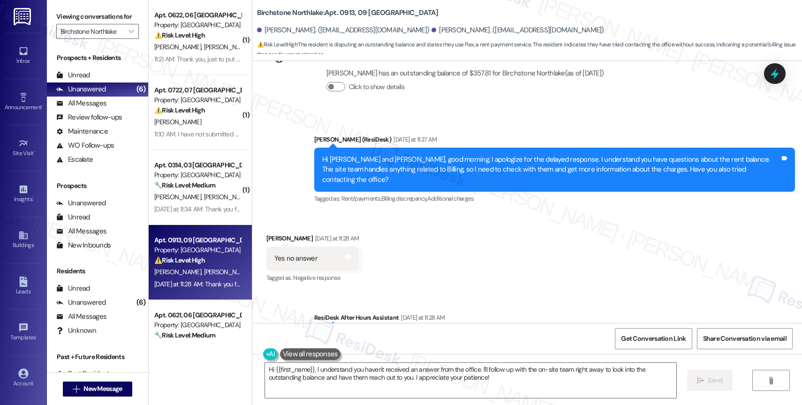
scroll to position [1835, 0]
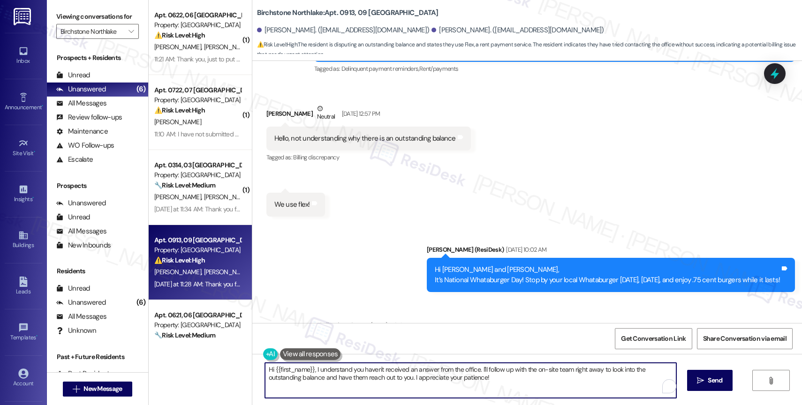
click at [338, 371] on textarea "Hi {{first_name}}, I understand you haven't received an answer from the office.…" at bounding box center [470, 380] width 411 height 35
drag, startPoint x: 507, startPoint y: 386, endPoint x: 549, endPoint y: 384, distance: 42.3
click at [507, 386] on textarea "I'm so sorry to hear that, Nikki. I understand how important it is to get clari…" at bounding box center [470, 380] width 411 height 35
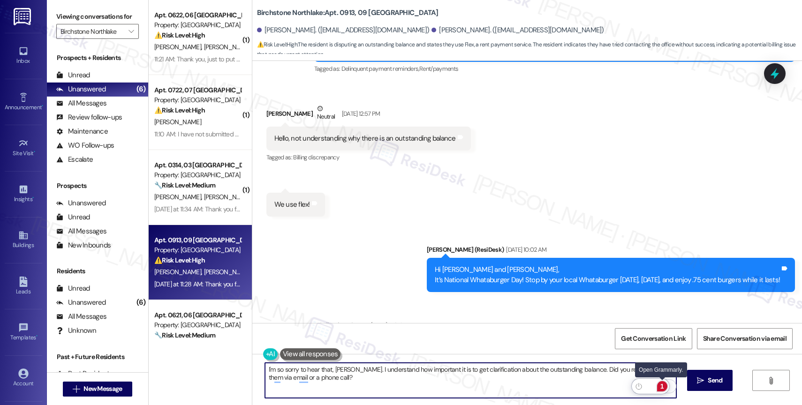
click at [665, 386] on div "1" at bounding box center [662, 386] width 10 height 10
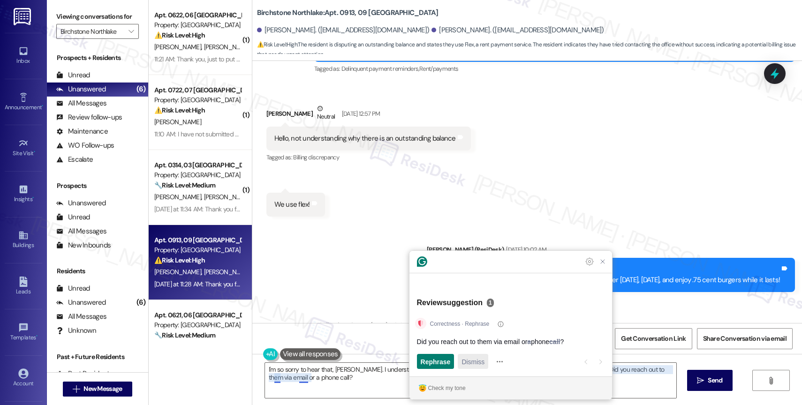
click at [471, 363] on span "Dismiss" at bounding box center [472, 362] width 23 height 10
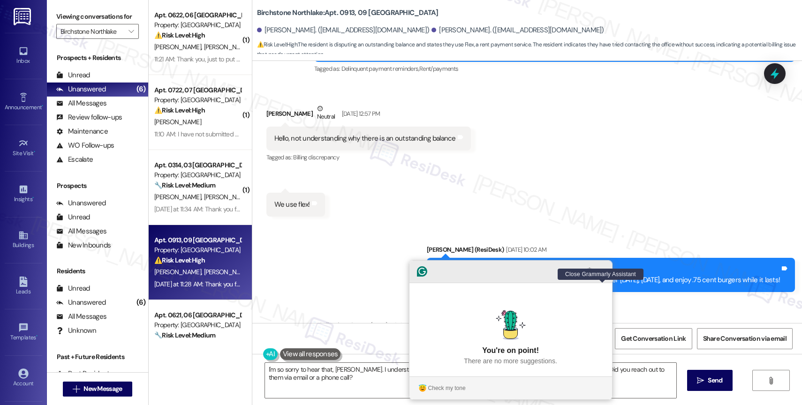
click at [601, 275] on icon "Close Grammarly Assistant" at bounding box center [603, 272] width 8 height 8
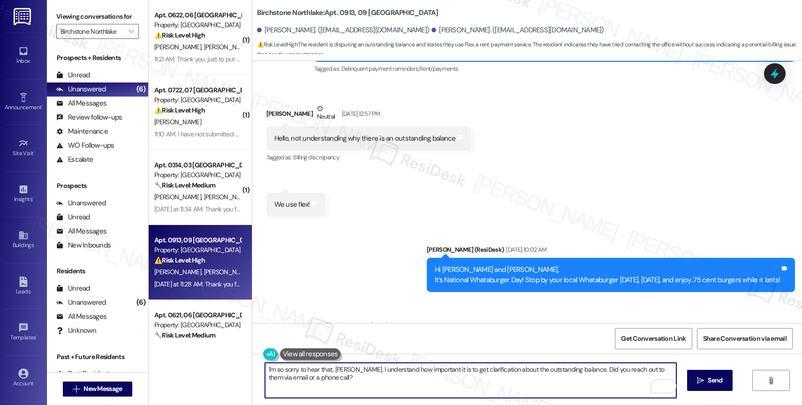
drag, startPoint x: 270, startPoint y: 378, endPoint x: 355, endPoint y: 382, distance: 85.9
click at [355, 382] on textarea "I'm so sorry to hear that, Nikki. I understand how important it is to get clari…" at bounding box center [470, 380] width 411 height 35
click at [662, 385] on div "1" at bounding box center [662, 386] width 10 height 10
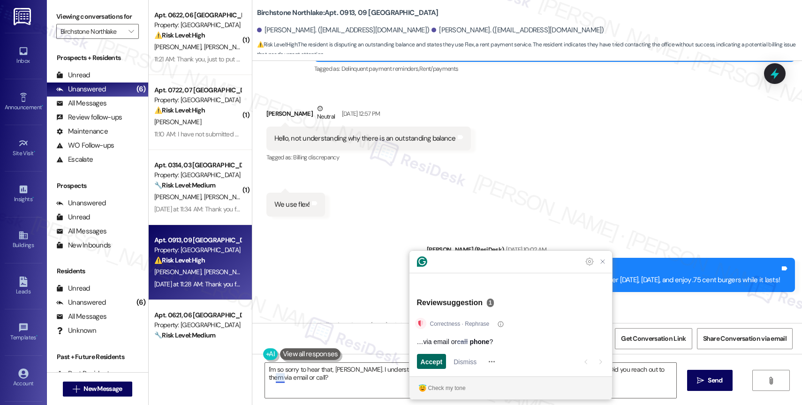
click at [427, 361] on span "Accept" at bounding box center [432, 362] width 22 height 10
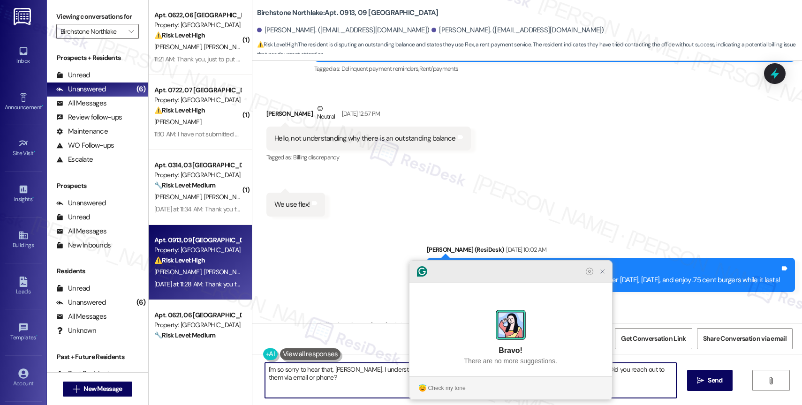
click at [606, 277] on icon "Close Grammarly Assistant" at bounding box center [602, 271] width 11 height 11
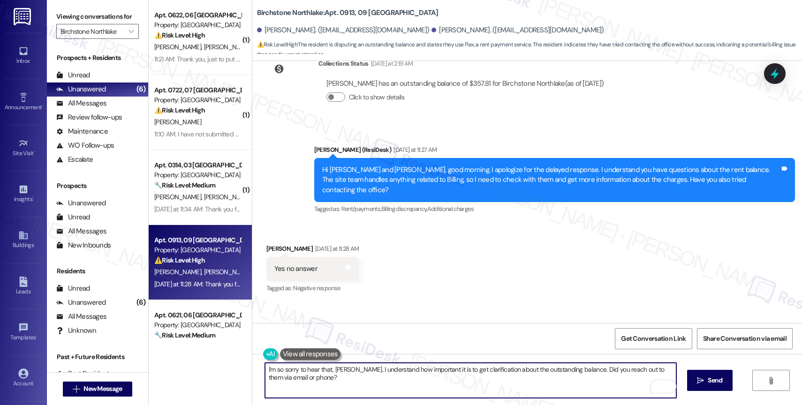
scroll to position [2241, 0]
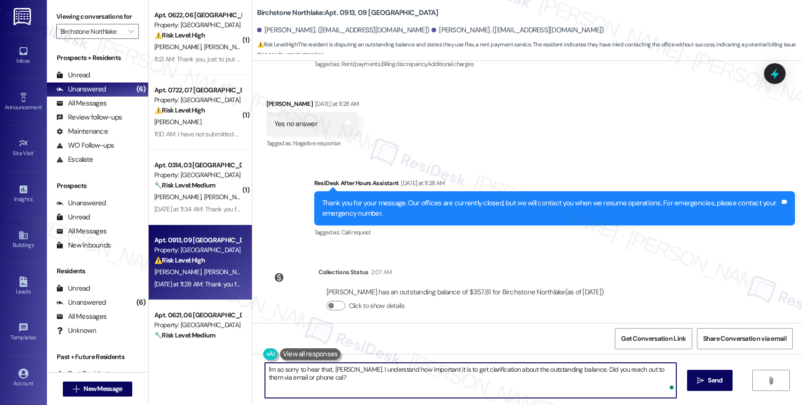
type textarea "I'm so sorry to hear that, Nikki. I understand how important it is to get clari…"
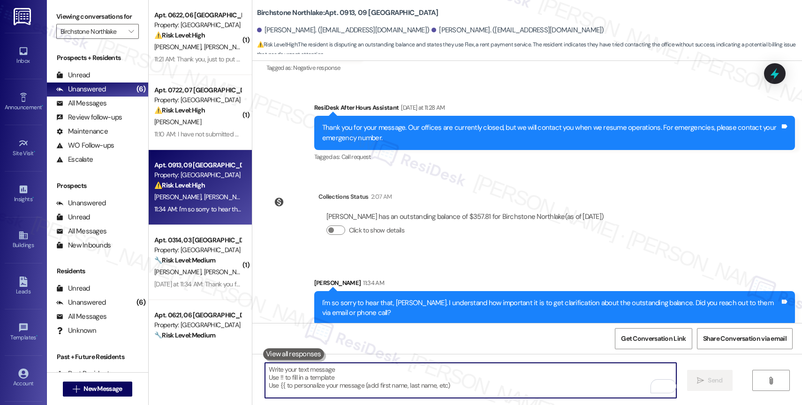
scroll to position [2260, 0]
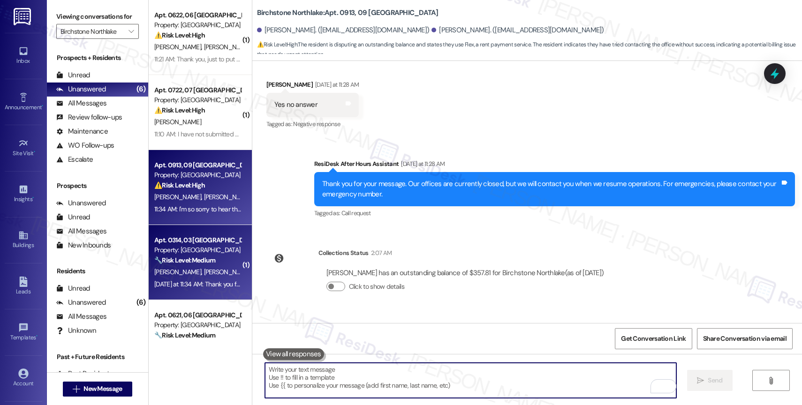
click at [202, 228] on div "Apt. 0314, 03 Birchstone Northlake Property: Birchstone Northlake 🔧 Risk Level:…" at bounding box center [200, 262] width 103 height 75
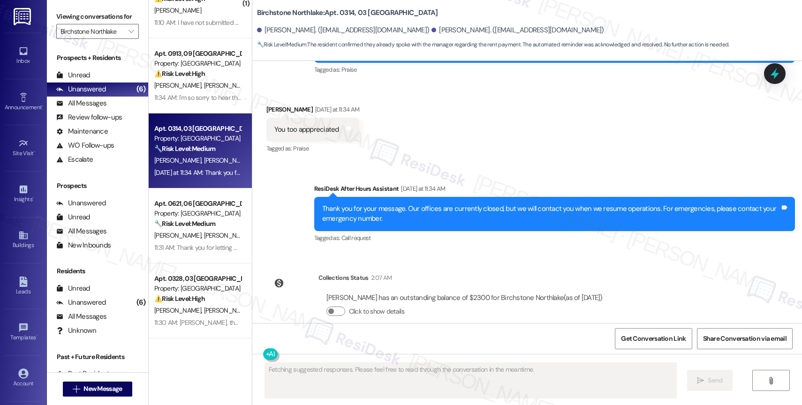
scroll to position [3987, 0]
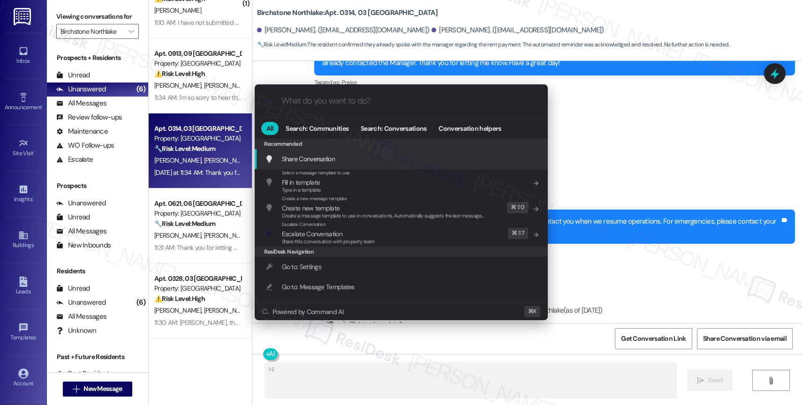
type textarea "Hi Nilda"
type input "a"
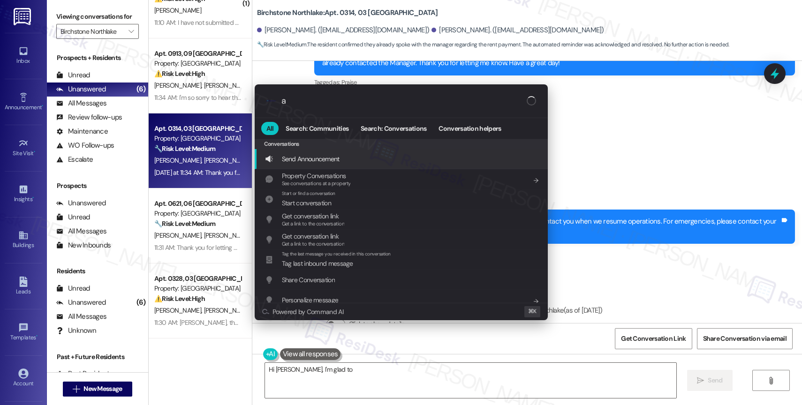
type textarea "Hi Nilda, I'm glad to hear"
type input "ar"
type textarea "Hi Nilda, I'm glad to hear you appreciate our"
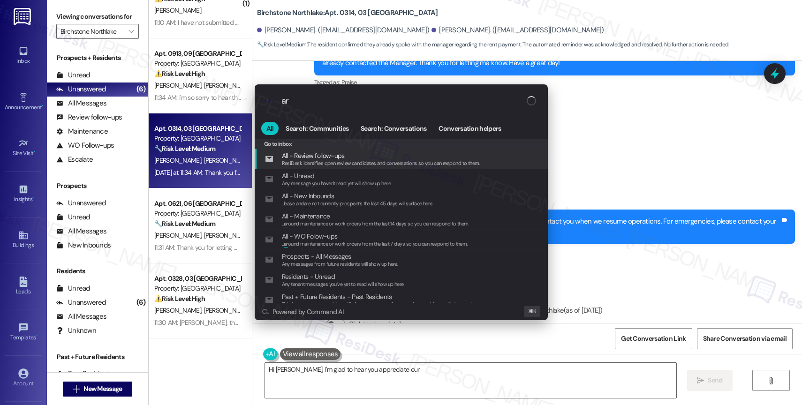
type input "arc"
type textarea "Hi Nilda, I'm glad to hear you appreciate our help!"
type input "arch"
type textarea "Hi Nilda, I'm glad to hear you appreciate our help! If there's anything"
type input "archi"
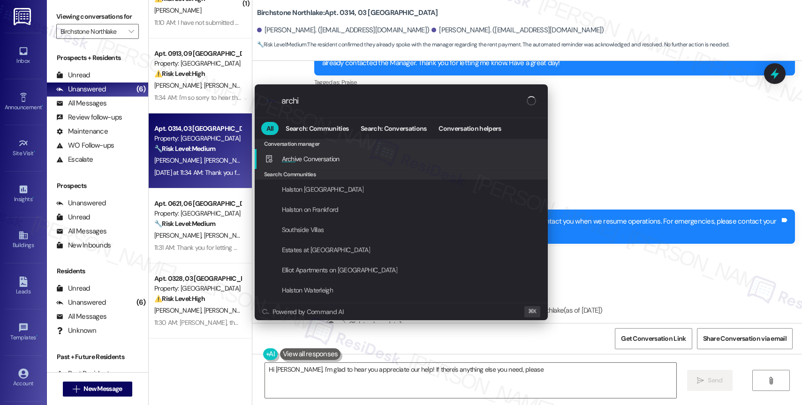
type textarea "Hi Nilda, I'm glad to hear you appreciate our help! If there's anything else yo…"
type input "archiv"
type textarea "Hi Nilda, I'm glad to hear you appreciate our help! If there's anything else yo…"
type input "archive"
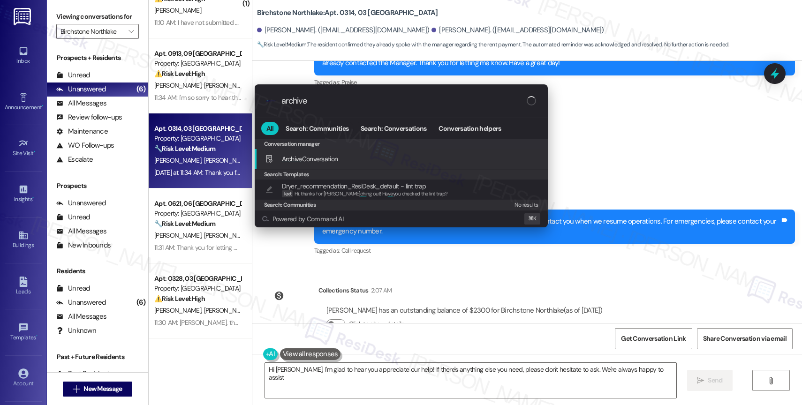
type textarea "Hi Nilda, I'm glad to hear you appreciate our help! If there's anything else yo…"
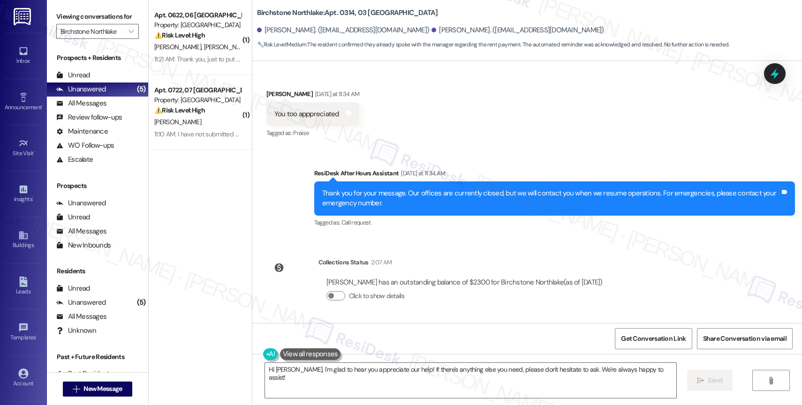
scroll to position [4013, 0]
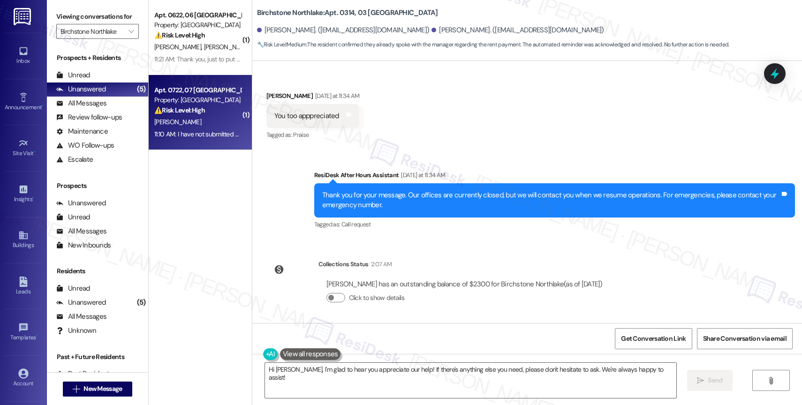
click at [198, 123] on div "[PERSON_NAME]" at bounding box center [197, 122] width 89 height 12
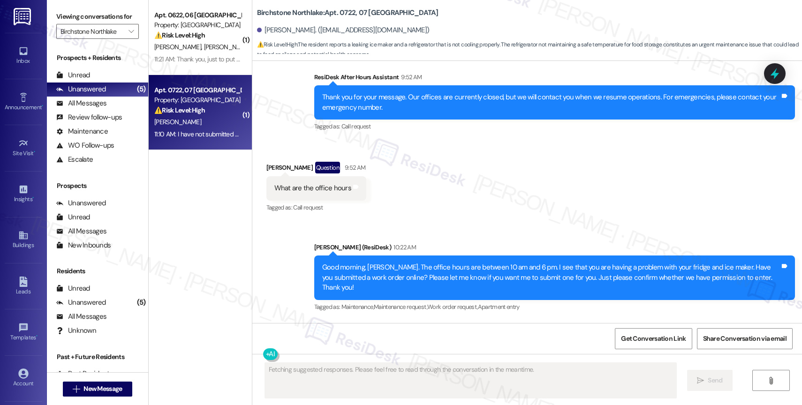
scroll to position [1523, 0]
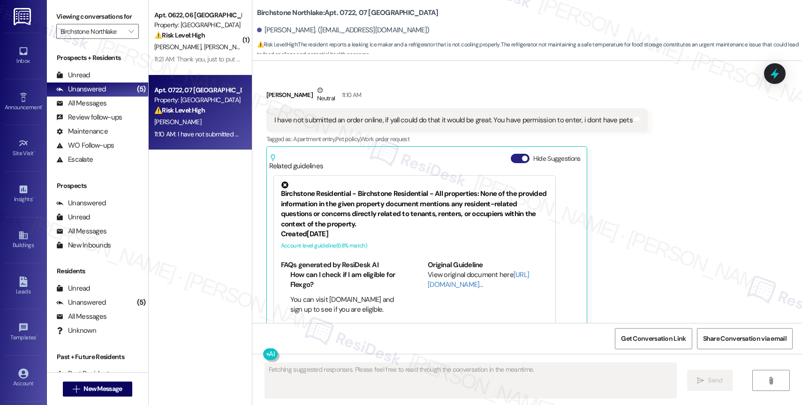
click at [512, 154] on button "Hide Suggestions" at bounding box center [520, 158] width 19 height 9
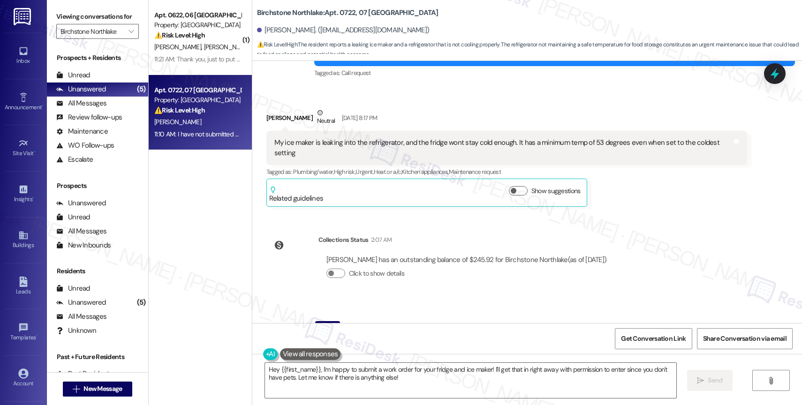
scroll to position [936, 0]
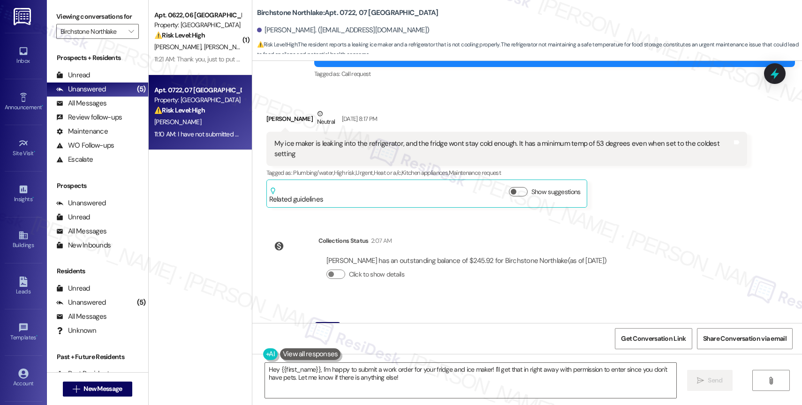
click at [353, 142] on div "My ice maker is leaking into the refrigerator, and the fridge wont stay cold en…" at bounding box center [503, 149] width 458 height 20
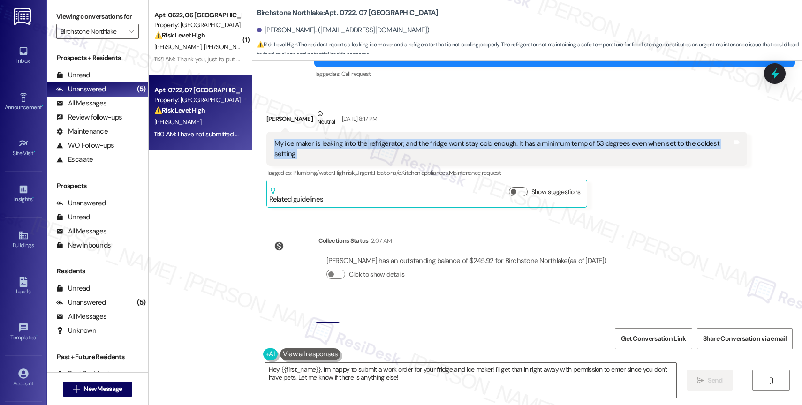
click at [353, 142] on div "My ice maker is leaking into the refrigerator, and the fridge wont stay cold en…" at bounding box center [503, 149] width 458 height 20
copy div "My ice maker is leaking into the refrigerator, and the fridge wont stay cold en…"
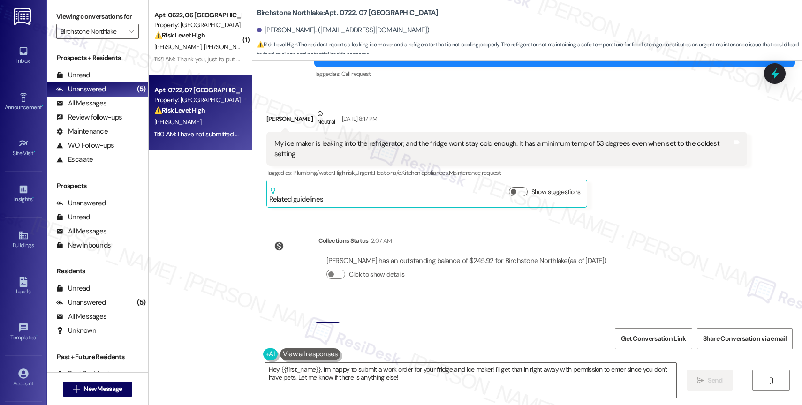
click at [416, 236] on div "Collections Status 2:07 AM" at bounding box center [466, 242] width 296 height 13
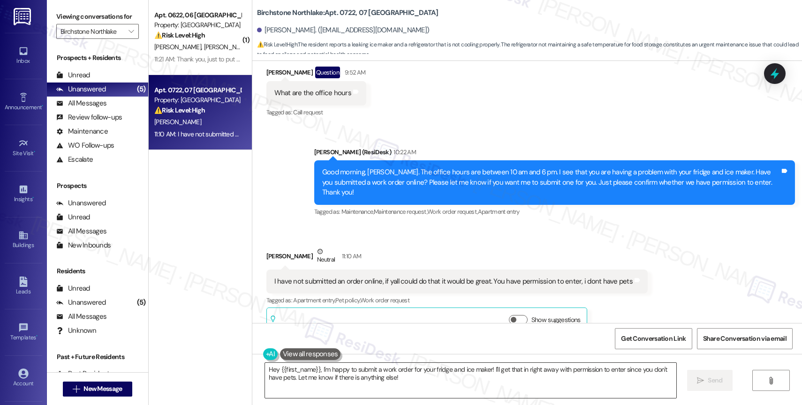
click at [383, 377] on textarea "Hey {{first_name}}, I'm happy to submit a work order for your fridge and ice ma…" at bounding box center [470, 380] width 411 height 35
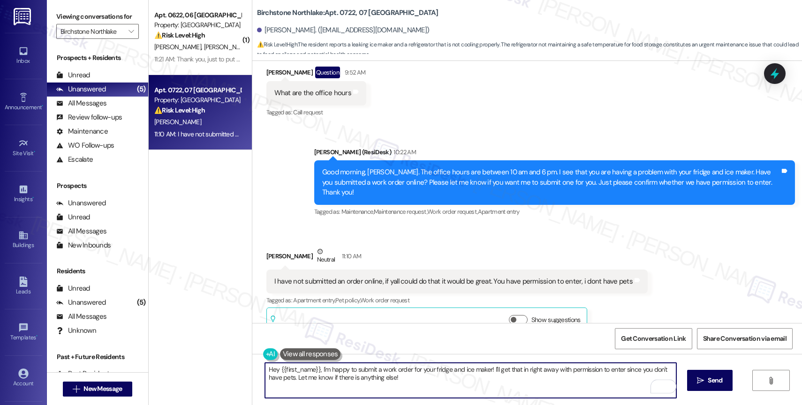
click at [390, 381] on textarea "Hey {{first_name}}, I'm happy to submit a work order for your fridge and ice ma…" at bounding box center [470, 380] width 411 height 35
type textarea "D"
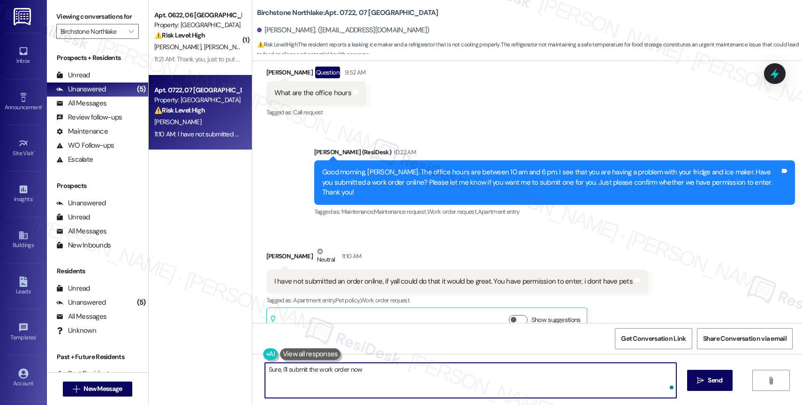
type textarea "Sure, I'll submit the work order now."
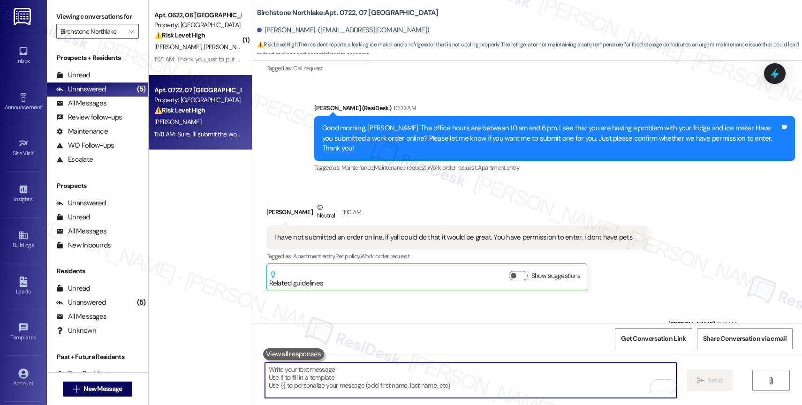
scroll to position [1427, 0]
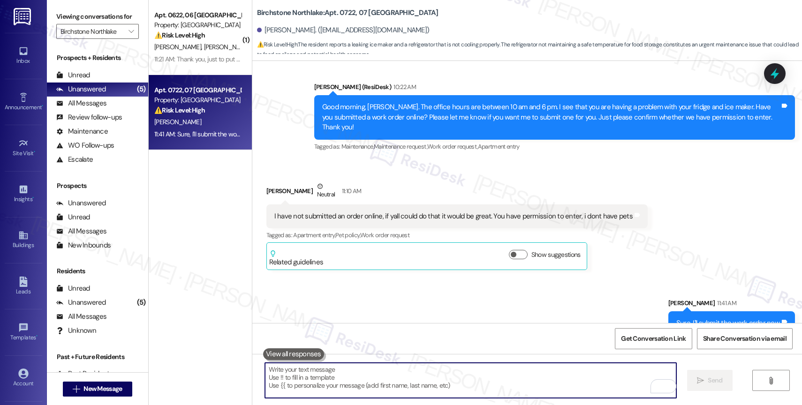
click at [442, 181] on div "[PERSON_NAME] Neutral 11:10 AM" at bounding box center [456, 192] width 381 height 23
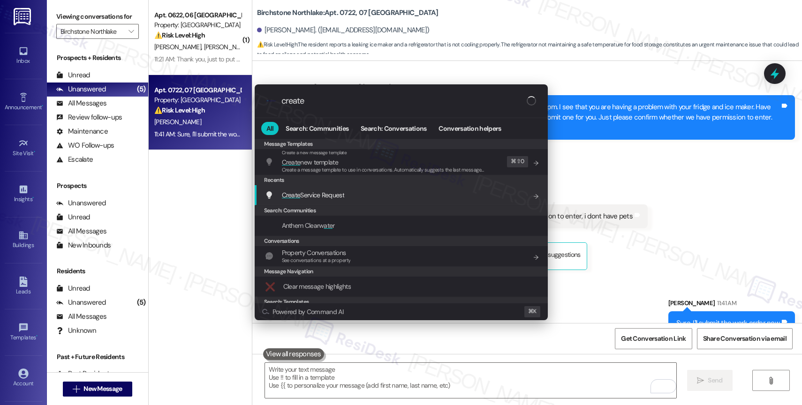
type input "create"
click at [336, 194] on span "Create Service Request" at bounding box center [313, 195] width 62 height 8
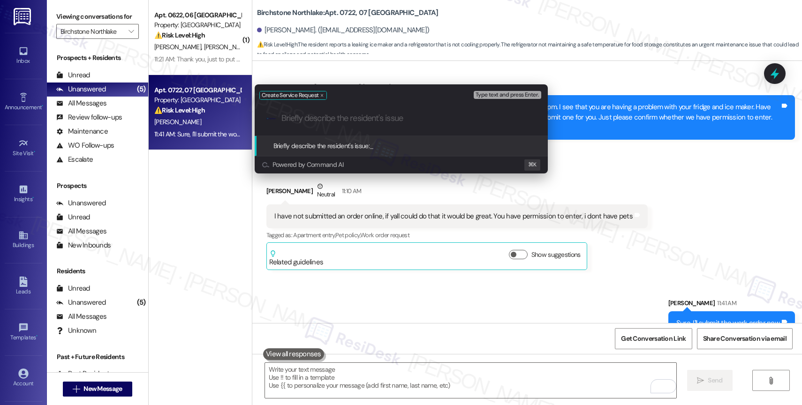
paste input "My ice maker is leaking into the refrigerator, and the fridge wont stay cold en…"
type input "My ice maker is leaking into the refrigerator, and the fridge wont stay cold en…"
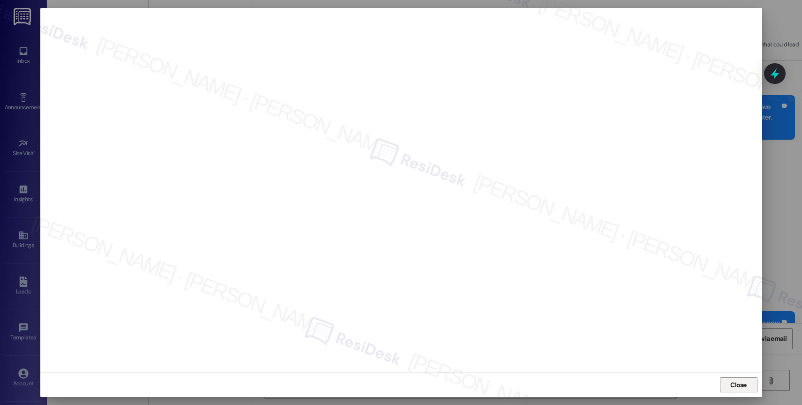
click at [731, 387] on span "Close" at bounding box center [738, 385] width 16 height 10
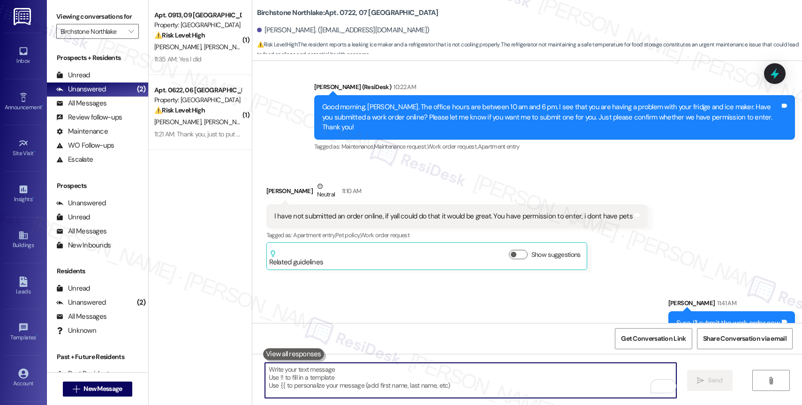
click at [353, 371] on textarea "To enrich screen reader interactions, please activate Accessibility in Grammarl…" at bounding box center [470, 380] width 411 height 35
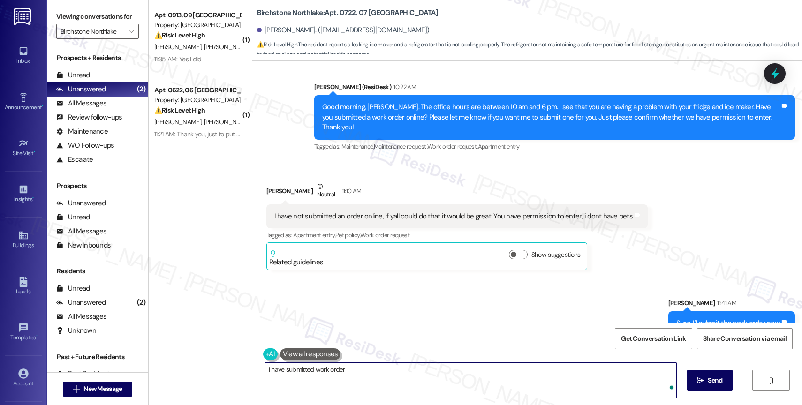
paste textarea "16084398"
click at [581, 377] on textarea "I have submitted work order 16084398 to the site team. Hopefully, this will hel…" at bounding box center [470, 380] width 411 height 35
paste textarea "If anything else comes up or you have more questions, feel free to reach out an…"
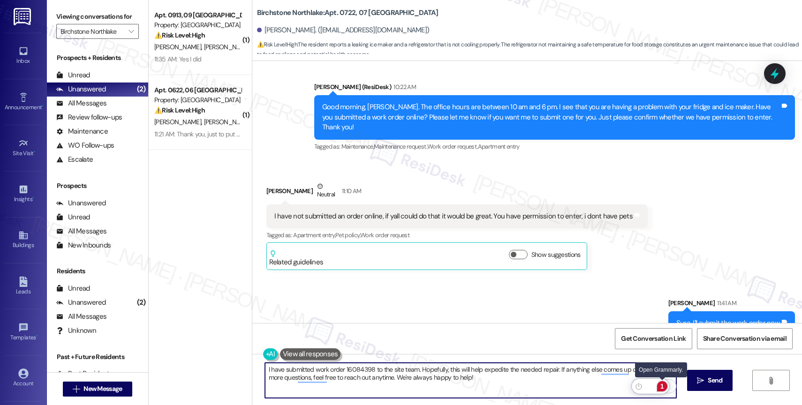
click at [664, 386] on div "1" at bounding box center [662, 386] width 10 height 10
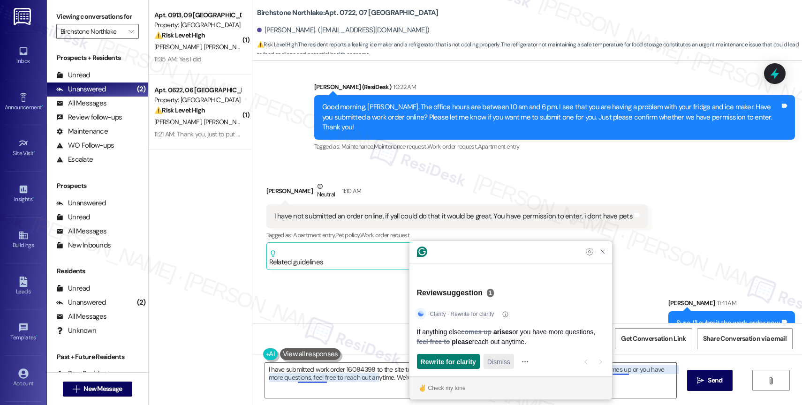
click at [491, 363] on span "Dismiss" at bounding box center [498, 362] width 23 height 10
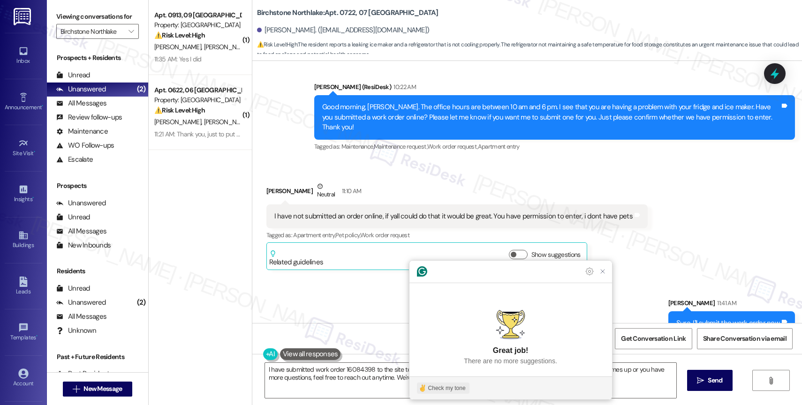
click at [439, 388] on div "Check my tone" at bounding box center [447, 388] width 38 height 8
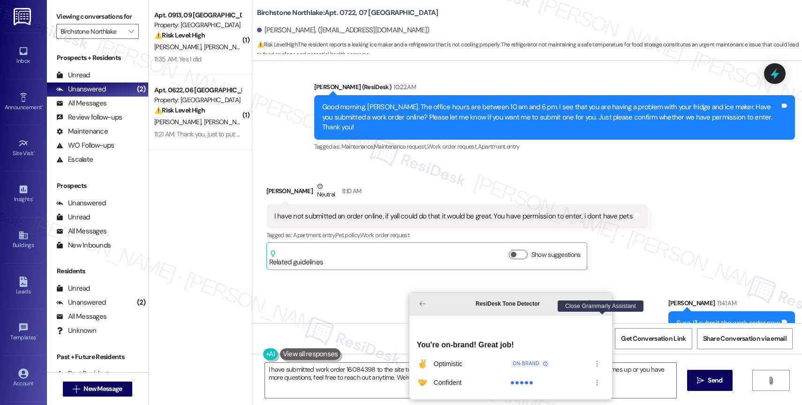
click at [606, 310] on icon "Close Grammarly Assistant" at bounding box center [602, 303] width 11 height 11
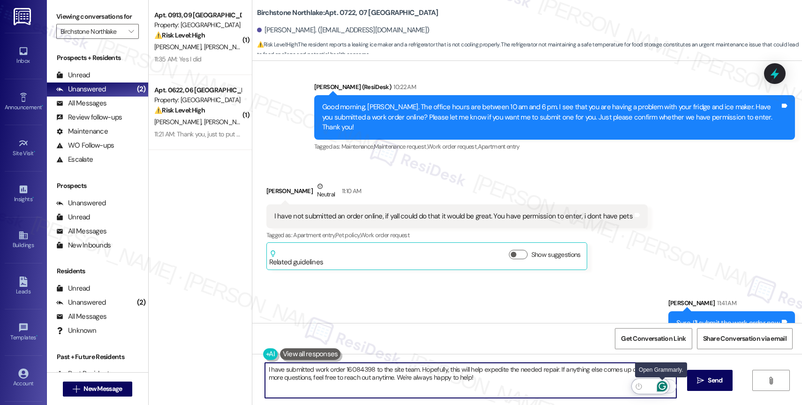
click at [660, 385] on icon "Open Grammarly. 0 Suggestions." at bounding box center [662, 386] width 10 height 10
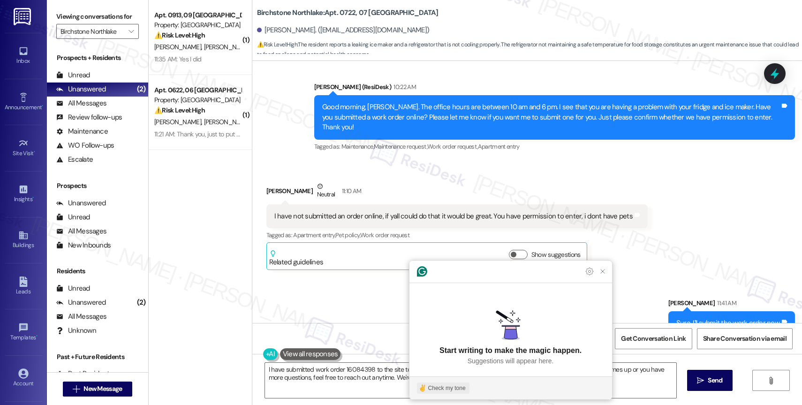
click at [441, 388] on div "Check my tone" at bounding box center [447, 388] width 38 height 8
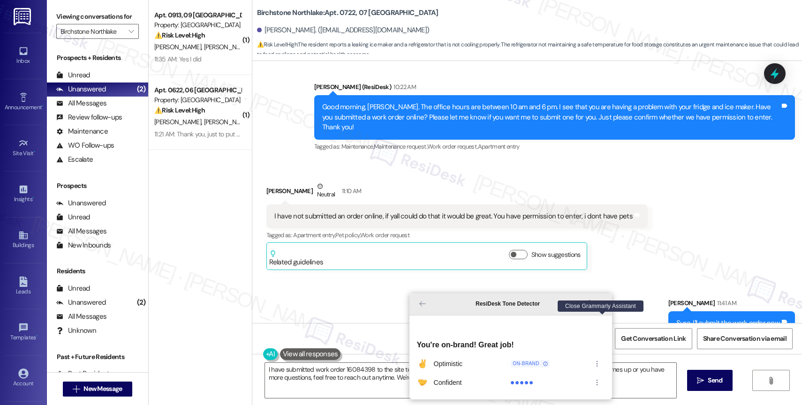
click at [605, 308] on icon "Close Grammarly Assistant" at bounding box center [603, 304] width 8 height 8
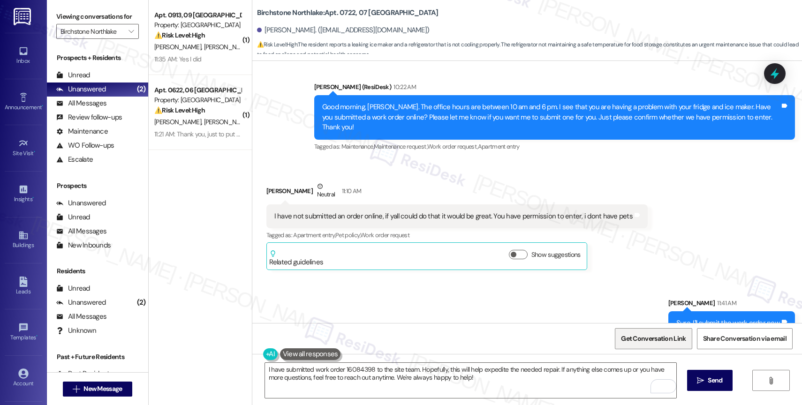
click at [644, 336] on span "Get Conversation Link" at bounding box center [653, 339] width 65 height 10
click at [616, 380] on textarea "I have submitted work order 16084398 to the site team. Hopefully, this will hel…" at bounding box center [470, 380] width 411 height 35
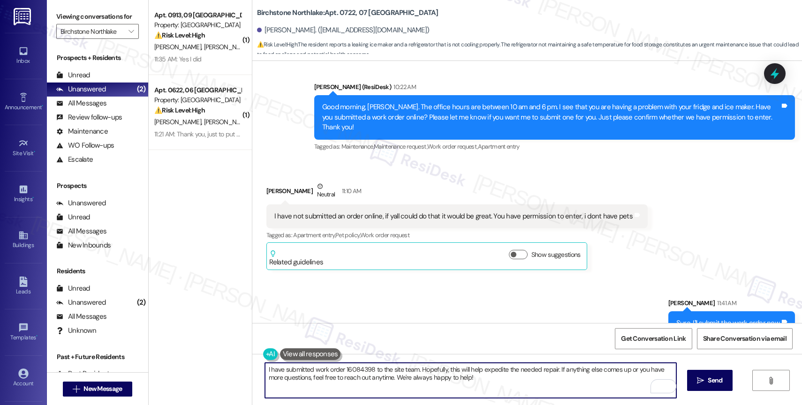
drag, startPoint x: 375, startPoint y: 376, endPoint x: 467, endPoint y: 384, distance: 92.3
click at [467, 384] on textarea "I have submitted work order 16084398 to the site team. Hopefully, this will hel…" at bounding box center [470, 380] width 411 height 35
type textarea "I have submitted work order 16084398 to the site team. Hopefully, this will hel…"
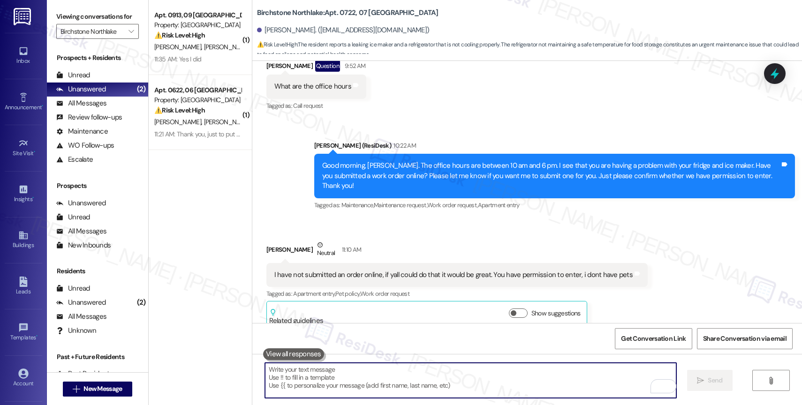
scroll to position [1503, 0]
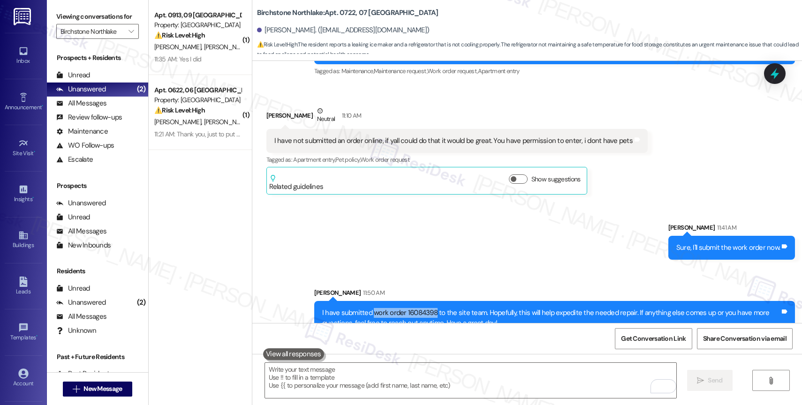
drag, startPoint x: 366, startPoint y: 294, endPoint x: 427, endPoint y: 292, distance: 61.5
click at [427, 308] on div "I have submitted work order 16084398 to the site team. Hopefully, this will hel…" at bounding box center [551, 318] width 458 height 20
copy div "work order 16084398"
click at [405, 239] on div "Sent via SMS Sarah 11:41 AM Sure, I'll submit the work order now. Tags and note…" at bounding box center [527, 272] width 550 height 141
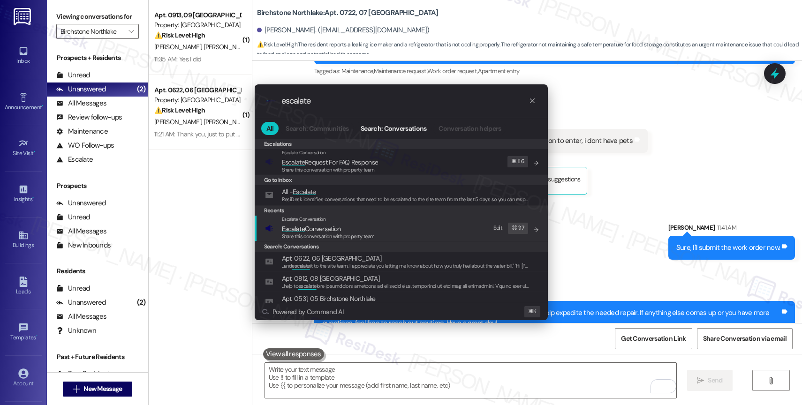
type input "escalate"
click at [328, 225] on span "Escalate Conversation" at bounding box center [311, 229] width 59 height 8
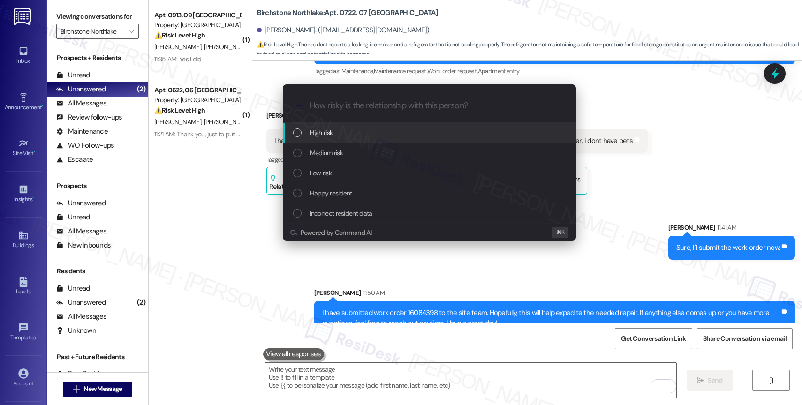
click at [325, 126] on div "High risk" at bounding box center [429, 133] width 293 height 20
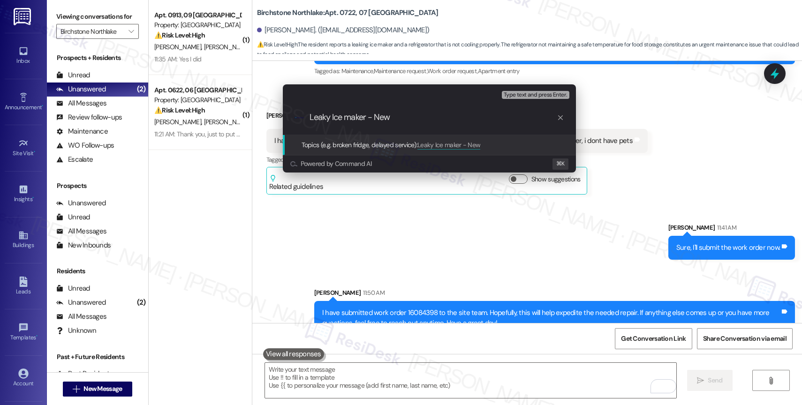
paste input "work order 16084398"
type input "Leaky Ice maker - New work order 16084398"
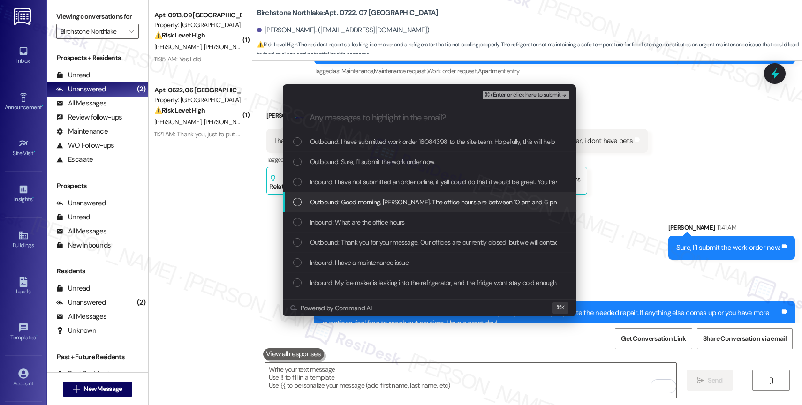
scroll to position [4, 0]
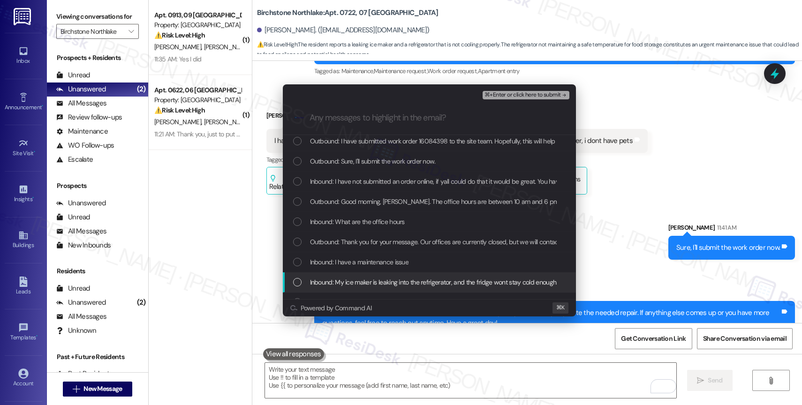
click at [368, 282] on span "Inbound: My ice maker is leaking into the refrigerator, and the fridge wont sta…" at bounding box center [536, 282] width 452 height 10
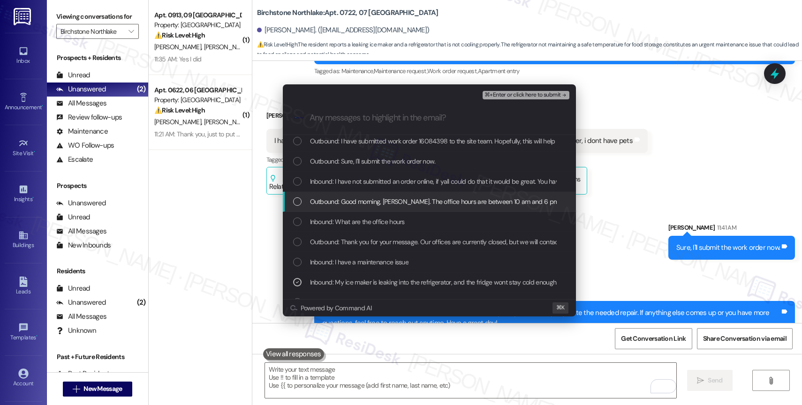
click at [373, 204] on span "Outbound: Good morning, Gavin. The office hours are between 10 am and 6 pm. I s…" at bounding box center [754, 201] width 889 height 10
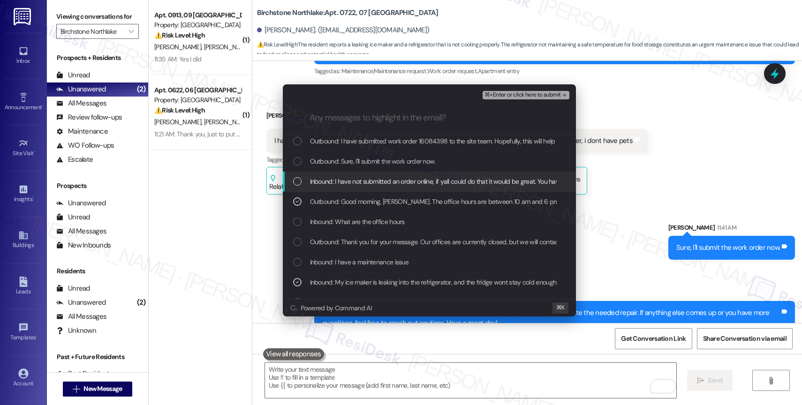
click at [378, 185] on span "Inbound: I have not submitted an order online, if yall could do that it would b…" at bounding box center [486, 181] width 353 height 10
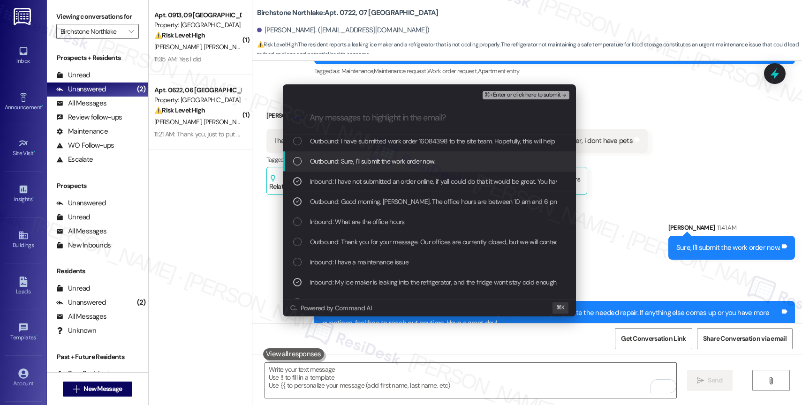
click at [377, 160] on span "Outbound: Sure, I'll submit the work order now." at bounding box center [373, 161] width 126 height 10
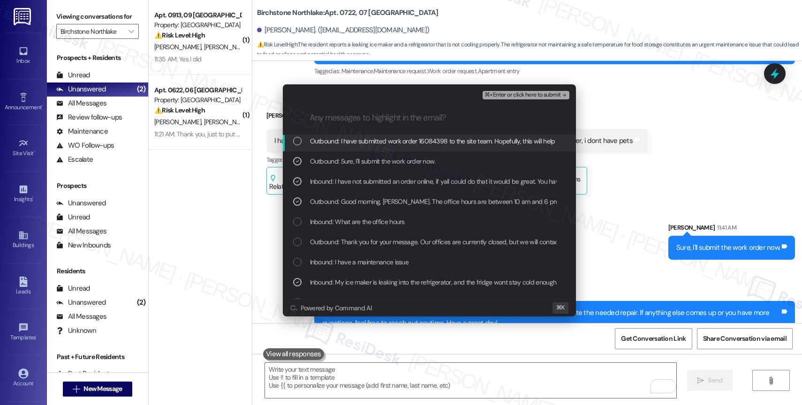
click at [387, 137] on span "Outbound: I have submitted work order 16084398 to the site team. Hopefully, thi…" at bounding box center [612, 141] width 605 height 10
click at [542, 91] on button "⌘+Enter or click here to submit" at bounding box center [526, 95] width 86 height 8
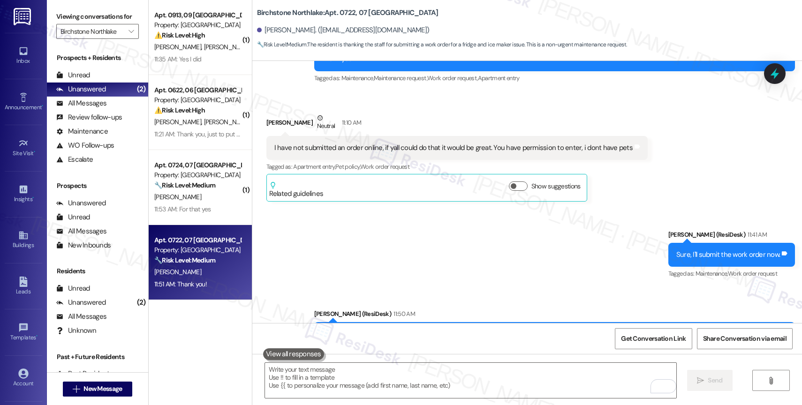
scroll to position [1609, 0]
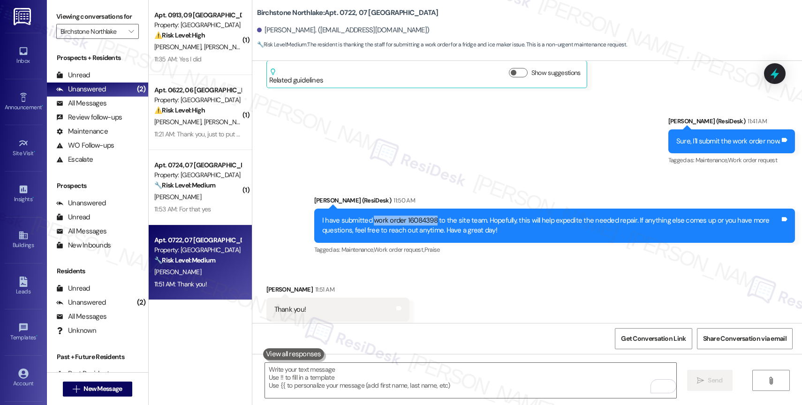
drag, startPoint x: 366, startPoint y: 199, endPoint x: 428, endPoint y: 199, distance: 62.4
click at [428, 216] on div "I have submitted work order 16084398 to the site team. Hopefully, this will hel…" at bounding box center [551, 226] width 458 height 20
copy div "work order 16084398"
click at [506, 301] on div "Received via SMS Gavin Wylie 11:51 AM Thank you! Tags and notes Tagged as: Prai…" at bounding box center [527, 303] width 550 height 79
click at [330, 384] on textarea "To enrich screen reader interactions, please activate Accessibility in Grammarl…" at bounding box center [470, 380] width 411 height 35
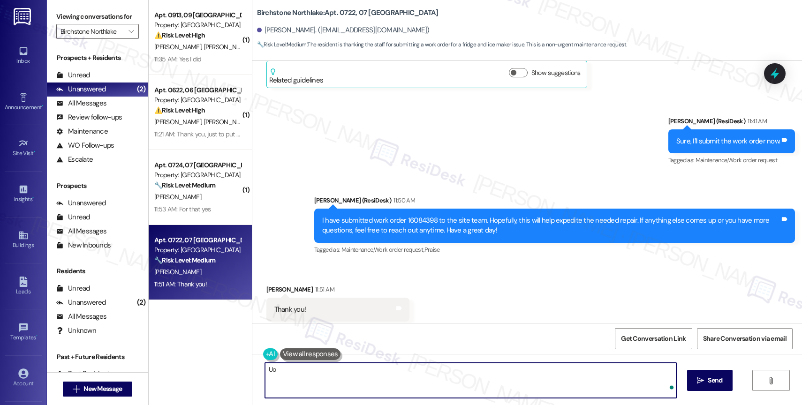
type textarea "U"
type textarea "My pleasure!"
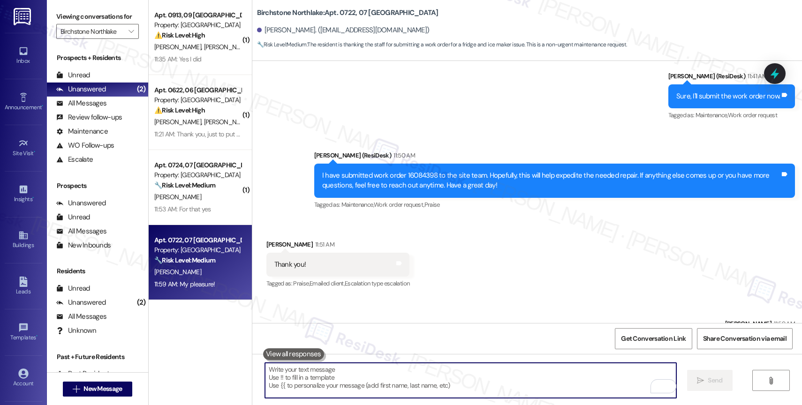
scroll to position [1675, 0]
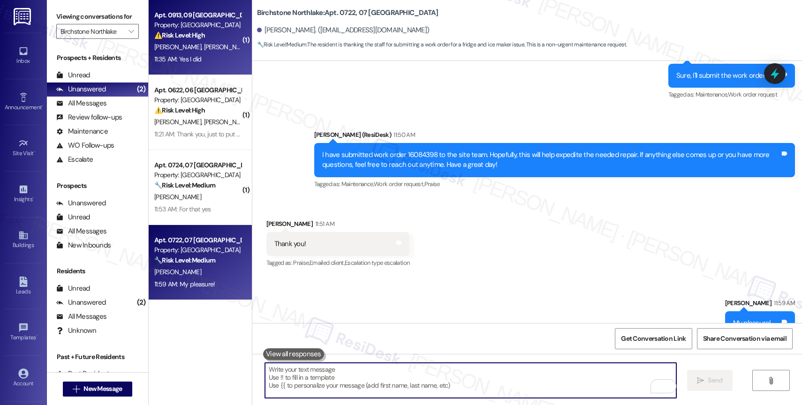
click at [203, 30] on div "⚠️ Risk Level: High The resident is trying to clarify their rent balance and ha…" at bounding box center [197, 35] width 87 height 10
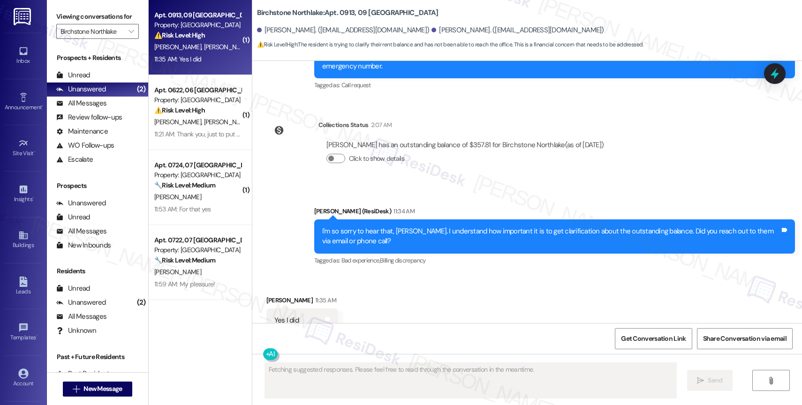
scroll to position [2409, 0]
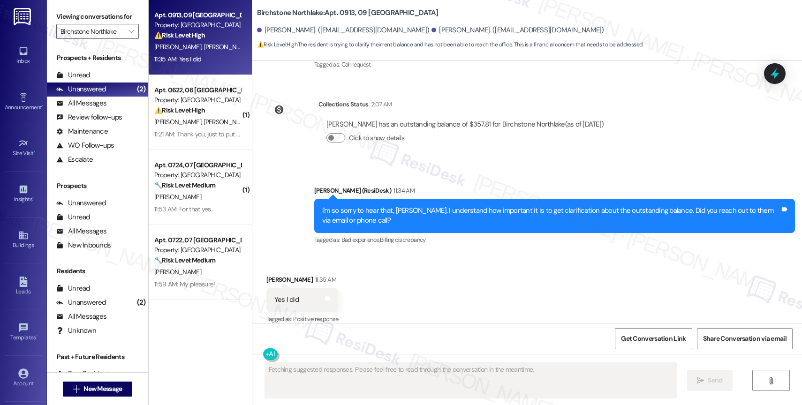
click at [441, 278] on div "Received via SMS Nikki Fields 11:35 AM Yes I did Tags and notes Tagged as: Posi…" at bounding box center [527, 293] width 550 height 79
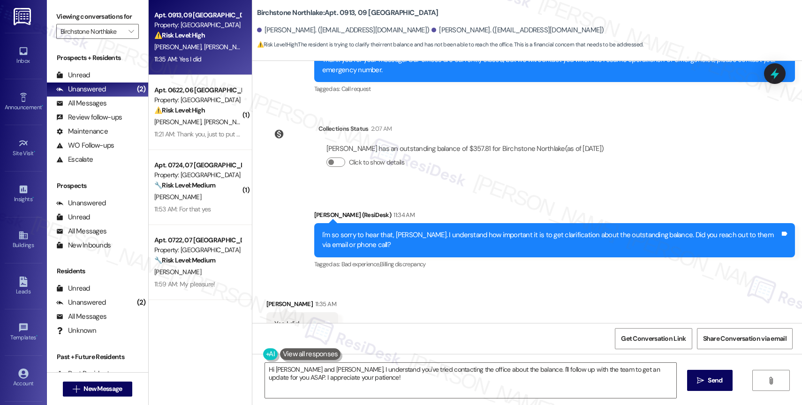
scroll to position [2410, 0]
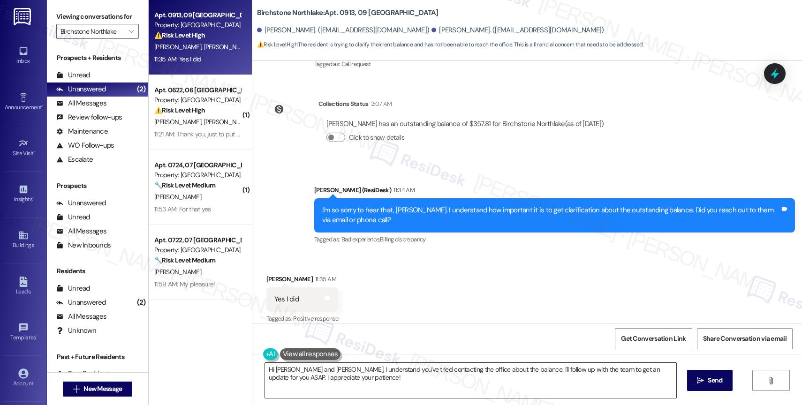
click at [326, 374] on textarea "Hi Nikki and Austin, I understand you've tried contacting the office about the …" at bounding box center [470, 380] width 411 height 35
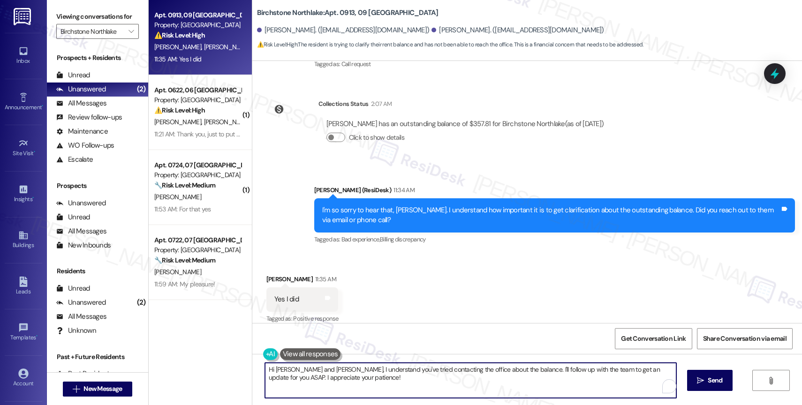
click at [326, 374] on textarea "Hi Nikki and Austin, I understand you've tried contacting the office about the …" at bounding box center [470, 380] width 411 height 35
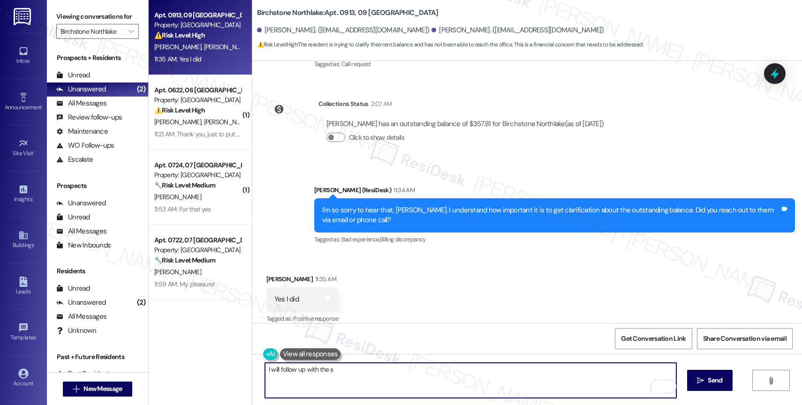
click at [305, 375] on textarea "I will follow up with the s" at bounding box center [470, 380] width 411 height 35
type textarea "G"
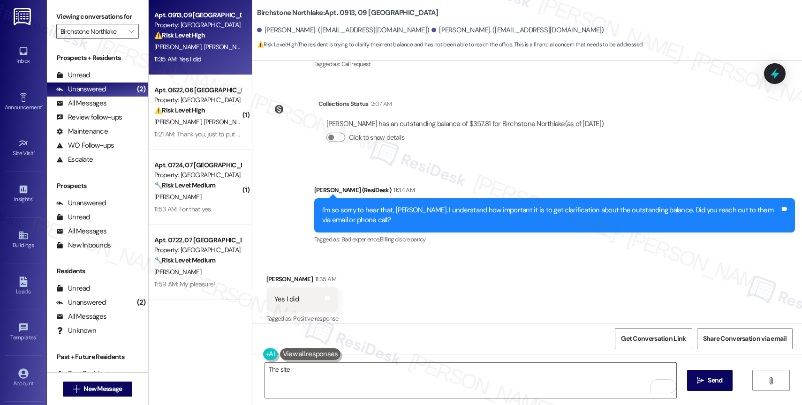
click at [423, 287] on div "Received via SMS Nikki Fields 11:35 AM Yes I did Tags and notes Tagged as: Posi…" at bounding box center [527, 292] width 550 height 79
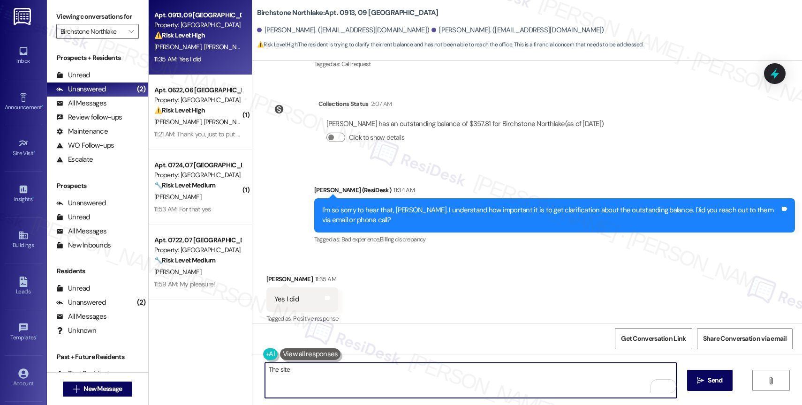
click at [337, 369] on textarea "The site" at bounding box center [470, 380] width 411 height 35
drag, startPoint x: 297, startPoint y: 374, endPoint x: 266, endPoint y: 368, distance: 31.9
click at [265, 368] on textarea "The site" at bounding box center [470, 380] width 411 height 35
type textarea "T"
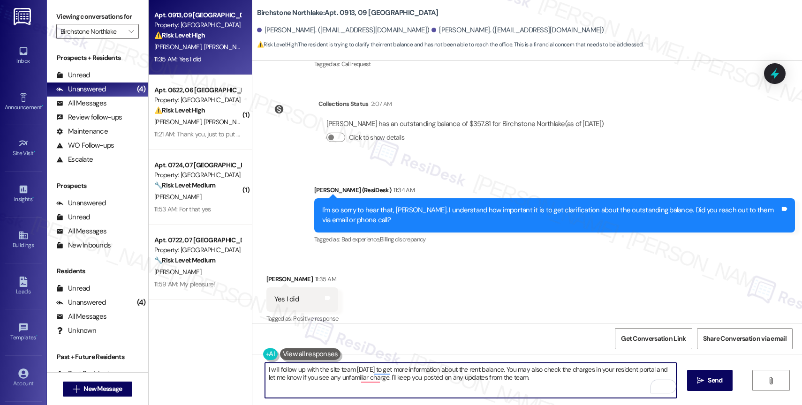
click at [272, 370] on textarea "I will follow up with the site team today to get more information about the ren…" at bounding box center [470, 380] width 411 height 35
click at [519, 382] on textarea "I'll follow up with the site team today for more information about the rent bal…" at bounding box center [470, 380] width 411 height 35
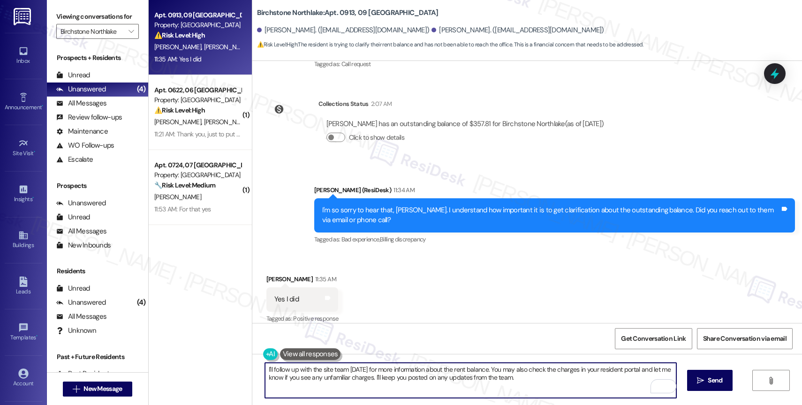
click at [536, 380] on textarea "I'll follow up with the site team today for more information about the rent bal…" at bounding box center [470, 380] width 411 height 35
click at [662, 385] on icon "Open Grammarly. 0 Suggestions." at bounding box center [662, 386] width 10 height 10
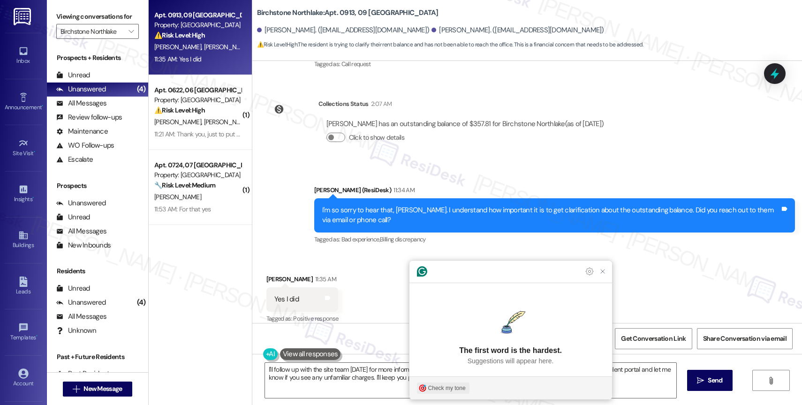
click at [448, 386] on div "Check my tone" at bounding box center [447, 388] width 38 height 8
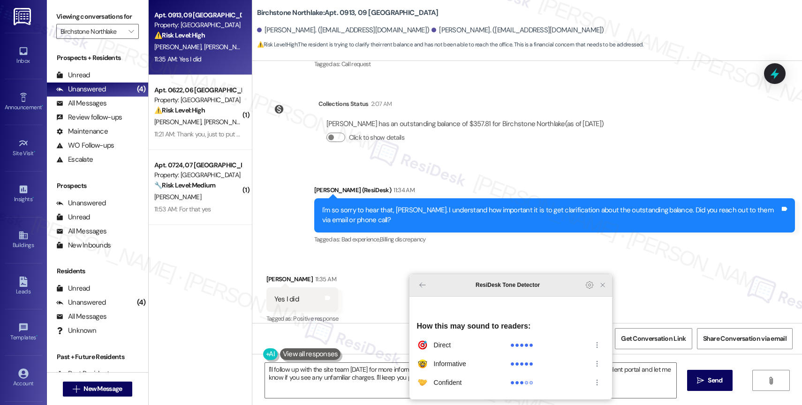
click at [597, 291] on icon "Close Grammarly Assistant" at bounding box center [602, 285] width 11 height 11
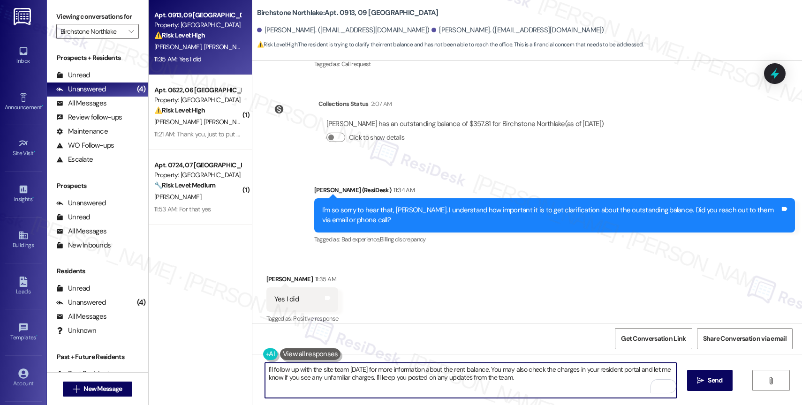
click at [265, 367] on textarea "I'll follow up with the site team today for more information about the rent bal…" at bounding box center [470, 380] width 411 height 35
click at [568, 382] on textarea "Don't worry. I'll follow up with the site team today for more information about…" at bounding box center [470, 380] width 411 height 35
type textarea "Don't worry. I'll follow up with the site team today for more information about…"
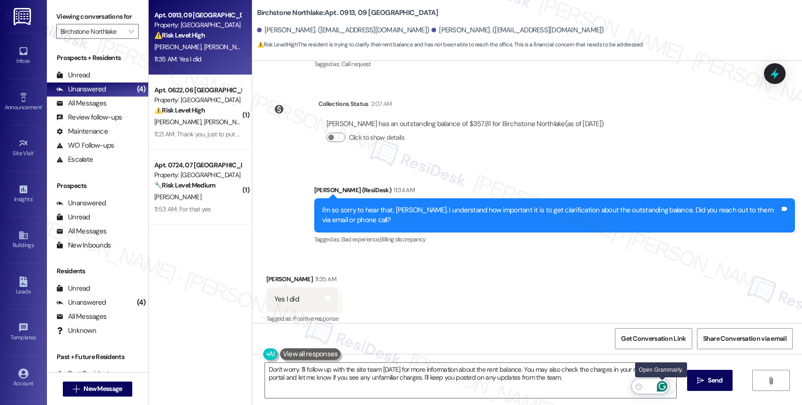
click at [663, 386] on icon "Open Grammarly. 0 Suggestions." at bounding box center [662, 386] width 10 height 10
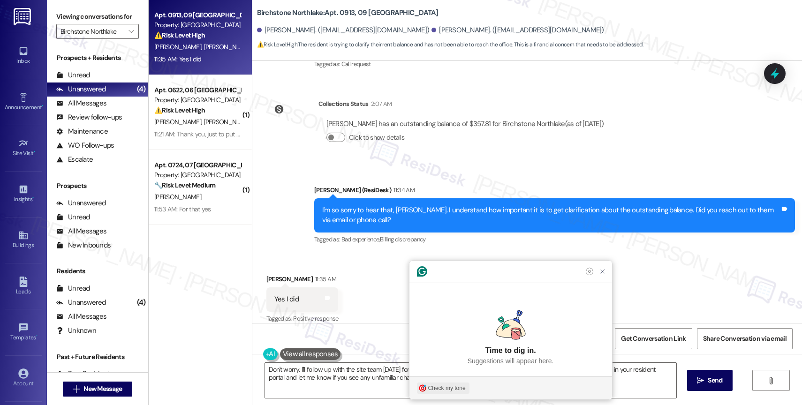
click at [448, 389] on div "Check my tone" at bounding box center [447, 388] width 38 height 8
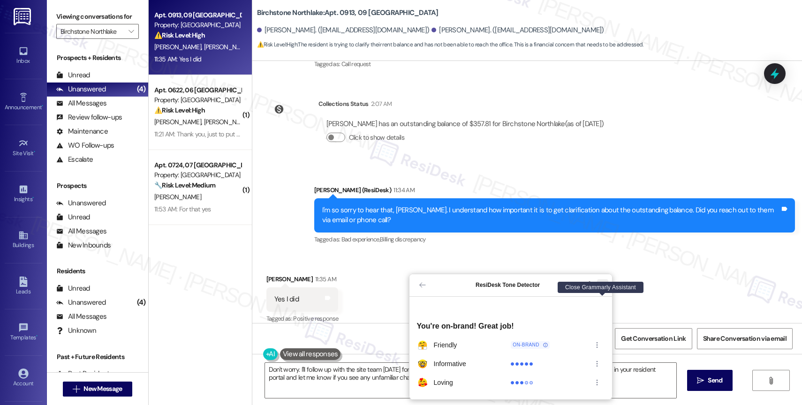
drag, startPoint x: 601, startPoint y: 297, endPoint x: 627, endPoint y: 316, distance: 32.3
click at [601, 291] on icon "Close Grammarly Assistant" at bounding box center [602, 285] width 11 height 11
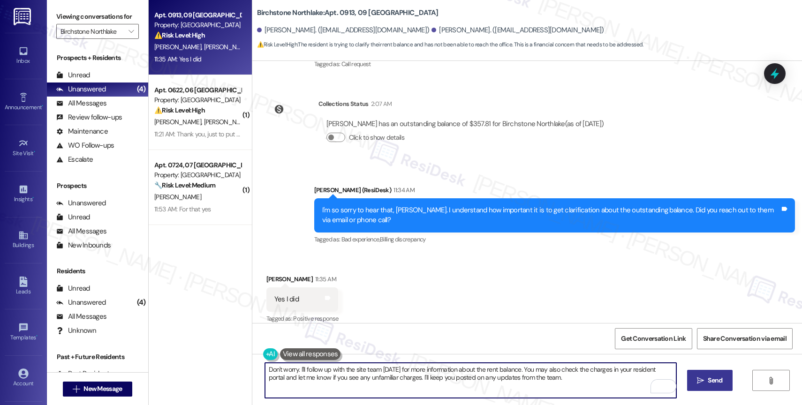
click at [706, 381] on span "Send" at bounding box center [715, 381] width 18 height 10
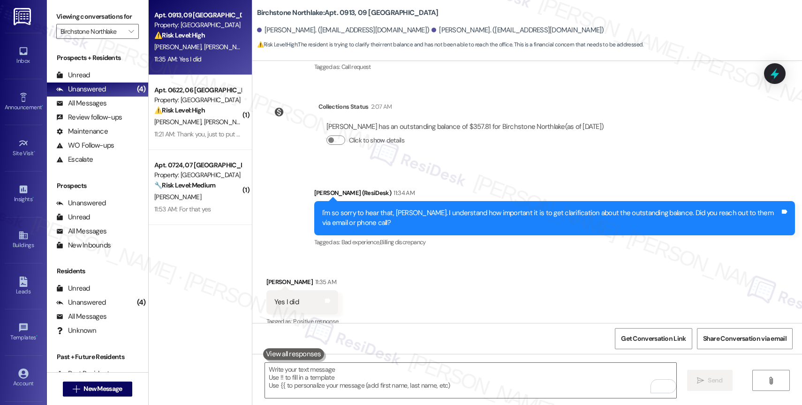
scroll to position [2476, 0]
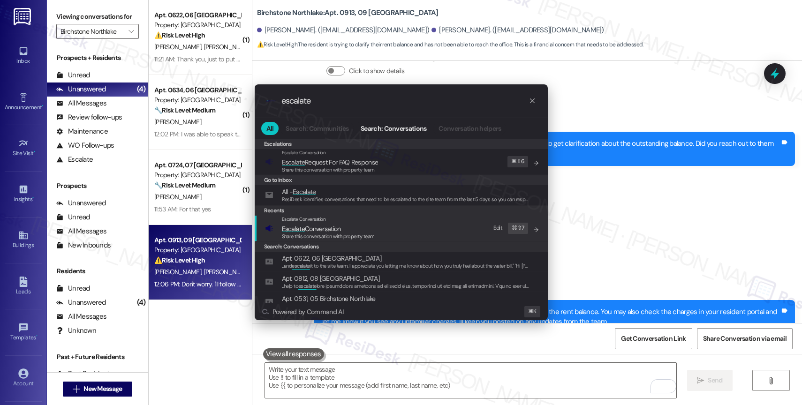
type input "escalate"
click at [344, 225] on span "Escalate Conversation" at bounding box center [328, 229] width 93 height 10
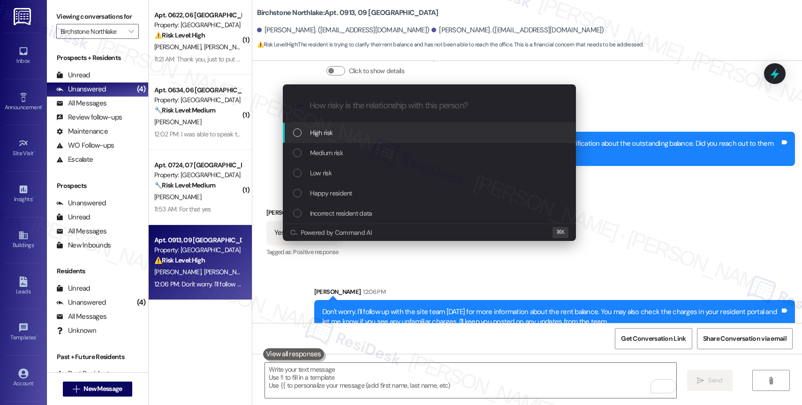
click at [332, 128] on span "High risk" at bounding box center [321, 133] width 23 height 10
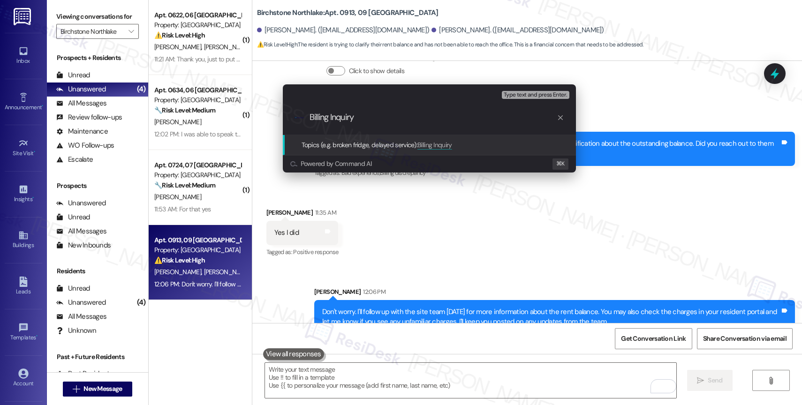
type input "Billing Inquiry"
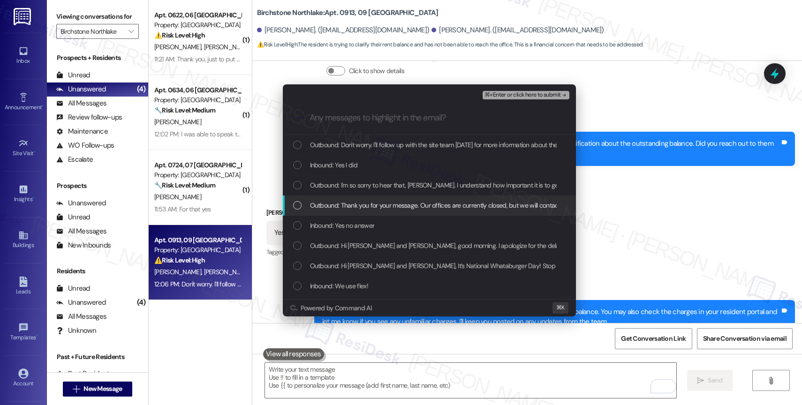
scroll to position [24, 0]
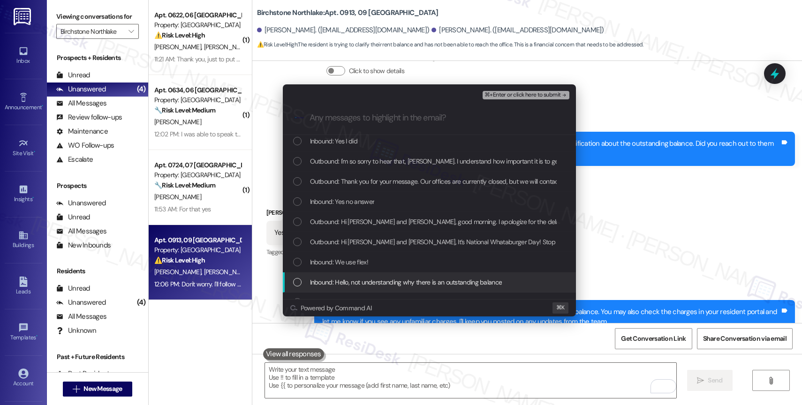
click at [358, 277] on span "Inbound: Hello, not understanding why there is an outstanding balance" at bounding box center [406, 282] width 192 height 10
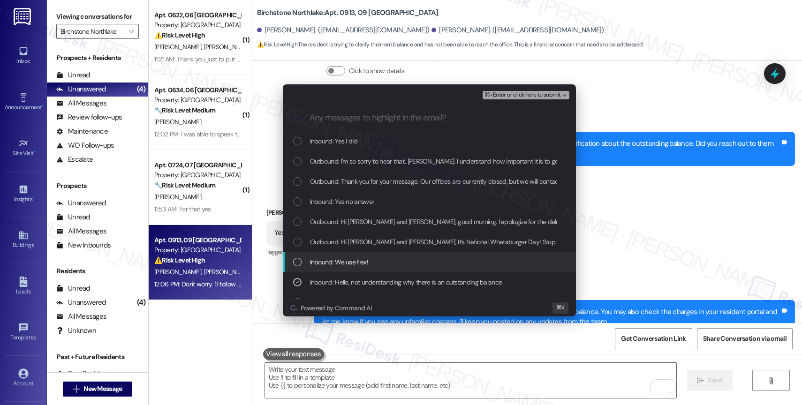
click at [357, 269] on div "Inbound: We use flex!" at bounding box center [429, 262] width 293 height 20
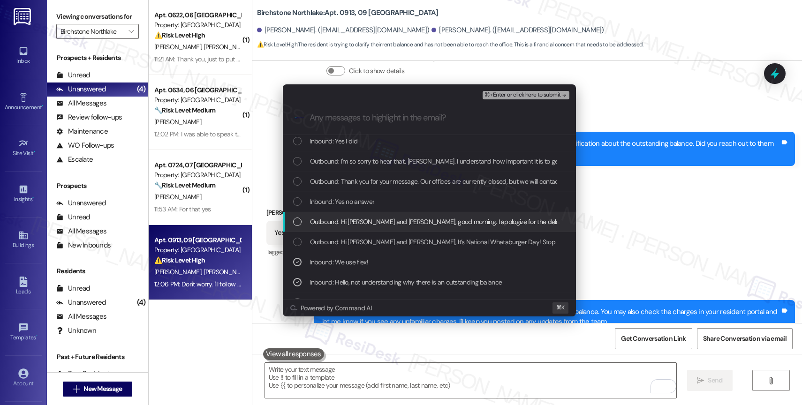
click at [363, 222] on span "Outbound: Hi Nikki and Austin, good morning. I apologize for the delayed respon…" at bounding box center [756, 222] width 893 height 10
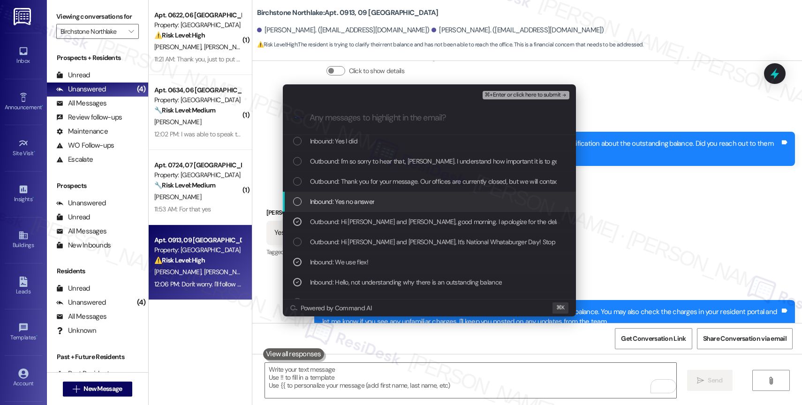
click at [356, 203] on span "Inbound: Yes no answer" at bounding box center [342, 201] width 65 height 10
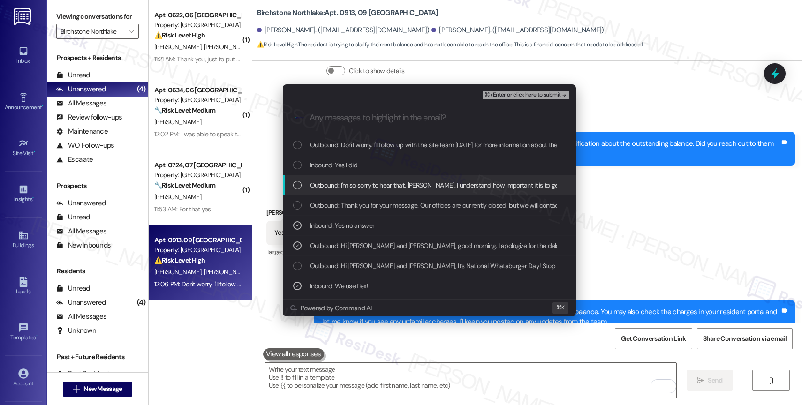
click at [363, 188] on span "Outbound: I'm so sorry to hear that, Nikki. I understand how important it is to…" at bounding box center [563, 185] width 507 height 10
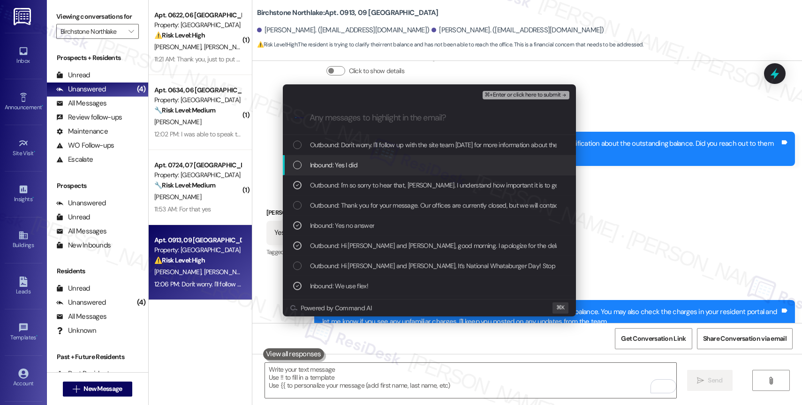
click at [352, 169] on span "Inbound: Yes I did" at bounding box center [333, 165] width 47 height 10
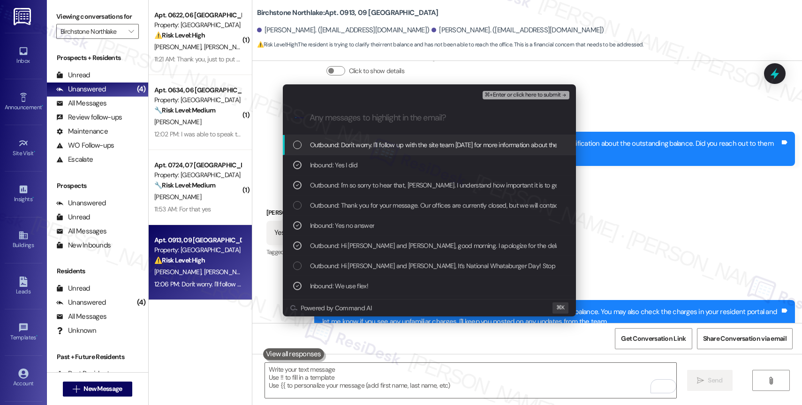
click at [371, 146] on span "Outbound: Don't worry. I'll follow up with the site team today for more informa…" at bounding box center [666, 145] width 713 height 10
click at [536, 97] on span "⌘+Enter or click here to submit" at bounding box center [522, 95] width 76 height 7
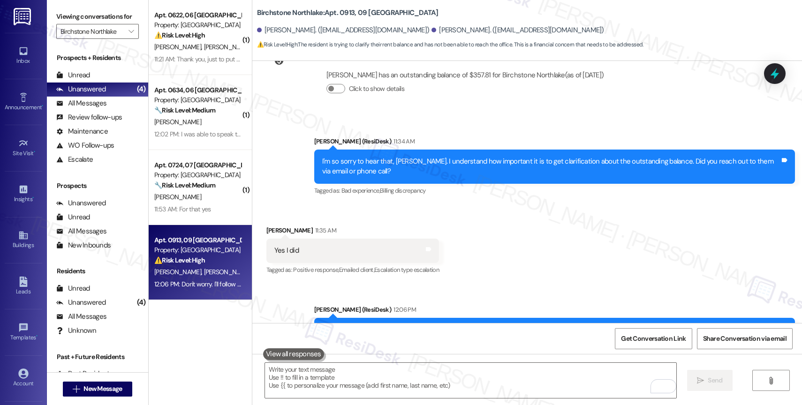
scroll to position [2499, 0]
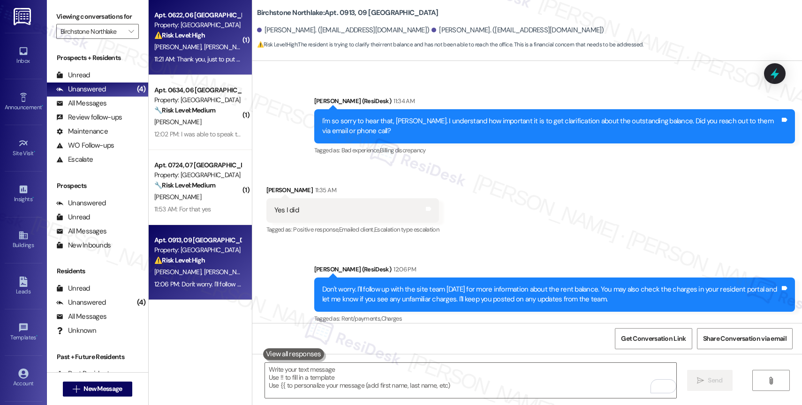
click at [212, 62] on div "11:21 AM: Thank you, just to put you in context rizzi nieves It's my dad. I liv…" at bounding box center [476, 59] width 645 height 8
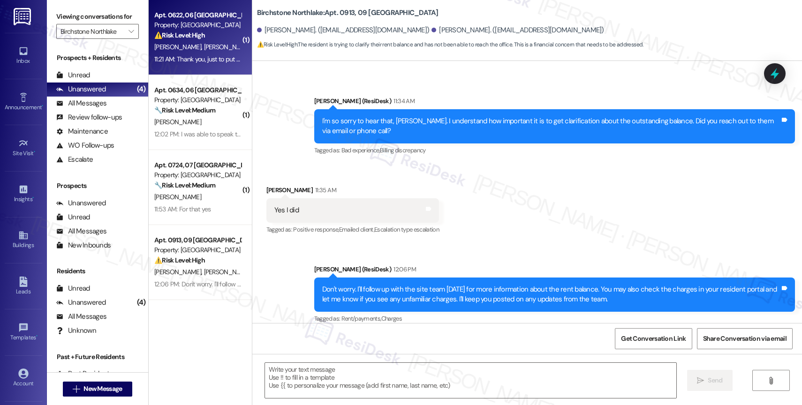
type textarea "Fetching suggested responses. Please feel free to read through the conversation…"
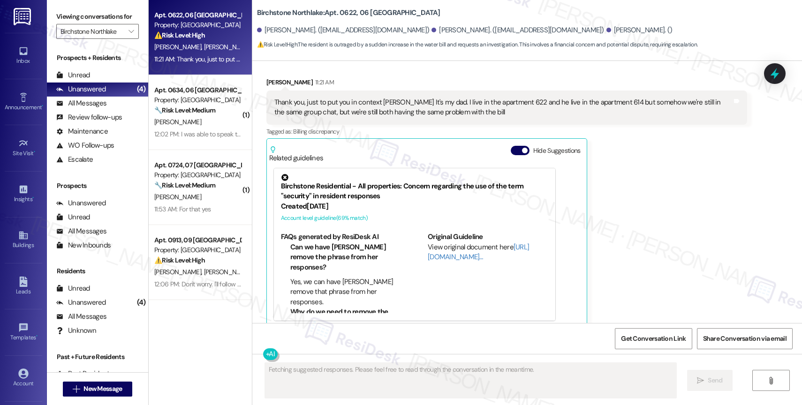
scroll to position [2214, 0]
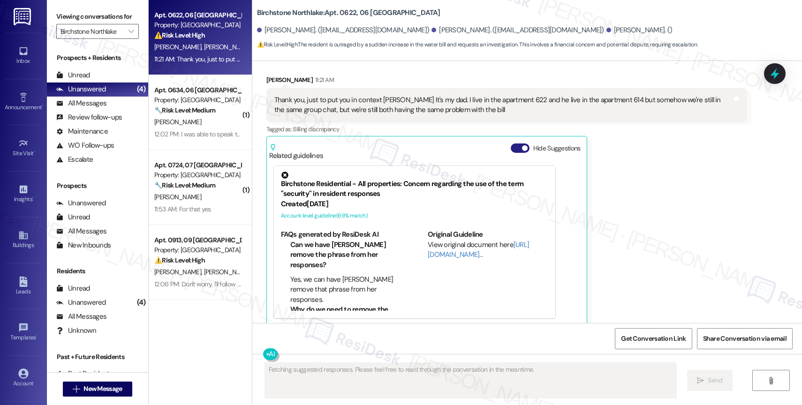
click at [511, 144] on button "Hide Suggestions" at bounding box center [520, 148] width 19 height 9
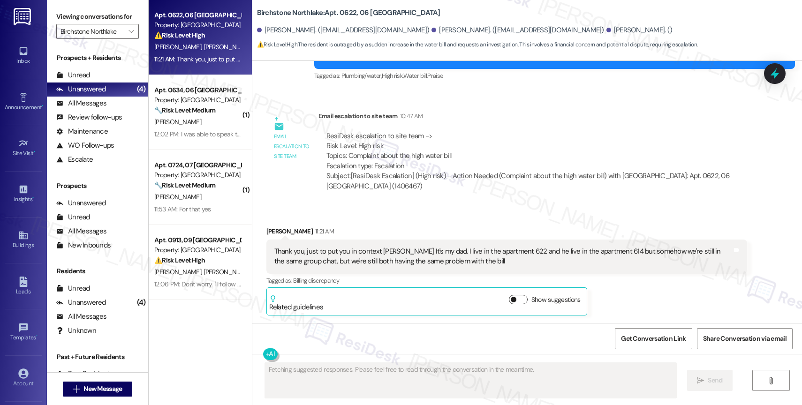
scroll to position [2053, 0]
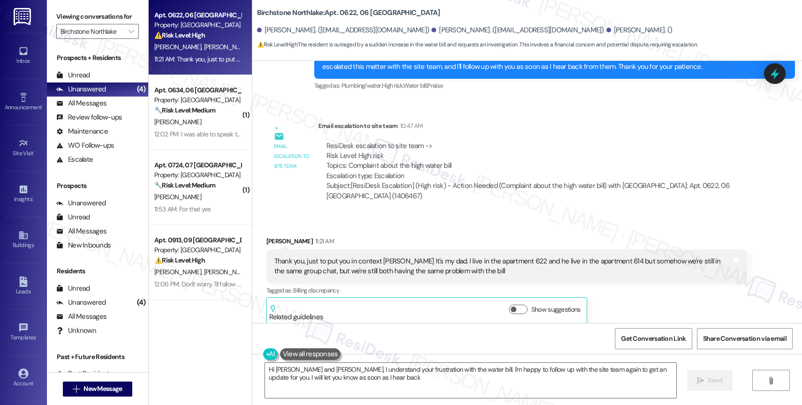
type textarea "Hi Diego and Rizzi, I understand your frustration with the water bill. I'm happ…"
click at [98, 385] on span "New Message" at bounding box center [102, 389] width 38 height 10
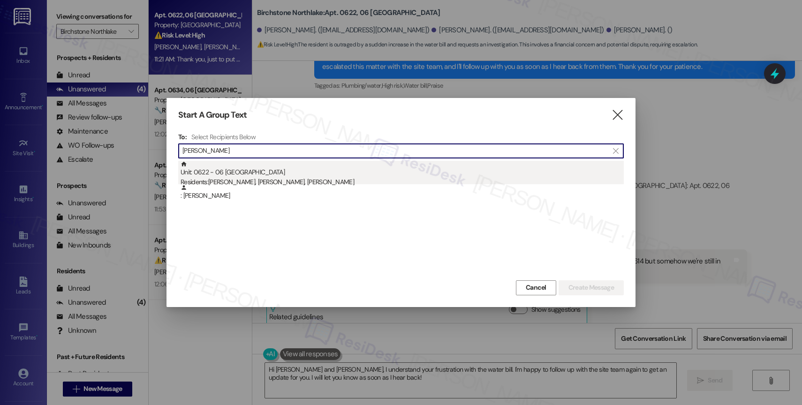
type input "rizzi nieves"
click at [275, 178] on div "Residents: Rizzi Nieves, Diego Nieves, Luis Vezga" at bounding box center [402, 182] width 443 height 10
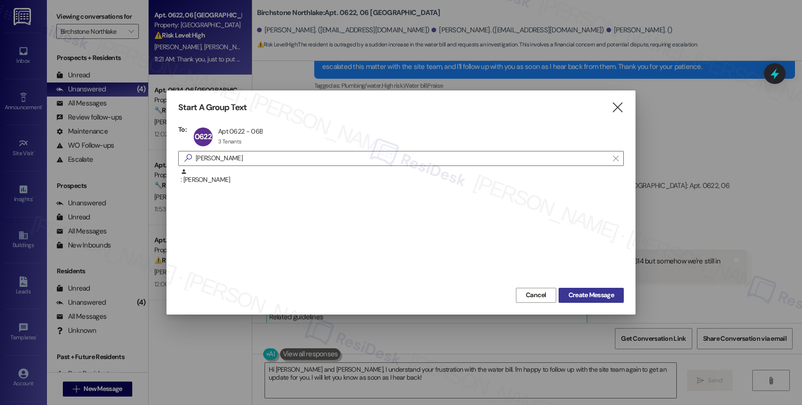
click at [588, 293] on span "Create Message" at bounding box center [590, 295] width 45 height 10
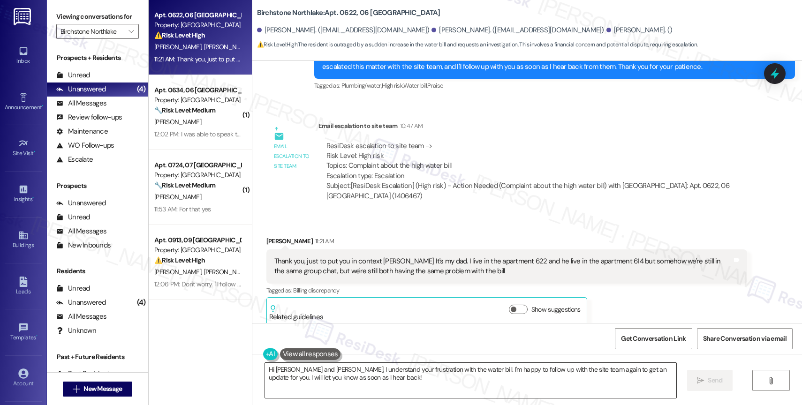
click at [368, 392] on textarea "Hi Diego and Rizzi, I understand your frustration with the water bill. I'm happ…" at bounding box center [470, 380] width 411 height 35
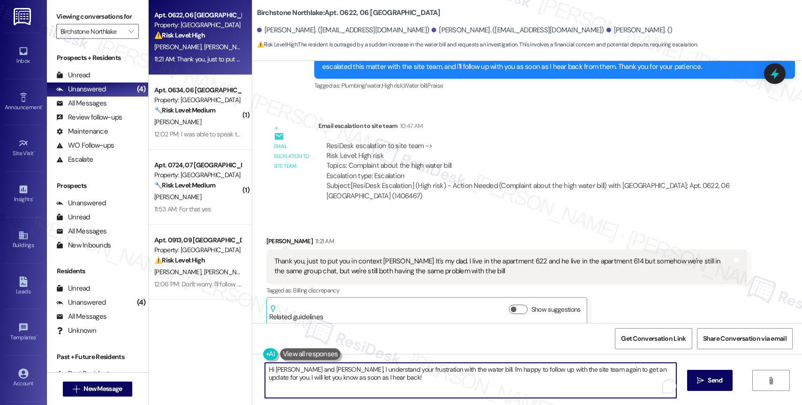
click at [368, 392] on textarea "Hi Diego and Rizzi, I understand your frustration with the water bill. I'm happ…" at bounding box center [470, 380] width 411 height 35
drag, startPoint x: 490, startPoint y: 372, endPoint x: 584, endPoint y: 377, distance: 94.4
click at [584, 377] on textarea "Thanks for bringing this up! I'll coordinate with our IT team to update the gro…" at bounding box center [470, 380] width 411 height 35
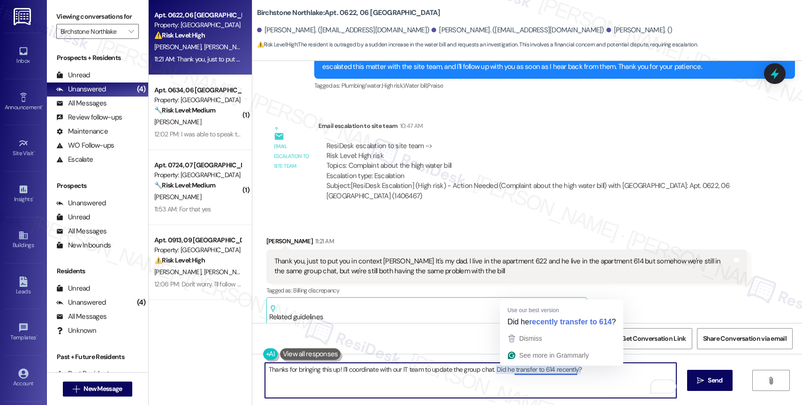
click at [538, 369] on textarea "Thanks for bringing this up! I'll coordinate with our IT team to update the gro…" at bounding box center [470, 380] width 411 height 35
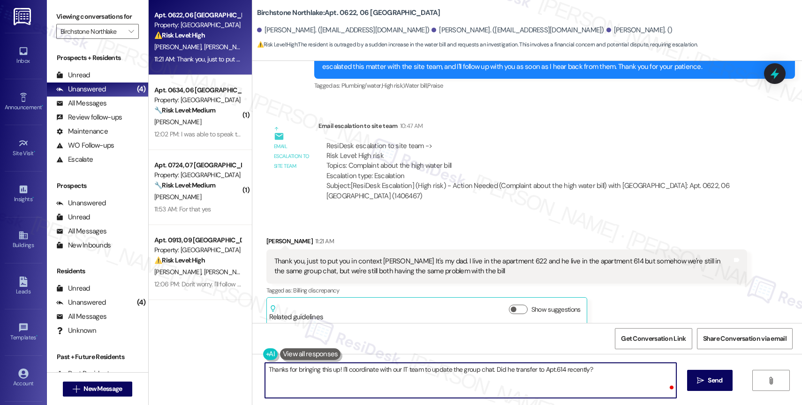
type textarea "Thanks for bringing this up! I'll coordinate with our IT team to update the gro…"
click at [608, 372] on textarea "Thanks for bringing this up! I'll coordinate with our IT team to update the gro…" at bounding box center [470, 380] width 411 height 35
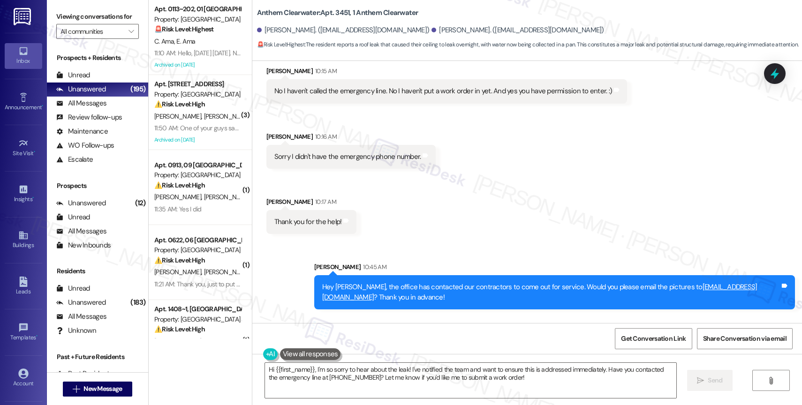
scroll to position [13605, 0]
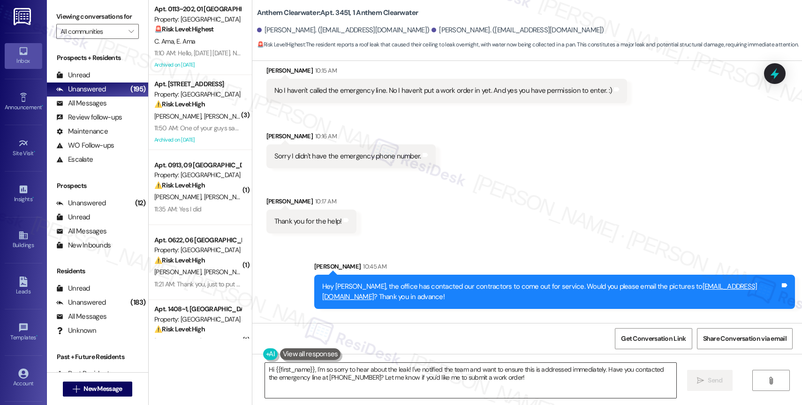
click at [385, 381] on textarea "Hi {{first_name}}, I'm so sorry to hear about the leak! I've notified the team …" at bounding box center [470, 380] width 411 height 35
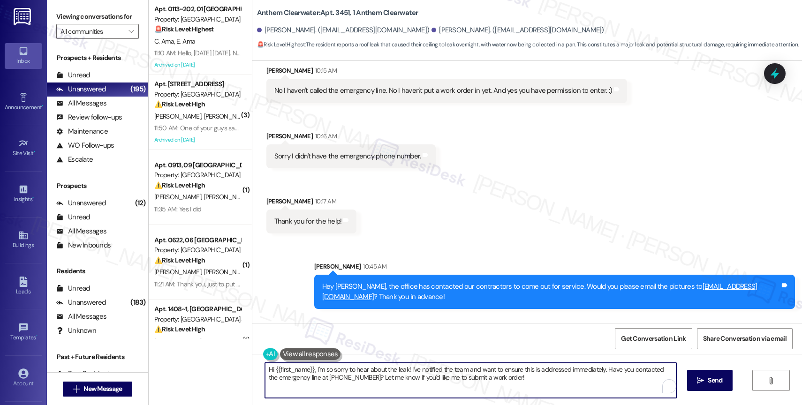
click at [385, 381] on textarea "Hi {{first_name}}, I'm so sorry to hear about the leak! I've notified the team …" at bounding box center [470, 380] width 411 height 35
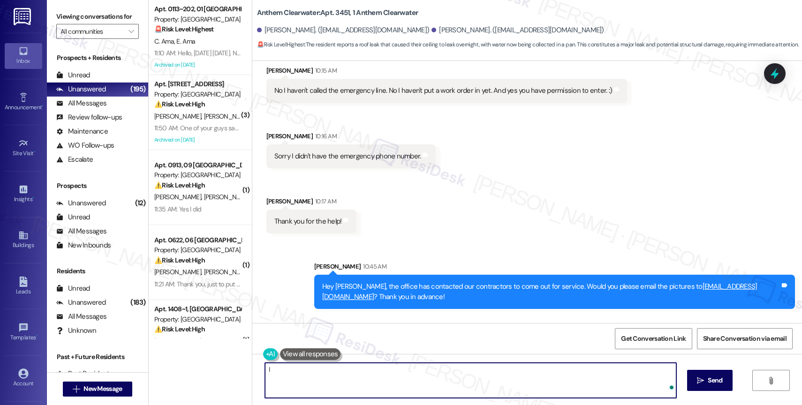
type textarea "I"
click at [404, 370] on textarea "I'm sorry, but only the office has access to that email. Thank you for sending …" at bounding box center [470, 380] width 411 height 35
click at [612, 368] on textarea "I'm sorry, but only the office has access to that email, so I can't confirm. Th…" at bounding box center [470, 380] width 411 height 35
click at [562, 369] on textarea "I'm sorry, but only the office has access to that email, so I can't confirm. Th…" at bounding box center [470, 380] width 411 height 35
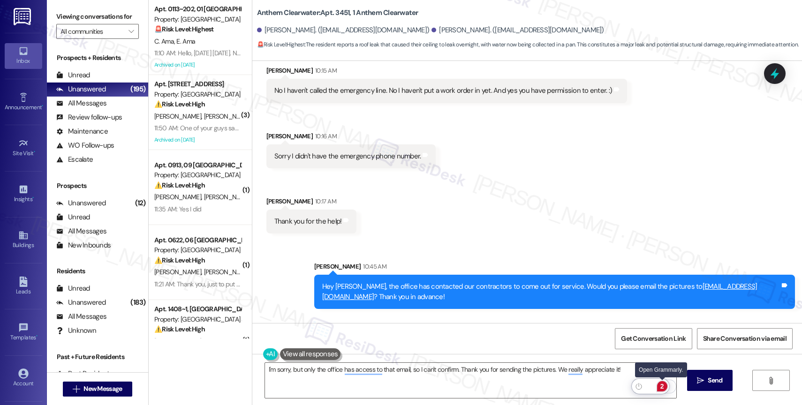
click at [662, 386] on div "2" at bounding box center [662, 386] width 10 height 10
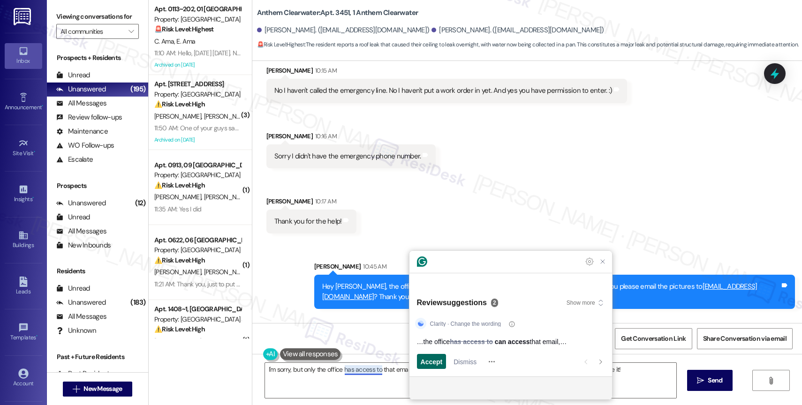
click at [429, 358] on span "Accept" at bounding box center [432, 362] width 22 height 10
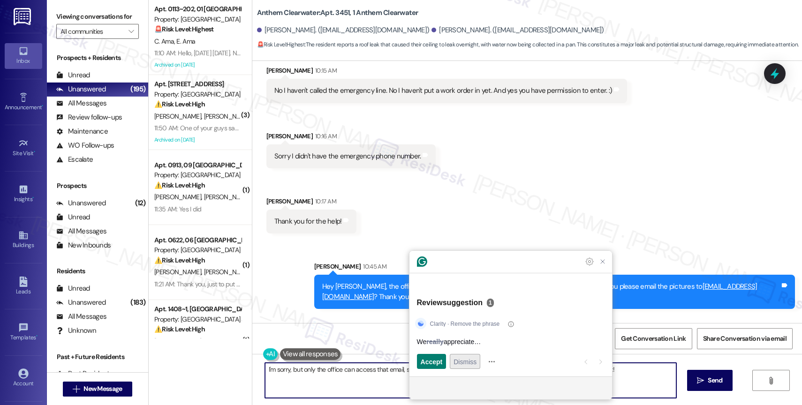
type textarea "I'm sorry, but only the office can access that email, so I can't confirm. Thank…"
click at [462, 366] on span "Dismiss" at bounding box center [464, 362] width 23 height 10
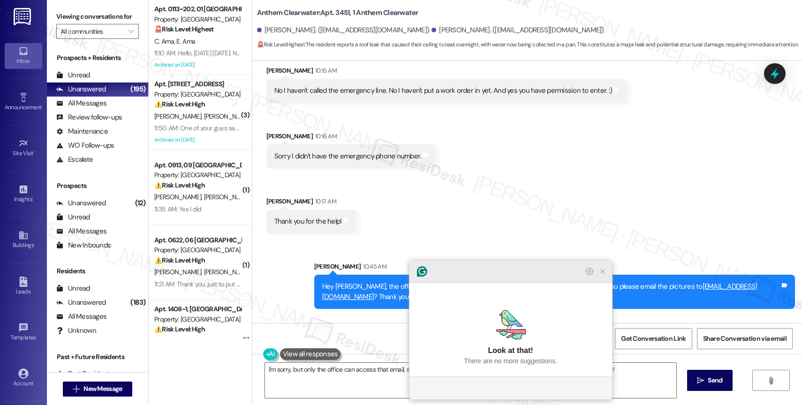
click at [606, 277] on icon "Close Grammarly Assistant" at bounding box center [602, 271] width 11 height 11
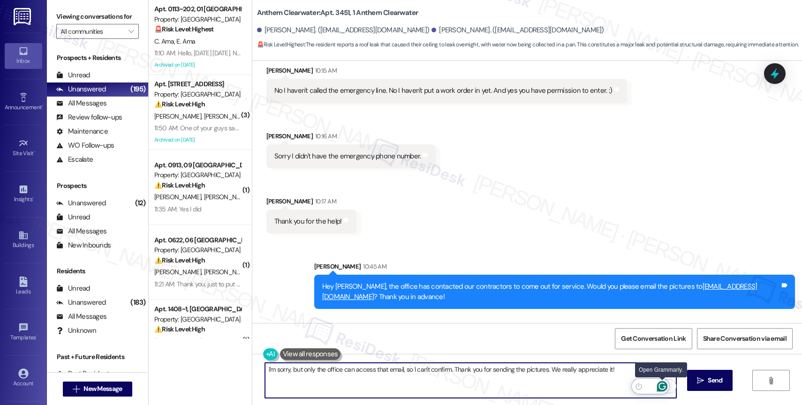
click at [662, 385] on icon "Open Grammarly. 0 Suggestions." at bounding box center [662, 386] width 10 height 10
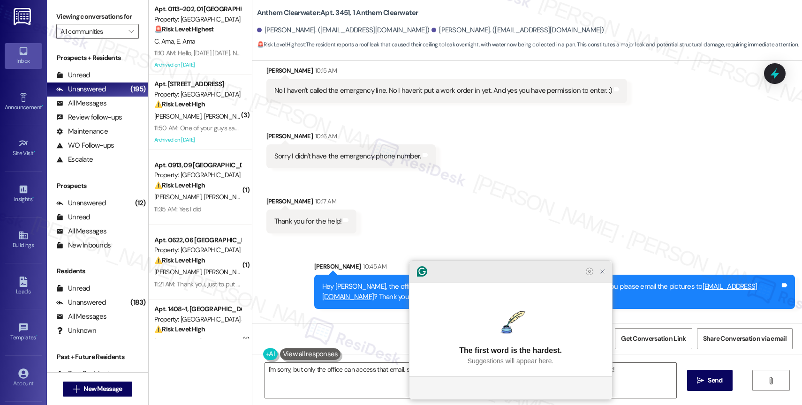
click at [605, 275] on icon "Close Grammarly Assistant" at bounding box center [603, 272] width 8 height 8
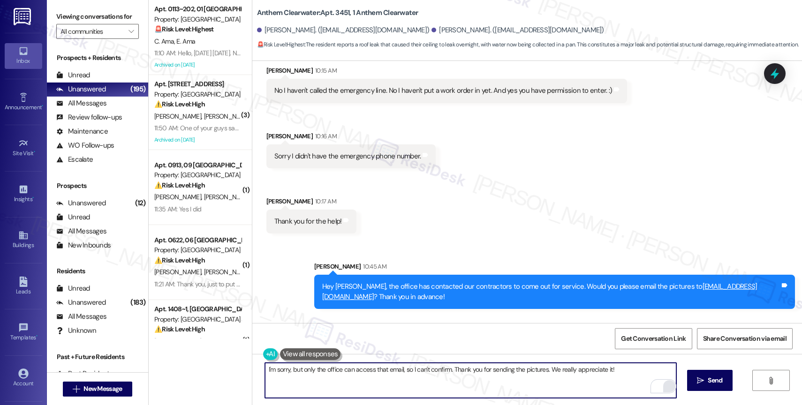
click at [662, 385] on html "Inbox Go to Inbox Announcement • Send A Text Announcement Site Visit • Go to Si…" at bounding box center [401, 202] width 802 height 405
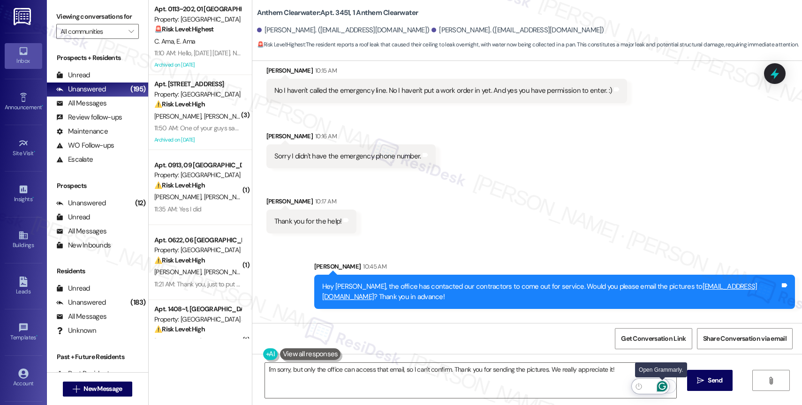
click at [662, 385] on icon "Open Grammarly. 0 Suggestions." at bounding box center [662, 386] width 10 height 10
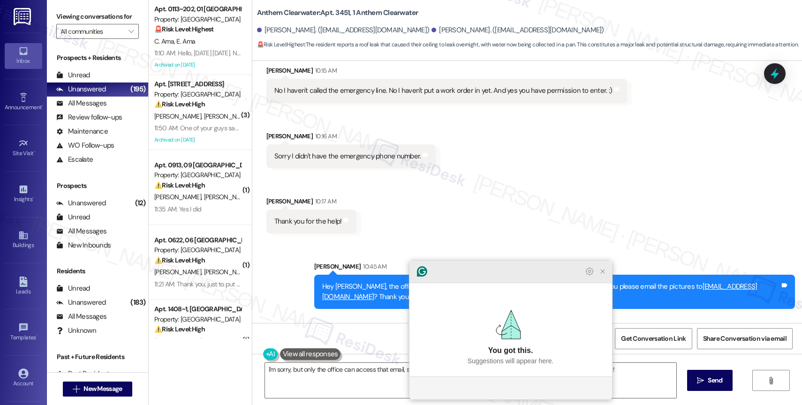
click at [605, 275] on icon "Close Grammarly Assistant" at bounding box center [603, 272] width 8 height 8
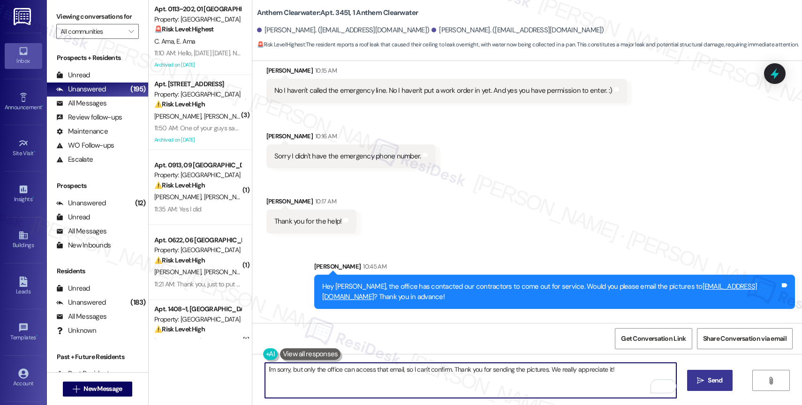
click at [701, 383] on icon "" at bounding box center [700, 381] width 7 height 8
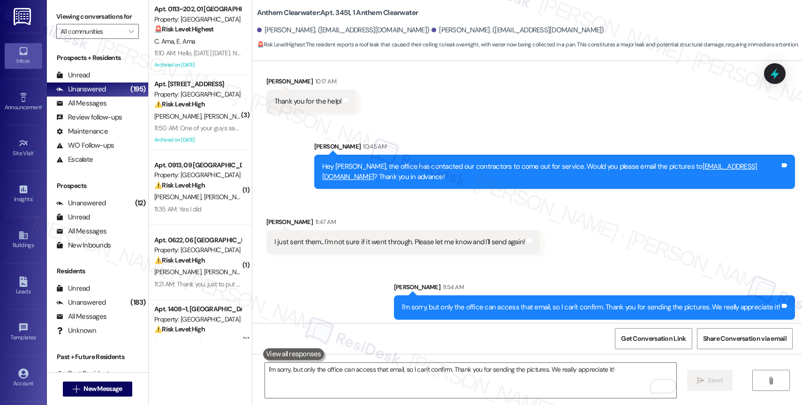
scroll to position [13736, 0]
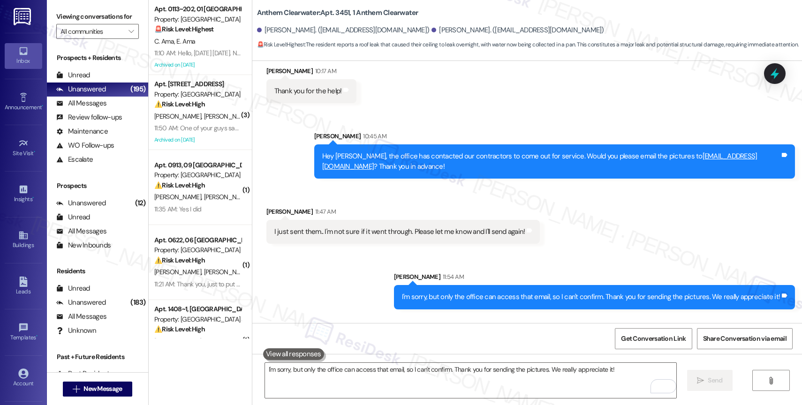
click at [505, 317] on div "Received via SMS Keri Palmer 11:55 AM Sure no problem! Tags and notes Received …" at bounding box center [527, 382] width 550 height 131
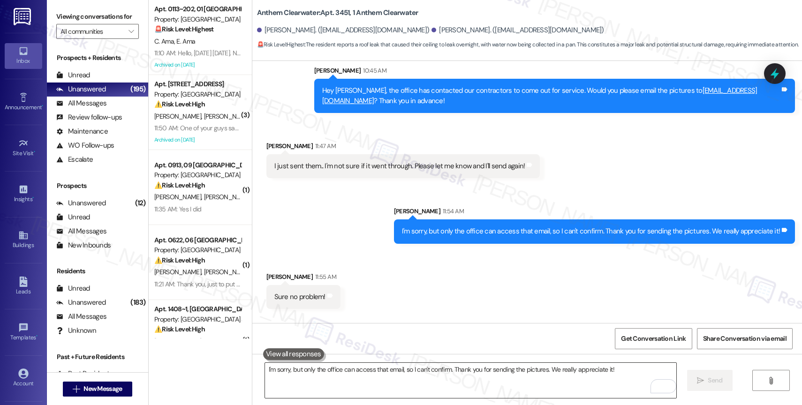
click at [356, 388] on textarea "I'm sorry, but only the office can access that email, so I can't confirm. Thank…" at bounding box center [470, 380] width 411 height 35
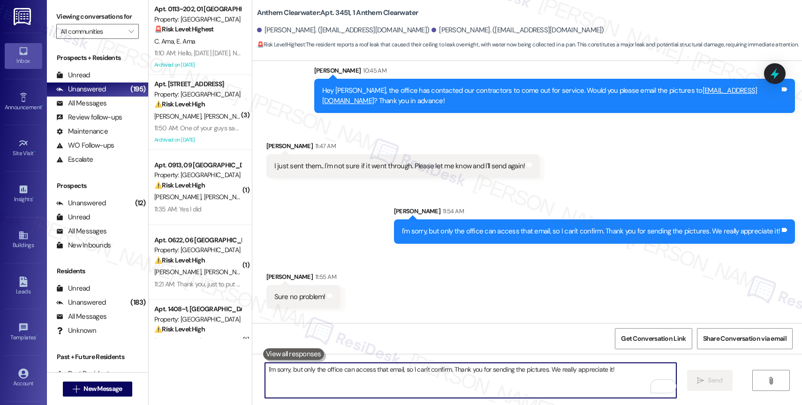
scroll to position [13763, 0]
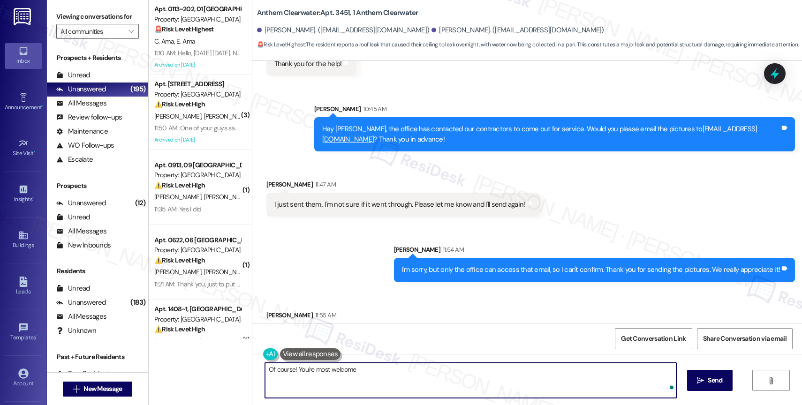
type textarea "Of course! You're most welcome!"
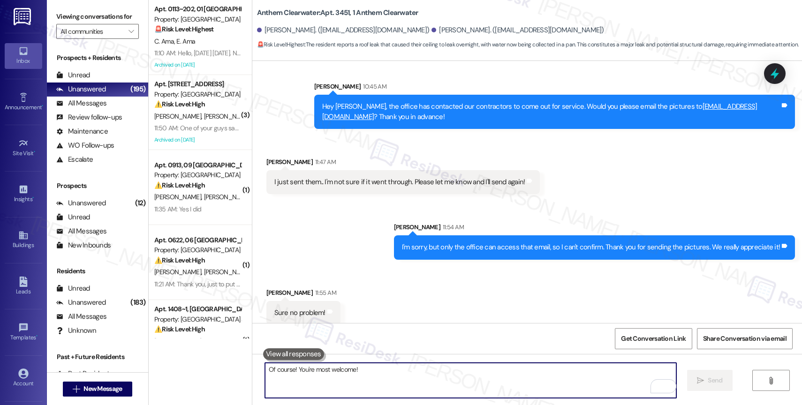
scroll to position [13801, 0]
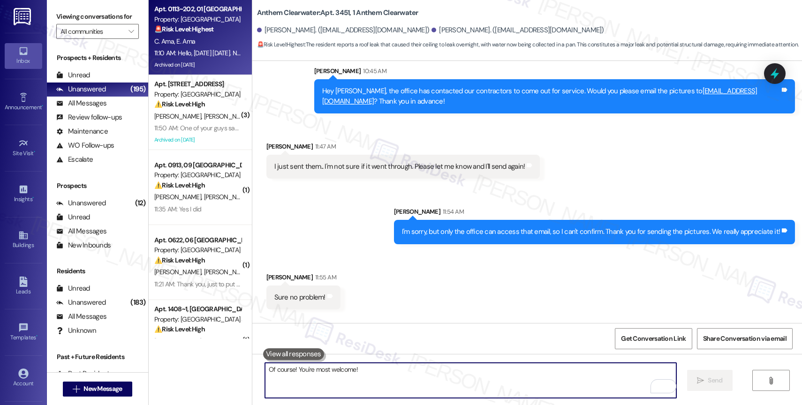
click at [218, 36] on div "C. Ama E. Ama" at bounding box center [197, 42] width 89 height 12
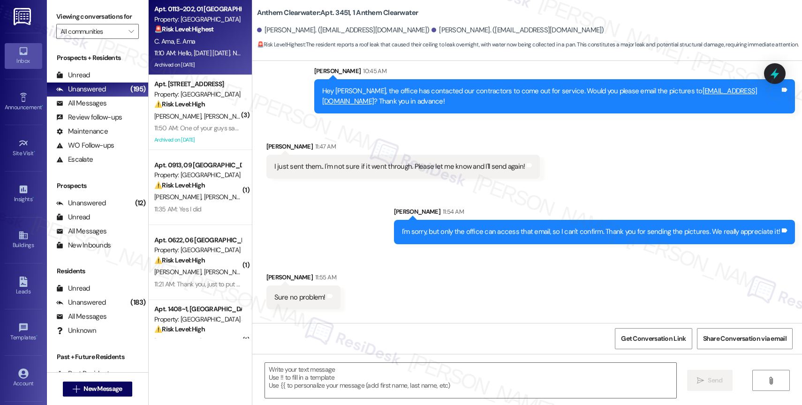
type textarea "Fetching suggested responses. Please feel free to read through the conversation…"
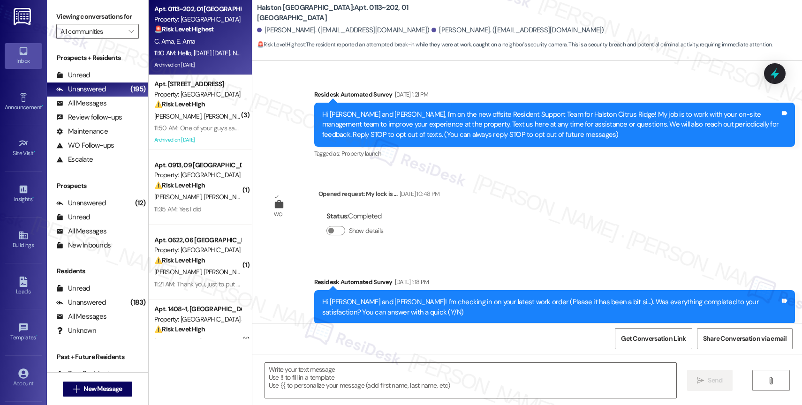
scroll to position [8128, 0]
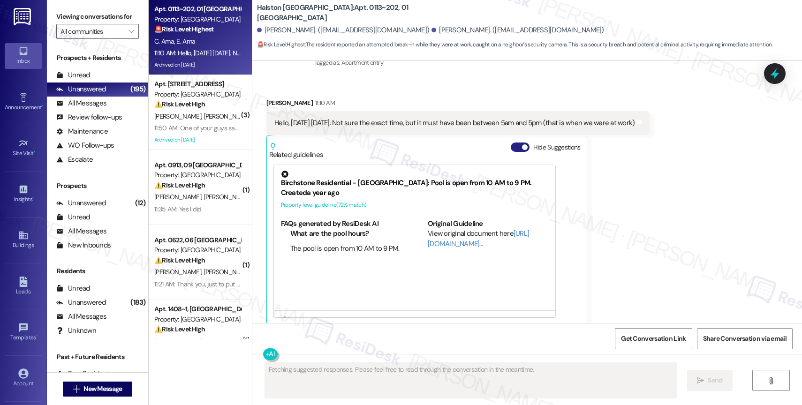
click at [511, 143] on button "Hide Suggestions" at bounding box center [520, 147] width 19 height 9
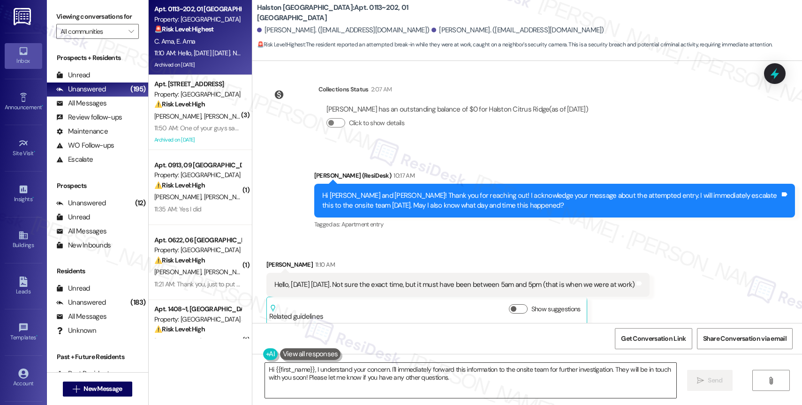
click at [366, 377] on textarea "Hi {{first_name}}, I understand your concern. I'll immediately forward this inf…" at bounding box center [470, 380] width 411 height 35
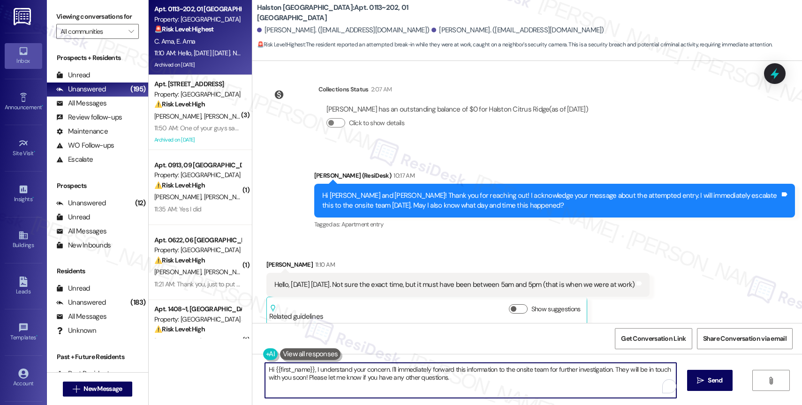
click at [366, 377] on textarea "Hi {{first_name}}, I understand your concern. I'll immediately forward this inf…" at bounding box center [470, 380] width 411 height 35
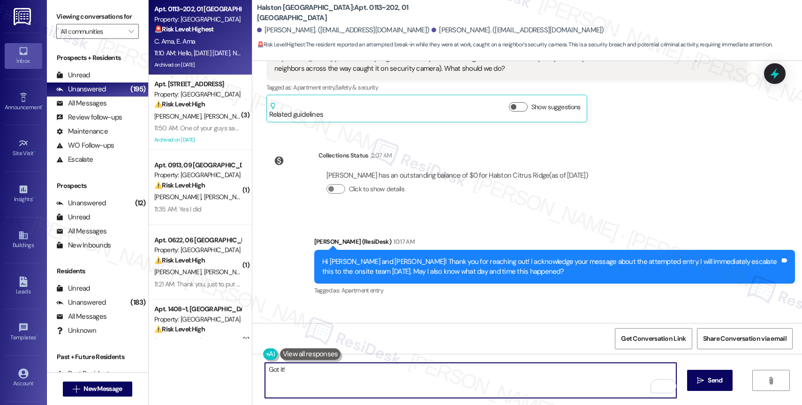
scroll to position [7947, 0]
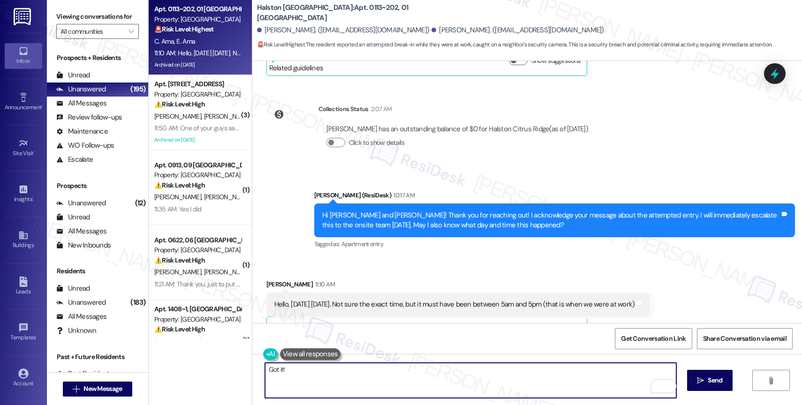
click at [310, 376] on textarea "Got it!" at bounding box center [470, 380] width 411 height 35
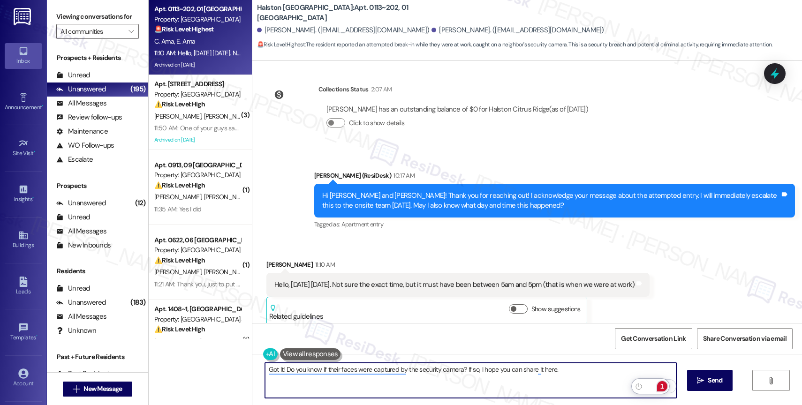
click at [663, 385] on div "1" at bounding box center [662, 386] width 10 height 10
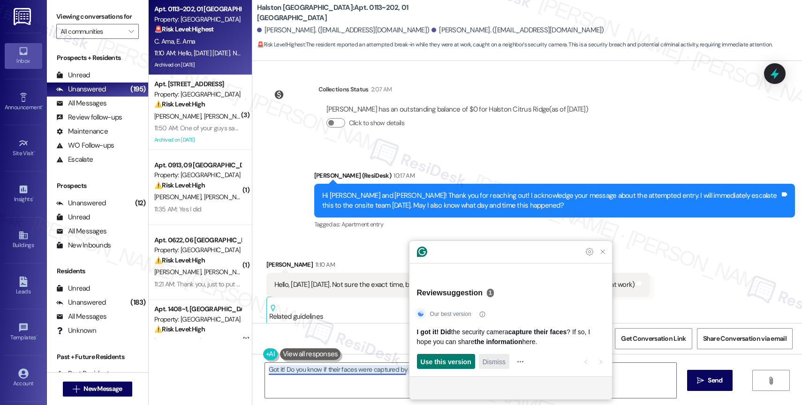
click at [503, 362] on span "Dismiss" at bounding box center [494, 362] width 23 height 10
click at [476, 361] on span "Rewrite in active voice" at bounding box center [456, 362] width 70 height 10
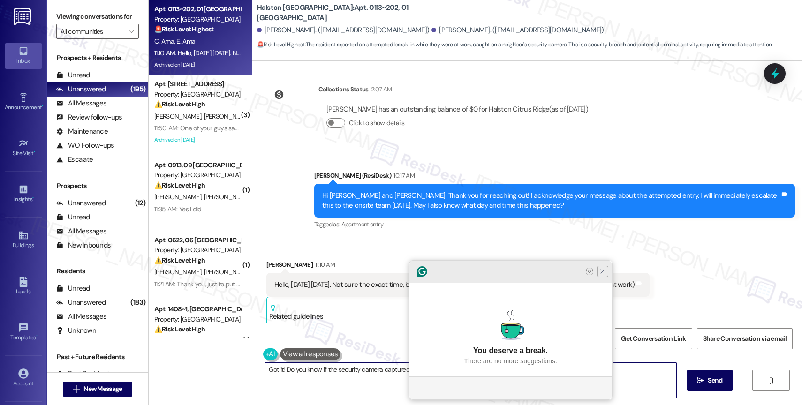
type textarea "Got it! Do you know if the security camera captured their faces? If so, I hope …"
click at [605, 275] on icon "Close Grammarly Assistant" at bounding box center [603, 272] width 8 height 8
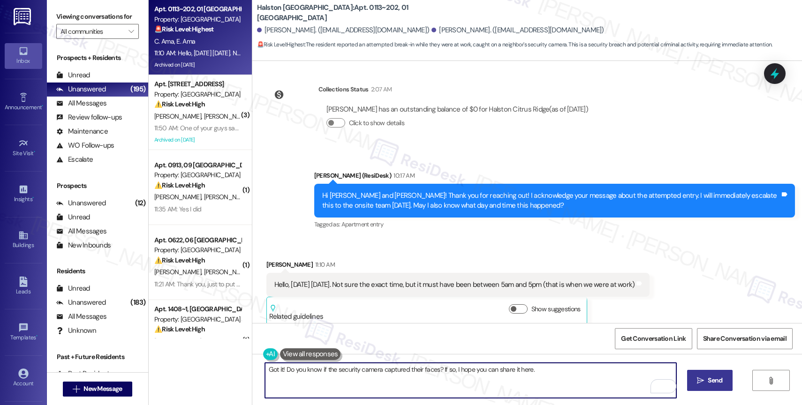
click at [697, 381] on icon "" at bounding box center [700, 381] width 7 height 8
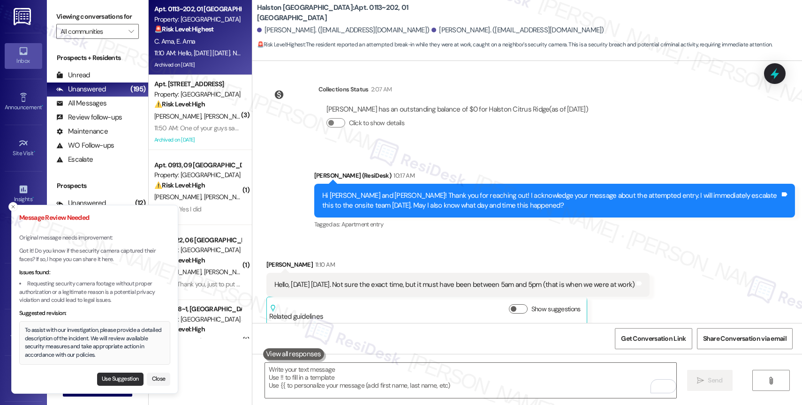
click at [121, 379] on button "Use Suggestion" at bounding box center [120, 379] width 46 height 13
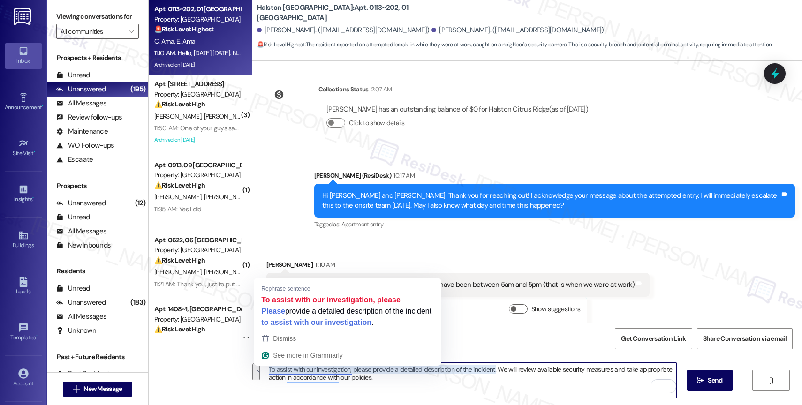
drag, startPoint x: 378, startPoint y: 385, endPoint x: 251, endPoint y: 366, distance: 127.5
click at [252, 367] on div "To assist with our investigation, please provide a detailed description of the …" at bounding box center [527, 389] width 550 height 70
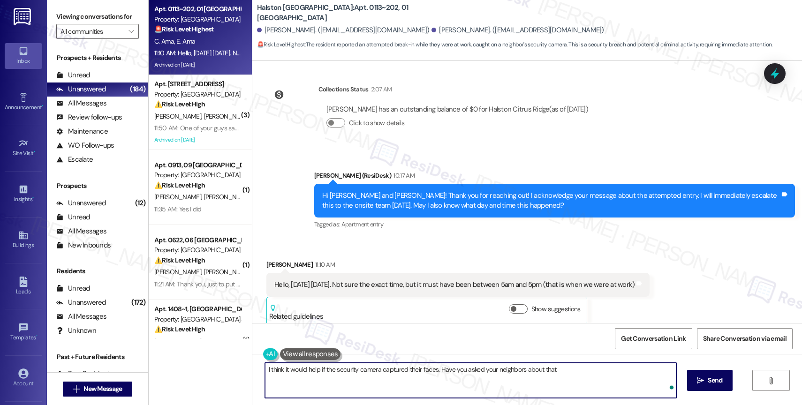
type textarea "I think it would help if the security camera captured their faces. Have you ask…"
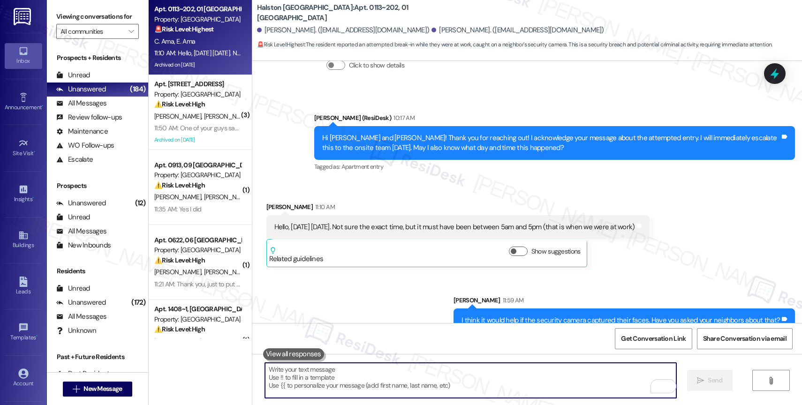
scroll to position [8032, 0]
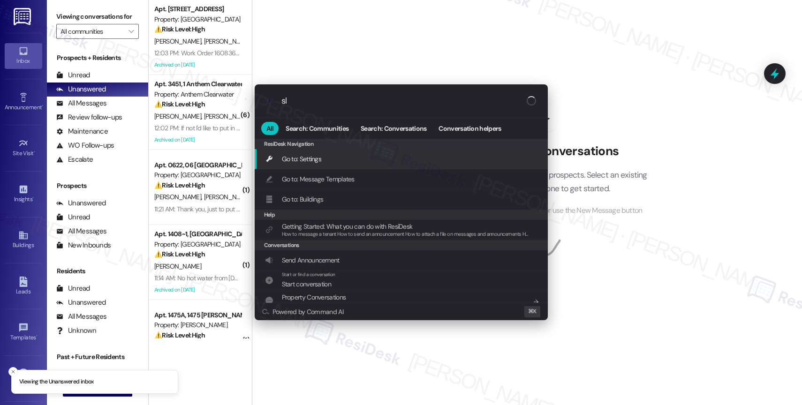
type input "sla"
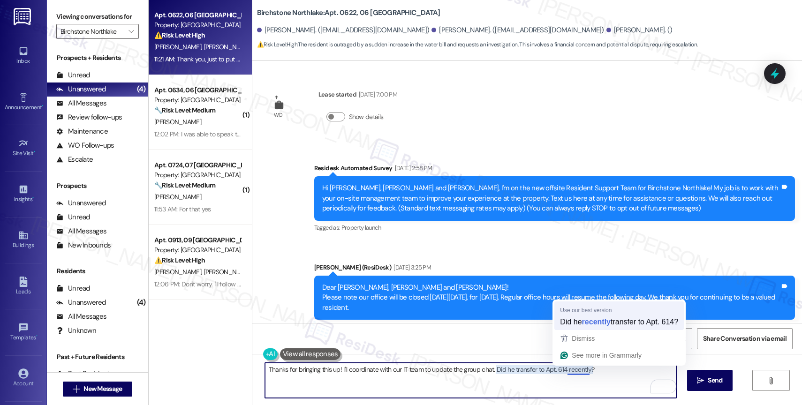
scroll to position [2053, 0]
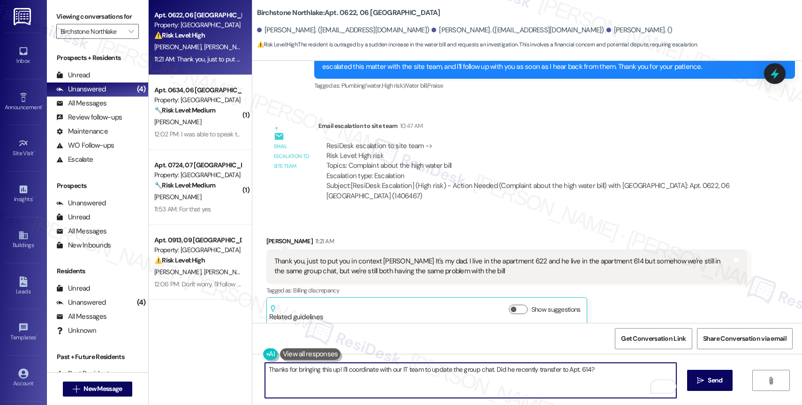
click at [612, 376] on textarea "Thanks for bringing this up! I'll coordinate with our IT team to update the gro…" at bounding box center [470, 380] width 411 height 35
type textarea "Thanks for bringing this up! I'll coordinate with our IT team to update the gro…"
click at [703, 375] on button " Send" at bounding box center [709, 380] width 45 height 21
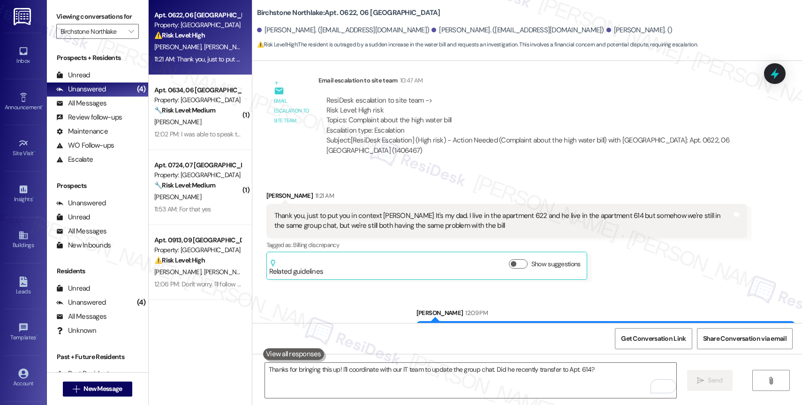
scroll to position [2118, 0]
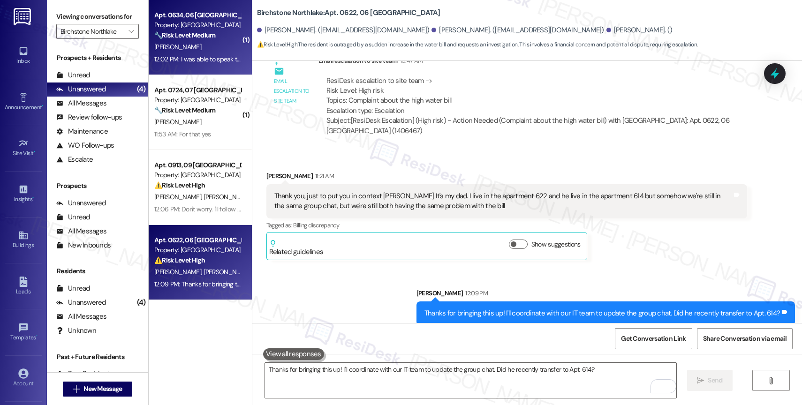
click at [201, 44] on div "S. Buitrago" at bounding box center [197, 47] width 89 height 12
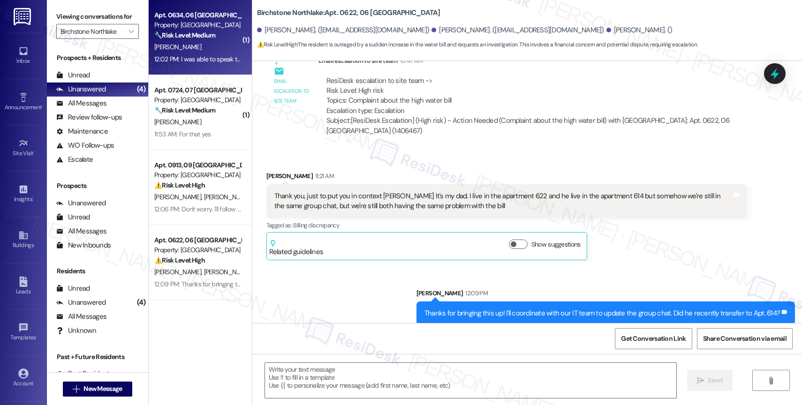
type textarea "Fetching suggested responses. Please feel free to read through the conversation…"
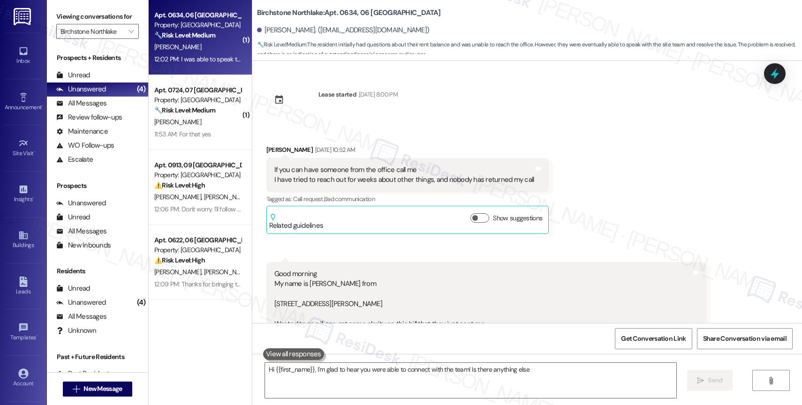
scroll to position [2471, 0]
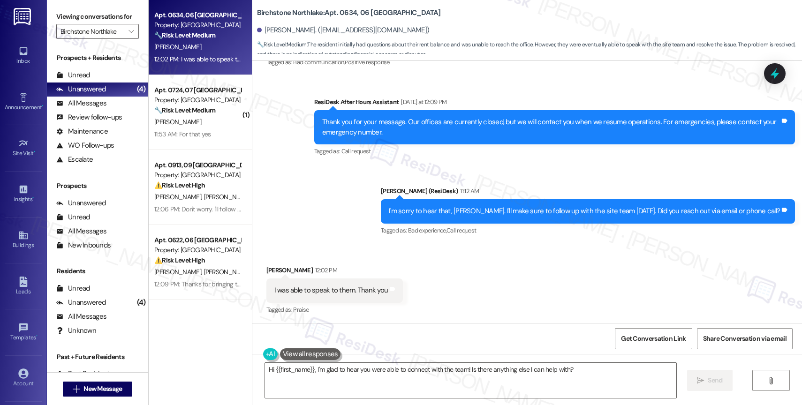
click at [393, 266] on div "Sandra Buitrago 12:02 PM" at bounding box center [334, 271] width 137 height 13
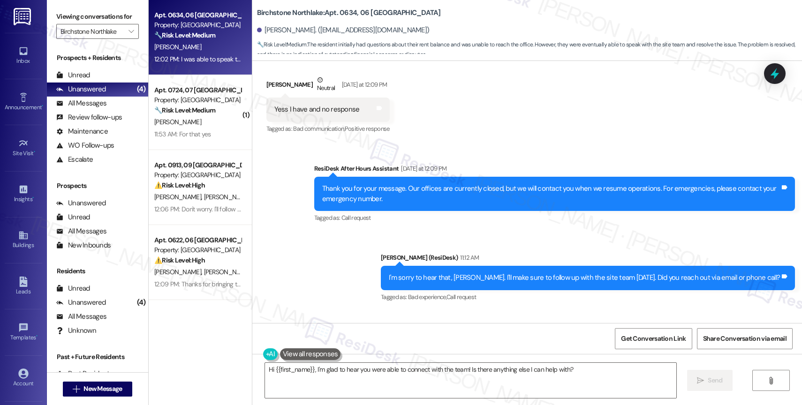
scroll to position [2471, 0]
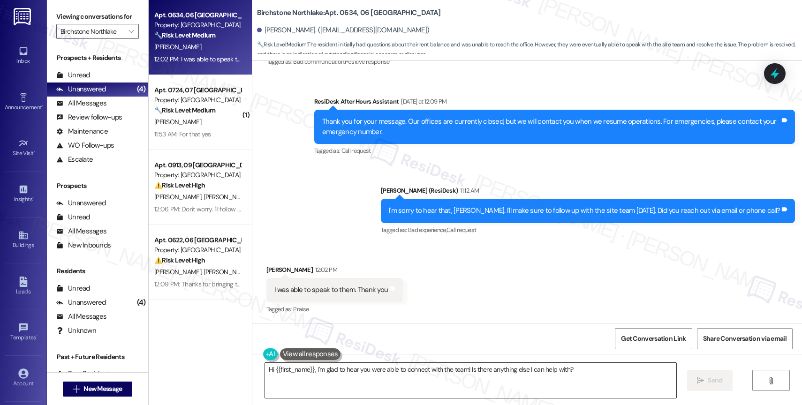
click at [340, 377] on textarea "Hi {{first_name}}, I'm glad to hear you were able to connect with the team! Is …" at bounding box center [470, 380] width 411 height 35
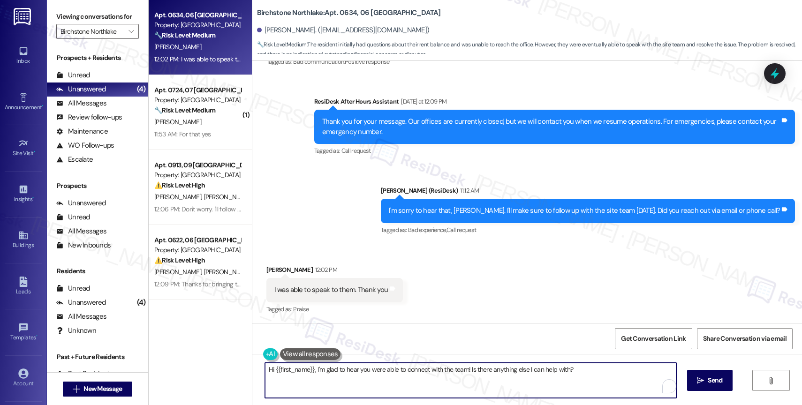
click at [340, 377] on textarea "Hi {{first_name}}, I'm glad to hear you were able to connect with the team! Is …" at bounding box center [470, 380] width 411 height 35
type textarea "I"
type textarea "P"
drag, startPoint x: 281, startPoint y: 369, endPoint x: 241, endPoint y: 364, distance: 41.1
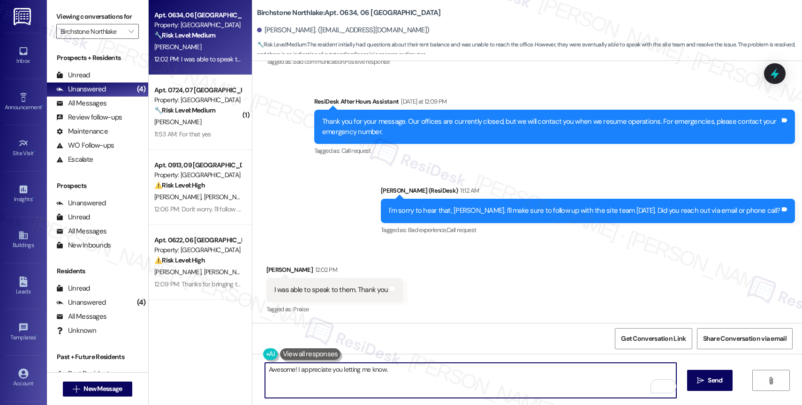
click at [241, 364] on div "Apt. 0634, 06 Birchstone Northlake Property: Birchstone Northlake 🔧 Risk Level:…" at bounding box center [475, 202] width 653 height 405
click at [265, 369] on textarea "I appreciate you letting me know." at bounding box center [470, 380] width 411 height 35
click at [411, 374] on textarea "That's great news! I appreciate you letting me know." at bounding box center [470, 380] width 411 height 35
click at [448, 381] on textarea "That's great news! I appreciate you letting me know." at bounding box center [470, 380] width 411 height 35
paste textarea "If anything else comes up or you have more questions, feel free to reach out an…"
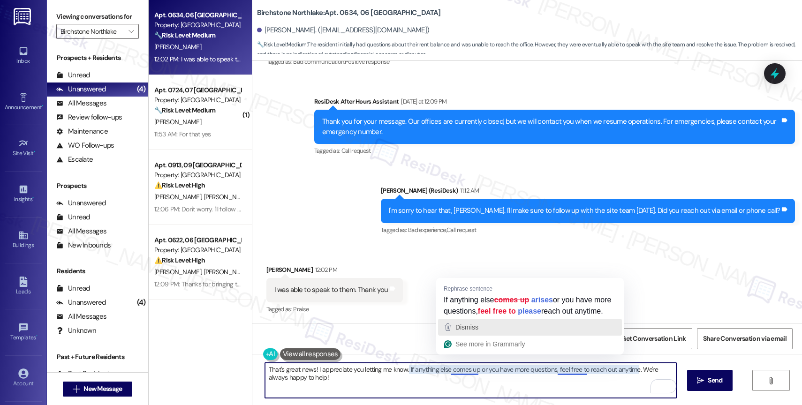
click at [475, 331] on span "Dismiss" at bounding box center [466, 328] width 23 height 8
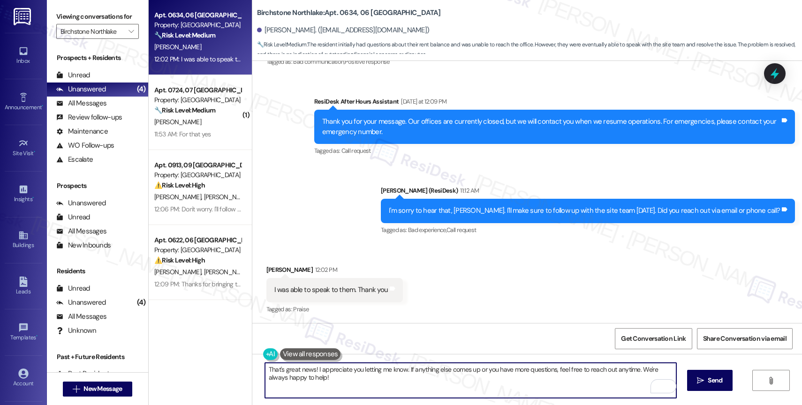
drag, startPoint x: 633, startPoint y: 370, endPoint x: 646, endPoint y: 394, distance: 27.3
click at [646, 394] on textarea "That's great news! I appreciate you letting me know. If anything else comes up …" at bounding box center [470, 380] width 411 height 35
type textarea "That's great news! I appreciate you letting me know. If anything else comes up …"
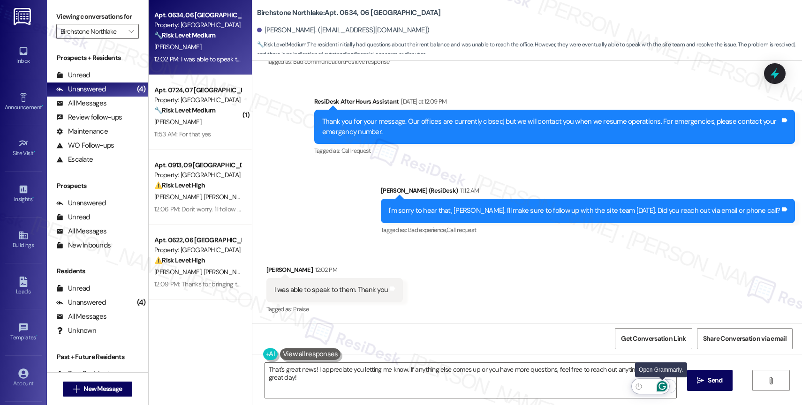
click at [660, 381] on icon "Open Grammarly. 0 Suggestions." at bounding box center [662, 386] width 10 height 10
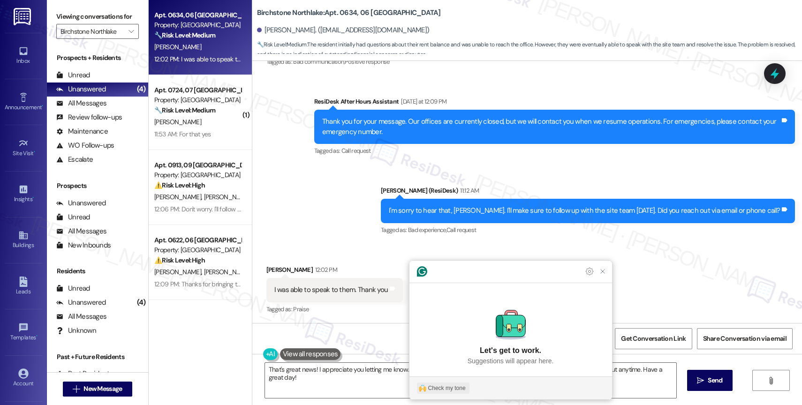
drag, startPoint x: 439, startPoint y: 389, endPoint x: 622, endPoint y: 254, distance: 227.7
click at [439, 389] on div "Check my tone" at bounding box center [447, 388] width 38 height 8
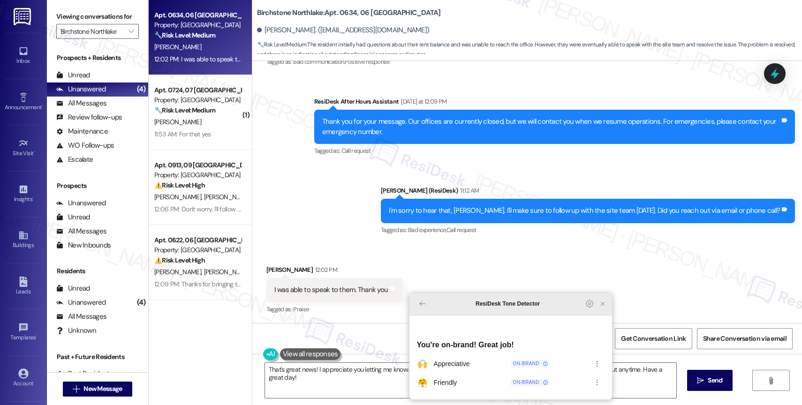
click at [599, 308] on icon "Close Grammarly Assistant" at bounding box center [603, 304] width 8 height 8
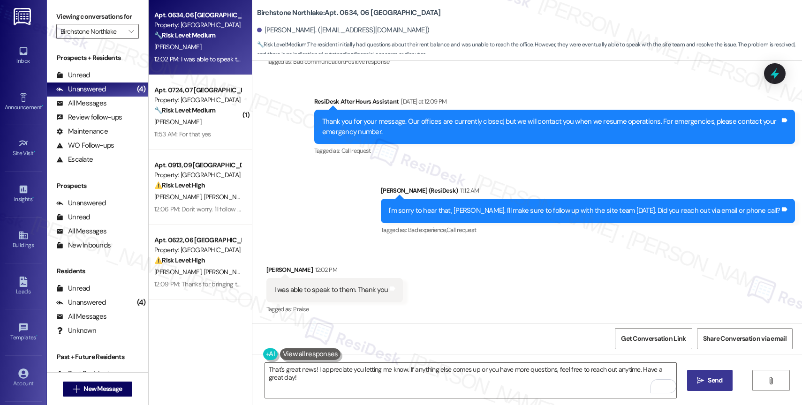
click at [699, 377] on span " Send" at bounding box center [710, 381] width 30 height 10
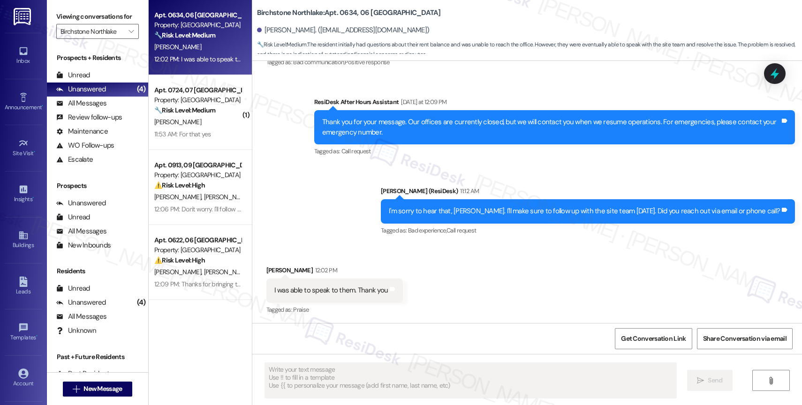
scroll to position [2537, 0]
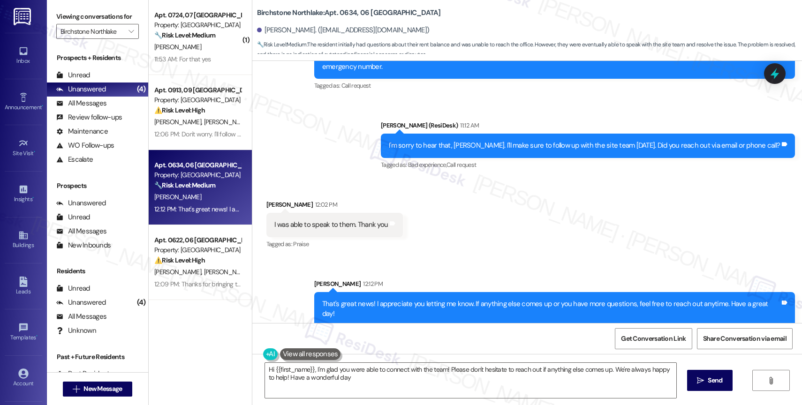
type textarea "Hi {{first_name}}, I'm glad you were able to connect with the team! Please don'…"
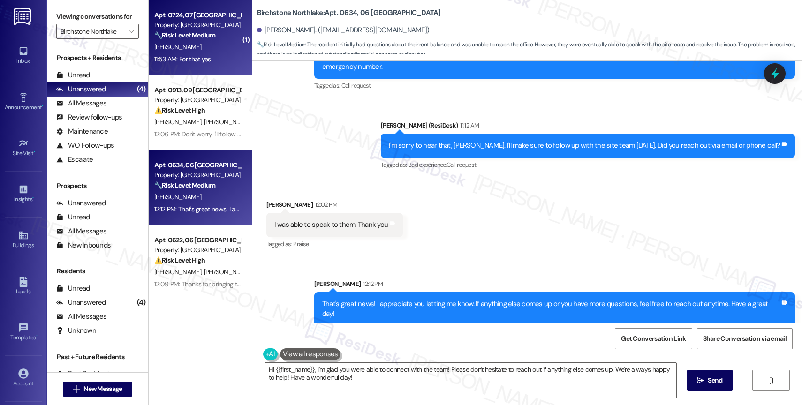
click at [192, 45] on div "C. Garcia" at bounding box center [197, 47] width 89 height 12
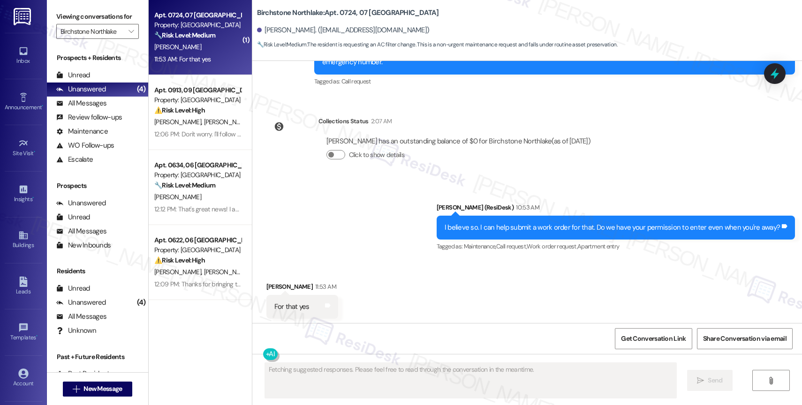
scroll to position [1695, 0]
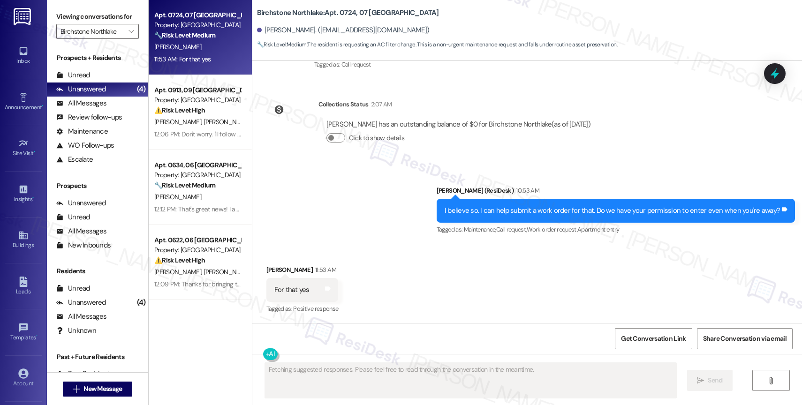
click at [355, 220] on div "Sent via SMS Sarah (ResiDesk) 10:53 AM I believe so. I can help submit a work o…" at bounding box center [527, 204] width 550 height 79
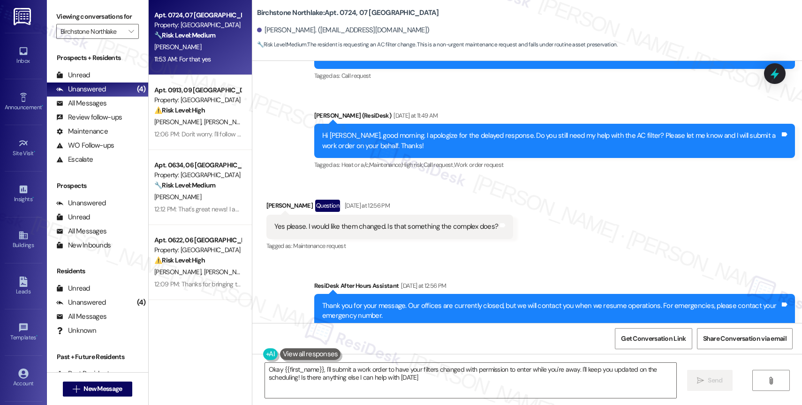
type textarea "Okay {{first_name}}, I'll submit a work order to have your filters changed with…"
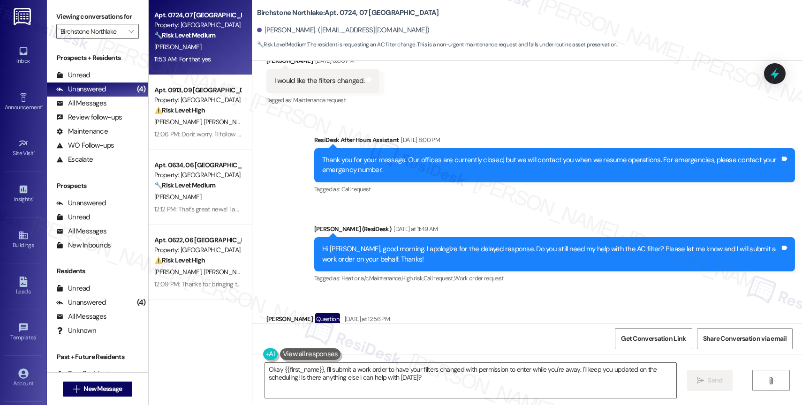
scroll to position [1202, 0]
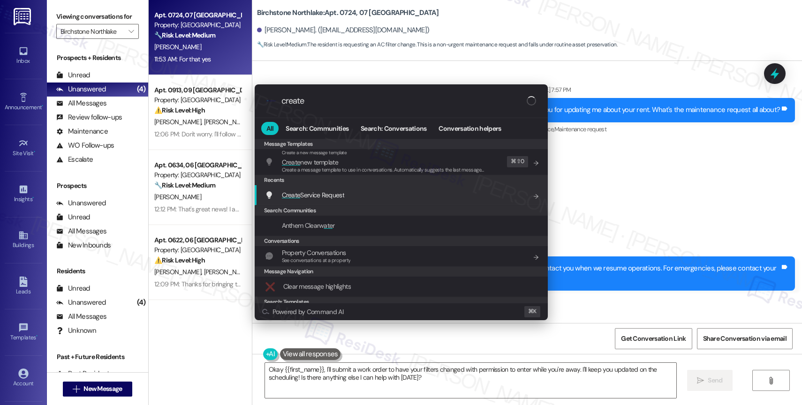
type input "create"
click at [351, 194] on div "Create Service Request Add shortcut" at bounding box center [402, 195] width 274 height 10
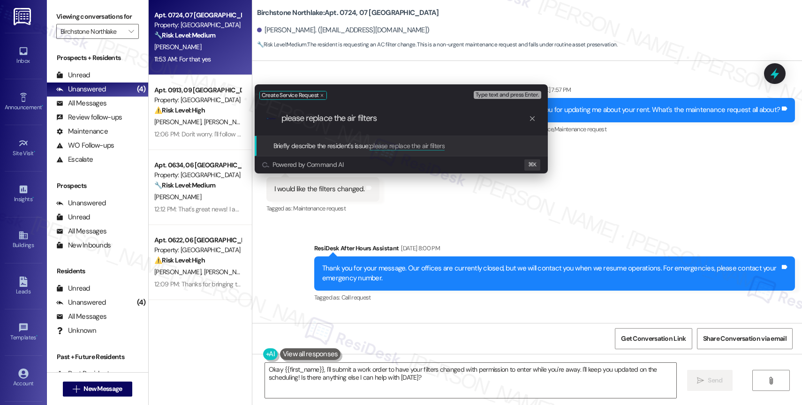
type input "please replace the air filters."
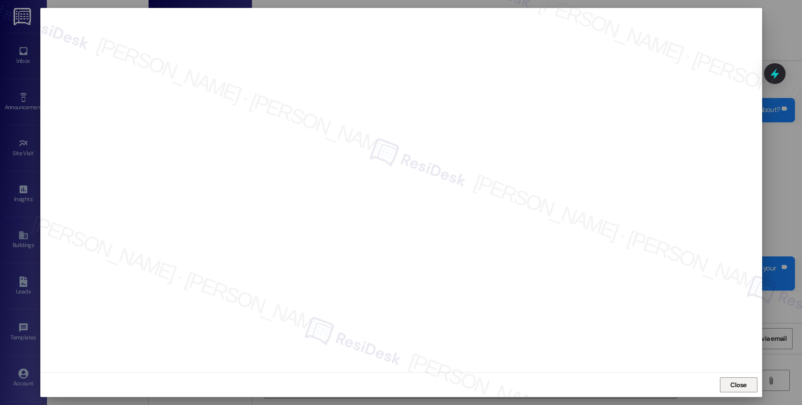
click at [739, 385] on span "Close" at bounding box center [738, 385] width 16 height 10
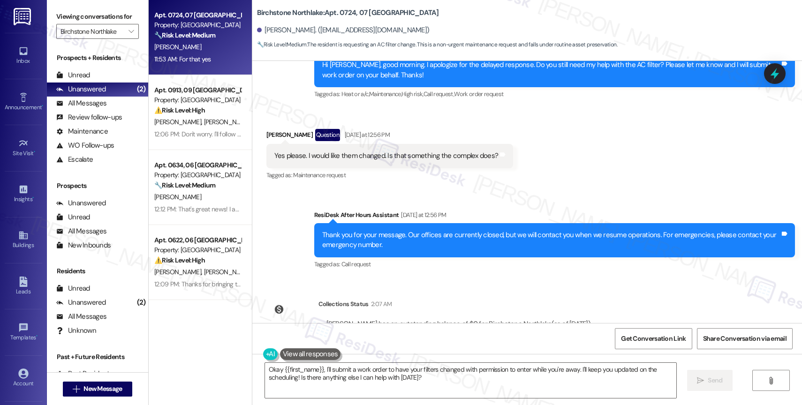
scroll to position [1695, 0]
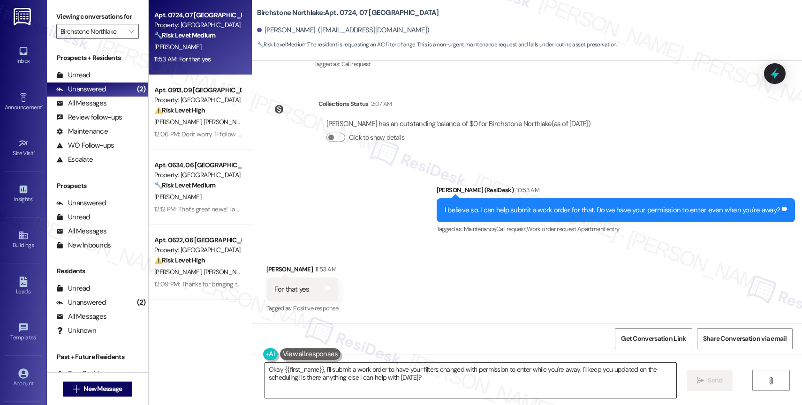
click at [324, 388] on textarea "Okay {{first_name}}, I'll submit a work order to have your filters changed with…" at bounding box center [470, 380] width 411 height 35
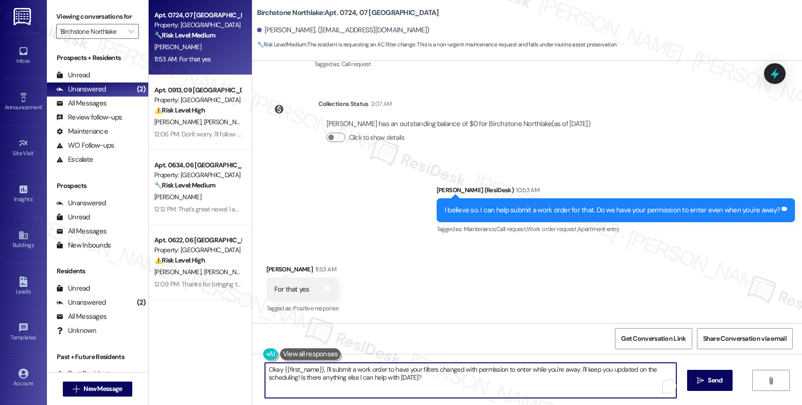
click at [324, 388] on textarea "Okay {{first_name}}, I'll submit a work order to have your filters changed with…" at bounding box center [470, 380] width 411 height 35
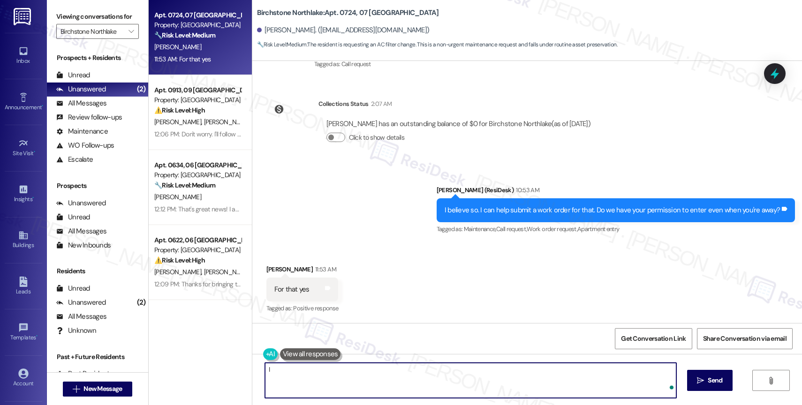
type textarea "I"
paste textarea "16084601"
click at [474, 375] on textarea "Thank you! I have submitted work order 16084601 to the site team." at bounding box center [470, 380] width 411 height 35
paste textarea "Feel free to let us know if you have other questions or concerns so we can assi…"
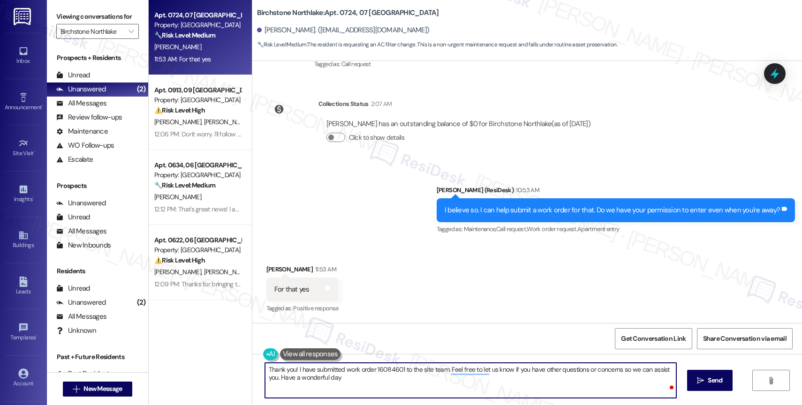
type textarea "Thank you! I have submitted work order 16084601 to the site team. Feel free to …"
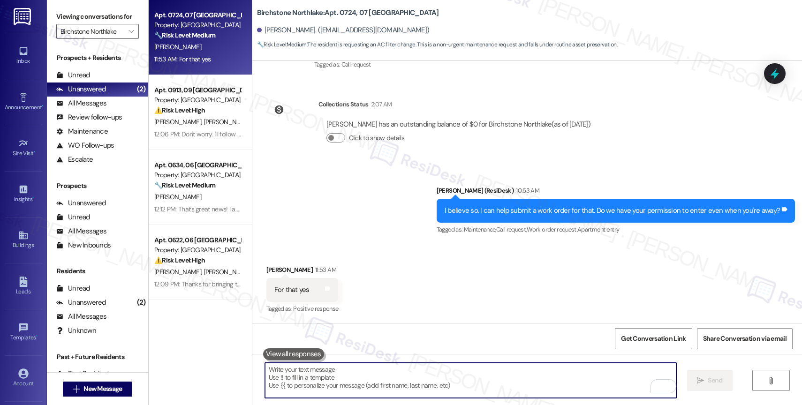
scroll to position [1771, 0]
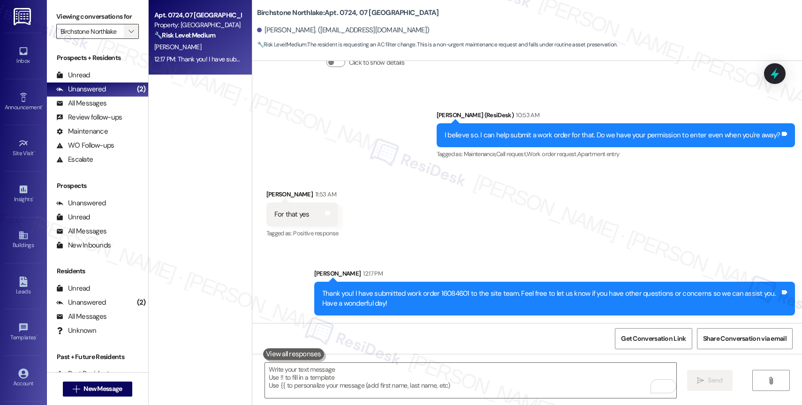
click at [128, 35] on icon "" at bounding box center [130, 32] width 5 height 8
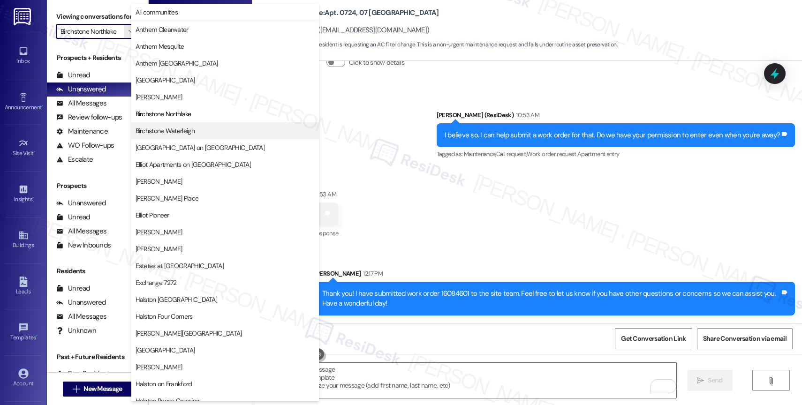
click at [179, 131] on span "Birchstone Waterleigh" at bounding box center [165, 130] width 59 height 9
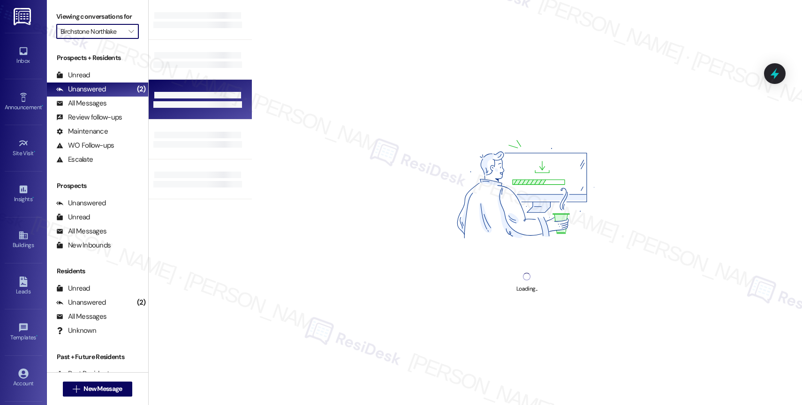
type input "Birchstone Waterleigh"
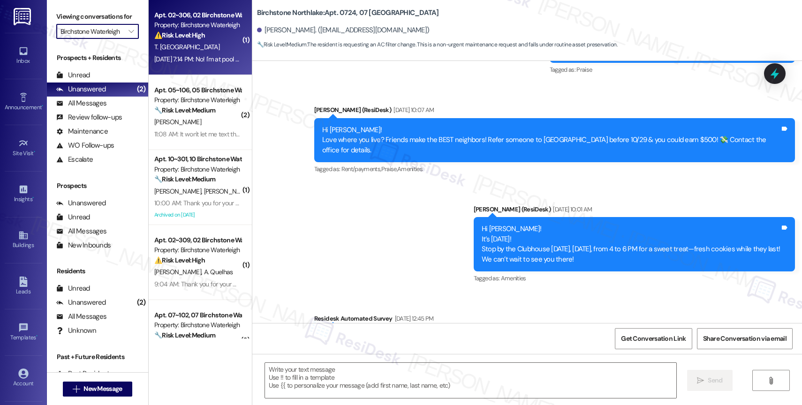
type textarea "Fetching suggested responses. Please feel free to read through the conversation…"
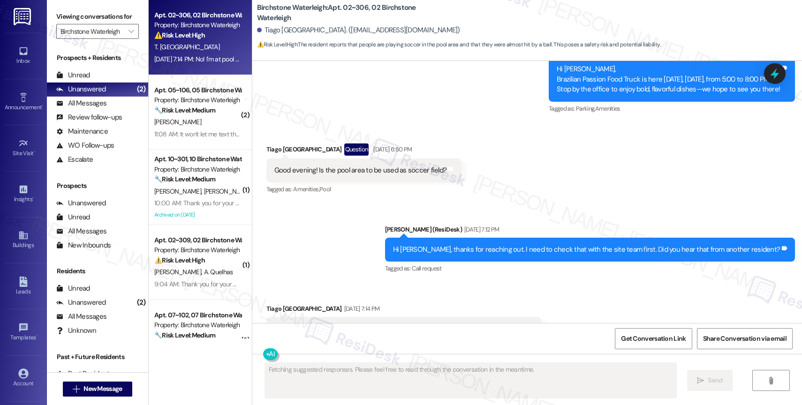
click at [360, 210] on div "Sent via SMS Jane (ResiDesk) Aug 08, 2025 at 7:12 PM Hi Tiago, thanks for reach…" at bounding box center [527, 243] width 550 height 79
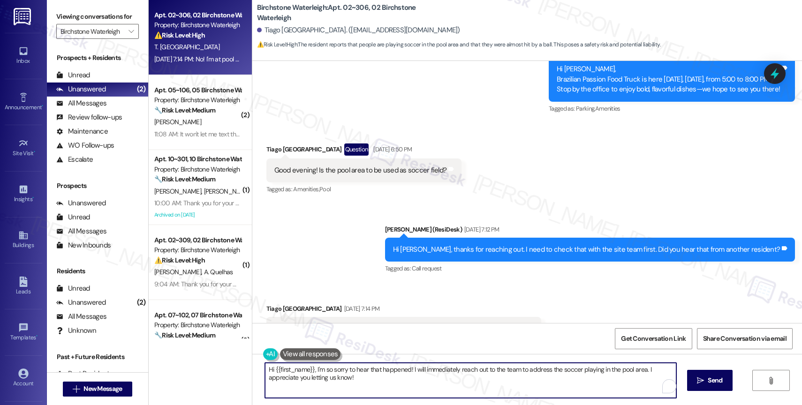
click at [337, 371] on textarea "Hi {{first_name}}, I'm so sorry to hear that happened! I will immediately reach…" at bounding box center [470, 380] width 411 height 35
click at [393, 381] on textarea "Hi {{first_name}}, I'm so sorry to hear that happened! I will immediately reach…" at bounding box center [470, 380] width 411 height 35
click at [458, 388] on textarea "Hi {{first_name}}, I'm so sorry to hear that happened! I will immediately reach…" at bounding box center [470, 380] width 411 height 35
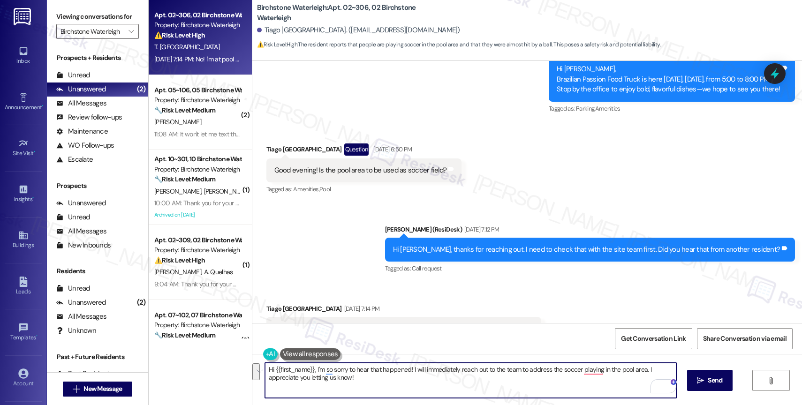
drag, startPoint x: 418, startPoint y: 369, endPoint x: 629, endPoint y: 385, distance: 211.2
click at [629, 385] on textarea "Hi {{first_name}}, I'm so sorry to hear that happened! I will immediately reach…" at bounding box center [470, 380] width 411 height 35
click at [625, 340] on button "play" at bounding box center [627, 340] width 79 height 15
click at [558, 385] on textarea "Hi {{first_name}}, I'm so sorry to hear that happened! I will make sure to shar…" at bounding box center [470, 380] width 411 height 35
type textarea "Hi {{first_name}}, I'm so sorry to hear that happened! I will make sure to shar…"
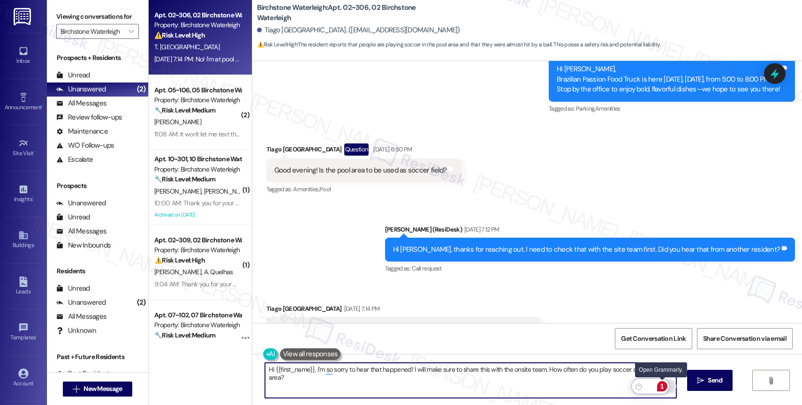
click at [665, 386] on div "1" at bounding box center [662, 386] width 10 height 10
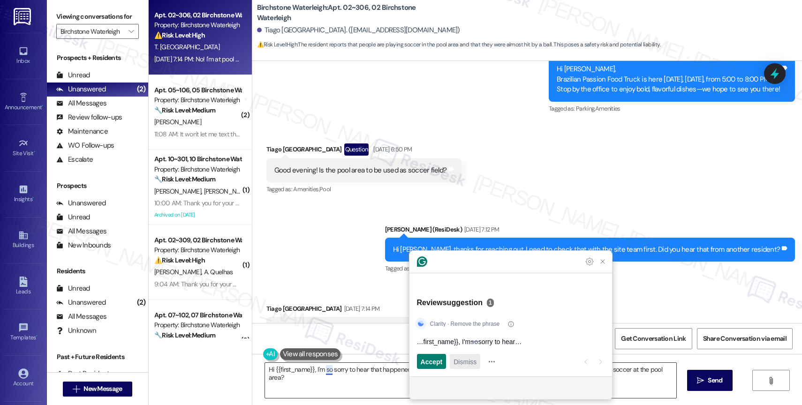
click at [470, 359] on span "Dismiss" at bounding box center [464, 362] width 23 height 10
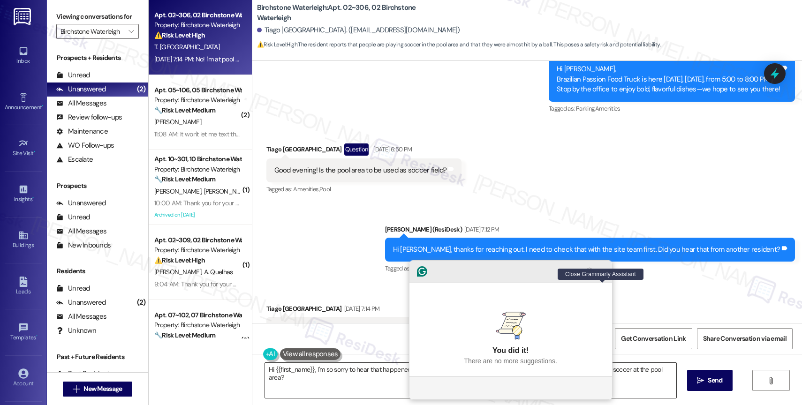
click at [605, 275] on icon "Close Grammarly Assistant" at bounding box center [603, 272] width 8 height 8
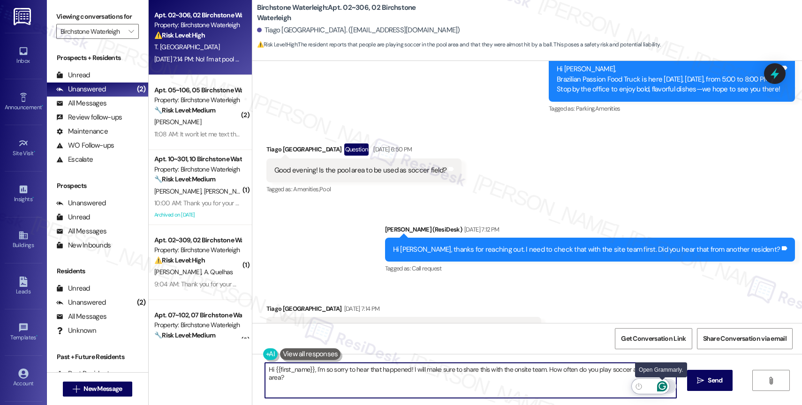
click at [663, 386] on icon "Open Grammarly. 0 Suggestions." at bounding box center [662, 386] width 10 height 10
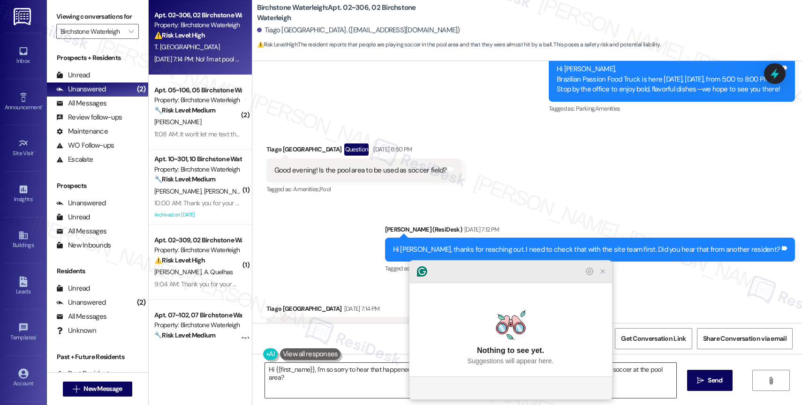
click at [603, 275] on icon "Close Grammarly Assistant" at bounding box center [603, 272] width 8 height 8
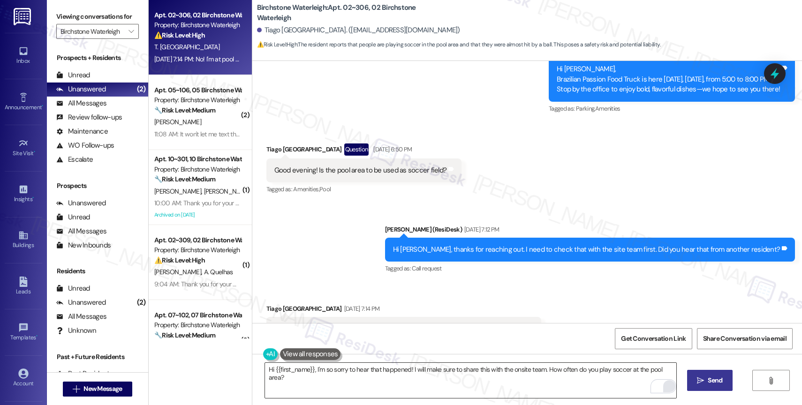
click at [704, 378] on span " Send" at bounding box center [710, 381] width 30 height 10
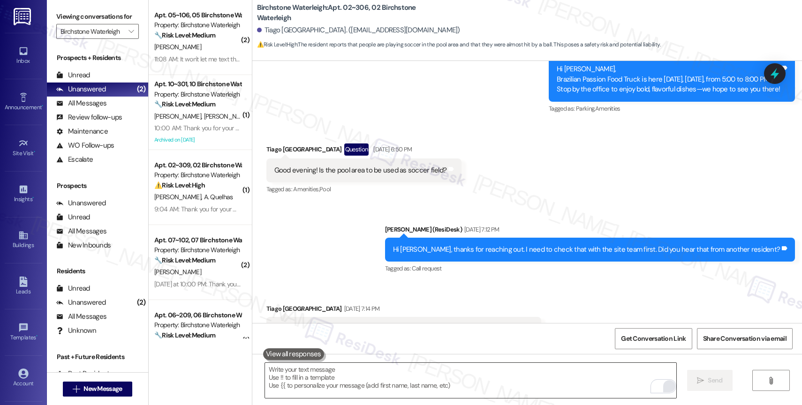
scroll to position [9429, 0]
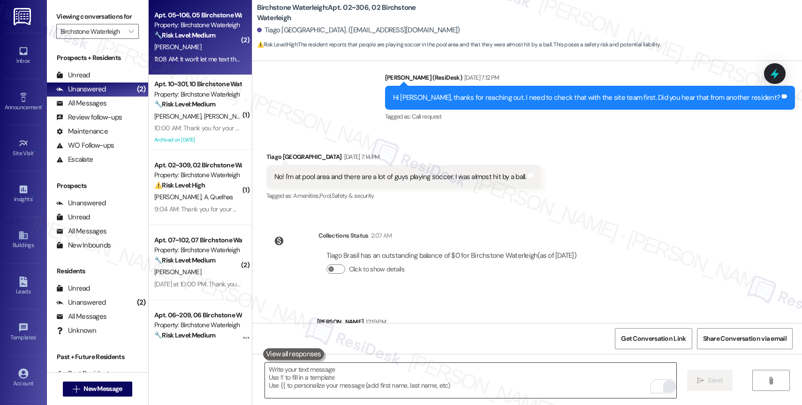
click at [192, 58] on div "11:08 AM: It won't let me text them either, please advise 11:08 AM: It won't le…" at bounding box center [227, 59] width 147 height 8
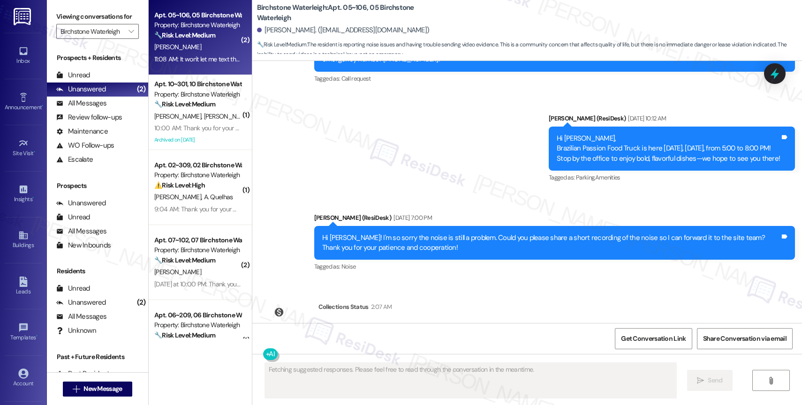
scroll to position [11706, 0]
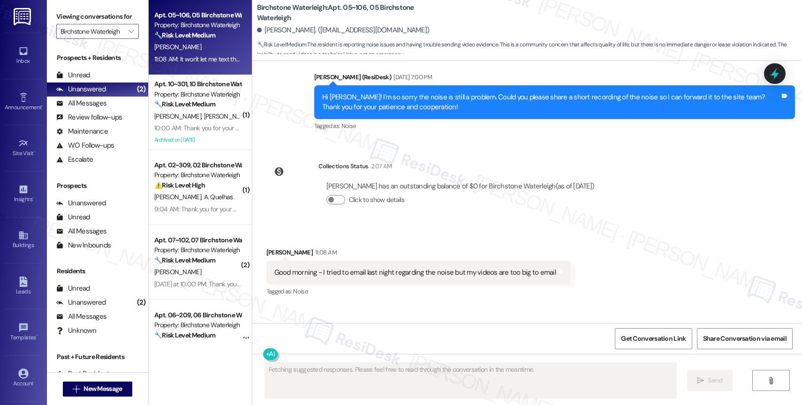
click at [397, 227] on div "Received via SMS Mallory Goldstein 11:08 AM Good morning - I tried to email las…" at bounding box center [527, 299] width 550 height 145
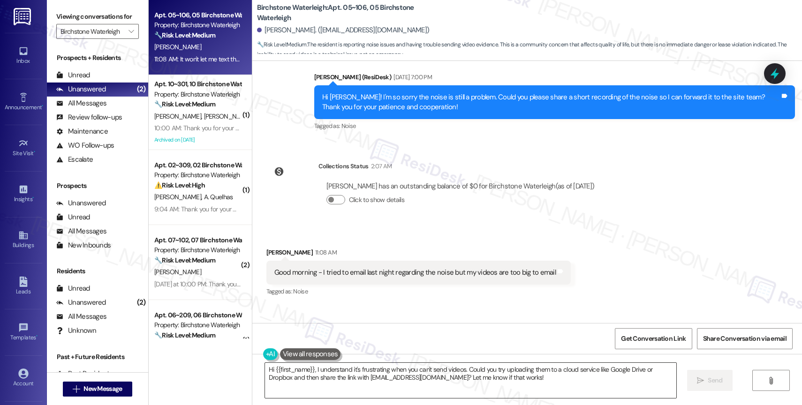
click at [348, 373] on textarea "Hi {{first_name}}, I understand it's frustrating when you can't send videos. Co…" at bounding box center [470, 380] width 411 height 35
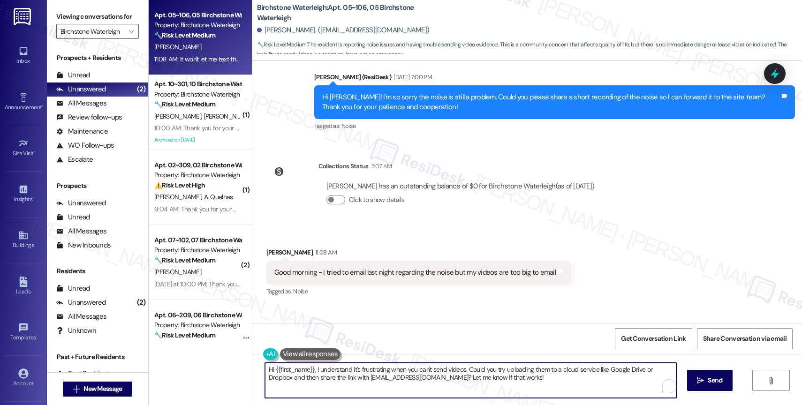
click at [348, 373] on textarea "Hi {{first_name}}, I understand it's frustrating when you can't send videos. Co…" at bounding box center [470, 380] width 411 height 35
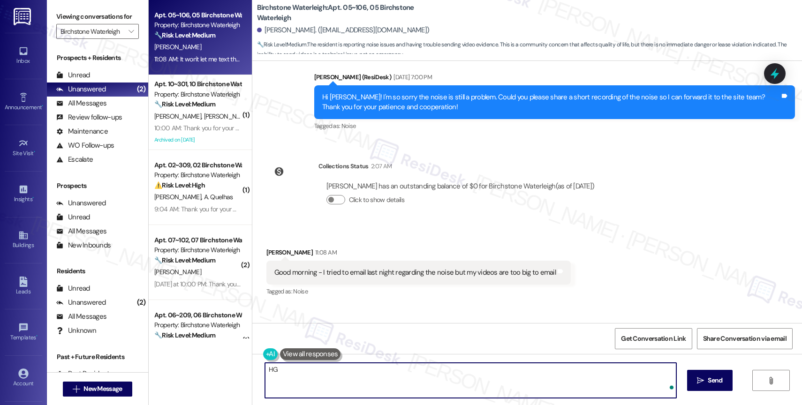
type textarea "H"
type textarea "Good morning,"
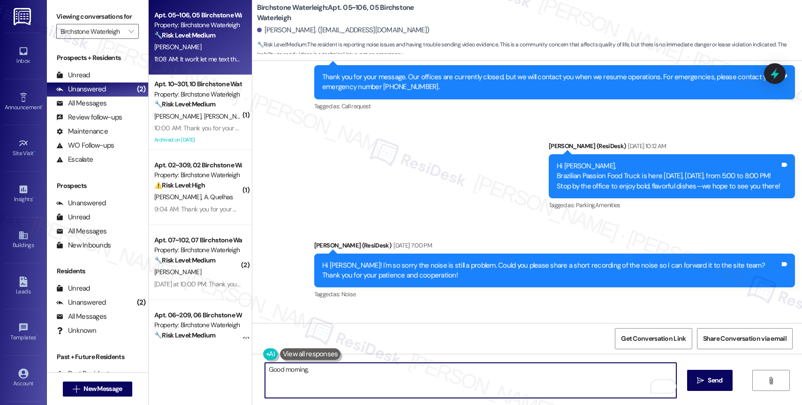
scroll to position [11538, 0]
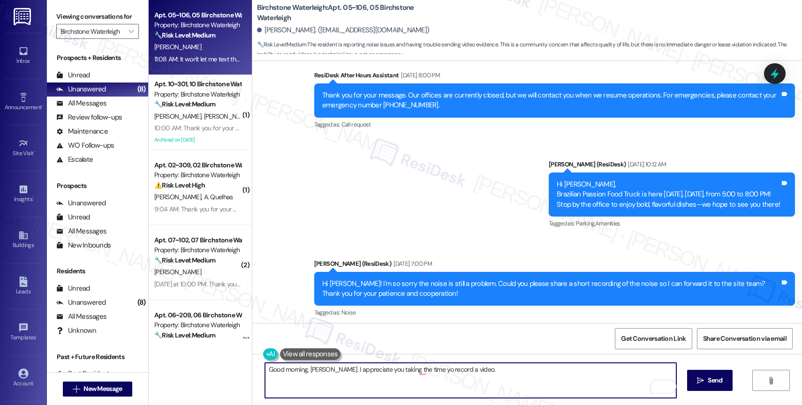
scroll to position [11706, 0]
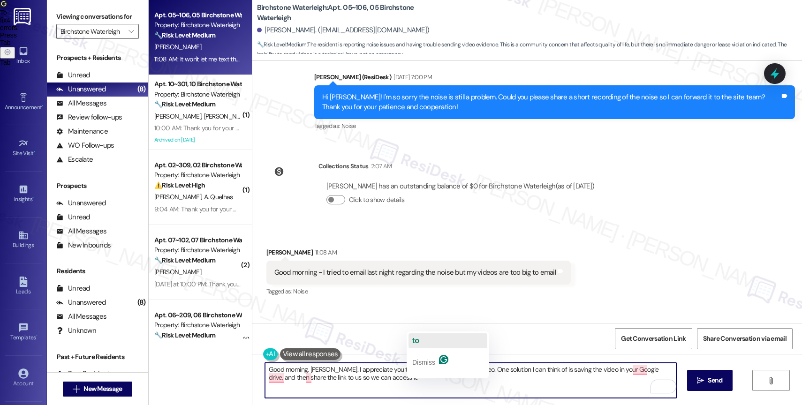
click at [428, 339] on button "to" at bounding box center [447, 340] width 79 height 15
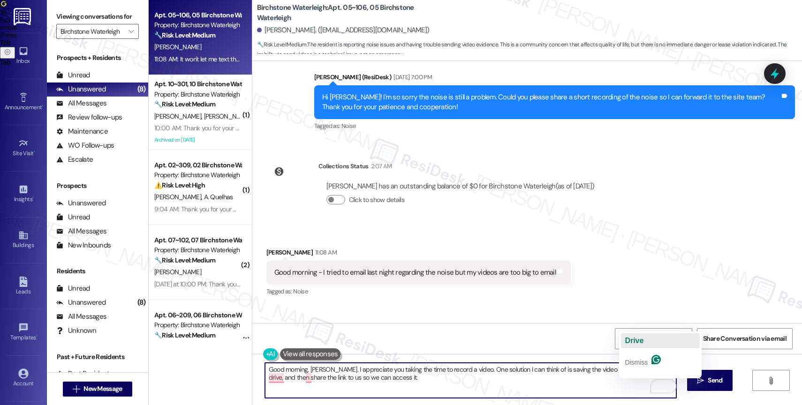
click at [646, 335] on button "Drive" at bounding box center [660, 340] width 79 height 15
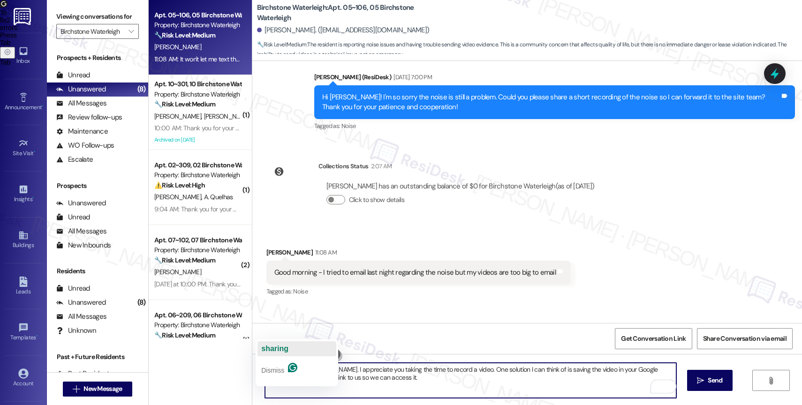
click at [306, 345] on button "sharing" at bounding box center [296, 348] width 79 height 15
click at [317, 345] on span "with" at bounding box center [310, 349] width 15 height 8
click at [426, 384] on textarea "Good morning, [PERSON_NAME]. I appreciate you taking the time to record a video…" at bounding box center [470, 380] width 411 height 35
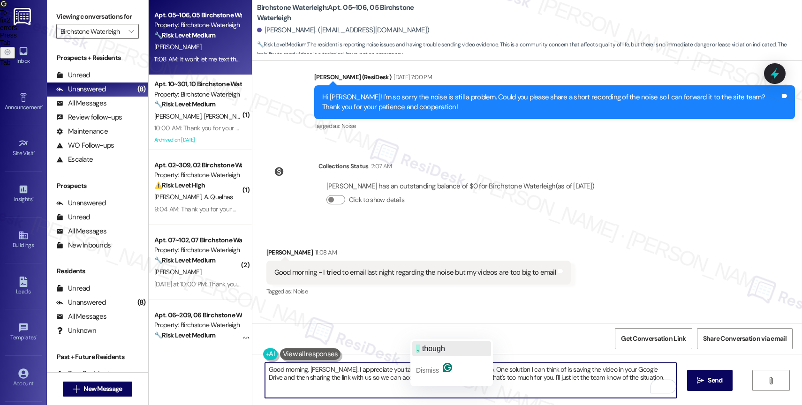
click at [431, 355] on div ", though" at bounding box center [430, 348] width 29 height 15
click at [451, 347] on button ", if" at bounding box center [473, 348] width 79 height 15
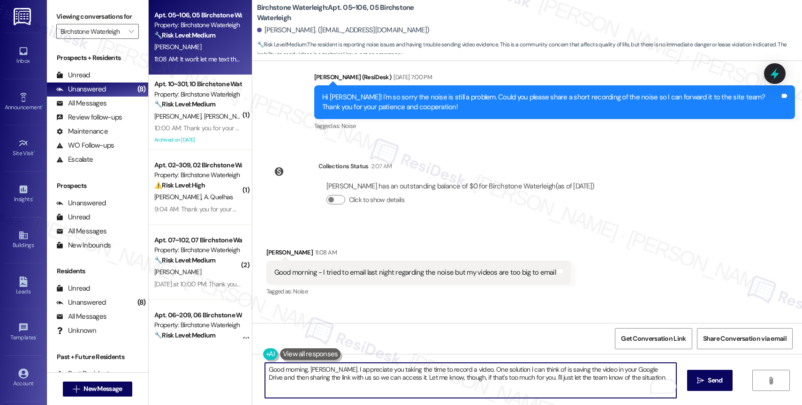
click at [624, 381] on textarea "Good morning, [PERSON_NAME]. I appreciate you taking the time to record a video…" at bounding box center [470, 380] width 411 height 35
type textarea "Good morning, [PERSON_NAME]. I appreciate you taking the time to record a video…"
click at [667, 385] on button "Open Grammarly. 0 Suggestions." at bounding box center [662, 386] width 12 height 12
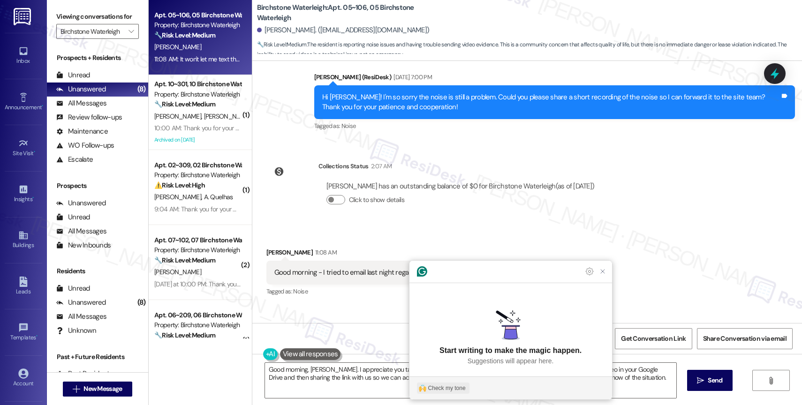
click at [457, 386] on div "Check my tone" at bounding box center [447, 388] width 38 height 8
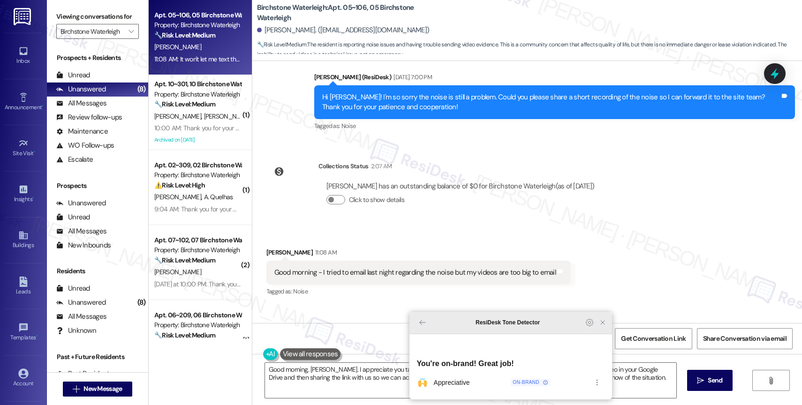
click at [599, 326] on icon "Close Grammarly Assistant" at bounding box center [603, 323] width 8 height 8
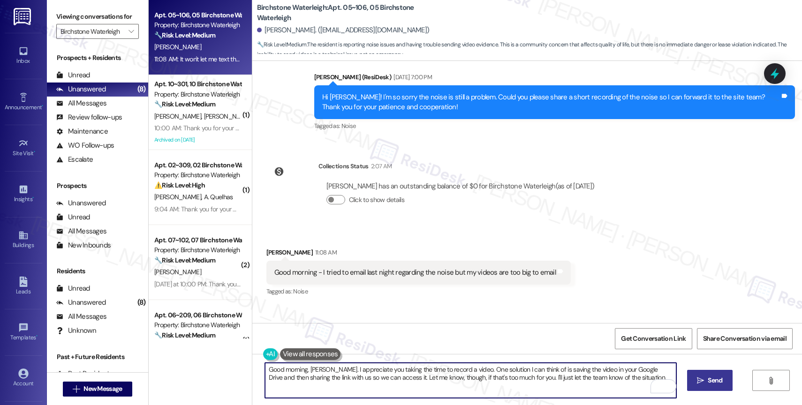
click at [710, 379] on span "Send" at bounding box center [715, 381] width 15 height 10
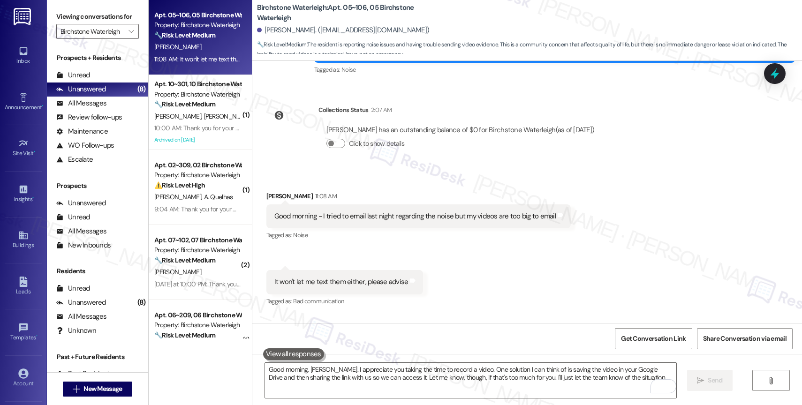
scroll to position [11782, 0]
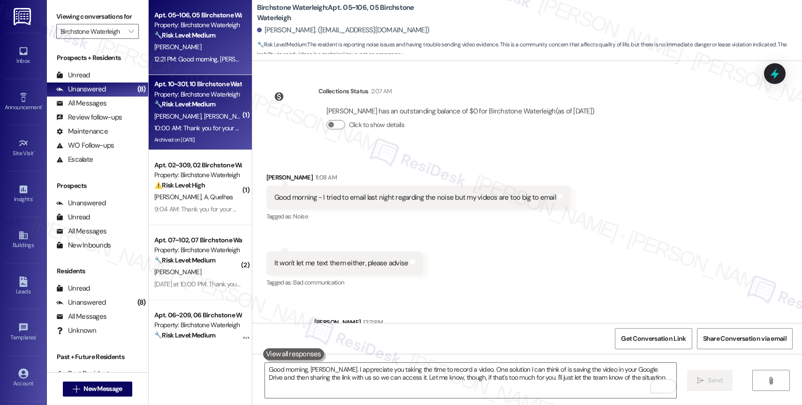
click at [183, 109] on div "🔧 Risk Level: Medium The resident is requesting pest control for a moth infesta…" at bounding box center [197, 104] width 87 height 10
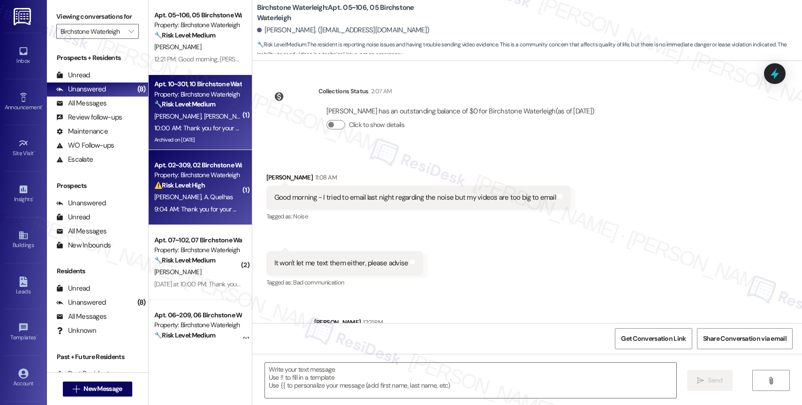
type textarea "Fetching suggested responses. Please feel free to read through the conversation…"
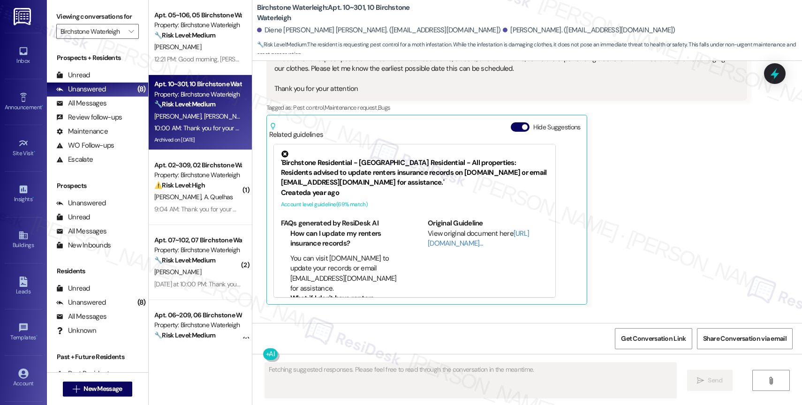
scroll to position [15953, 0]
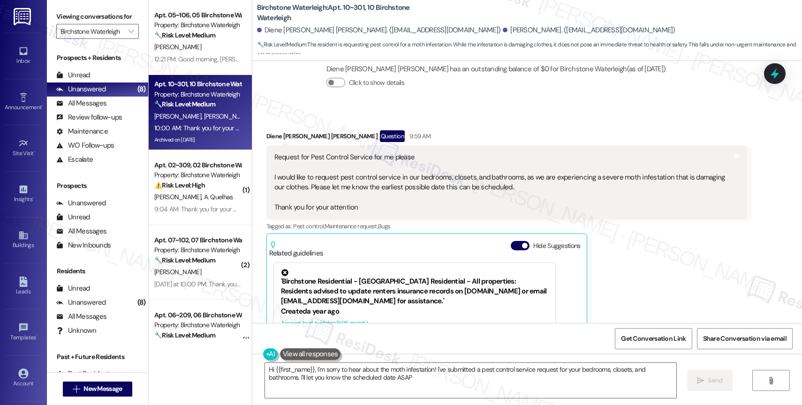
type textarea "Hi {{first_name}}, I'm sorry to hear about the moth infestation! I've submitted…"
click at [513, 241] on button "Hide Suggestions" at bounding box center [520, 245] width 19 height 9
